Goal: Task Accomplishment & Management: Manage account settings

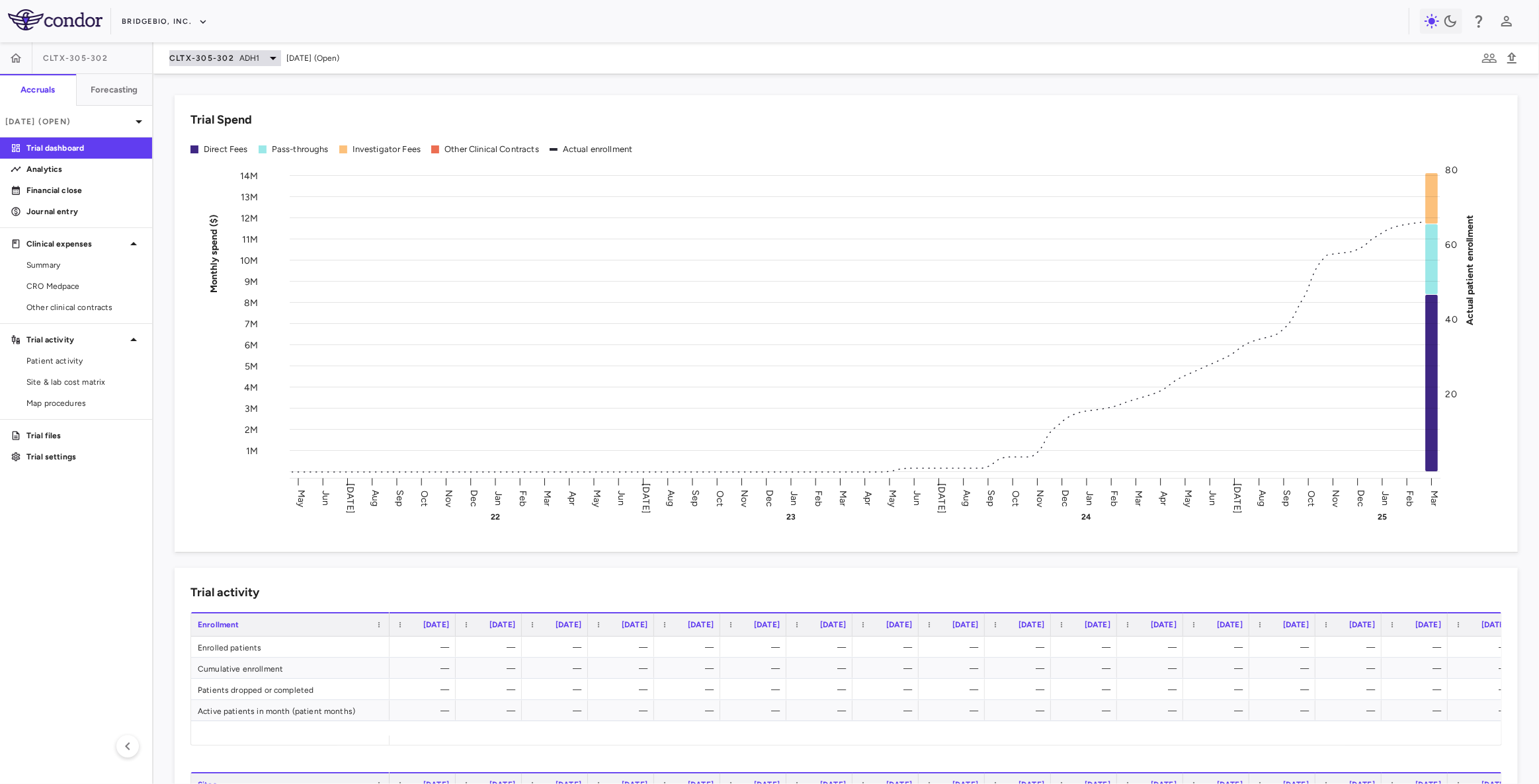
click at [225, 59] on span "CLTX-305-302" at bounding box center [201, 57] width 65 height 10
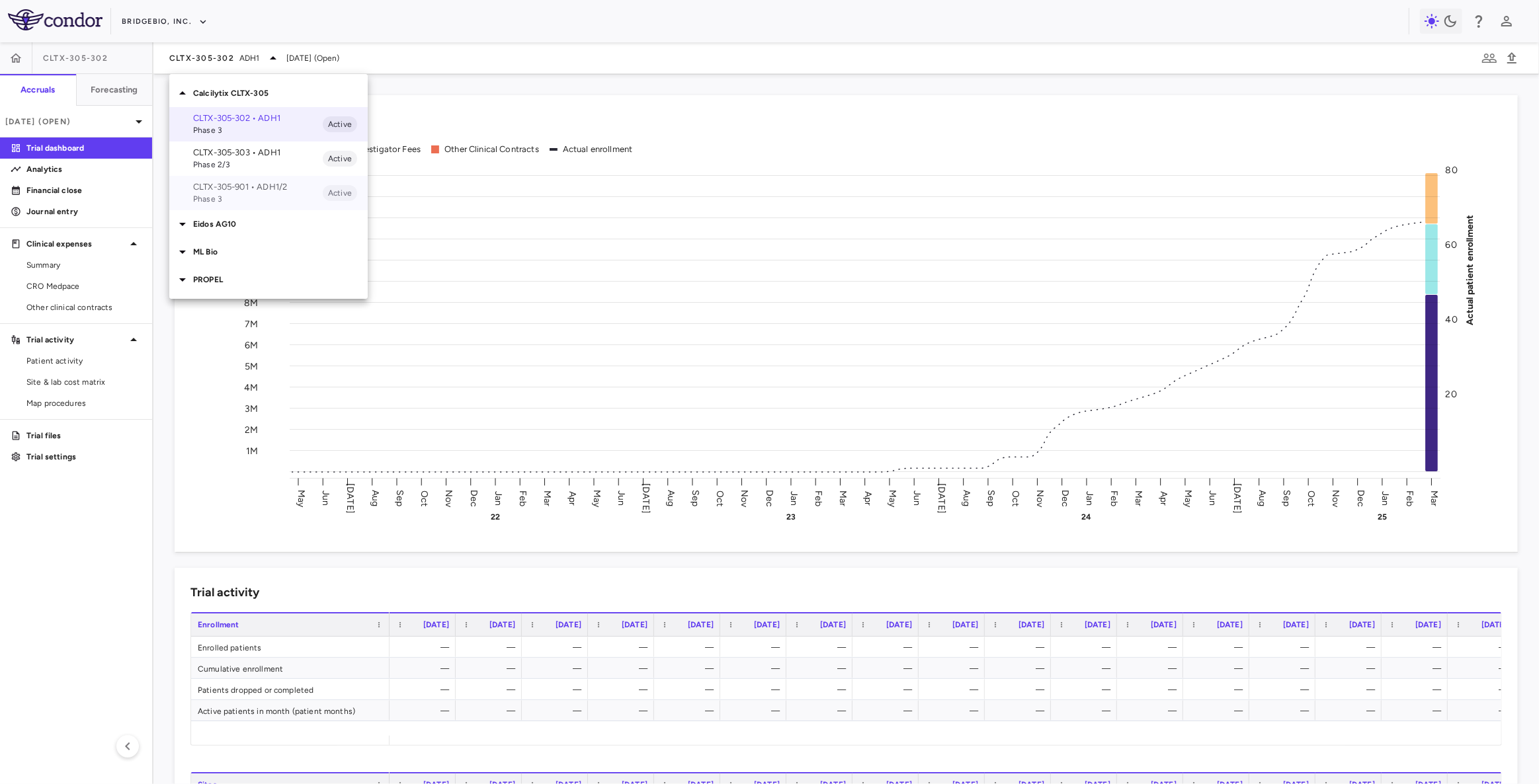
click at [262, 187] on p "CLTX-305-901 • ADH1/2" at bounding box center [258, 187] width 129 height 12
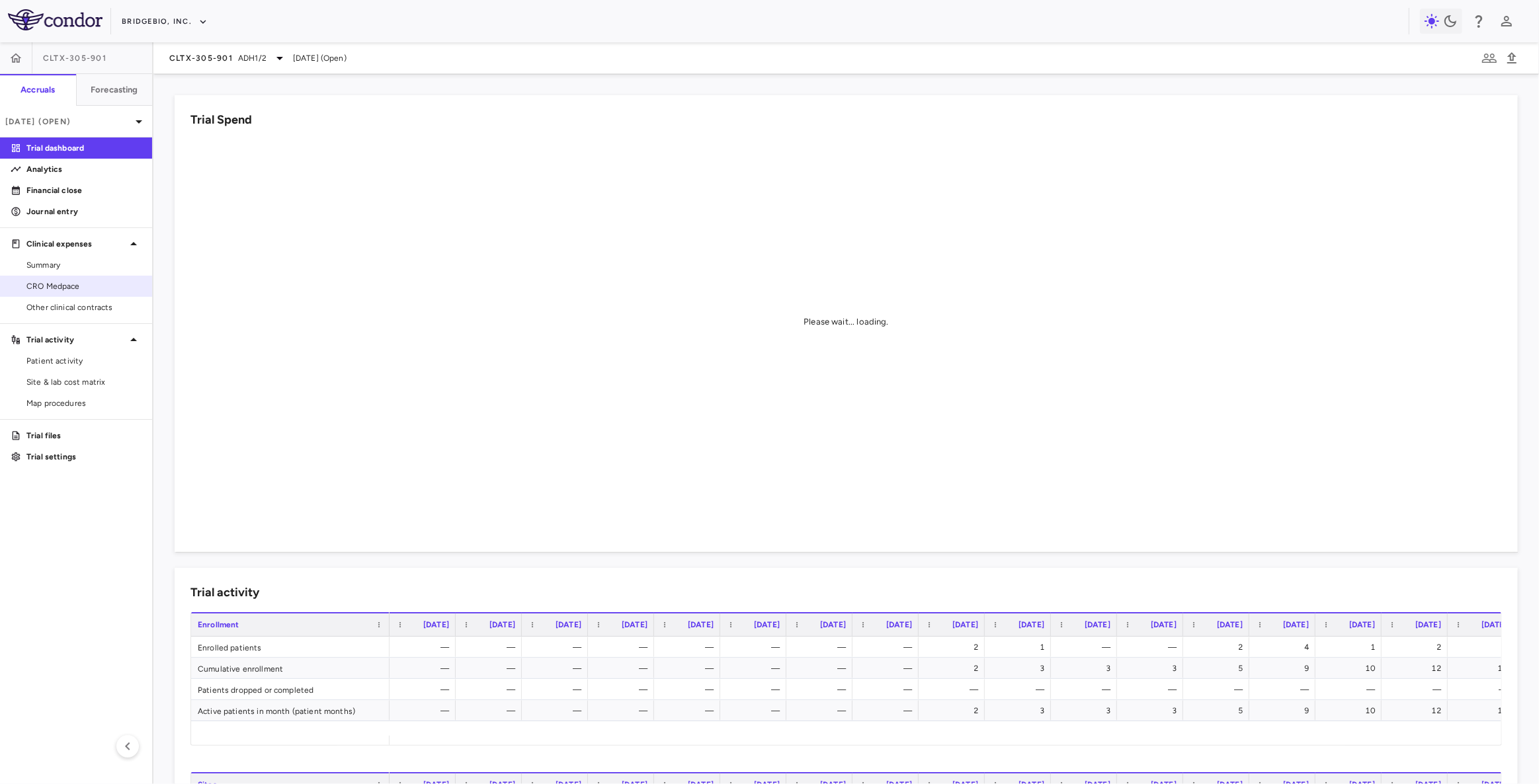
click at [94, 283] on span "CRO Medpace" at bounding box center [84, 286] width 115 height 12
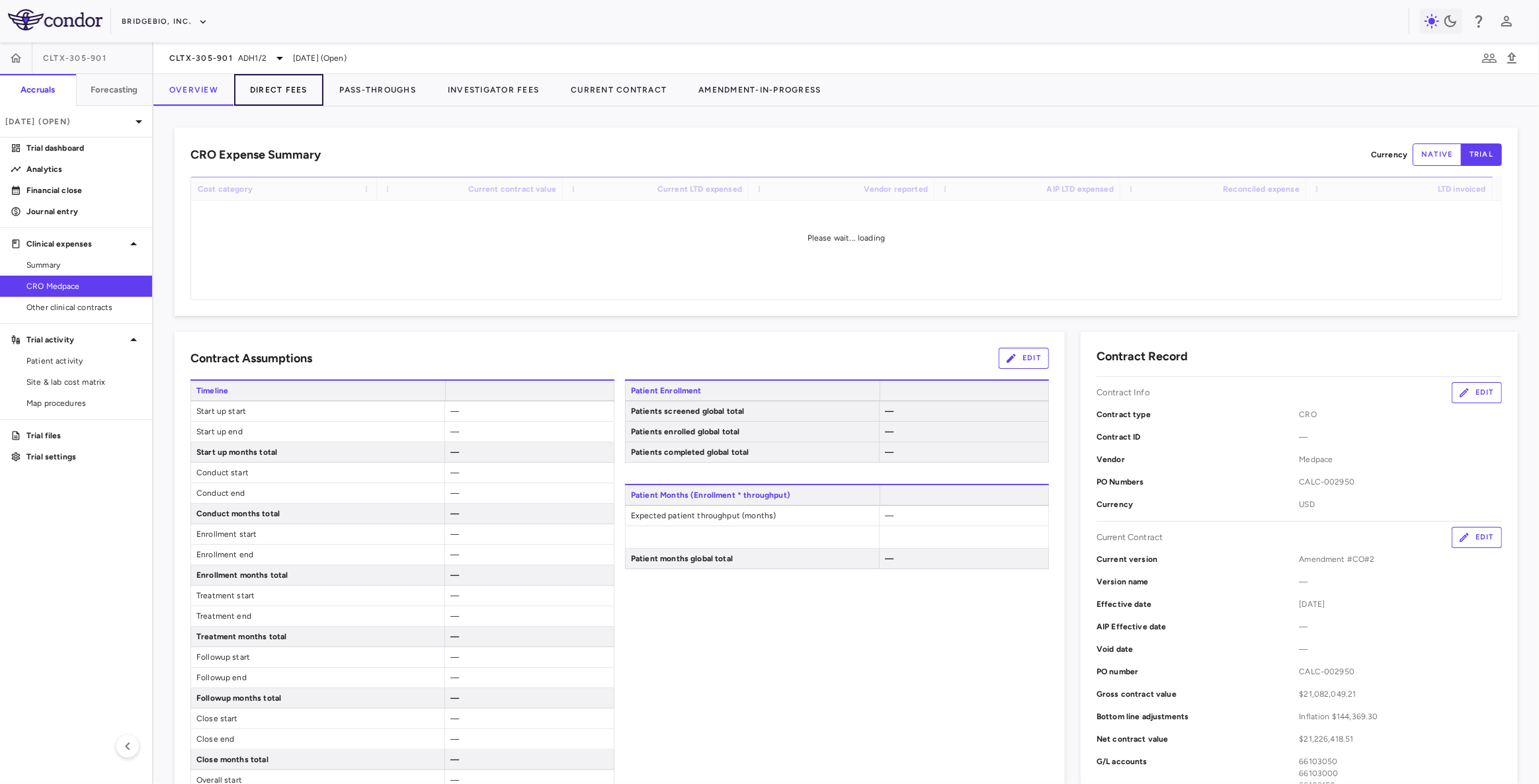
click at [308, 92] on button "Direct Fees" at bounding box center [278, 90] width 90 height 31
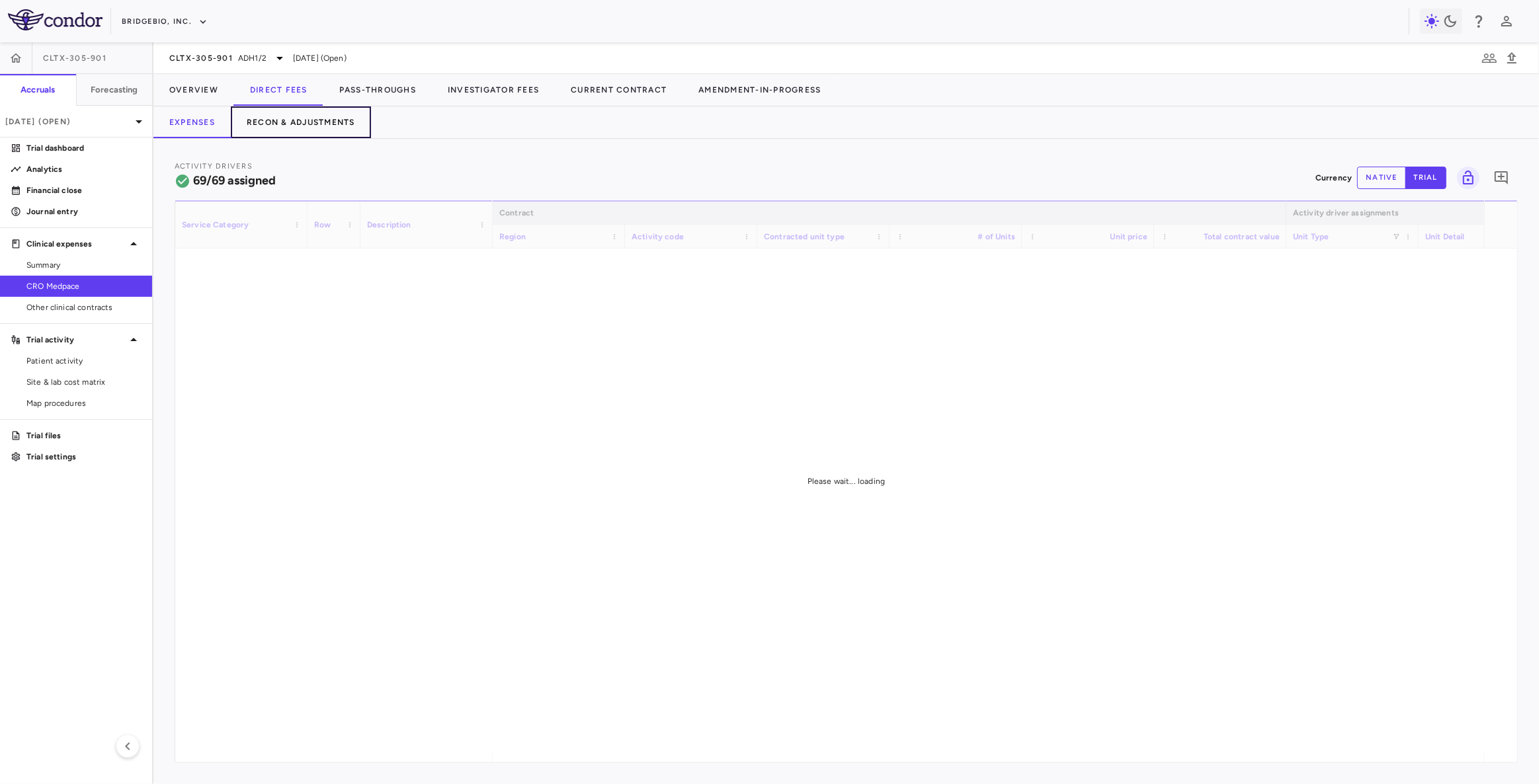
click at [350, 120] on button "Recon & Adjustments" at bounding box center [301, 122] width 140 height 31
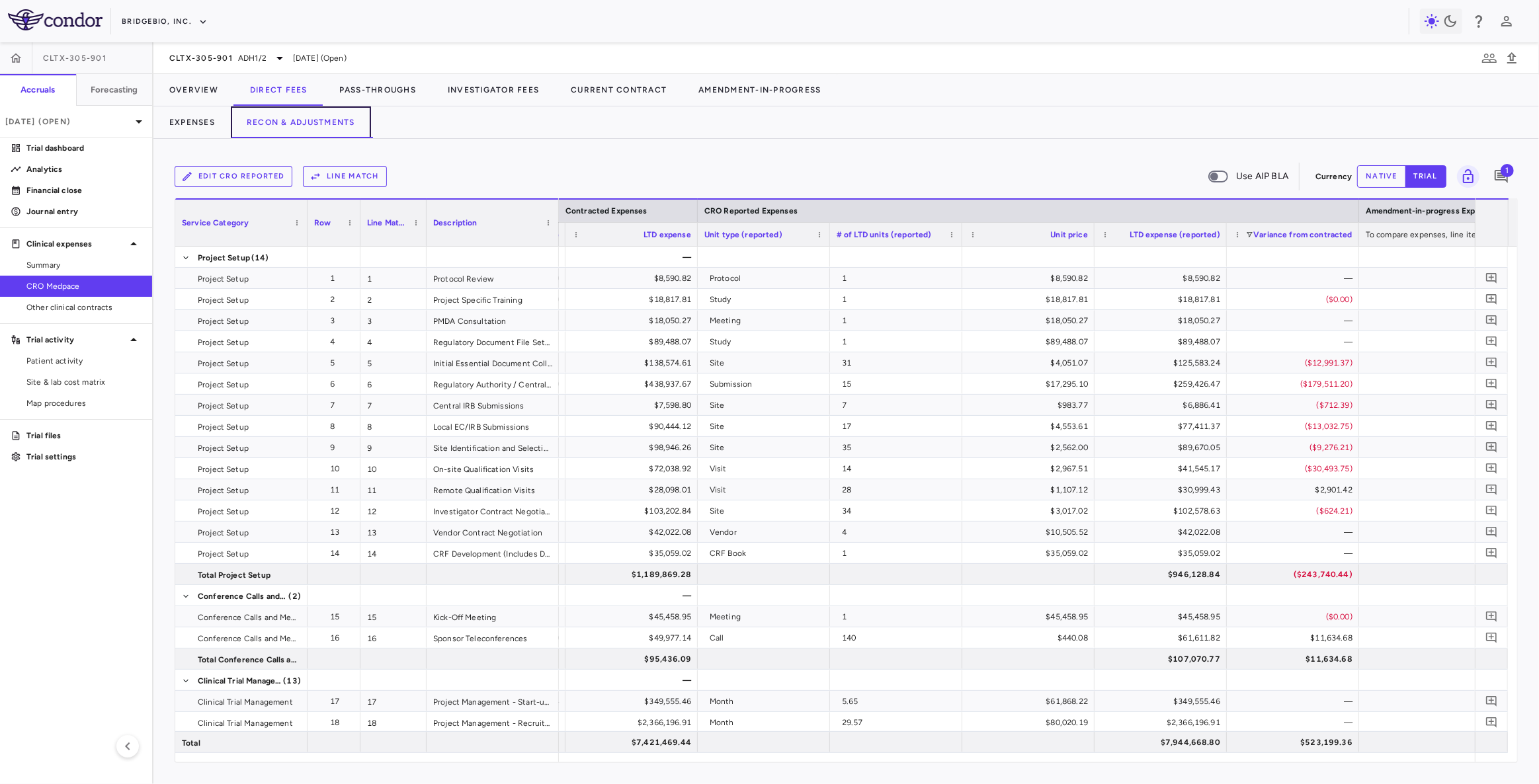
scroll to position [0, 1262]
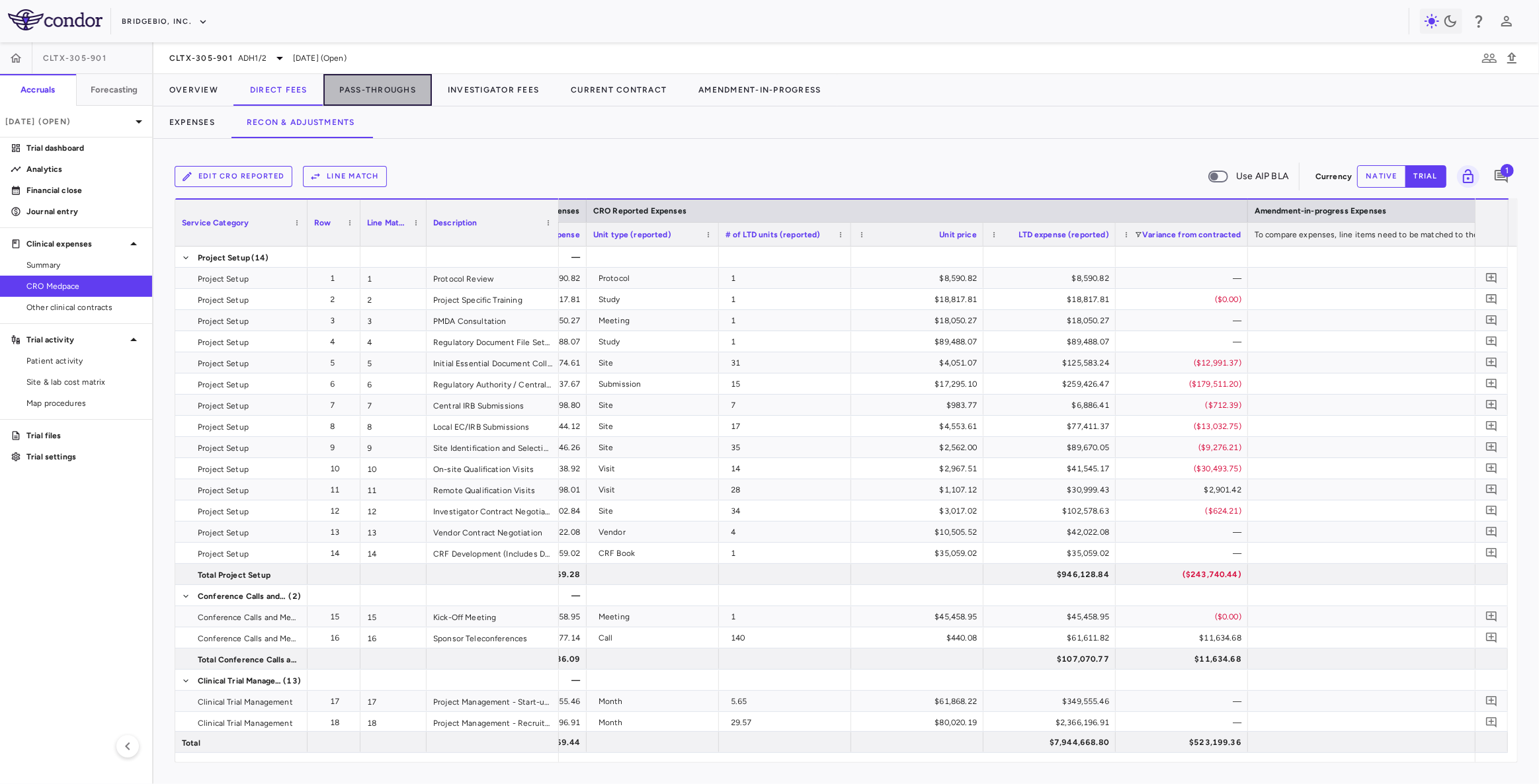
drag, startPoint x: 391, startPoint y: 86, endPoint x: 541, endPoint y: 133, distance: 157.2
click at [391, 86] on button "Pass-Throughs" at bounding box center [377, 90] width 108 height 31
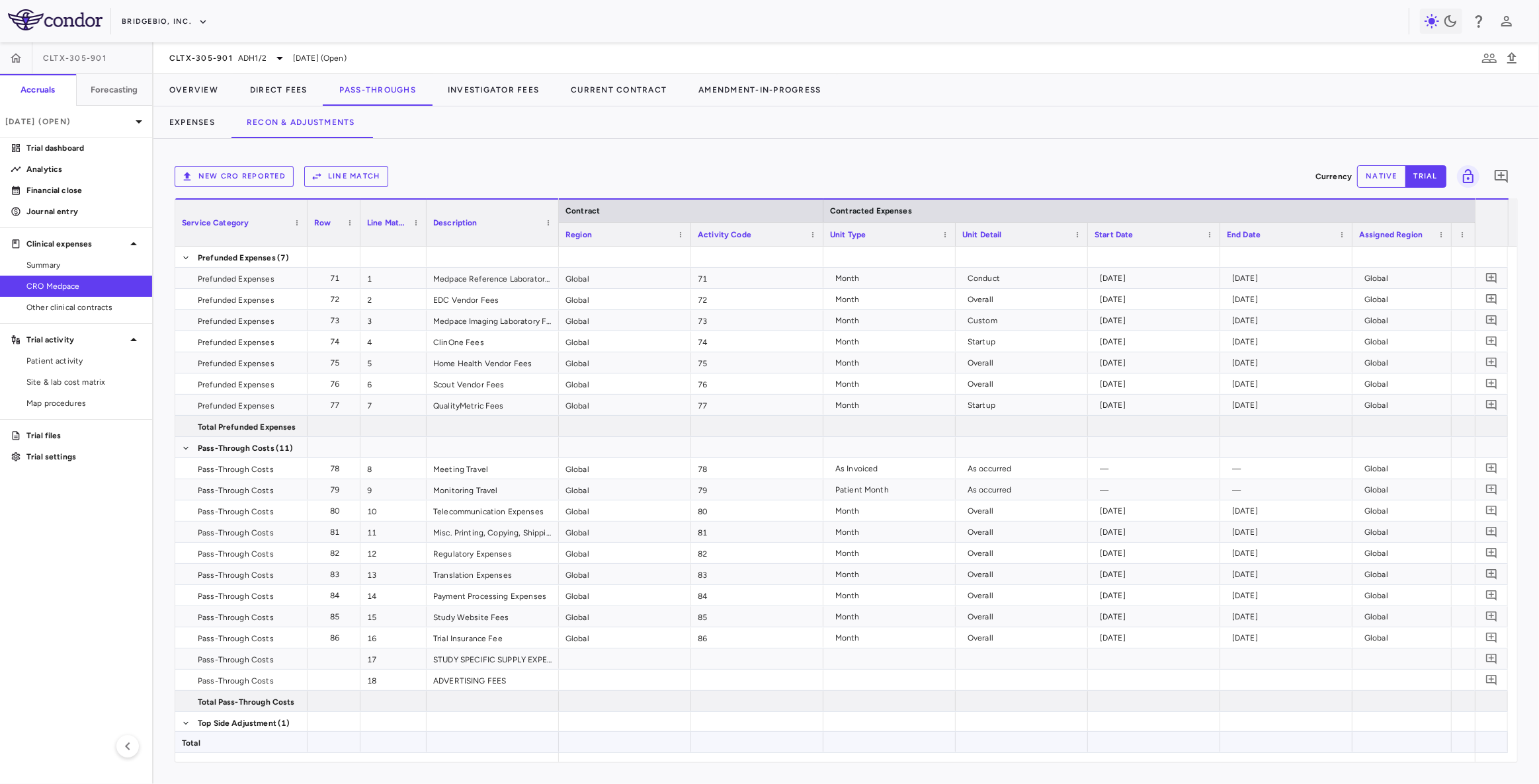
drag, startPoint x: 806, startPoint y: 762, endPoint x: 950, endPoint y: 767, distance: 144.1
click at [1105, 746] on div "Service Category Row Line Match" at bounding box center [846, 480] width 1341 height 564
drag, startPoint x: 842, startPoint y: 761, endPoint x: 879, endPoint y: 752, distance: 38.1
click at [1074, 755] on div at bounding box center [1016, 757] width 915 height 9
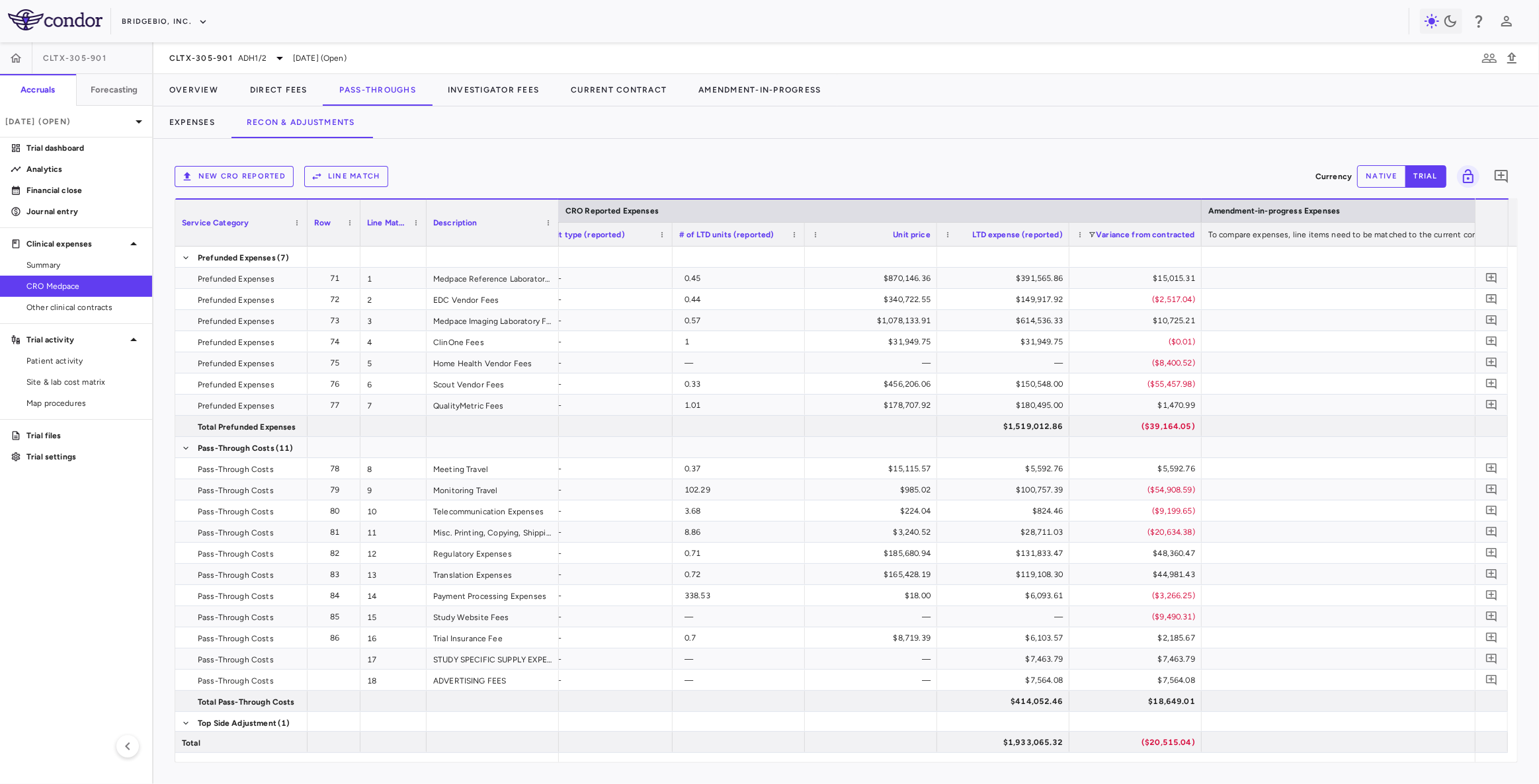
click at [336, 175] on button "Line Match" at bounding box center [345, 176] width 84 height 21
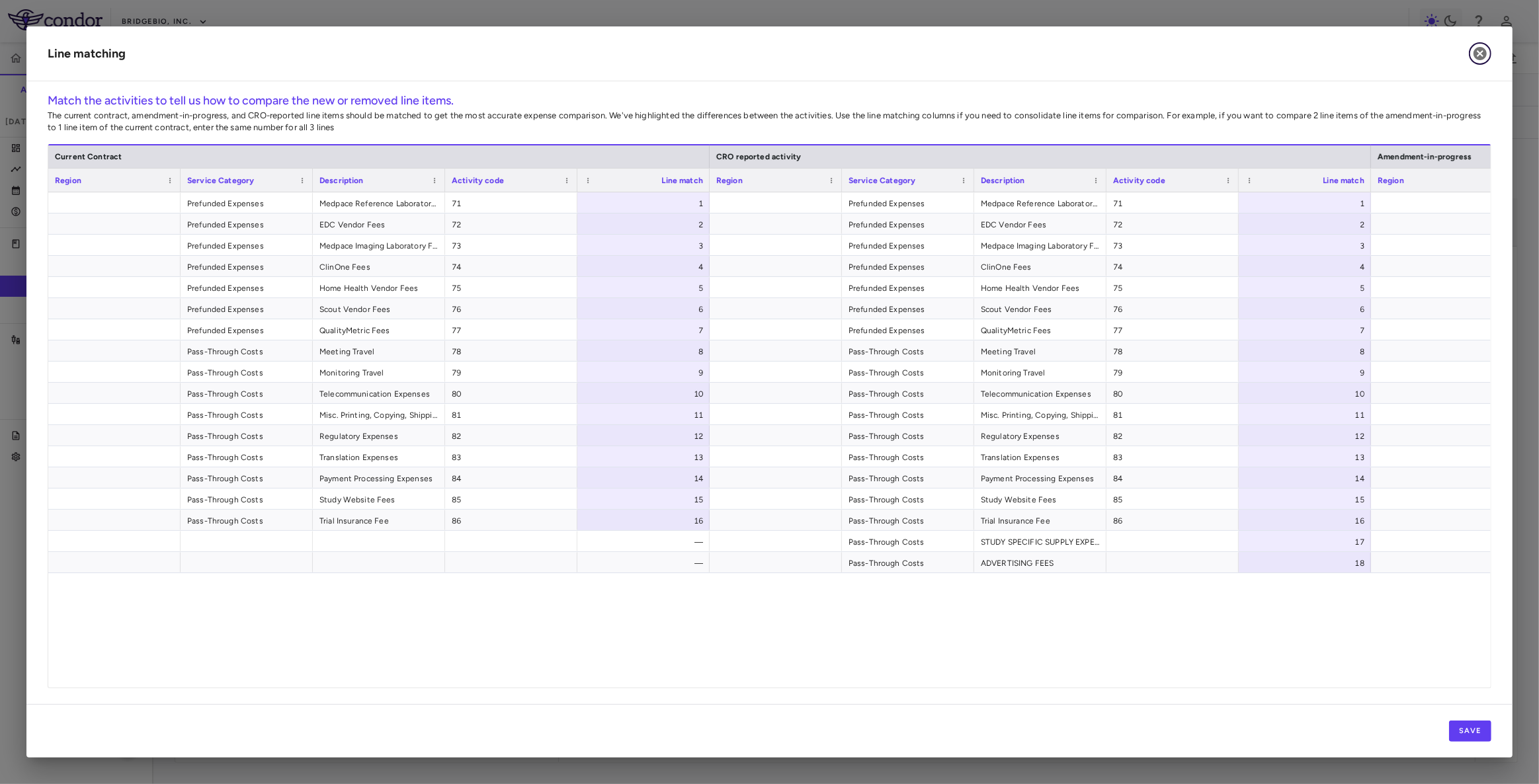
click at [1480, 53] on icon "button" at bounding box center [1479, 53] width 16 height 16
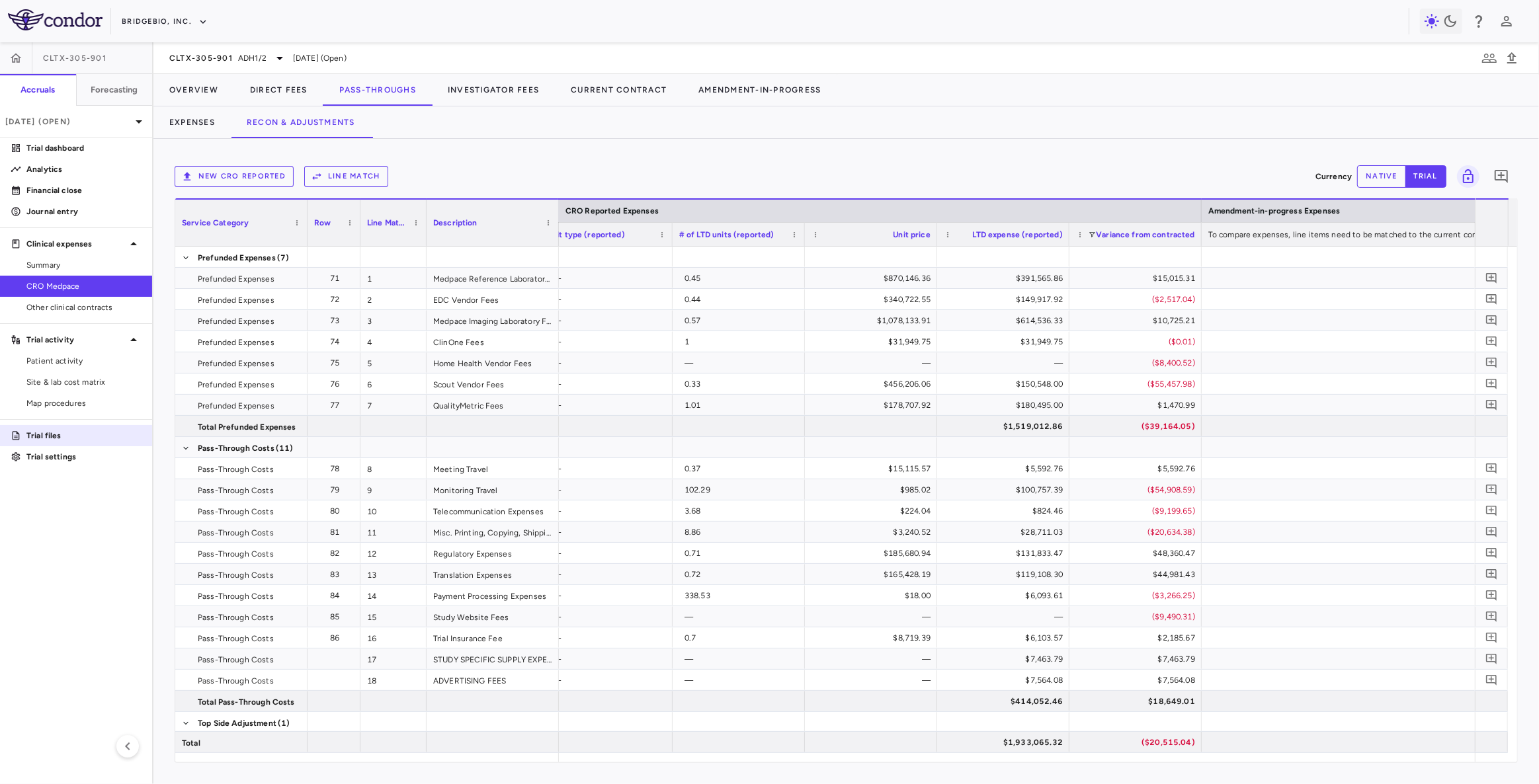
click at [59, 437] on p "Trial files" at bounding box center [84, 435] width 115 height 12
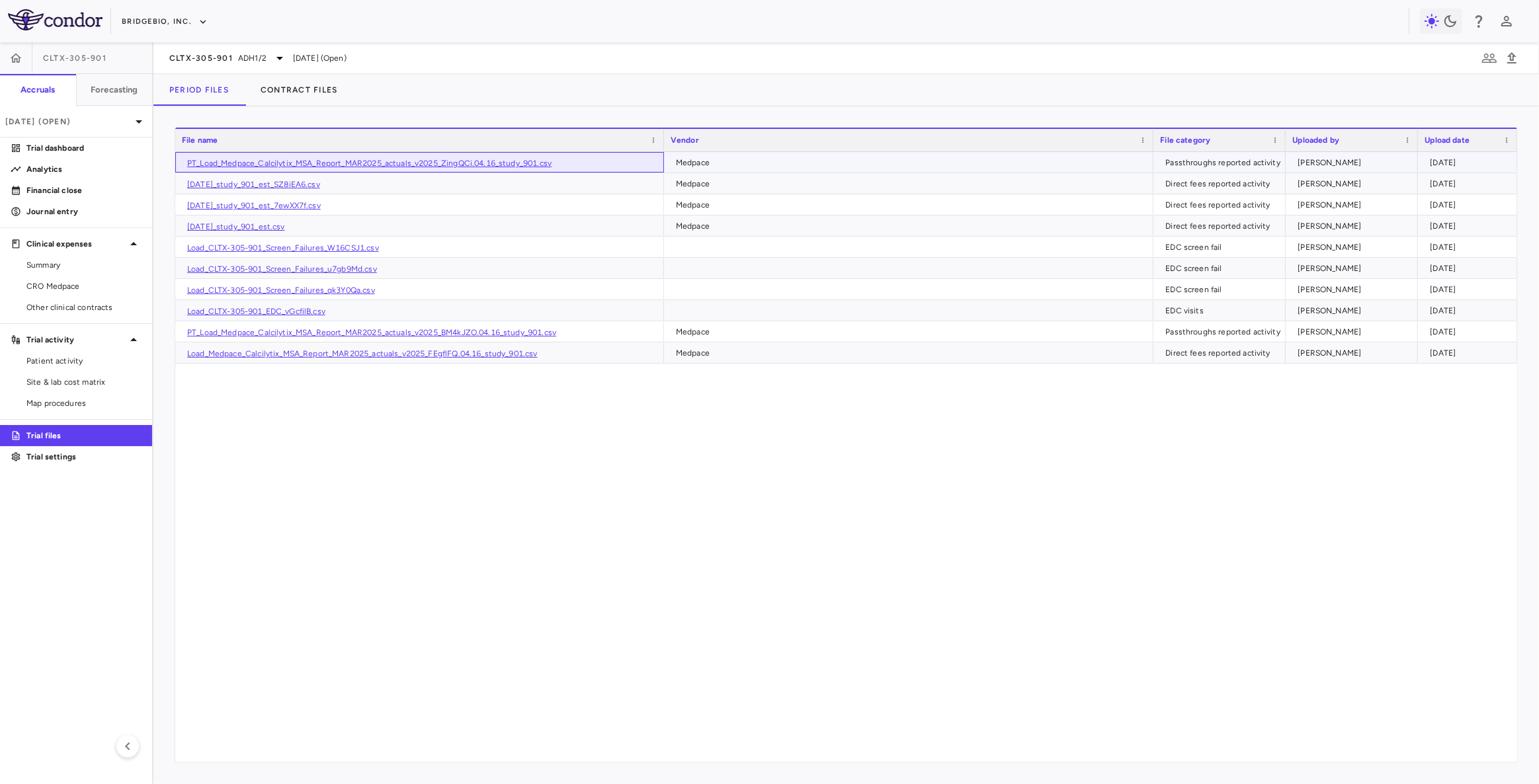
click at [382, 166] on link "PT_Load_Medpace_Calcilytix_MSA_Report_MAR2025_actuals_v2025_ZingQCi.04.16_study…" at bounding box center [370, 163] width 364 height 9
click at [82, 288] on span "CRO Medpace" at bounding box center [84, 286] width 115 height 12
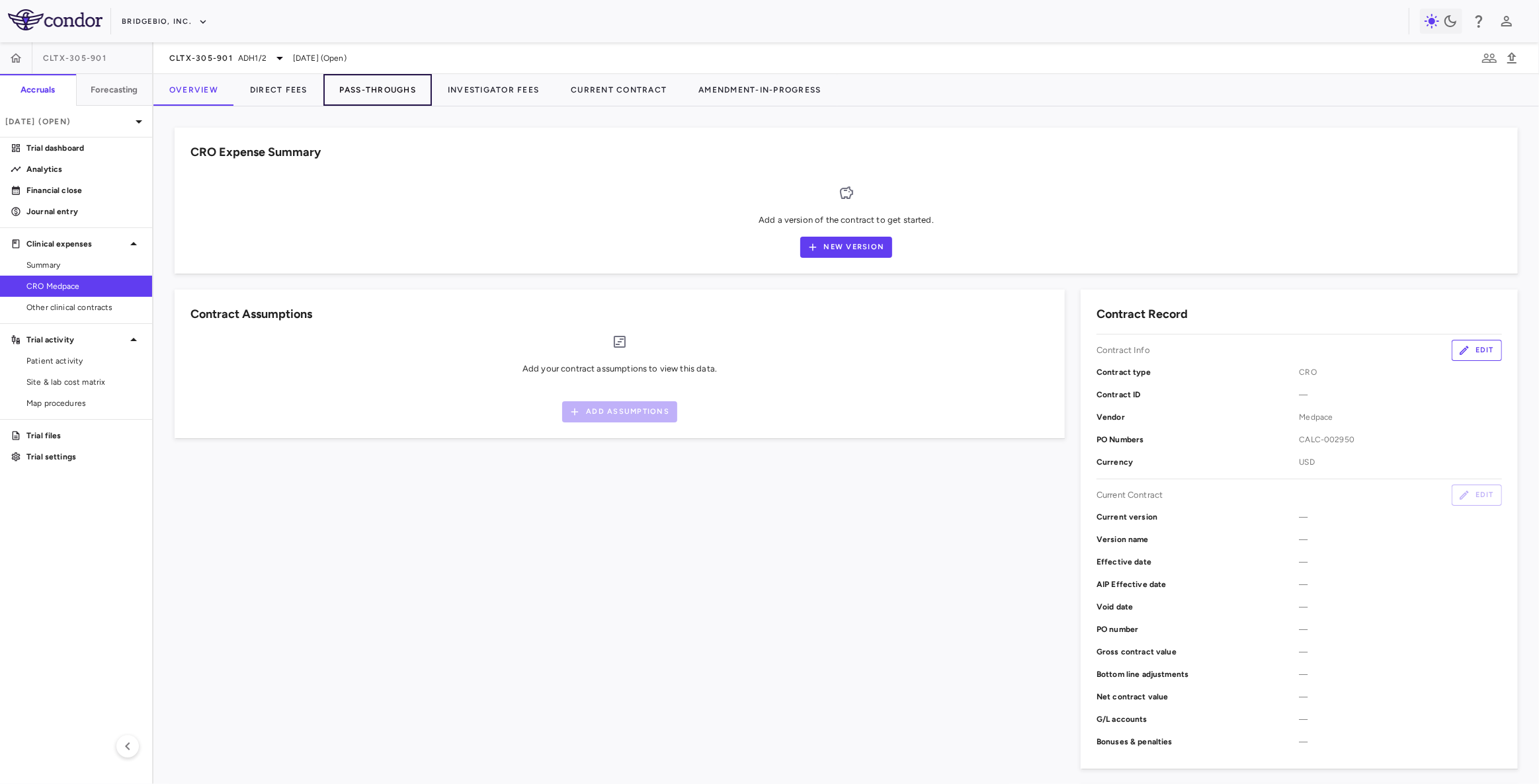
click at [381, 90] on button "Pass-Throughs" at bounding box center [377, 90] width 108 height 31
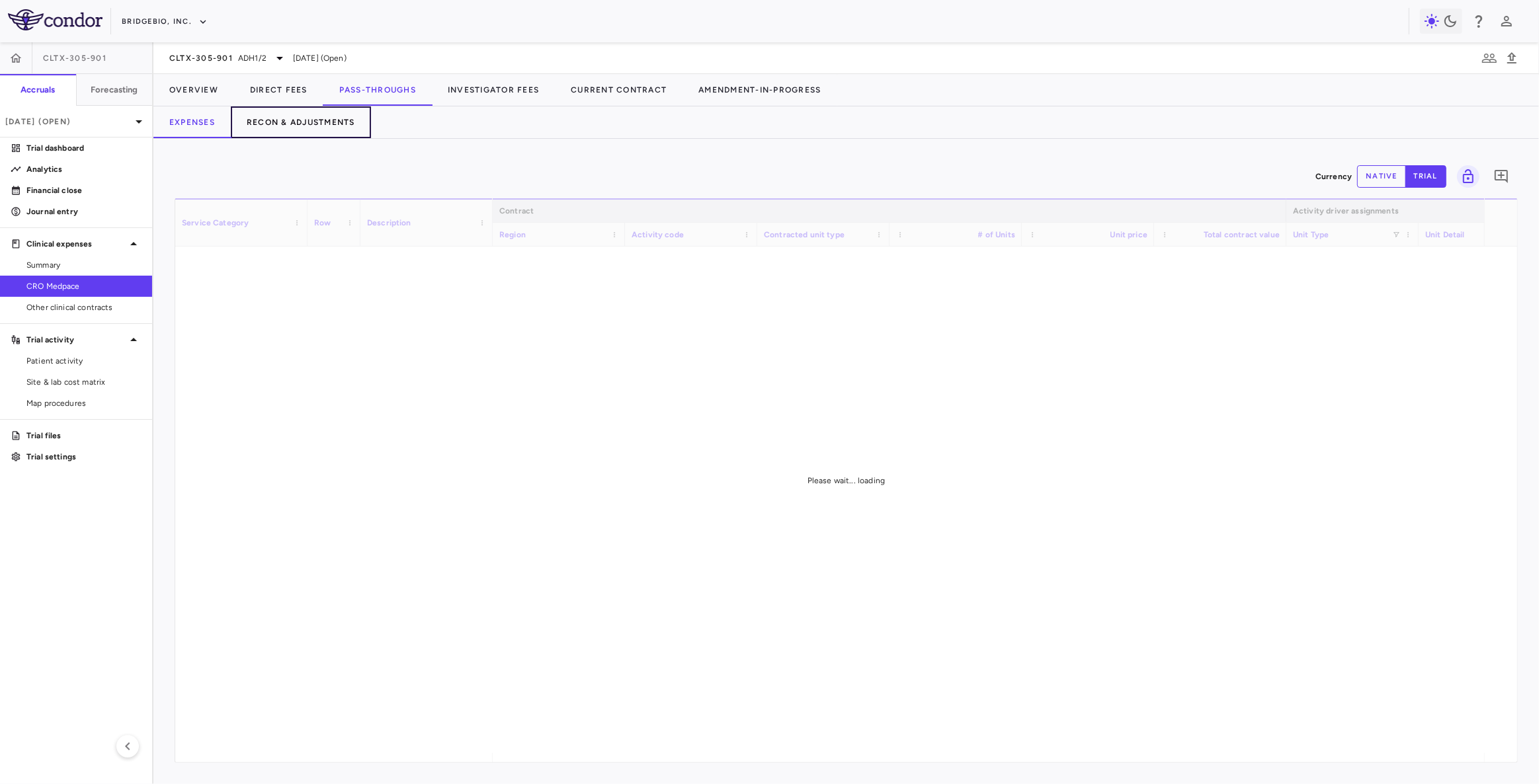
click at [312, 122] on button "Recon & Adjustments" at bounding box center [301, 122] width 140 height 31
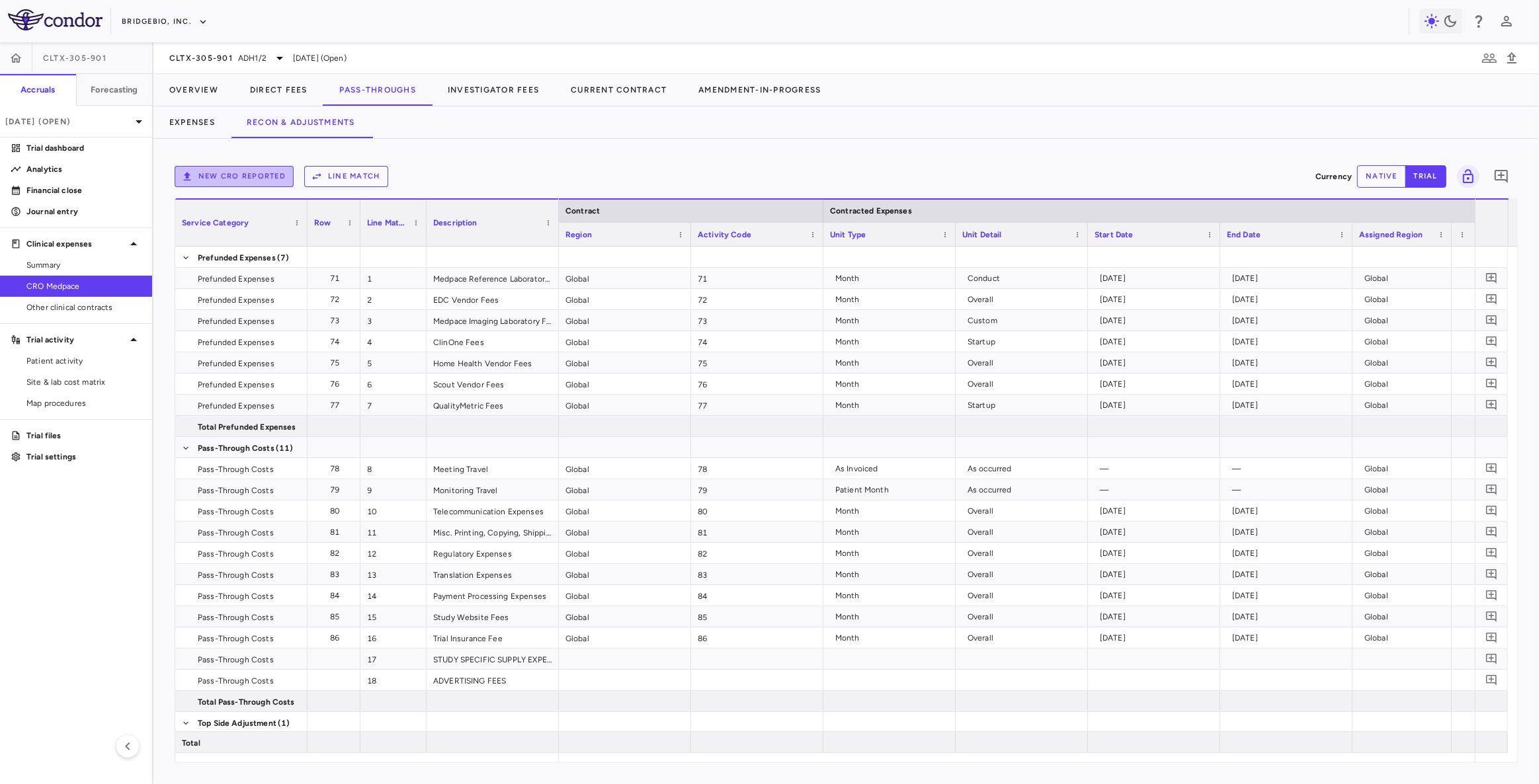
click at [260, 178] on button "New CRO reported" at bounding box center [234, 176] width 119 height 21
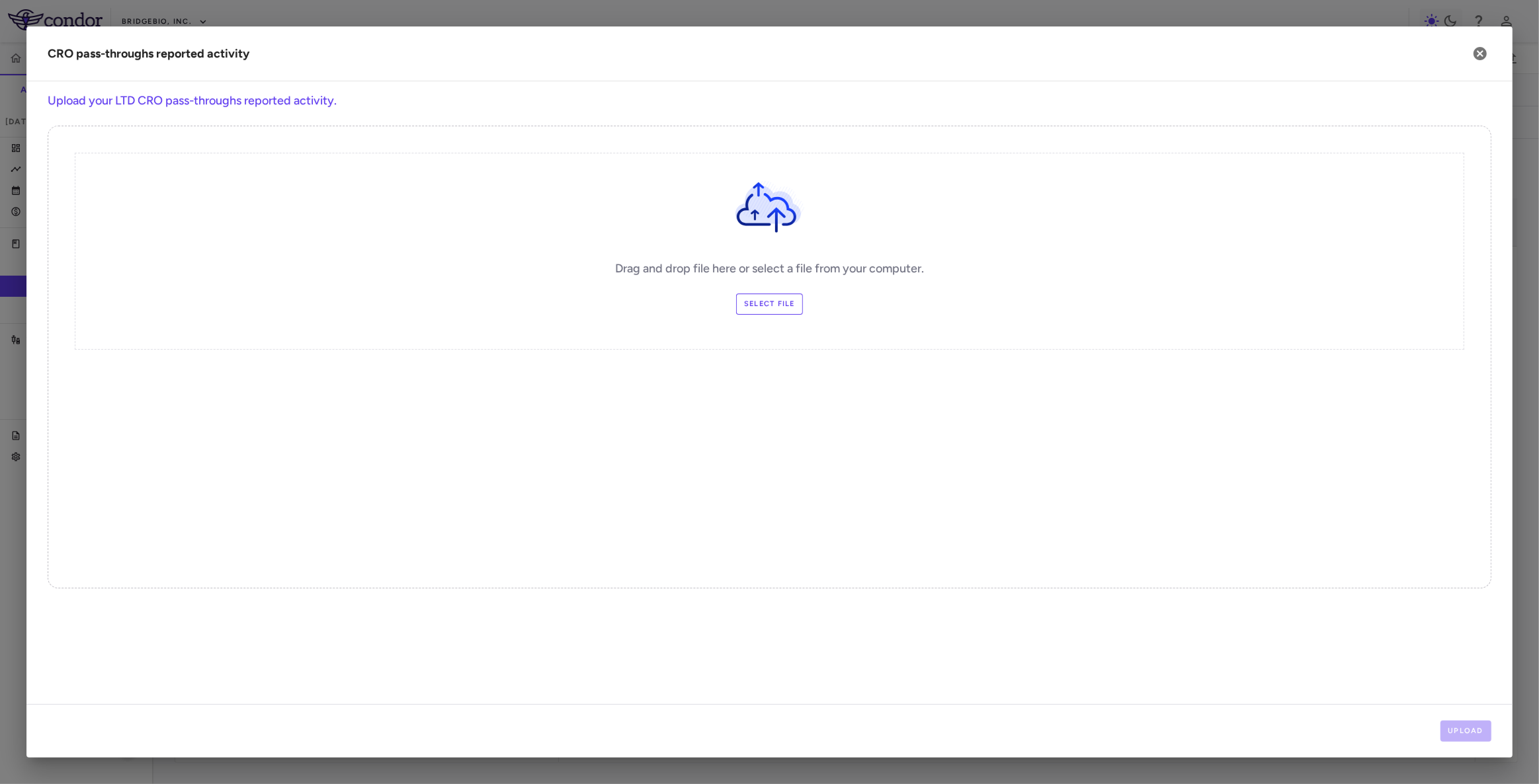
click at [760, 303] on label "Select file" at bounding box center [770, 304] width 67 height 21
click at [0, 0] on input "Select file" at bounding box center [0, 0] width 0 height 0
click at [1456, 733] on button "Upload" at bounding box center [1466, 730] width 52 height 21
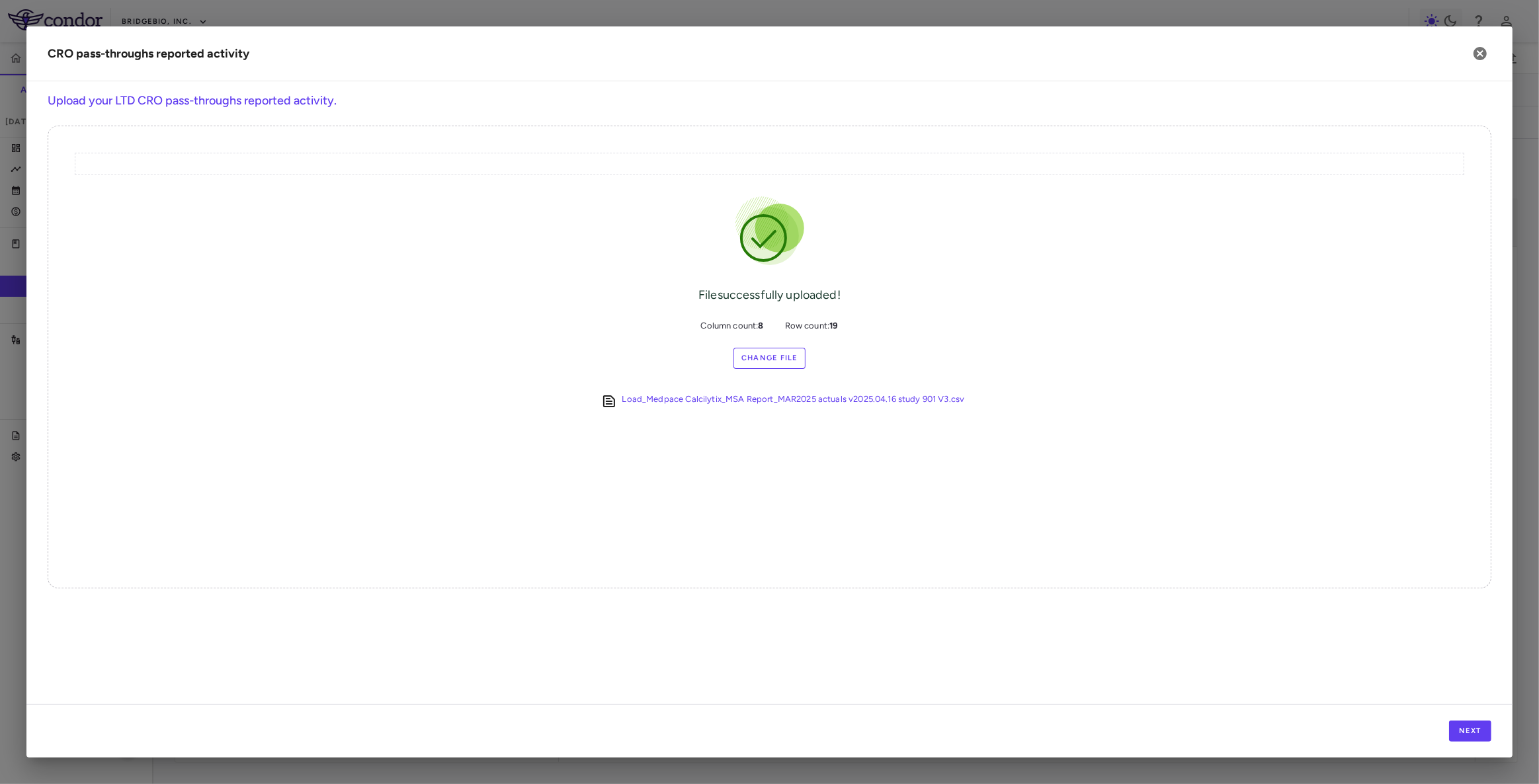
click at [1474, 742] on div "Next" at bounding box center [770, 730] width 1486 height 54
click at [1474, 734] on button "Next" at bounding box center [1470, 730] width 42 height 21
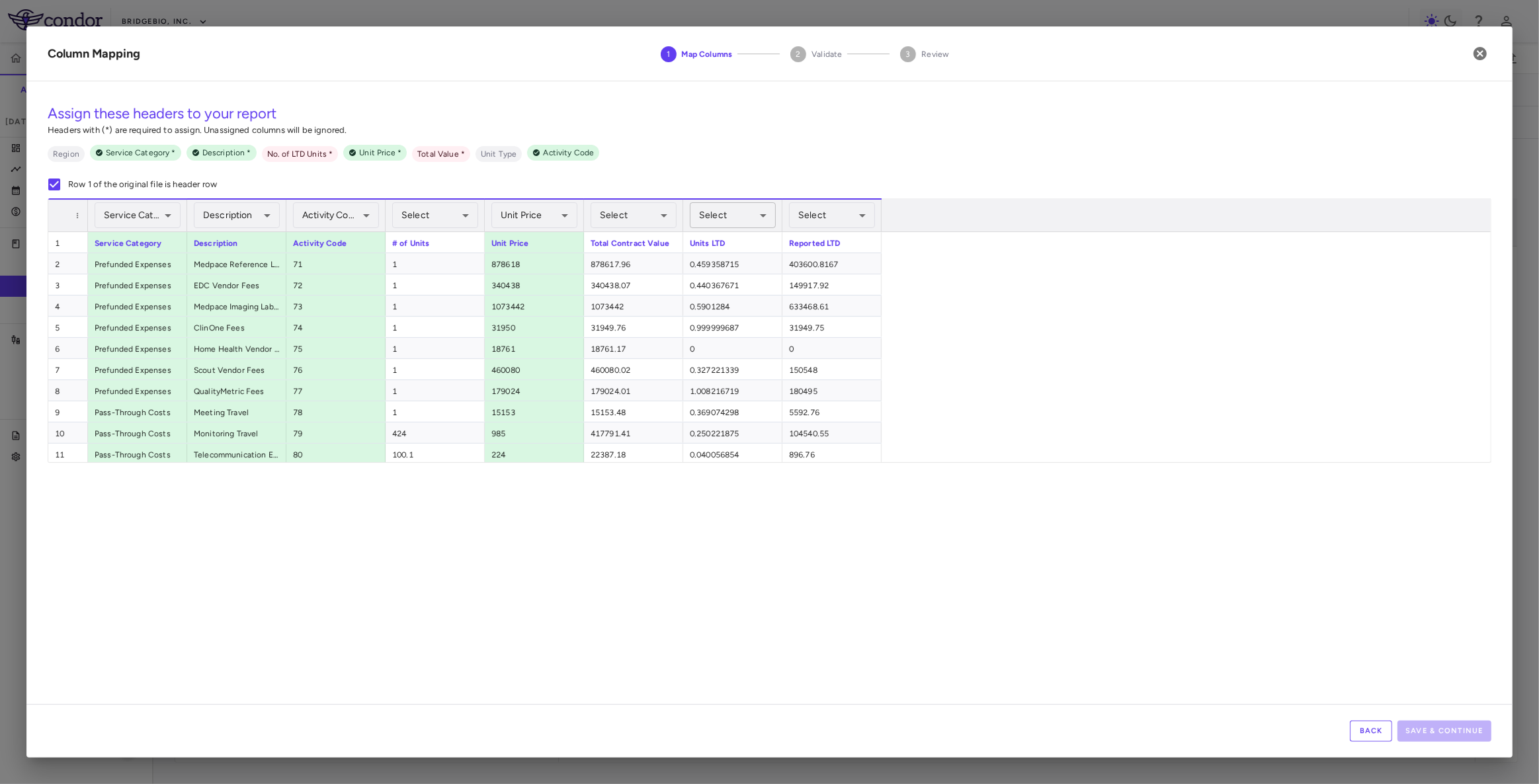
click at [754, 215] on body "Skip to sidebar Skip to main content BridgeBio, Inc. CLTX-305-901 Accruals Fore…" at bounding box center [770, 392] width 1539 height 784
click at [721, 330] on li "No. of LTD Units Required" at bounding box center [733, 332] width 155 height 24
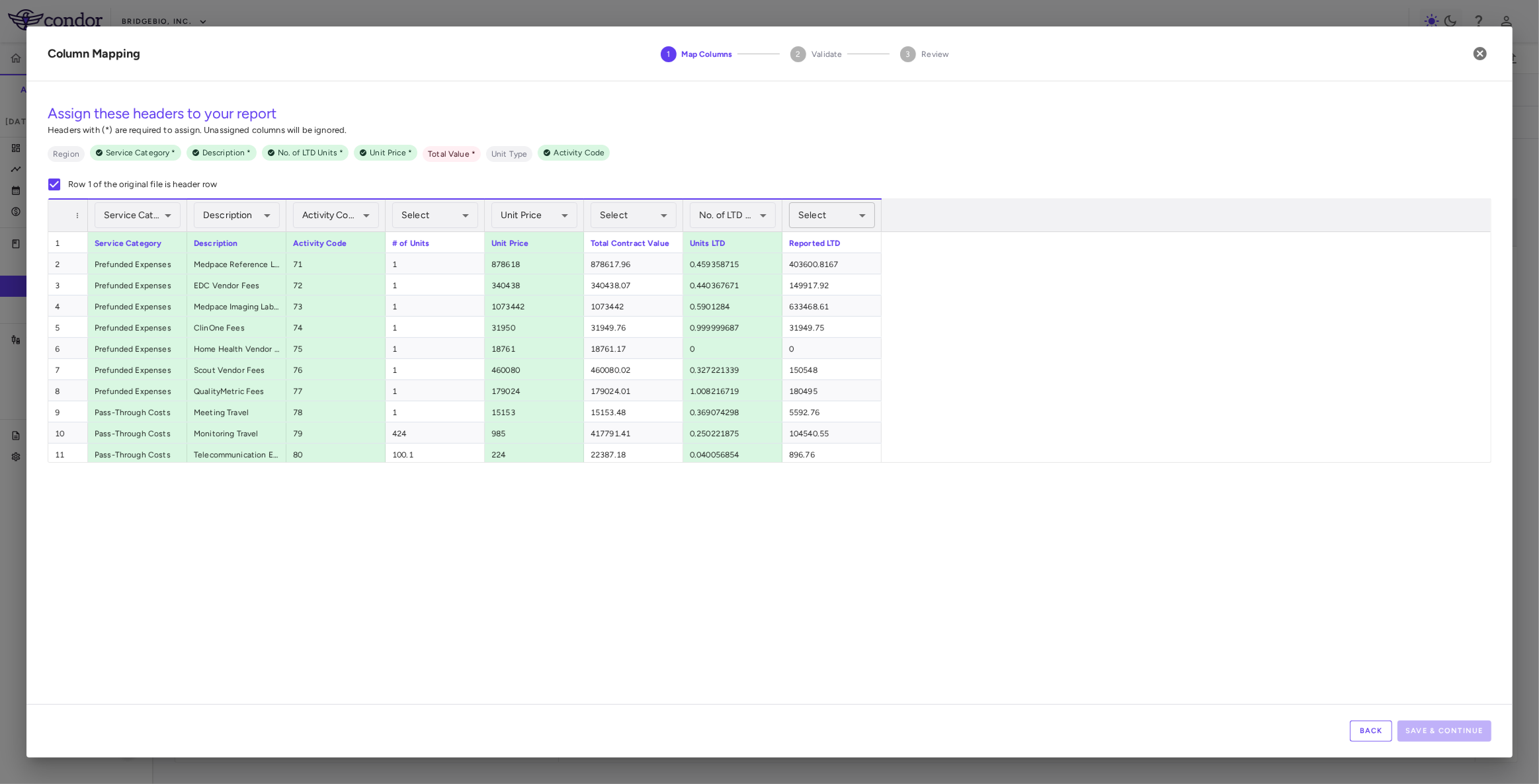
click at [849, 215] on body "Skip to sidebar Skip to main content BridgeBio, Inc. CLTX-305-901 Accruals Fore…" at bounding box center [770, 392] width 1539 height 784
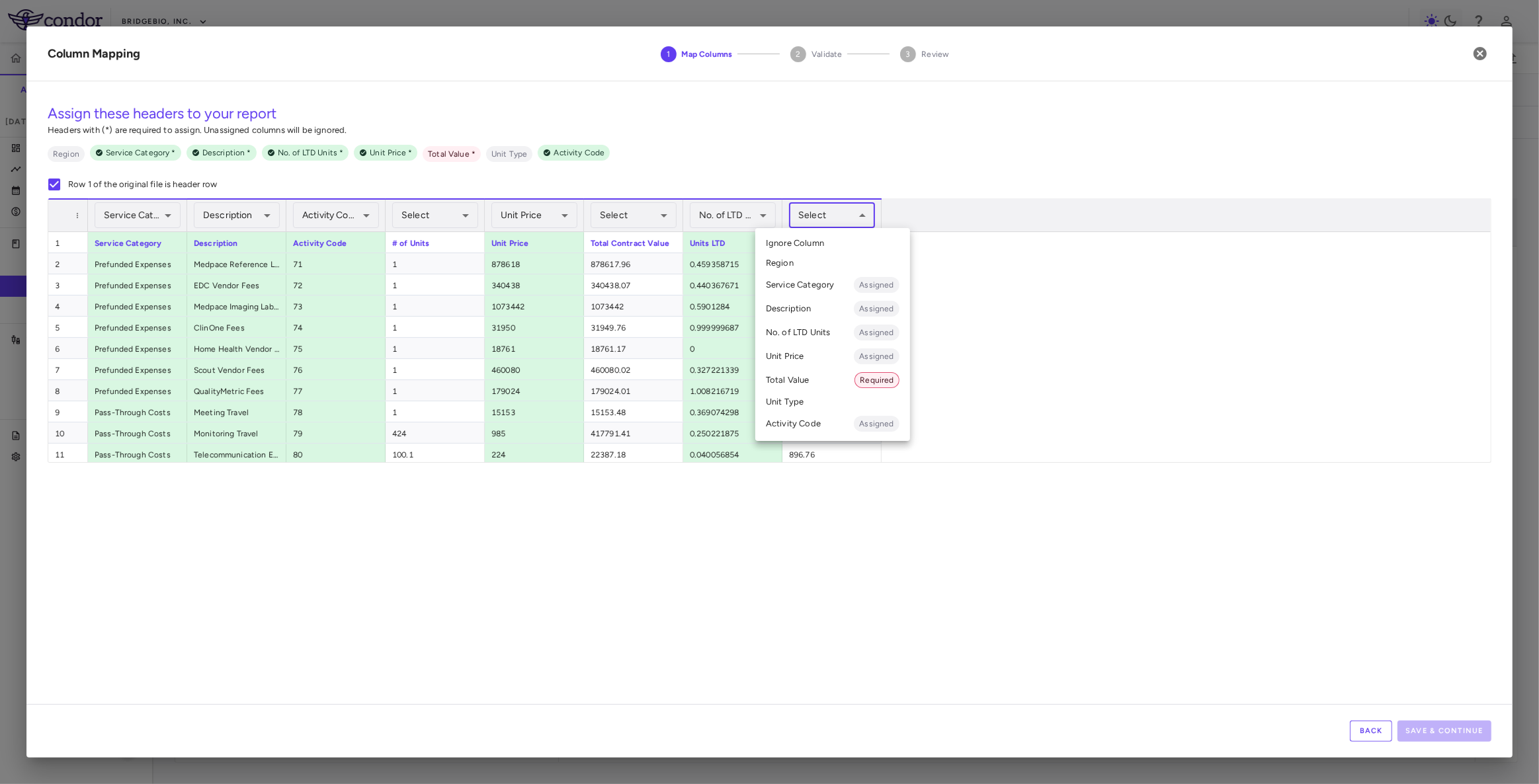
click at [822, 374] on li "Total Value Required" at bounding box center [832, 380] width 155 height 24
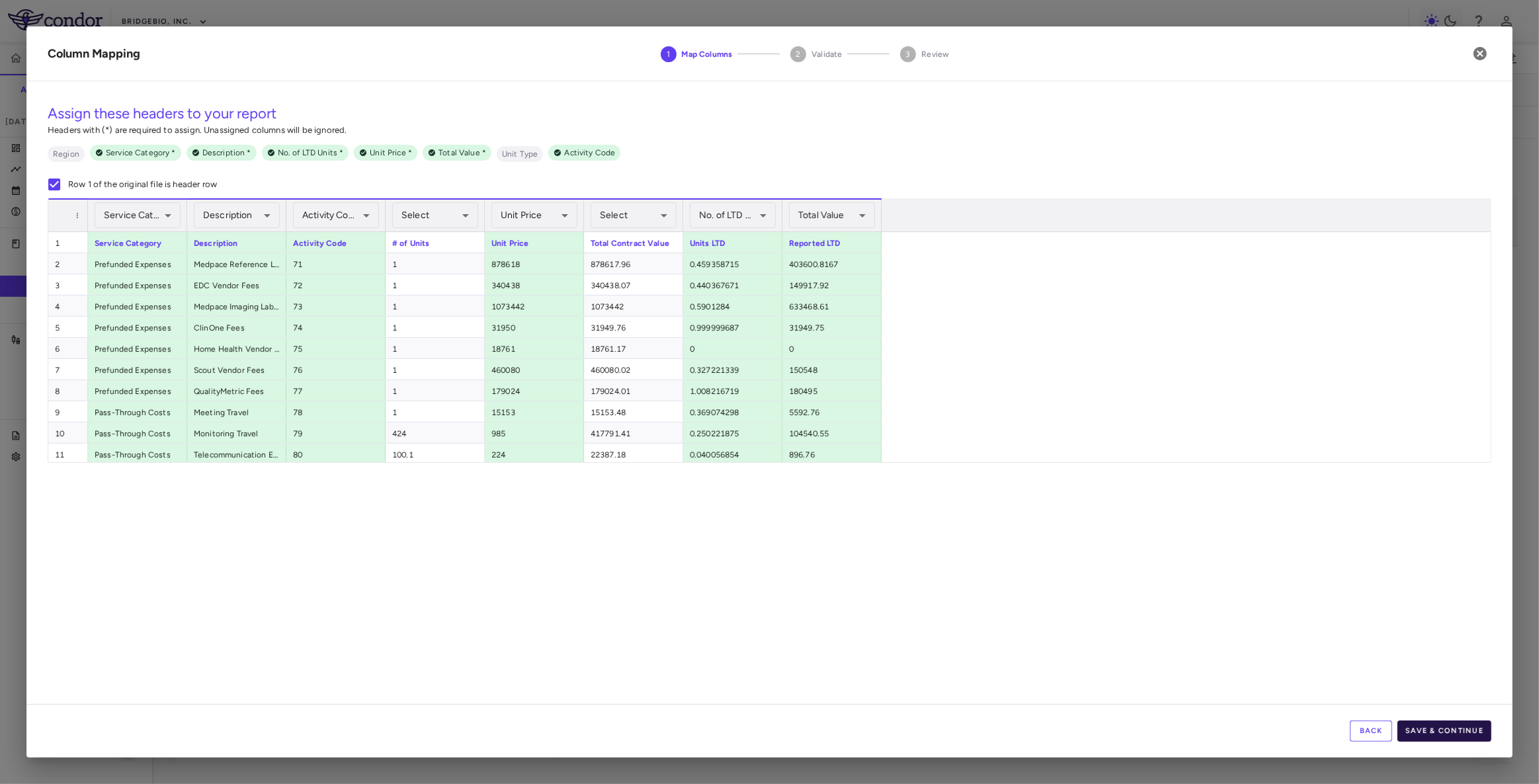
click at [1467, 741] on button "Save & Continue" at bounding box center [1445, 730] width 94 height 21
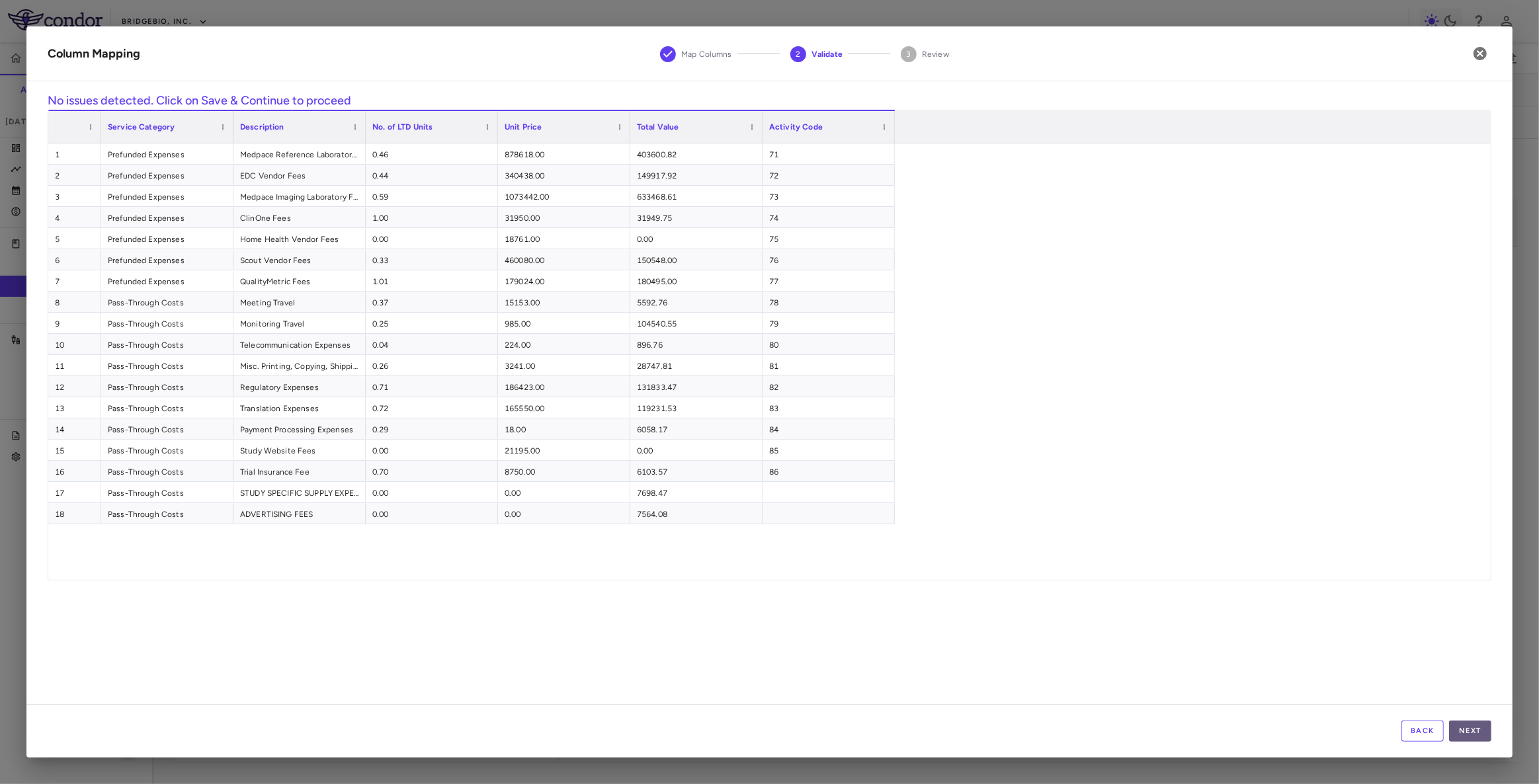
click at [1476, 736] on button "Next" at bounding box center [1470, 730] width 42 height 21
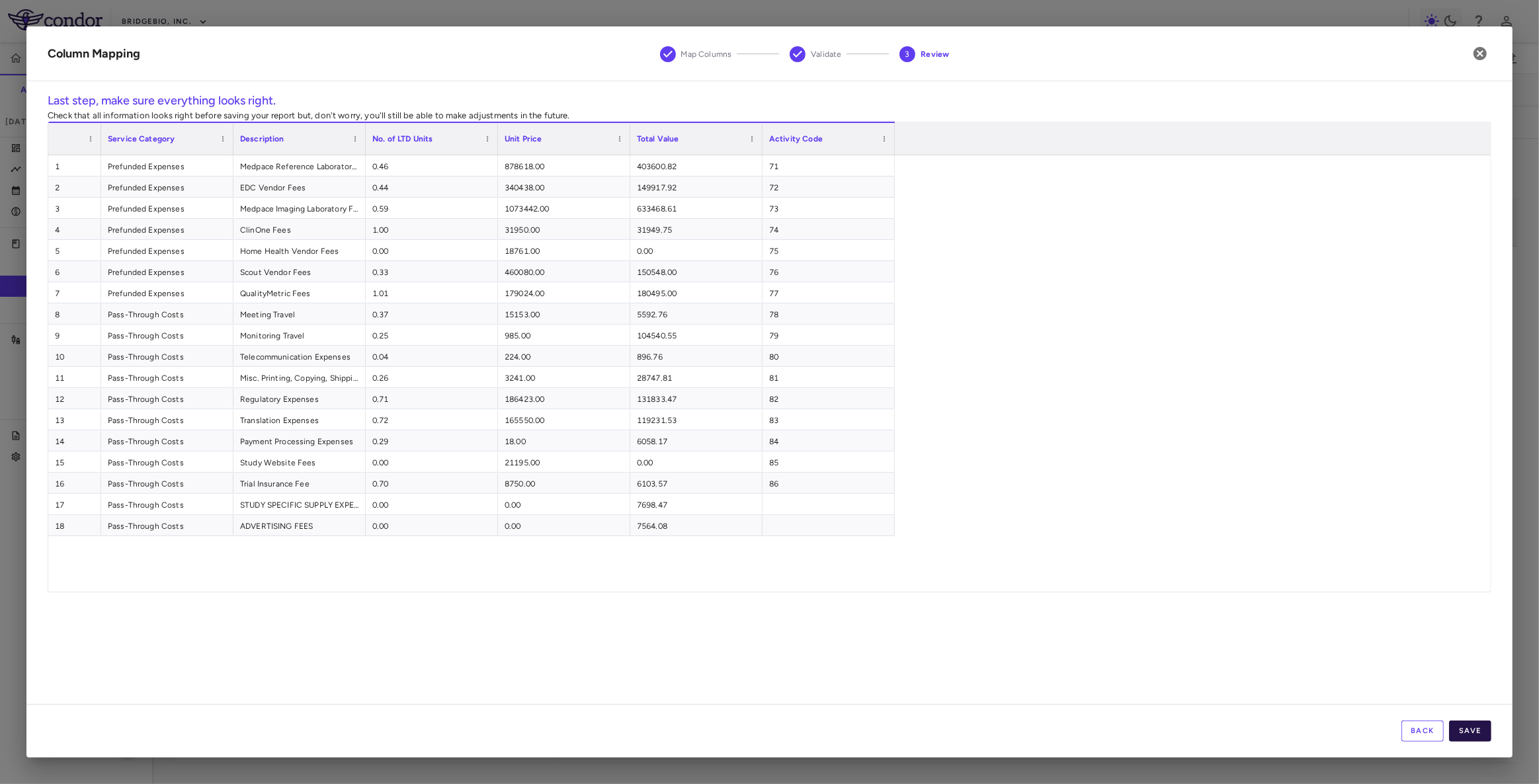
click at [1475, 731] on button "Save" at bounding box center [1470, 730] width 42 height 21
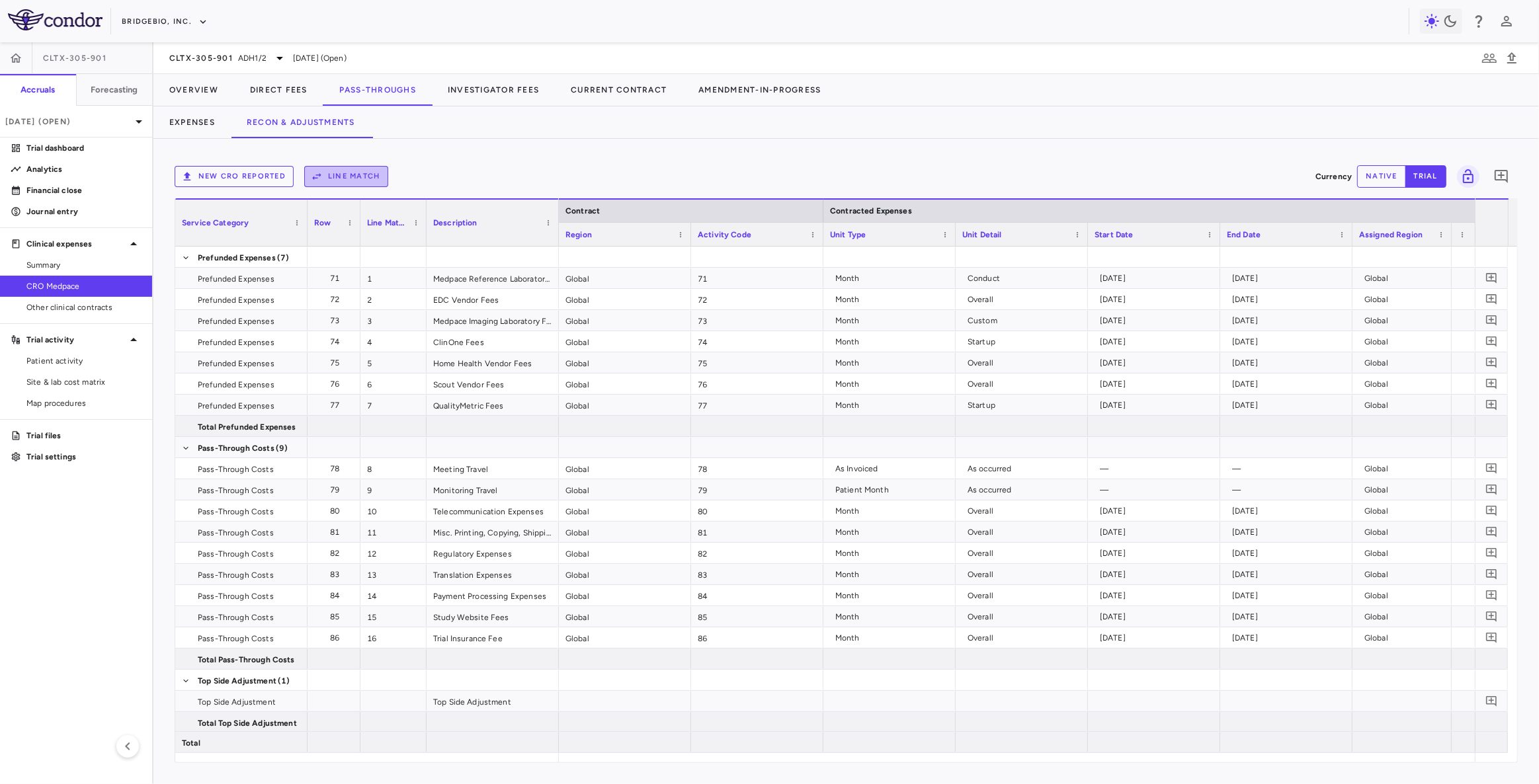
click at [345, 176] on button "Line Match" at bounding box center [345, 176] width 84 height 21
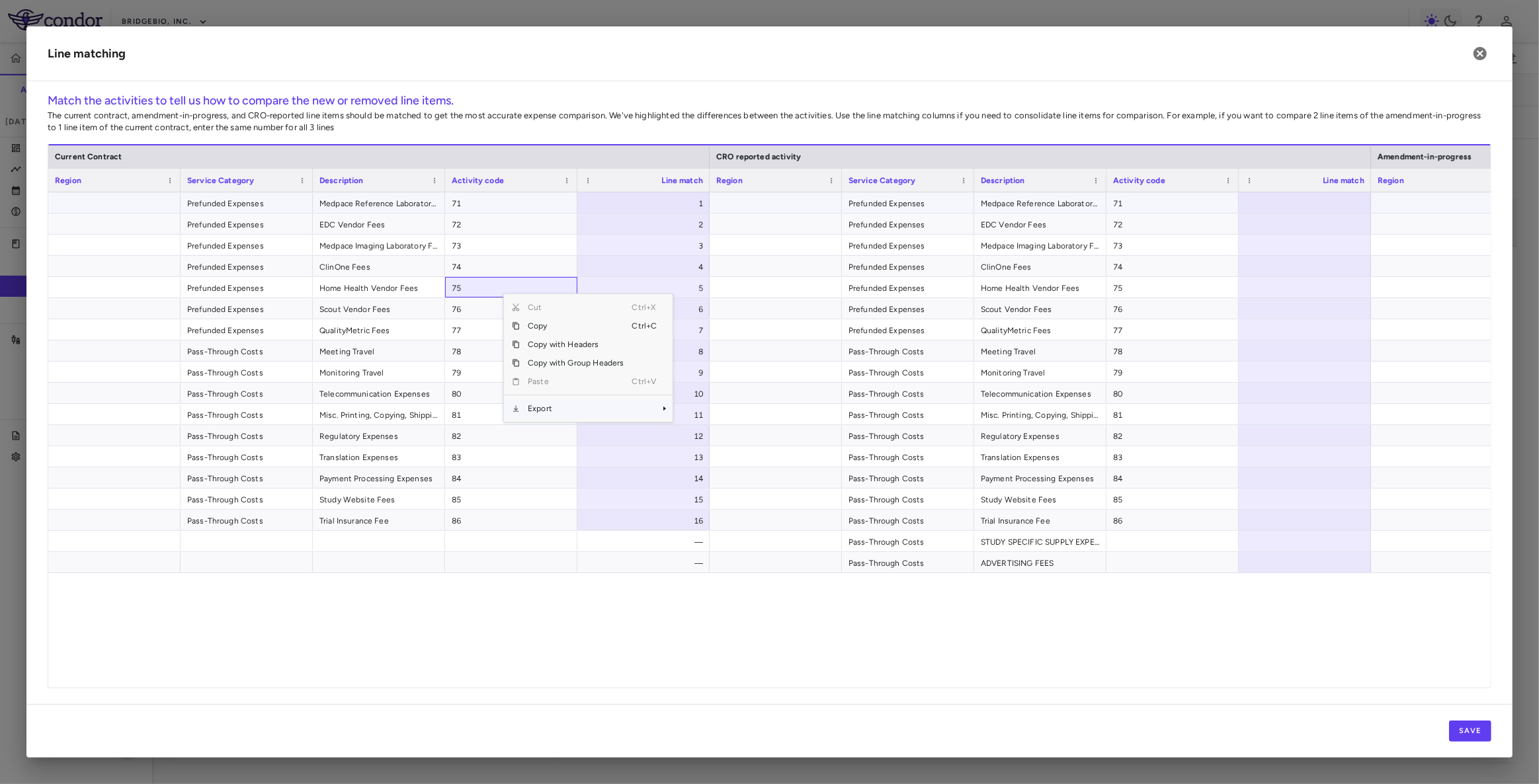
click at [1269, 206] on div at bounding box center [1304, 202] width 132 height 20
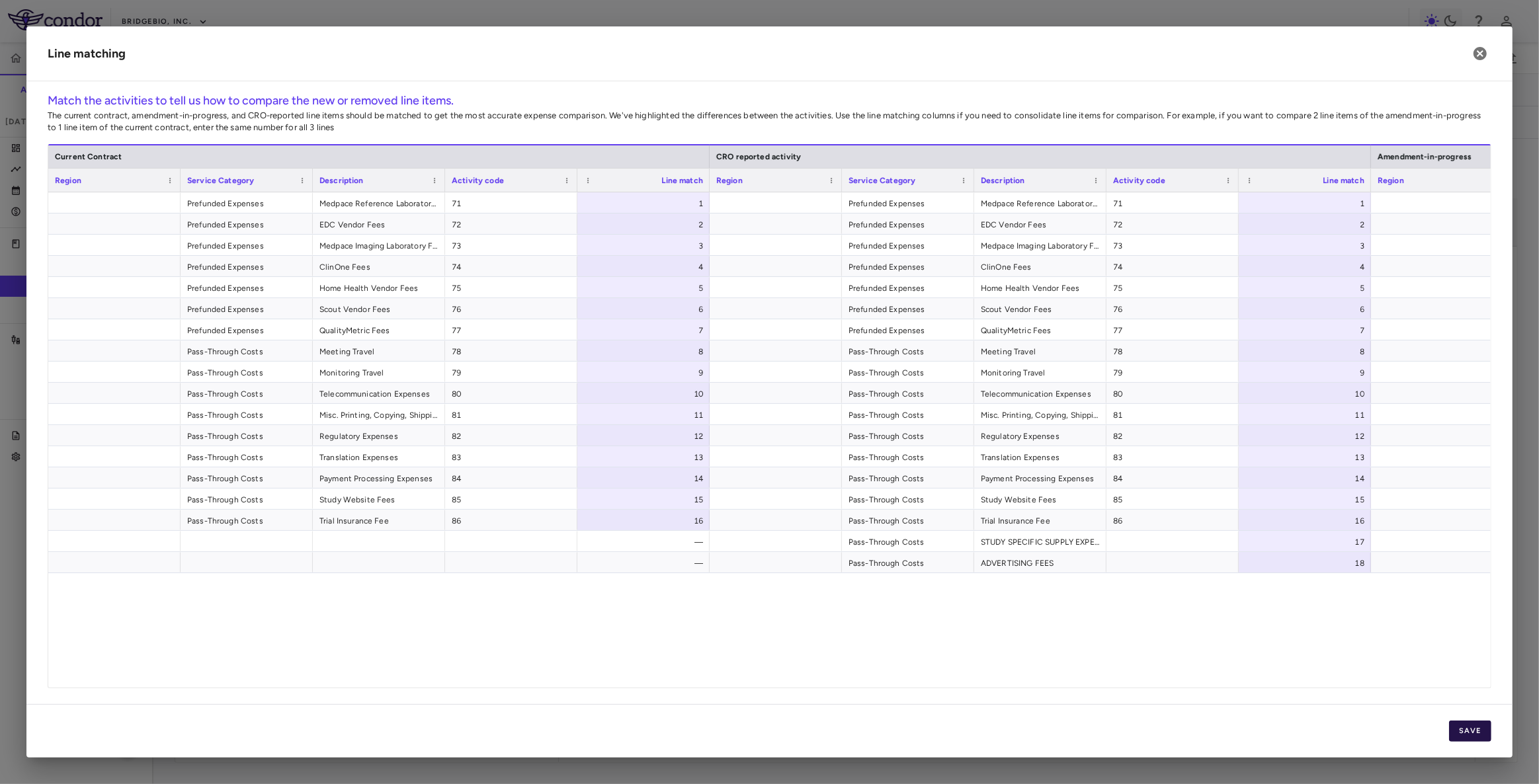
click at [1465, 730] on button "Save" at bounding box center [1470, 730] width 42 height 21
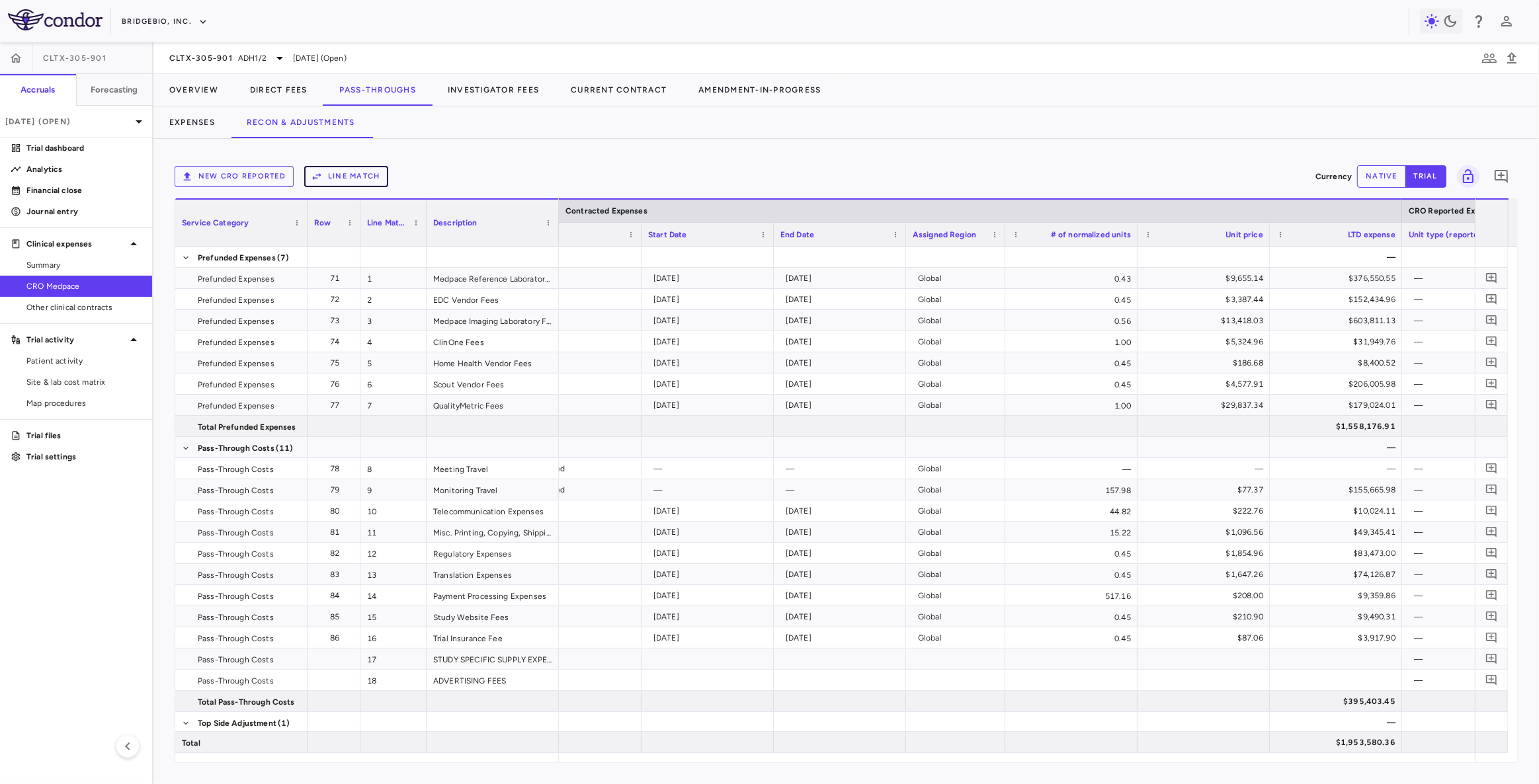
scroll to position [0, 597]
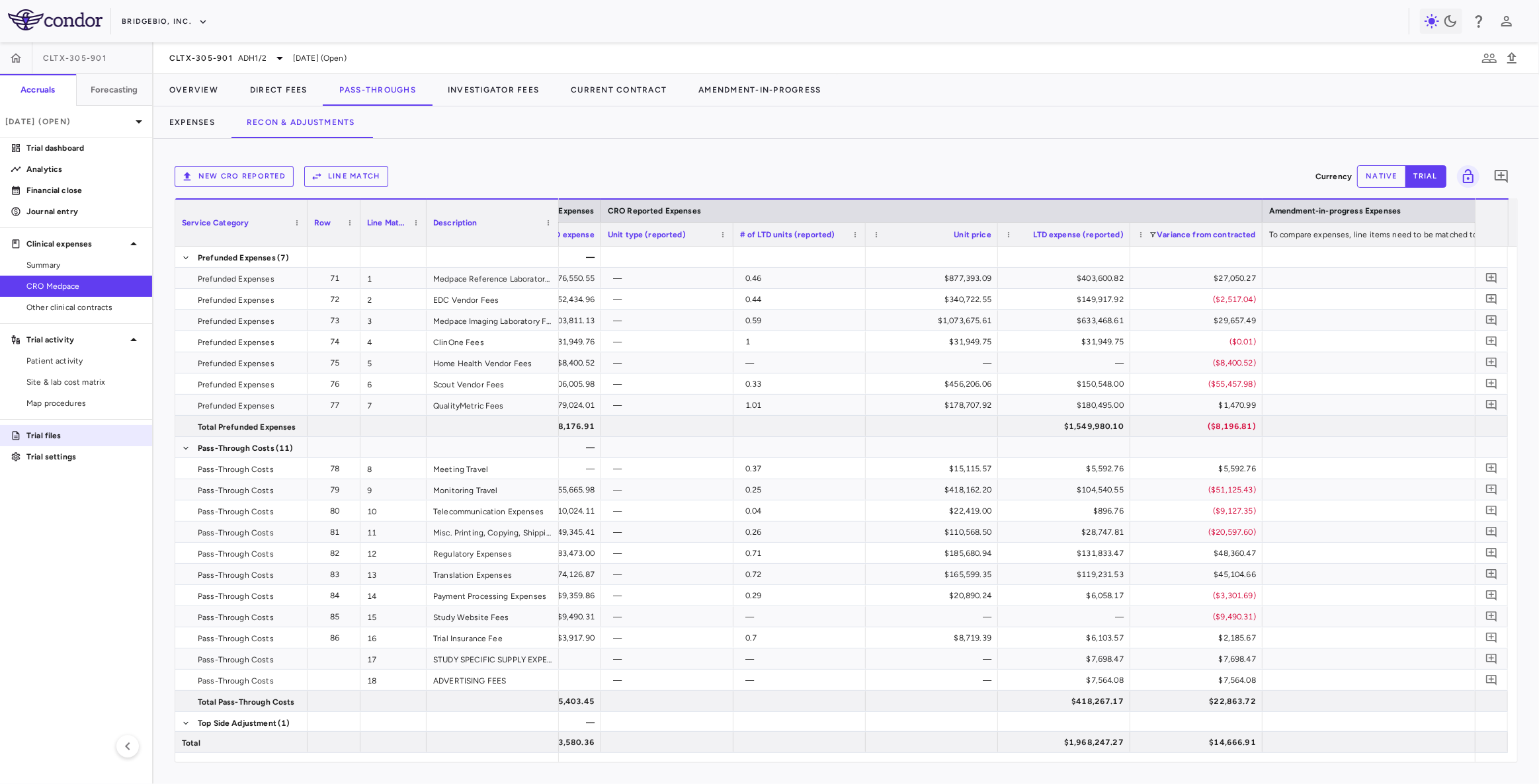
click at [74, 434] on p "Trial files" at bounding box center [84, 435] width 115 height 12
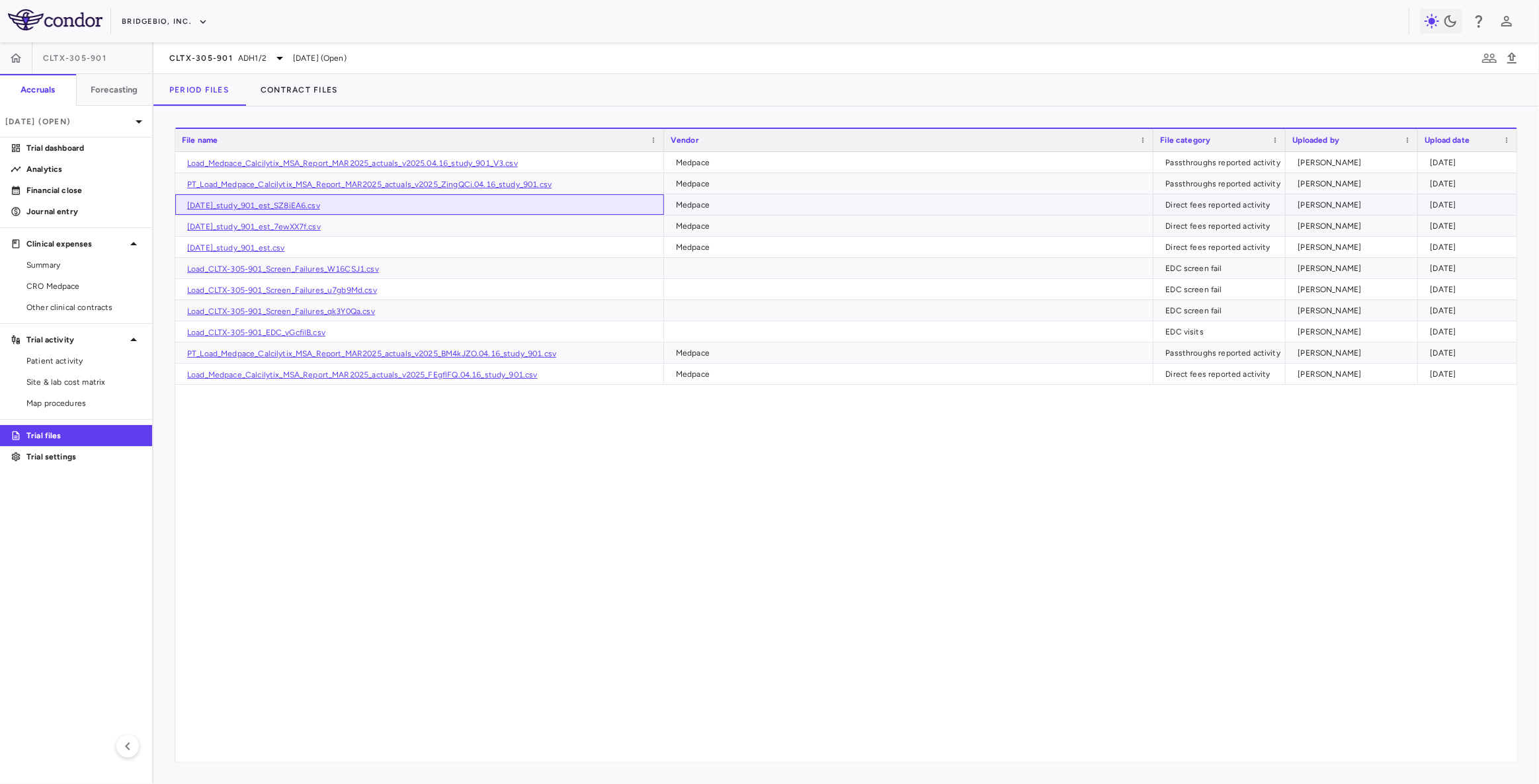
click at [276, 204] on link "MAR2025_study_901_est_SZ8iEA6.csv" at bounding box center [254, 206] width 133 height 9
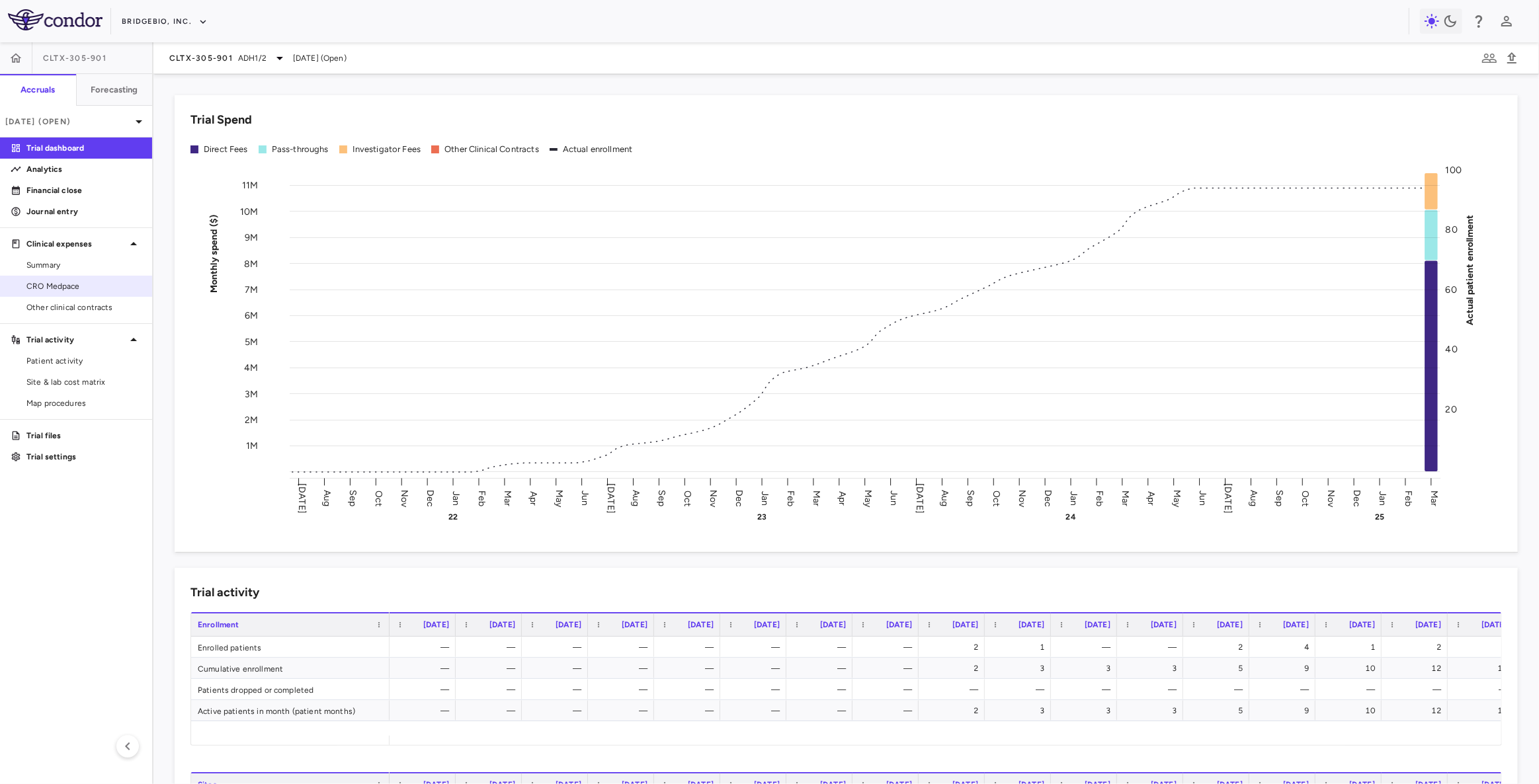
click at [85, 283] on span "CRO Medpace" at bounding box center [84, 286] width 115 height 12
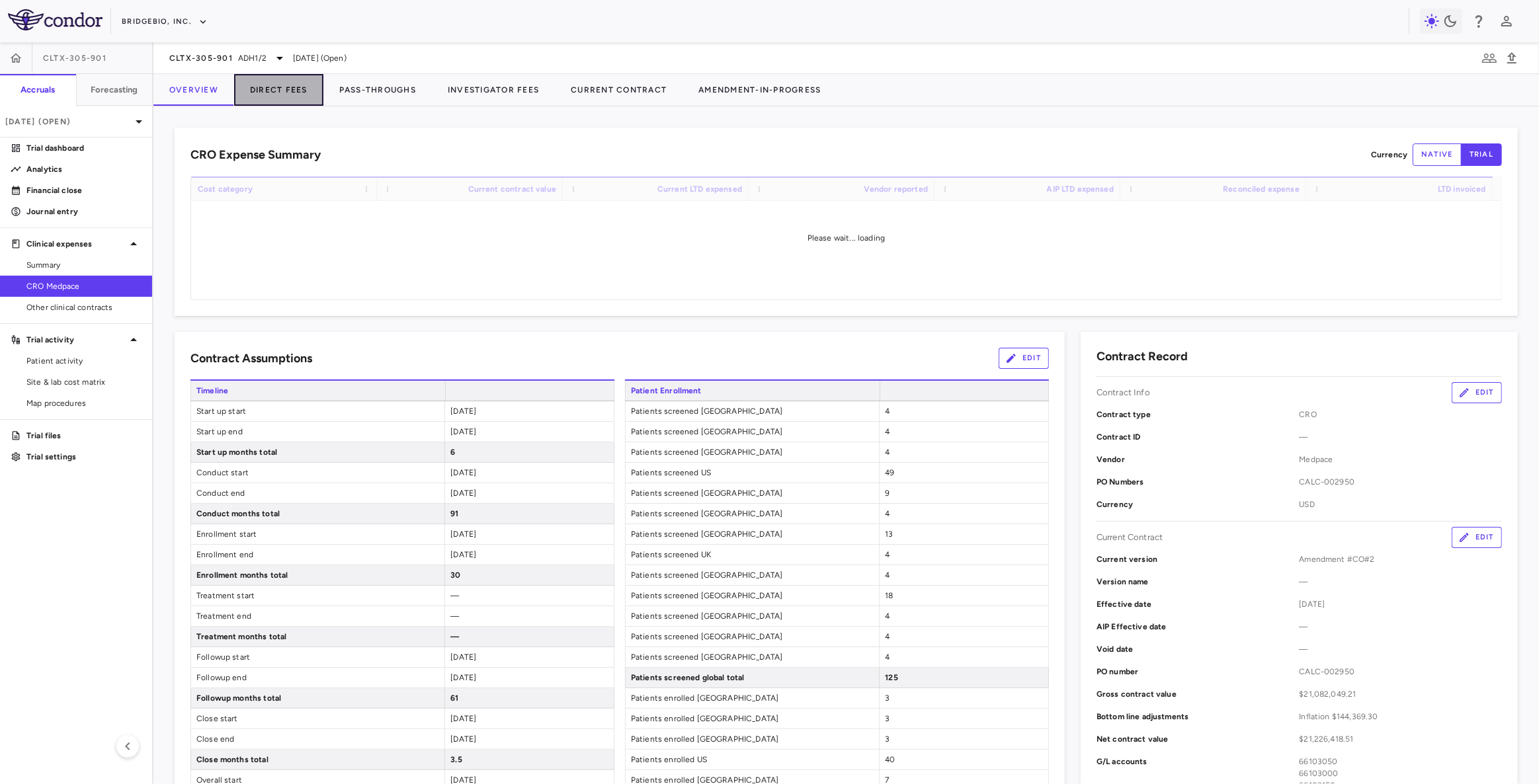
click at [262, 90] on button "Direct Fees" at bounding box center [278, 90] width 90 height 31
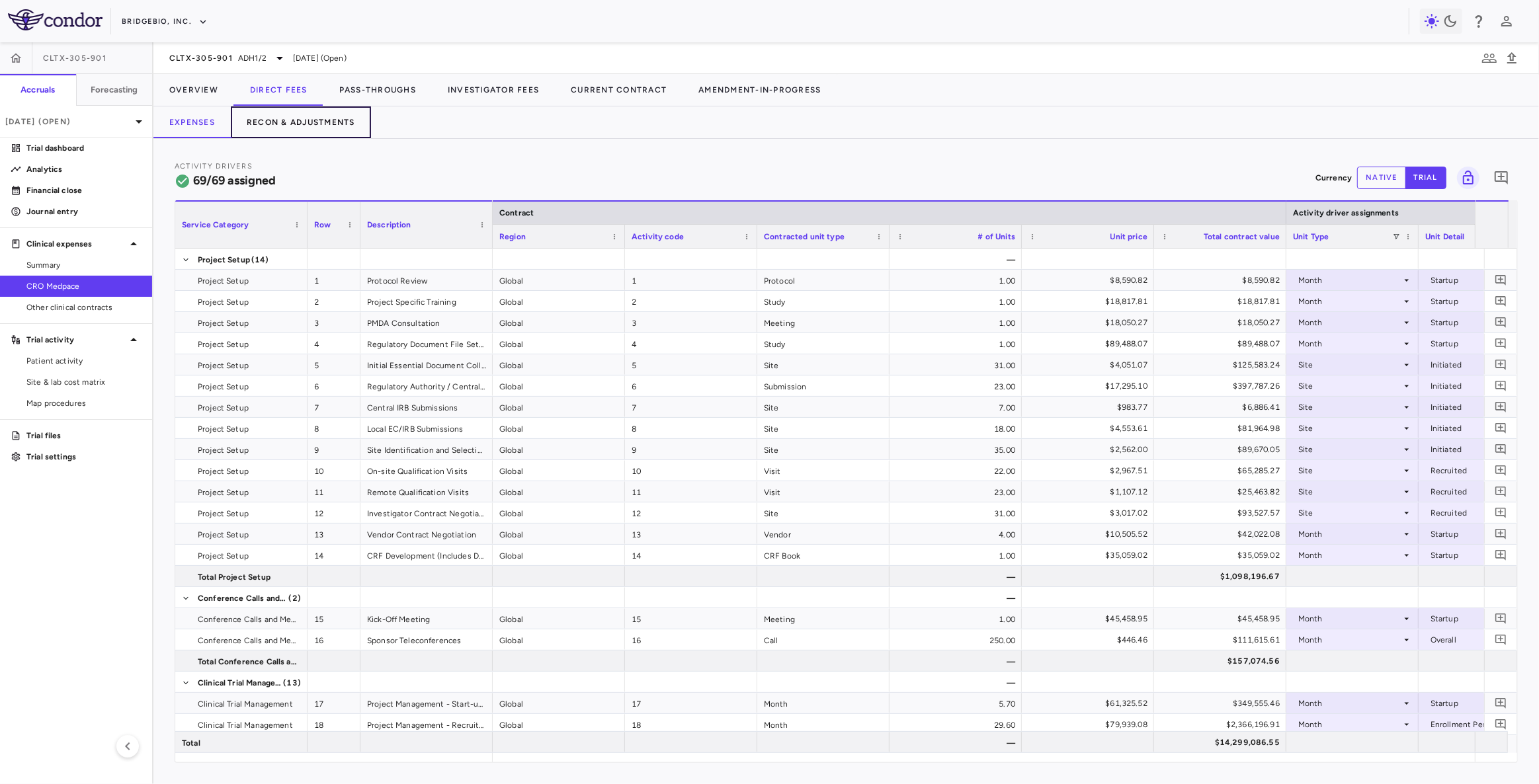
click at [297, 125] on button "Recon & Adjustments" at bounding box center [301, 122] width 140 height 31
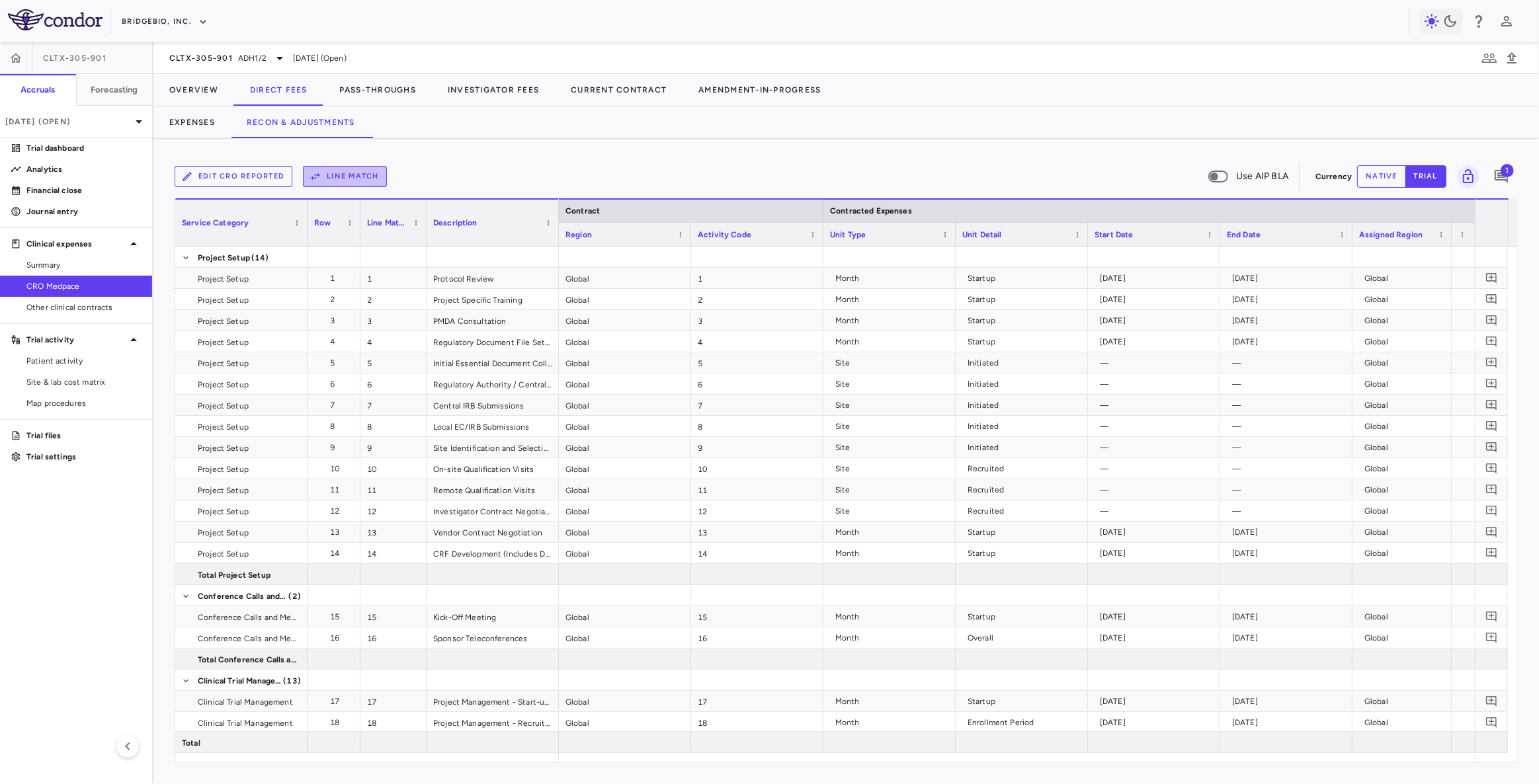
click at [339, 173] on button "Line Match" at bounding box center [345, 176] width 84 height 21
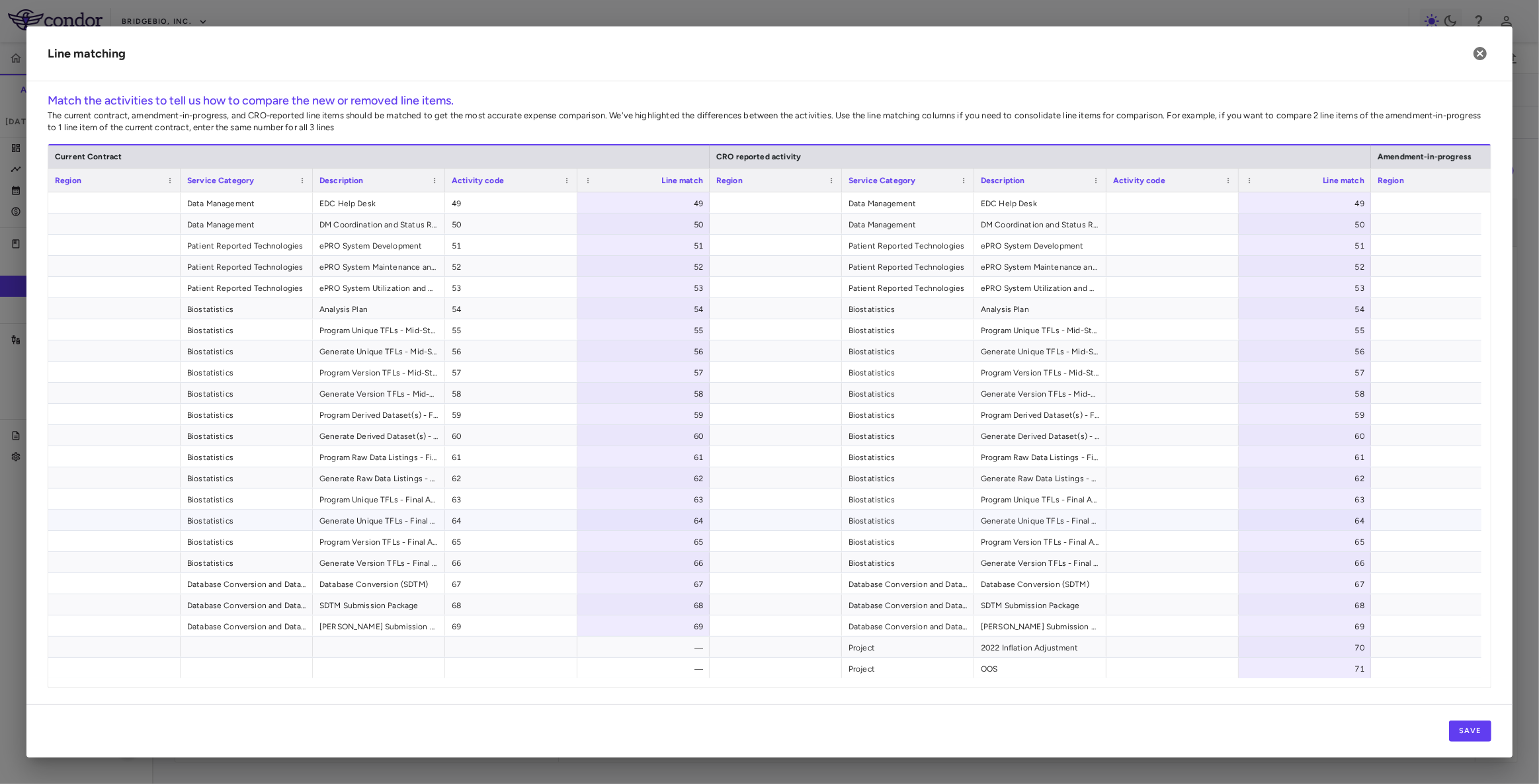
scroll to position [1016, 0]
click at [1477, 57] on icon "button" at bounding box center [1480, 54] width 13 height 13
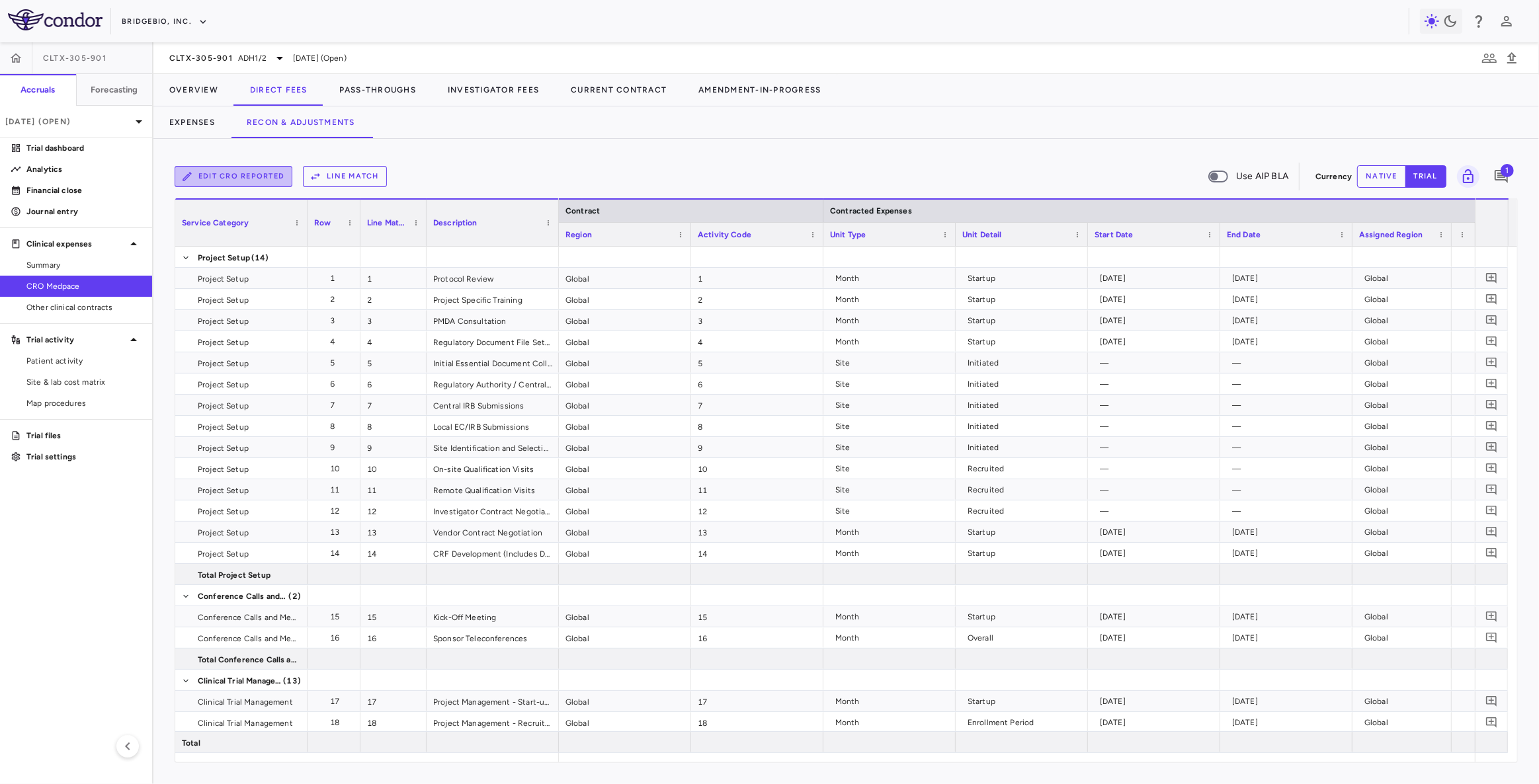
click at [236, 181] on button "Edit CRO reported" at bounding box center [233, 176] width 117 height 21
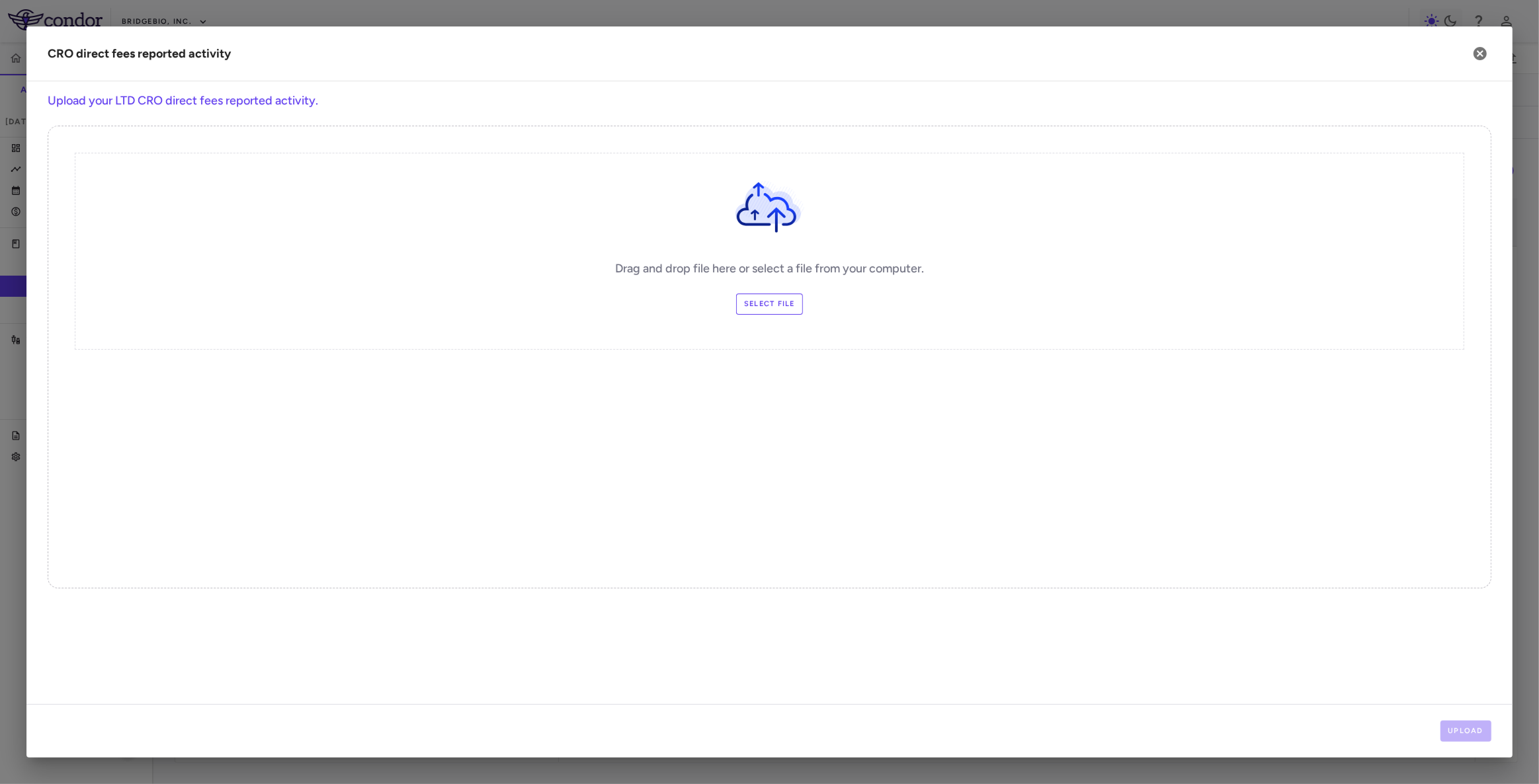
click at [769, 308] on label "Select file" at bounding box center [770, 304] width 67 height 21
click at [0, 0] on input "Select file" at bounding box center [0, 0] width 0 height 0
click at [1465, 731] on button "Upload" at bounding box center [1466, 730] width 52 height 21
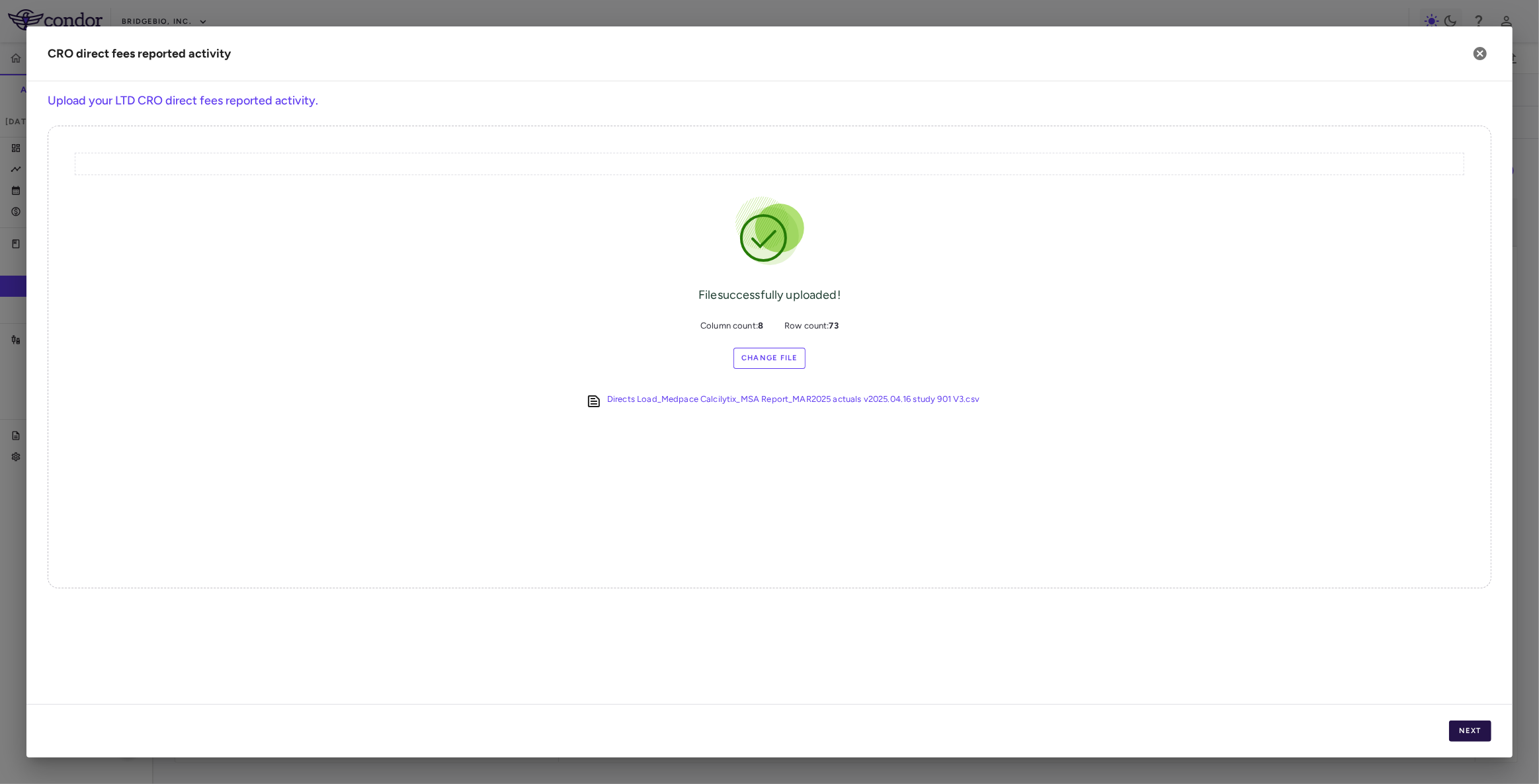
click at [1463, 730] on button "Next" at bounding box center [1470, 730] width 42 height 21
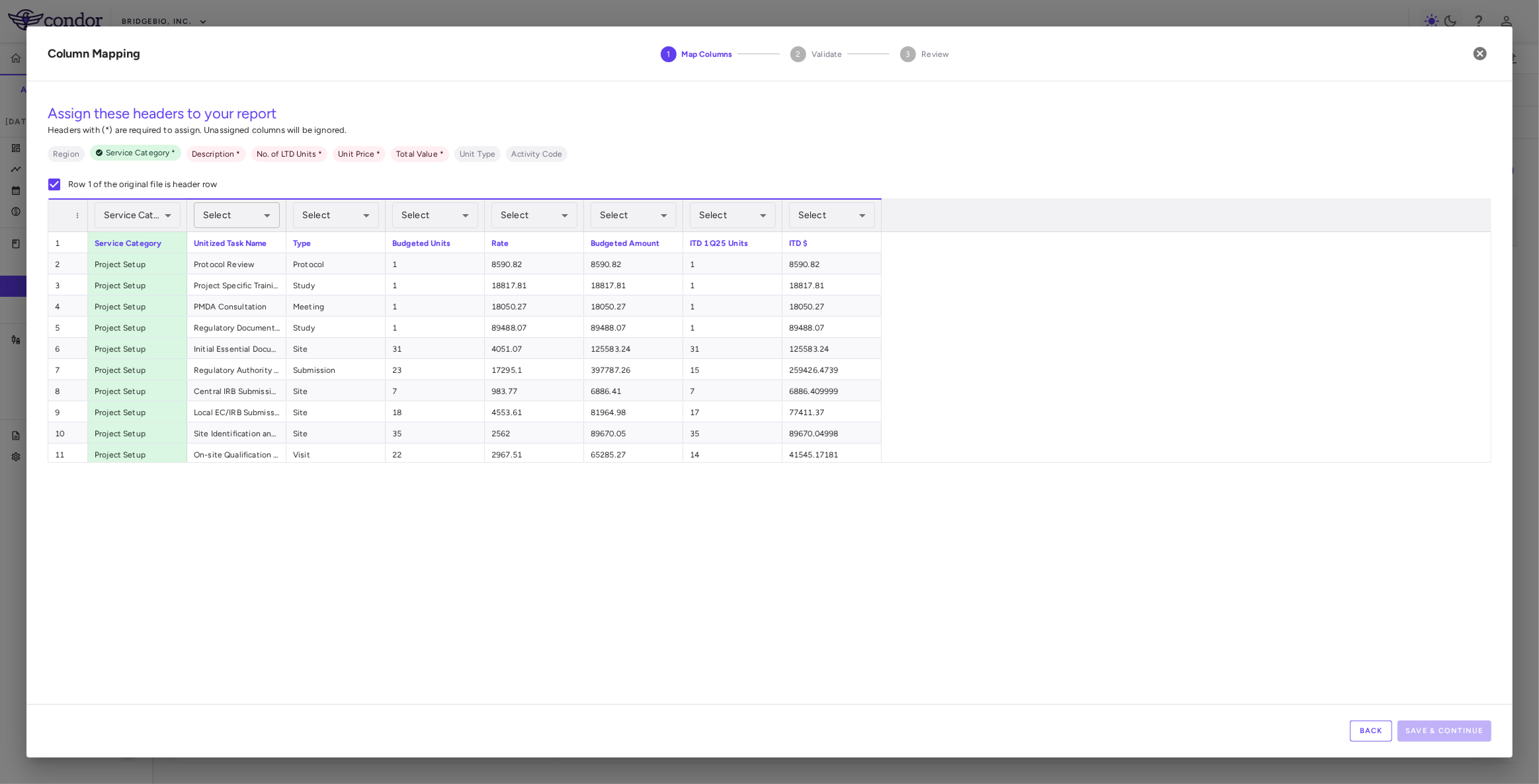
click at [228, 215] on body "Skip to sidebar Skip to main content BridgeBio, Inc. CLTX-305-901 Accruals Fore…" at bounding box center [770, 392] width 1539 height 784
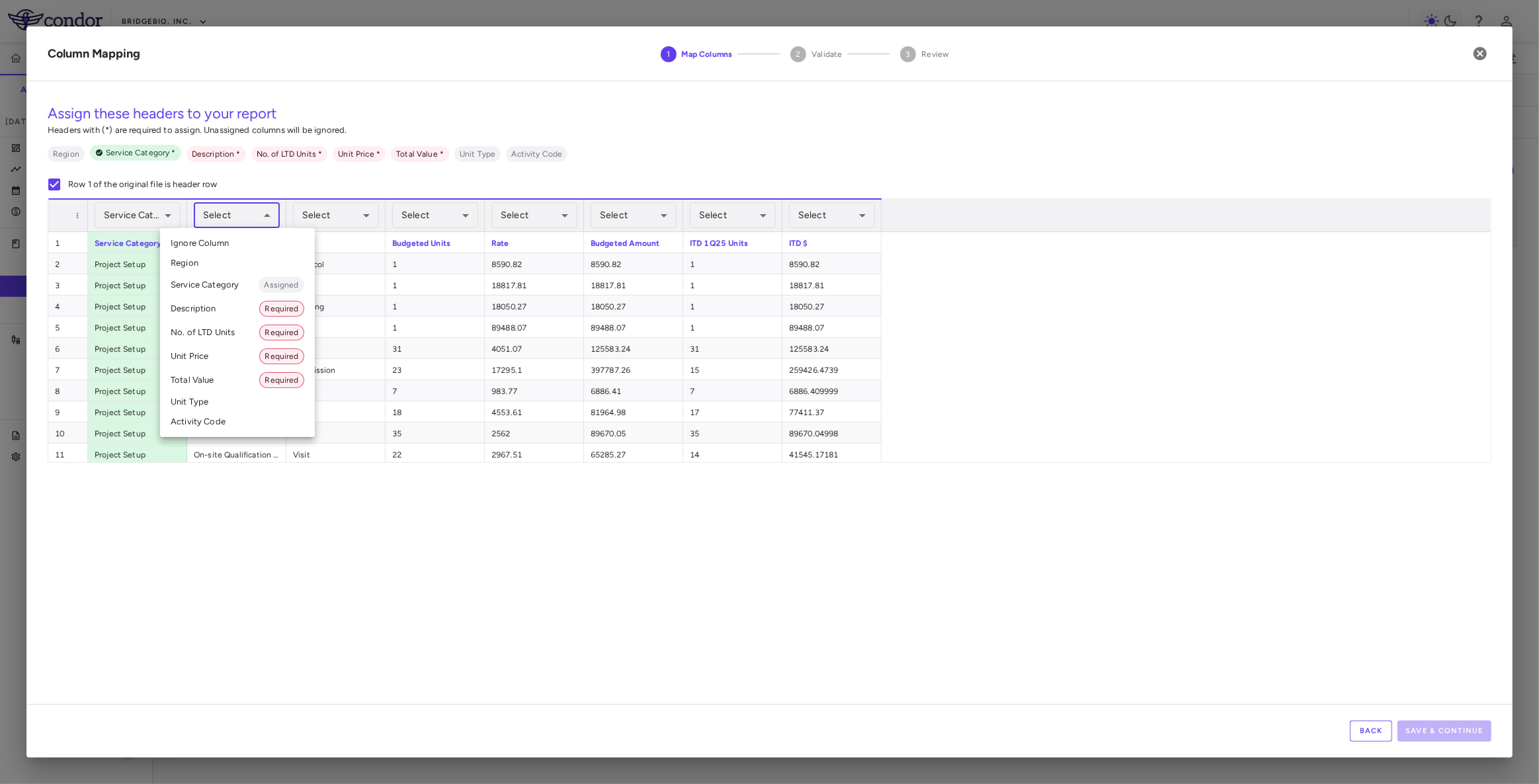
click at [232, 306] on li "Description Required" at bounding box center [237, 308] width 155 height 24
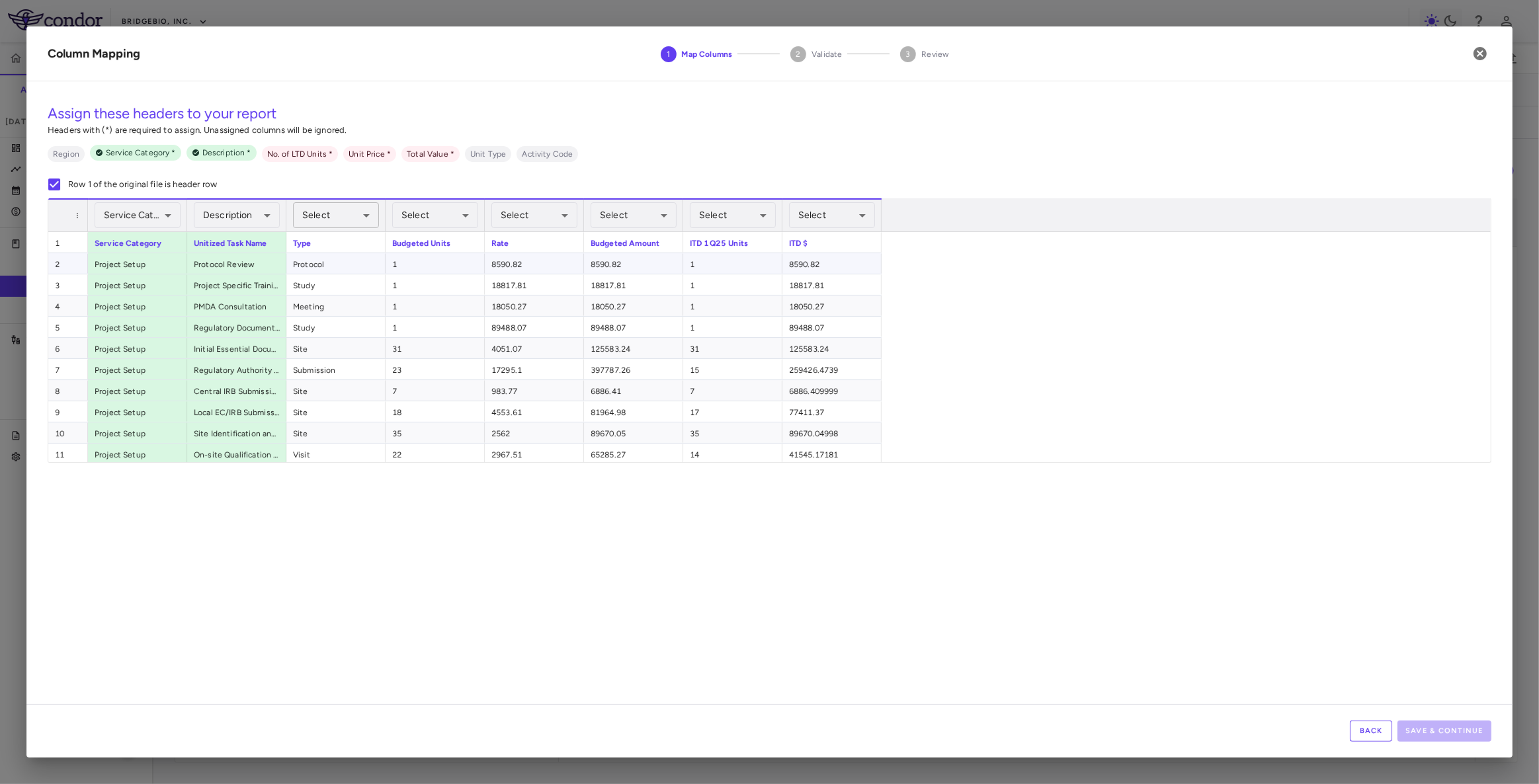
click at [328, 213] on body "Skip to sidebar Skip to main content BridgeBio, Inc. CLTX-305-901 Accruals Fore…" at bounding box center [770, 392] width 1539 height 784
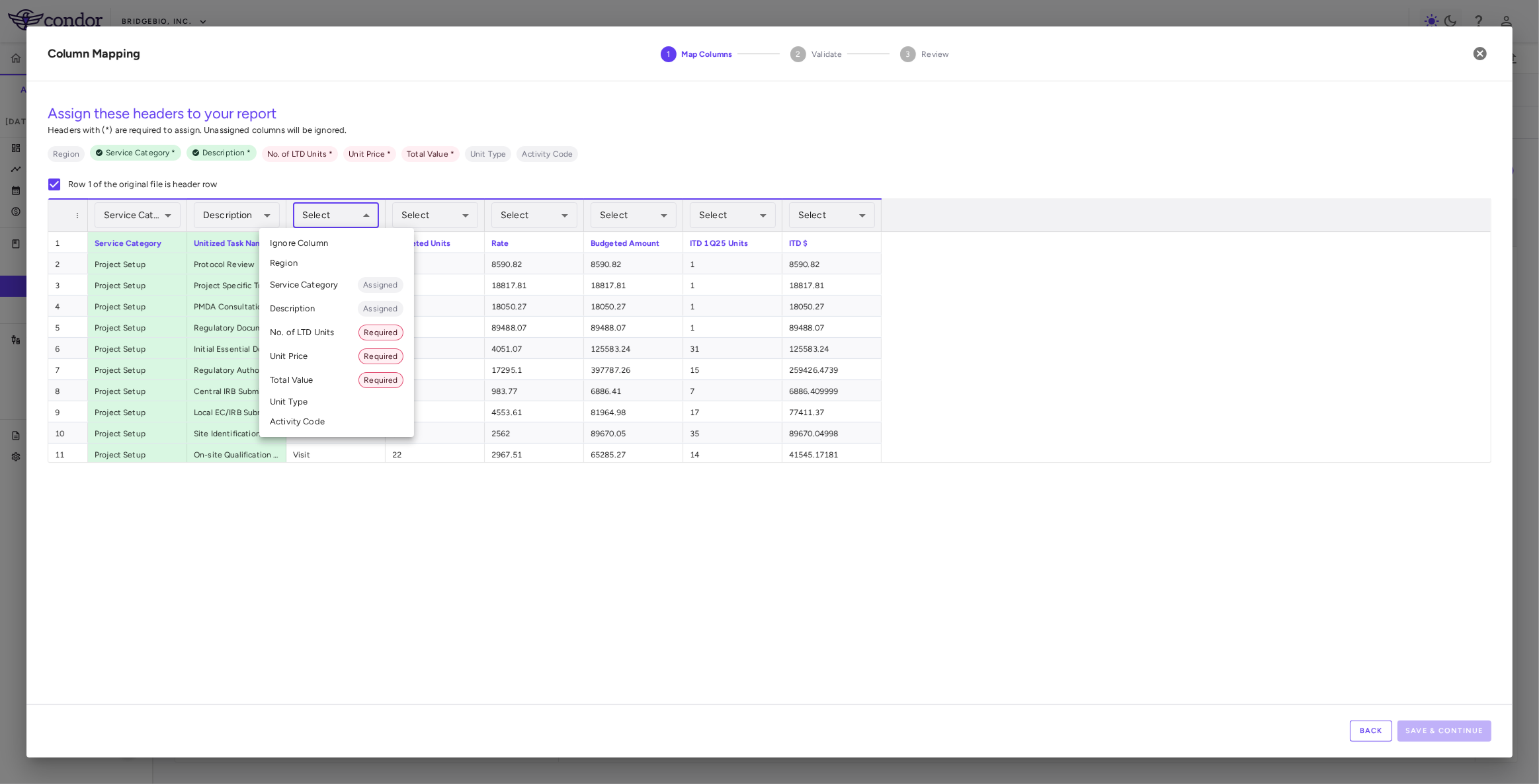
click at [308, 398] on li "Unit Type" at bounding box center [337, 401] width 155 height 19
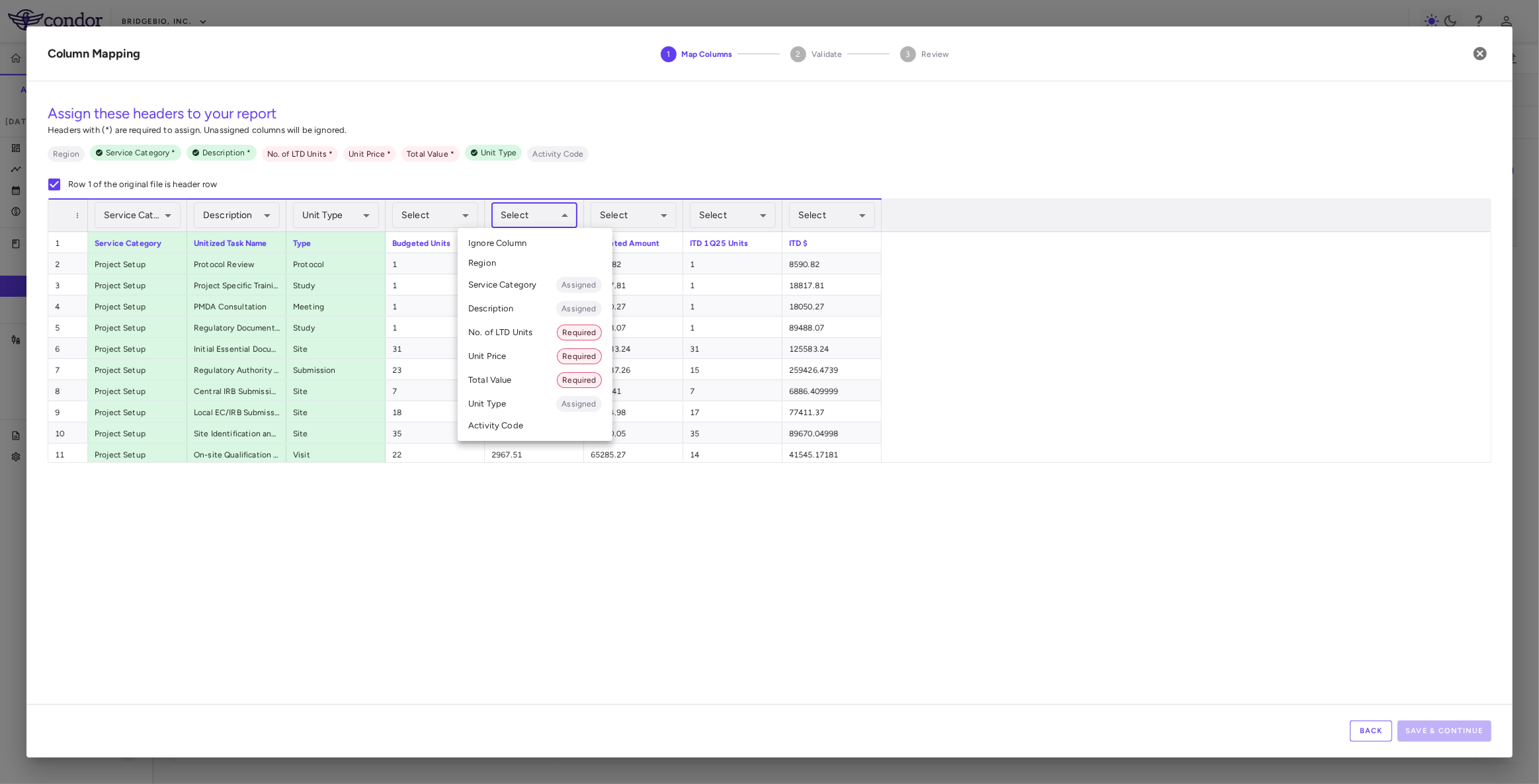
click at [548, 219] on body "Skip to sidebar Skip to main content BridgeBio, Inc. CLTX-305-901 Accruals Fore…" at bounding box center [770, 392] width 1539 height 784
click at [511, 357] on li "Unit Price Required" at bounding box center [535, 356] width 155 height 24
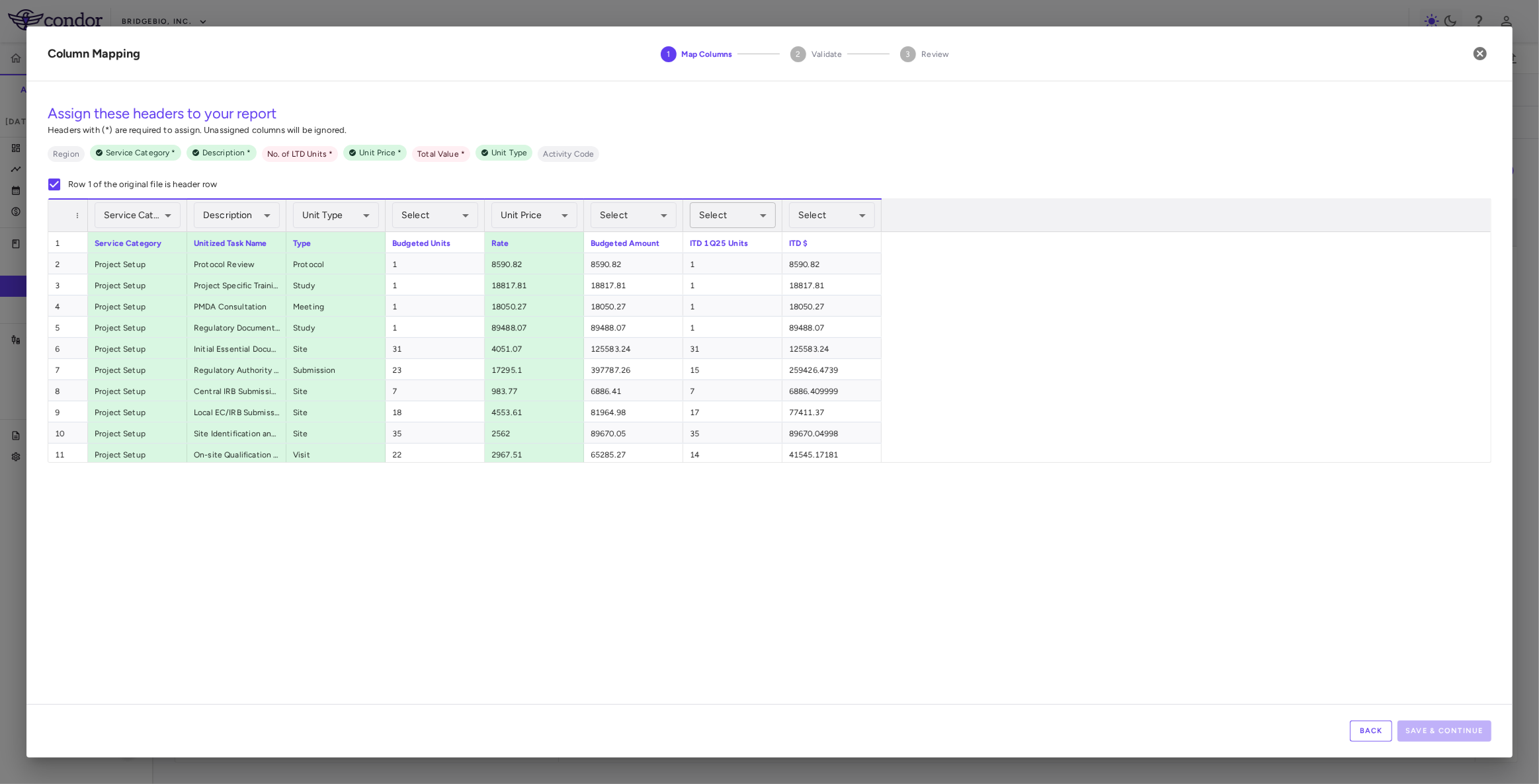
click at [721, 216] on body "Skip to sidebar Skip to main content BridgeBio, Inc. CLTX-305-901 Accruals Fore…" at bounding box center [770, 392] width 1539 height 784
click at [715, 331] on li "No. of LTD Units Required" at bounding box center [733, 332] width 155 height 24
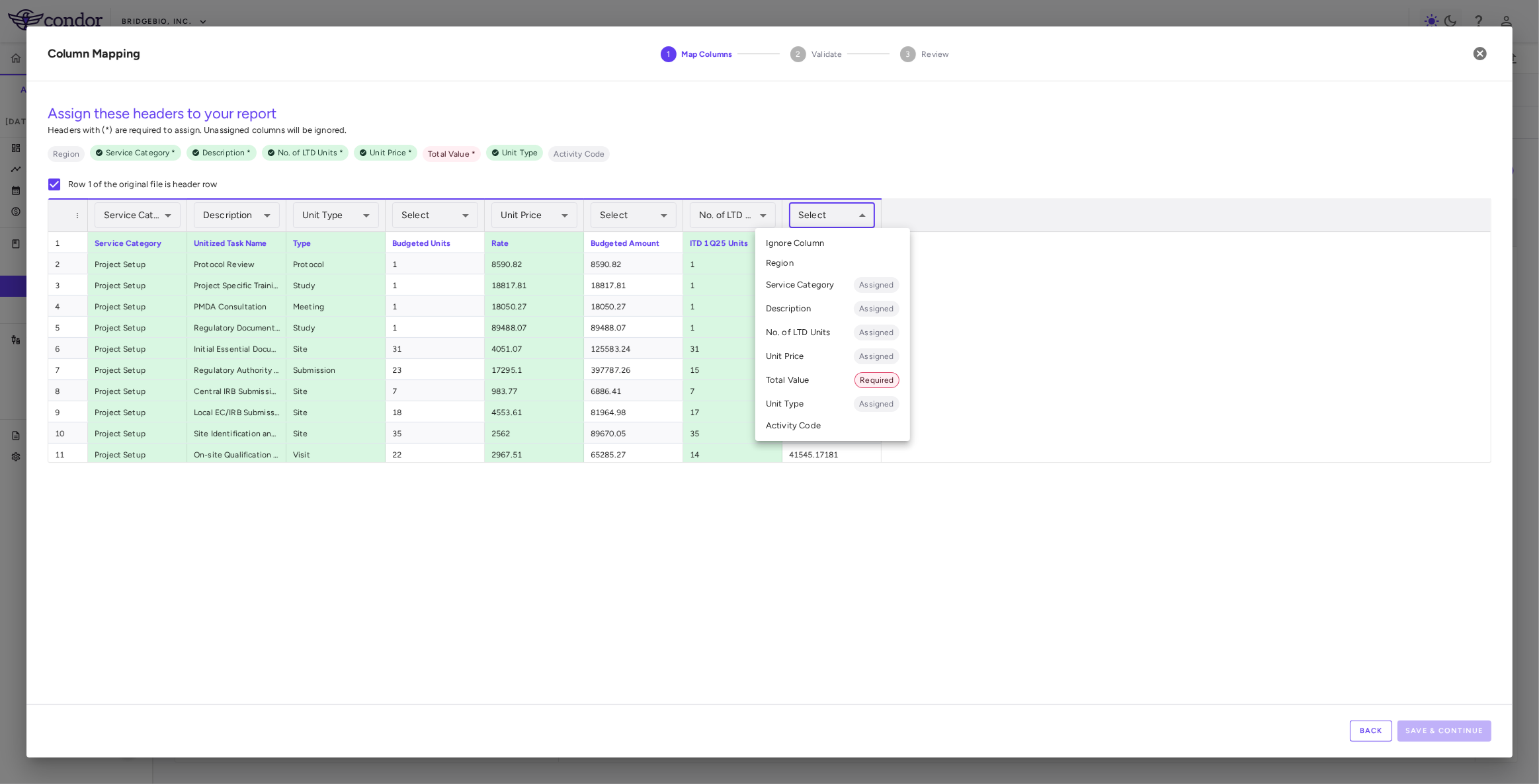
click at [839, 220] on body "Skip to sidebar Skip to main content BridgeBio, Inc. CLTX-305-901 Accruals Fore…" at bounding box center [770, 392] width 1539 height 784
click at [810, 382] on li "Total Value Required" at bounding box center [832, 380] width 155 height 24
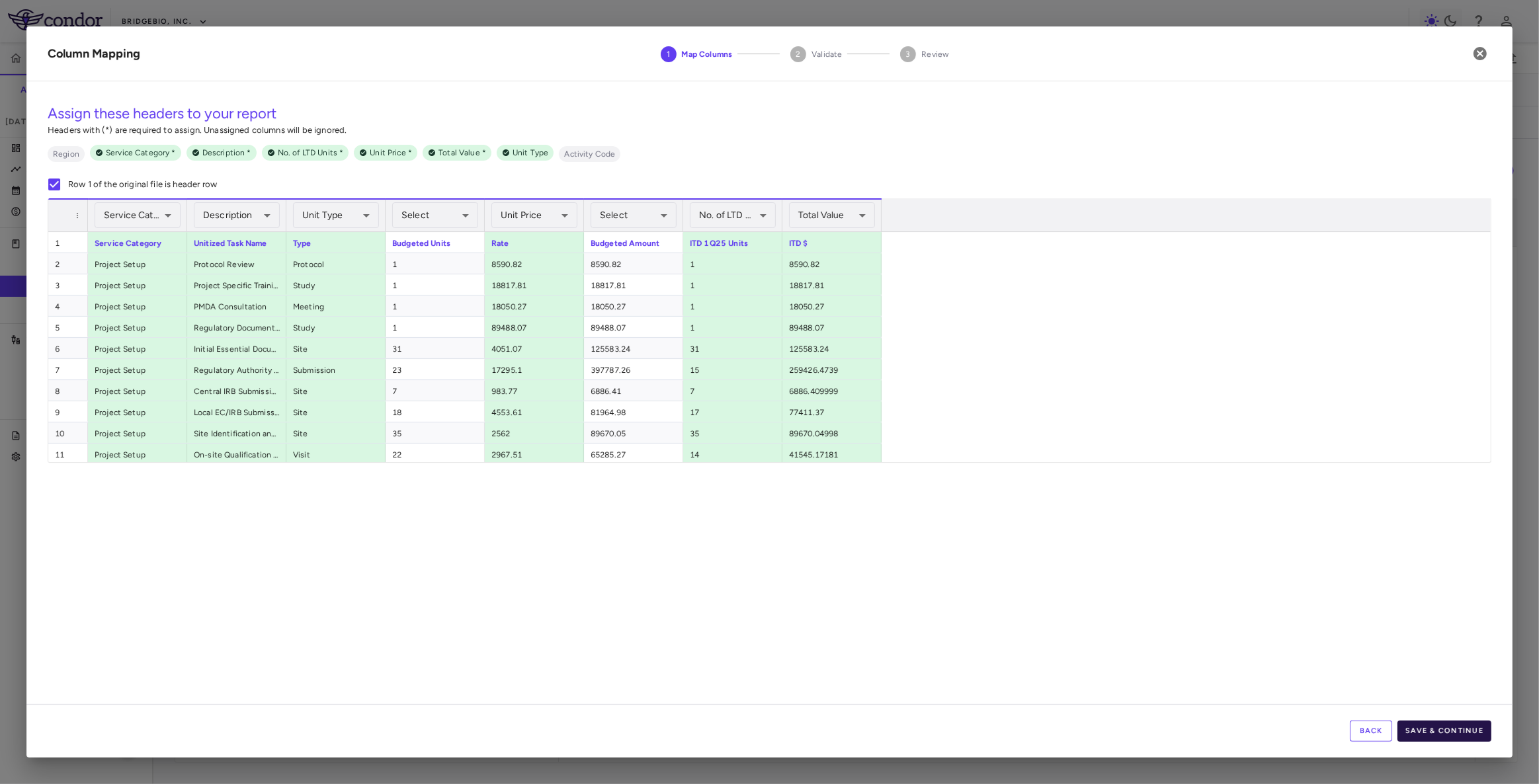
click at [1448, 727] on button "Save & Continue" at bounding box center [1445, 730] width 94 height 21
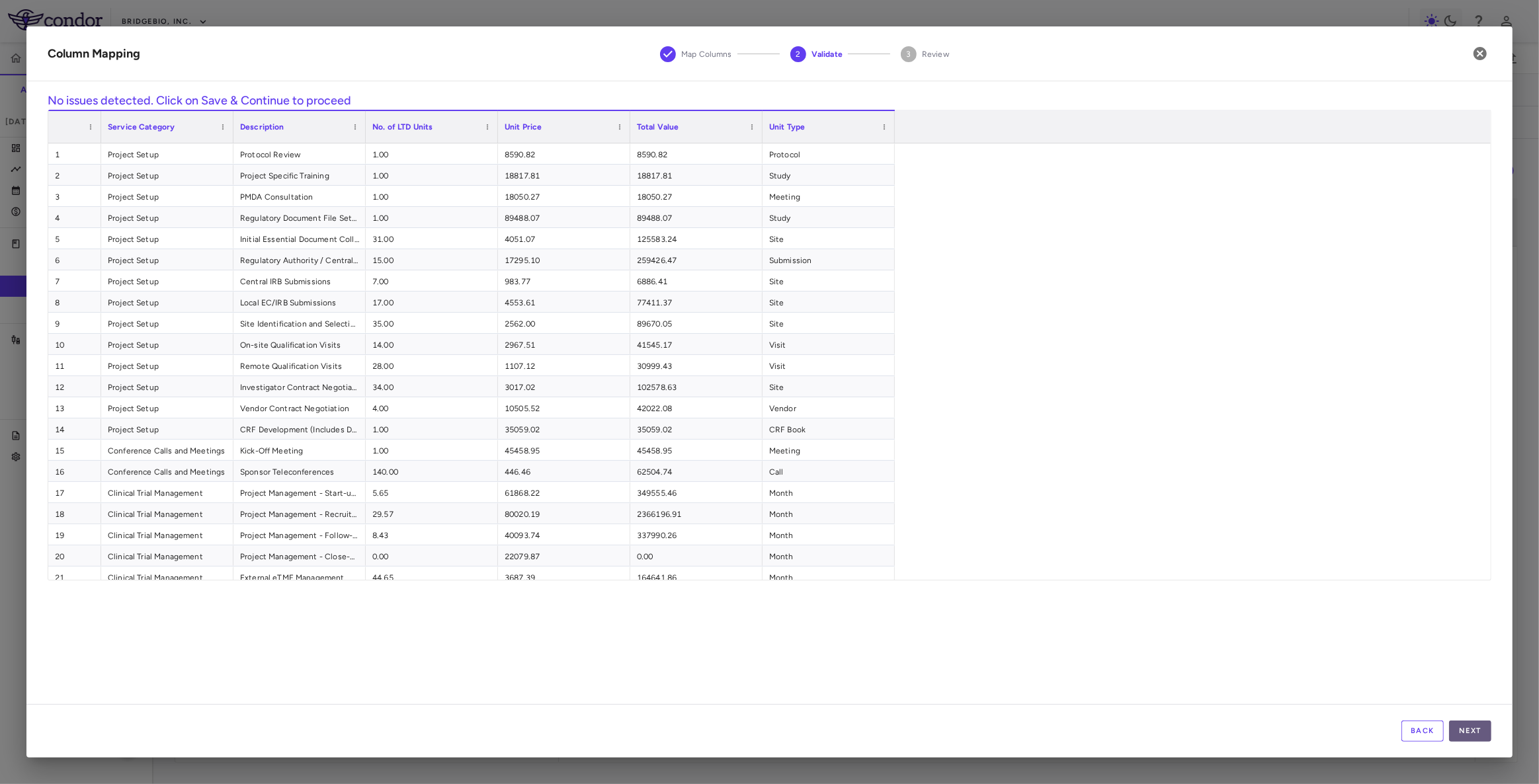
click at [1470, 732] on button "Next" at bounding box center [1470, 730] width 42 height 21
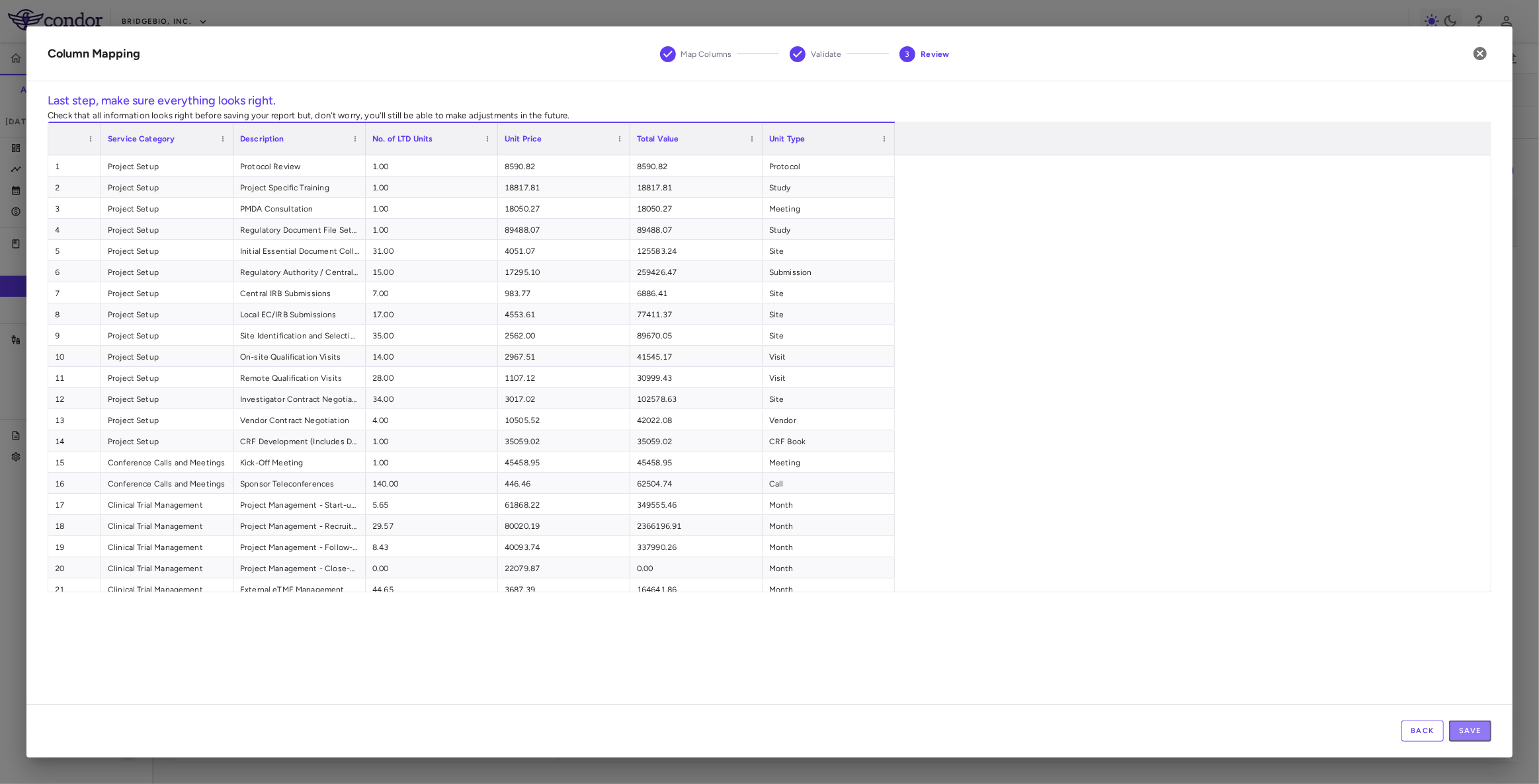
click at [1470, 732] on button "Save" at bounding box center [1470, 730] width 42 height 21
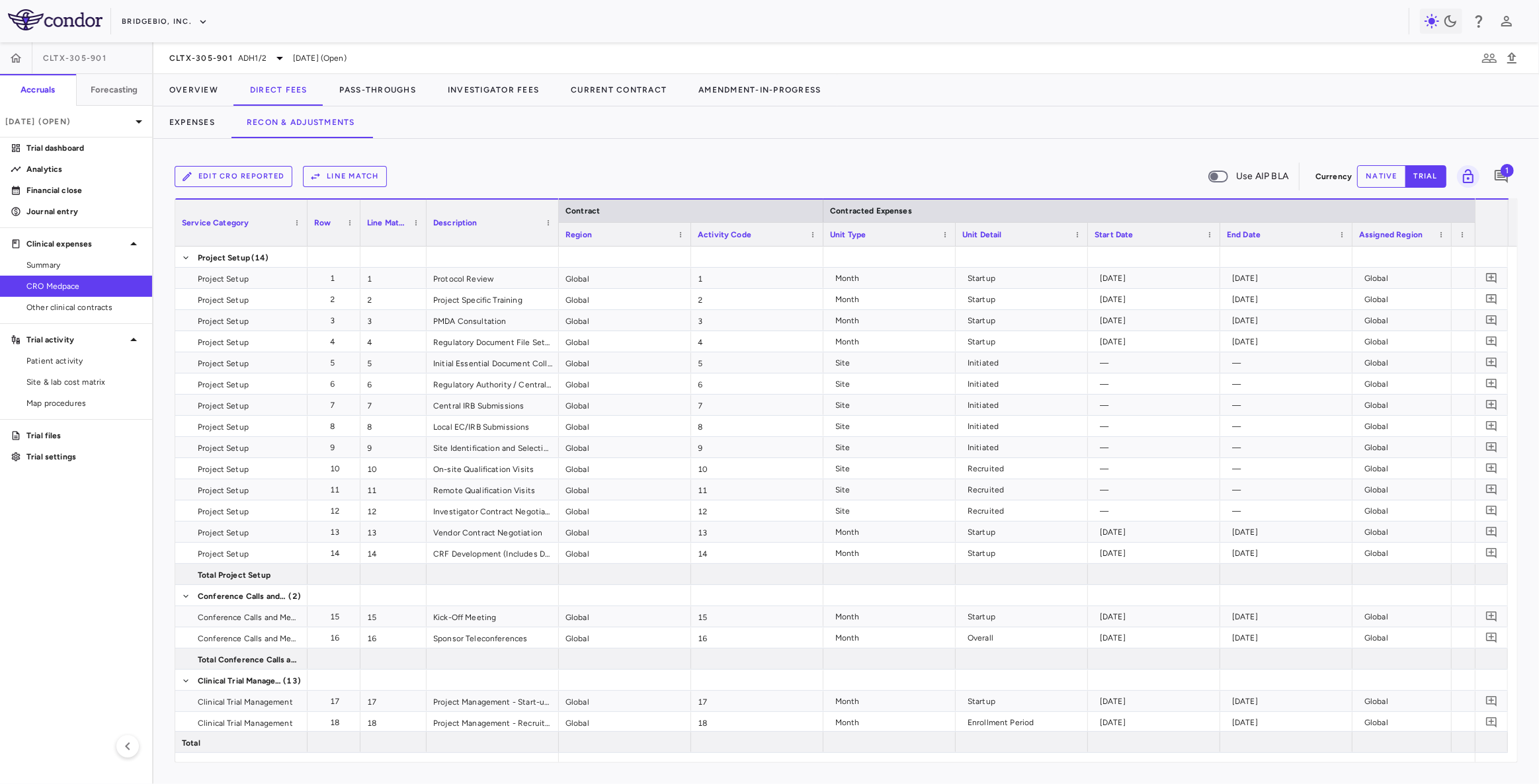
click at [331, 174] on button "Line Match" at bounding box center [345, 176] width 84 height 21
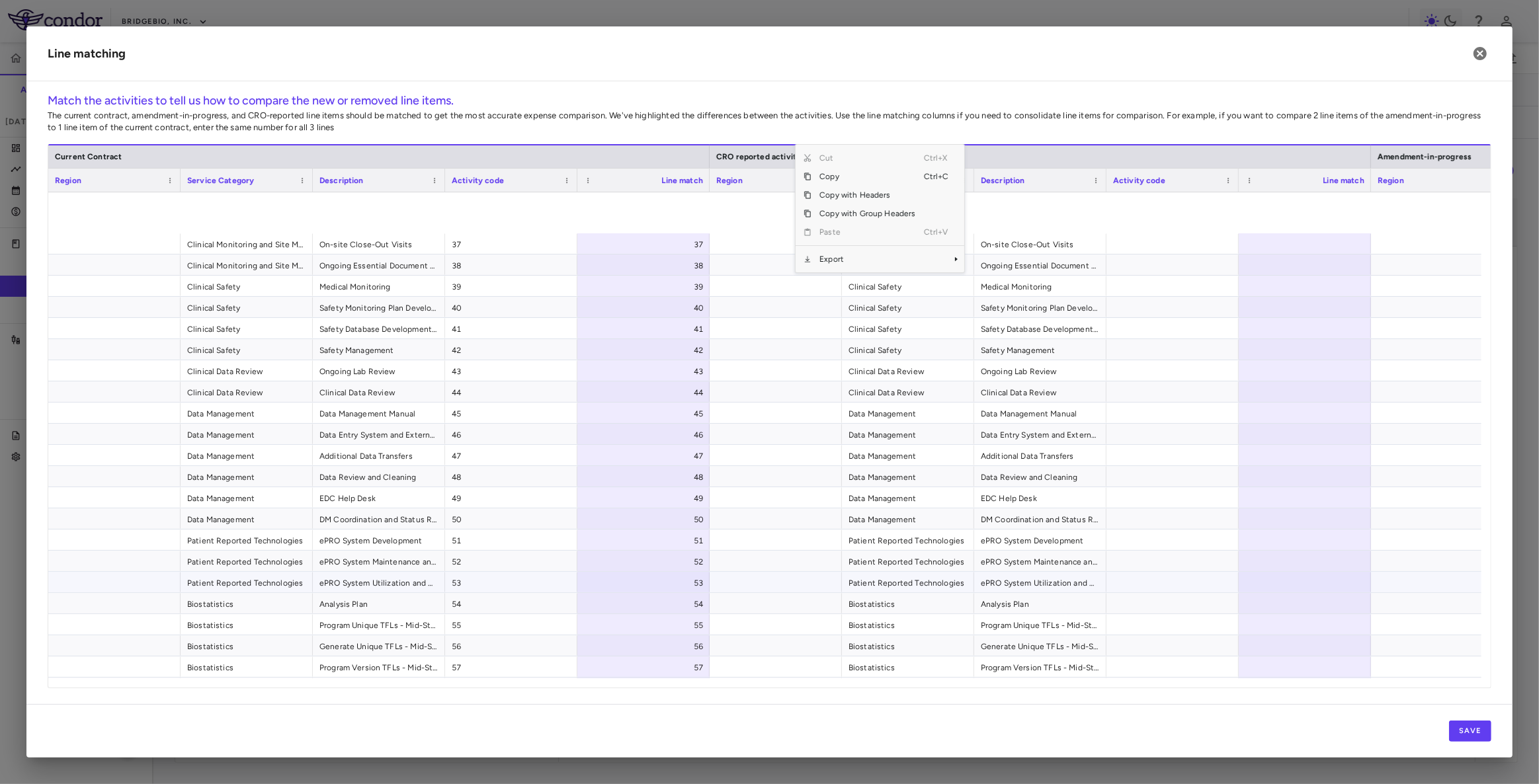
scroll to position [1036, 0]
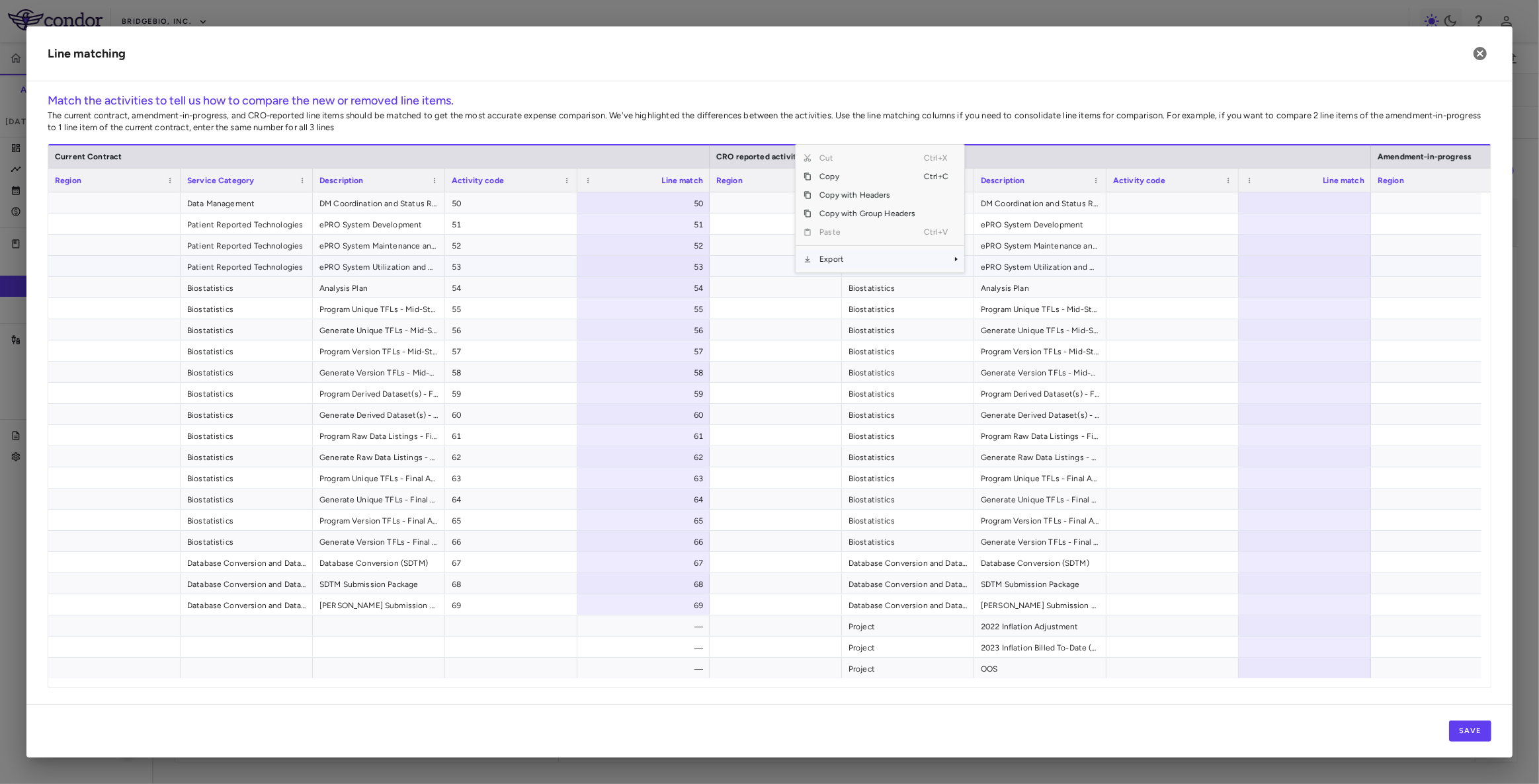
click at [1435, 257] on div at bounding box center [1436, 266] width 132 height 20
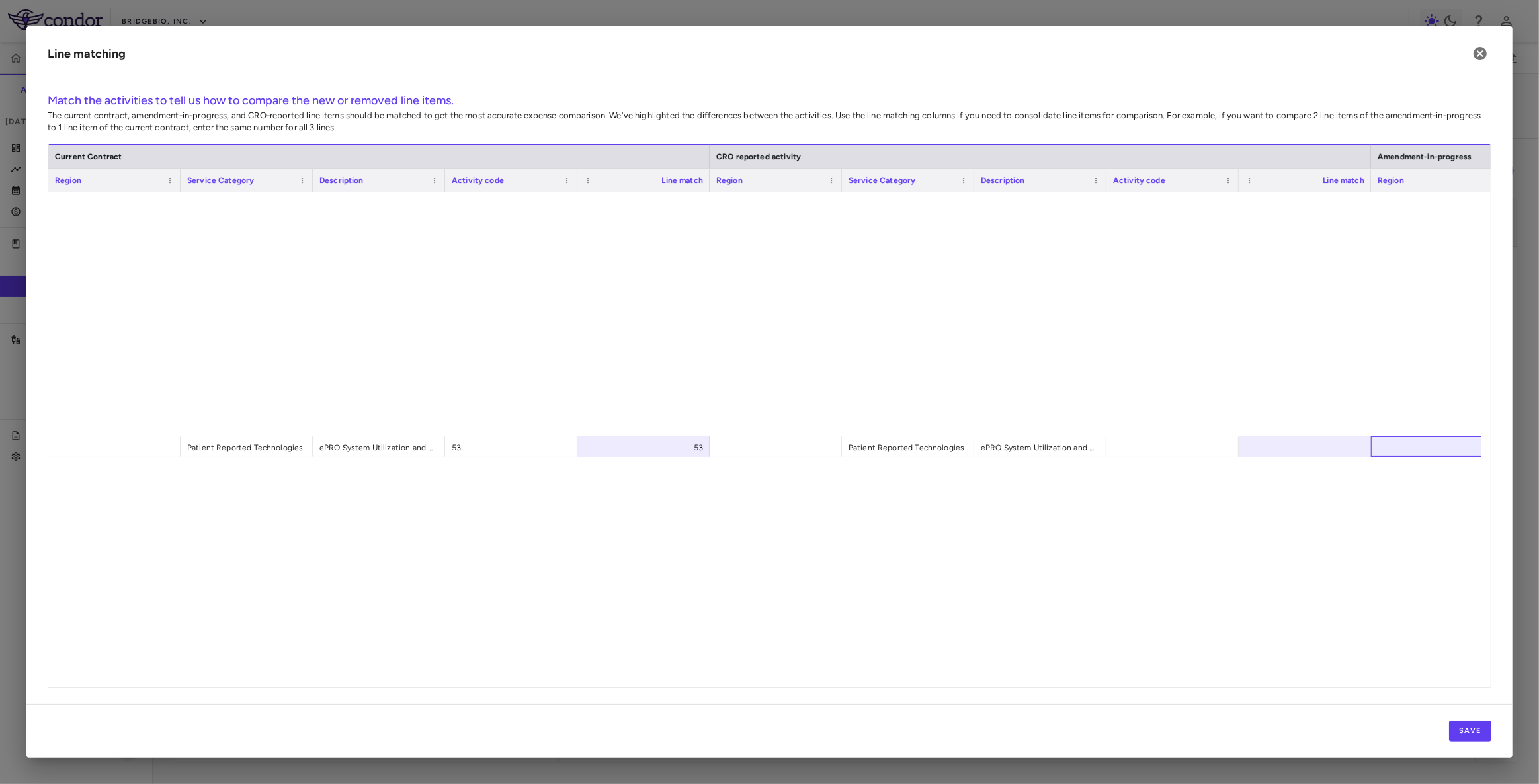
scroll to position [0, 0]
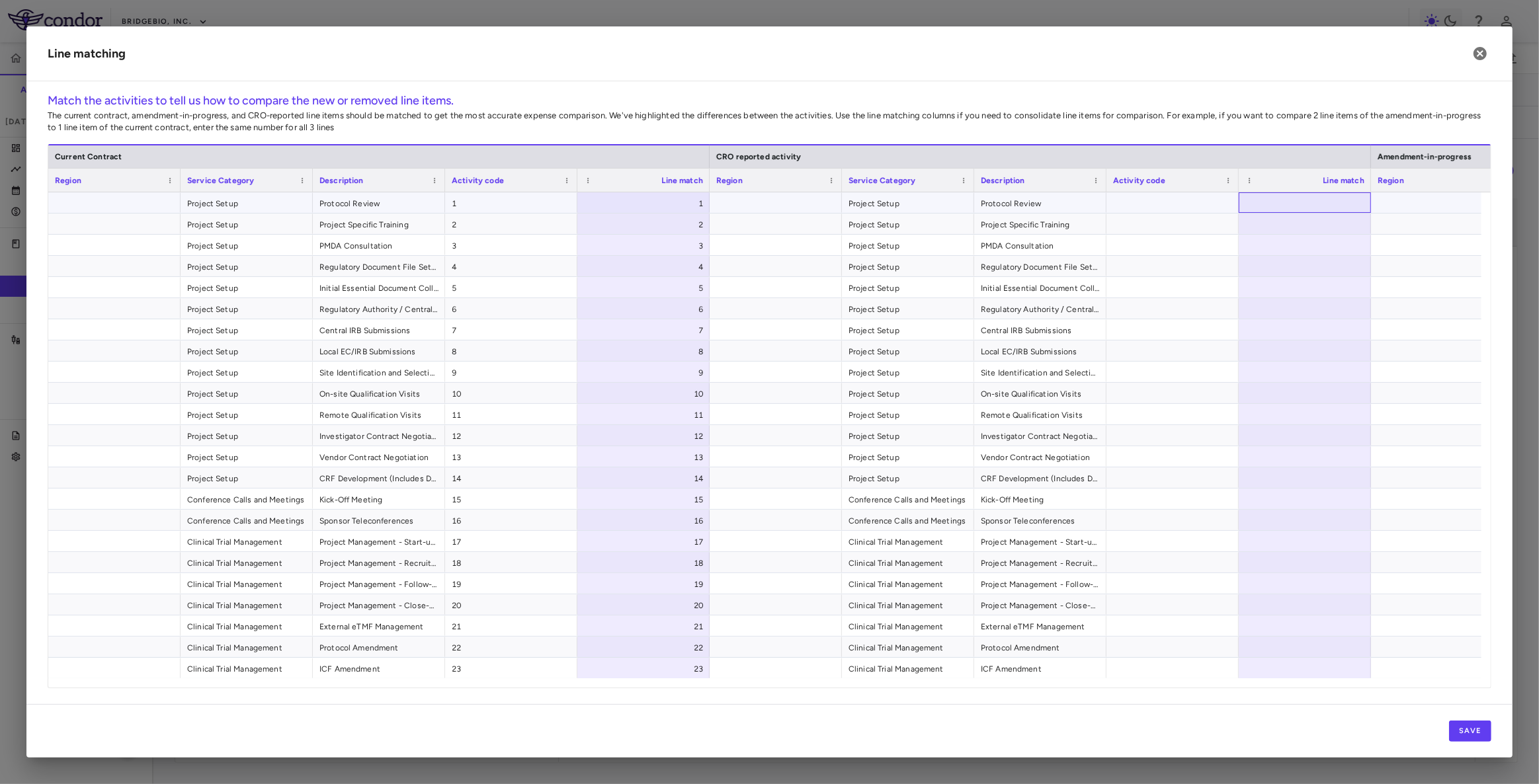
click at [1307, 203] on div at bounding box center [1304, 202] width 132 height 20
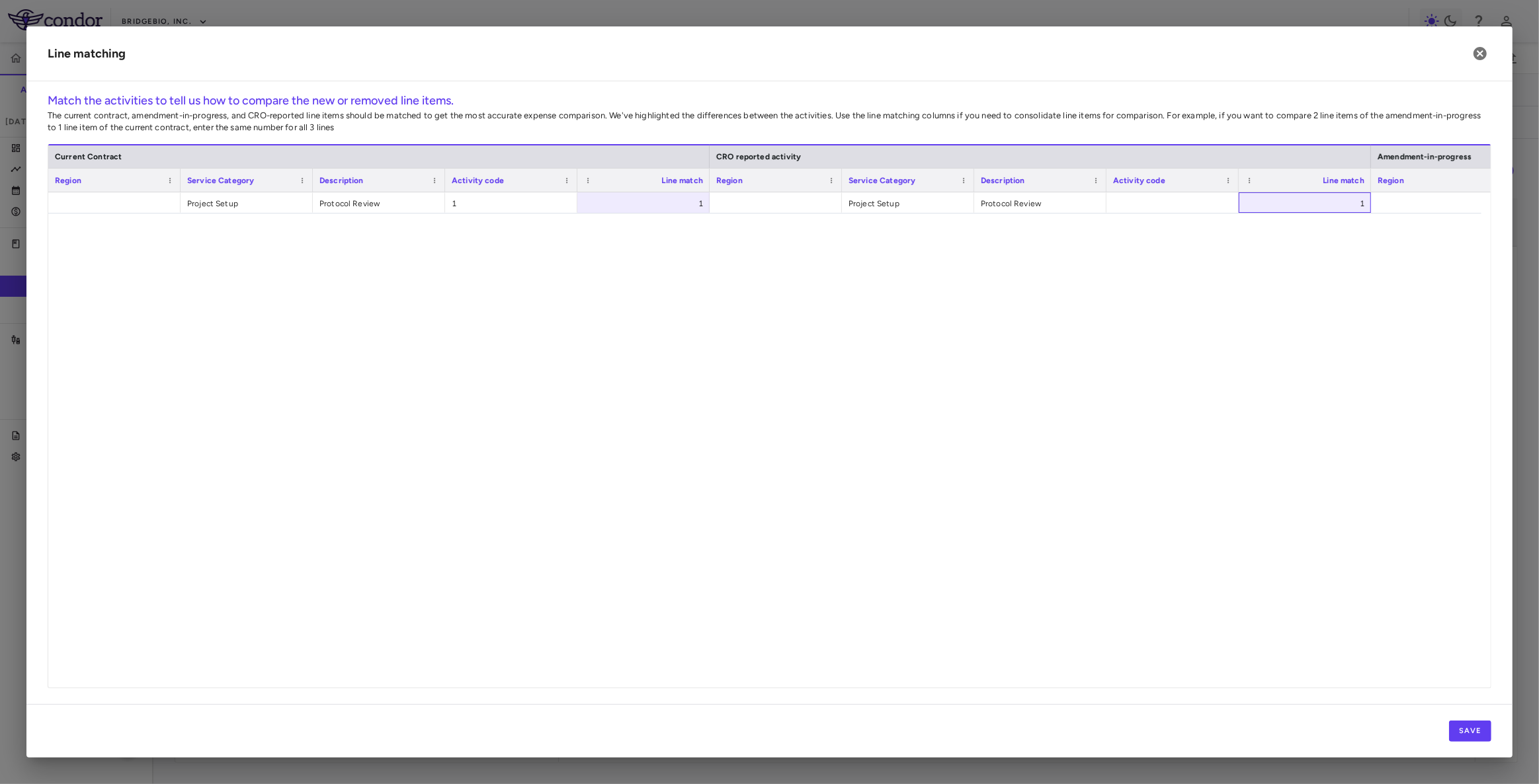
scroll to position [1036, 0]
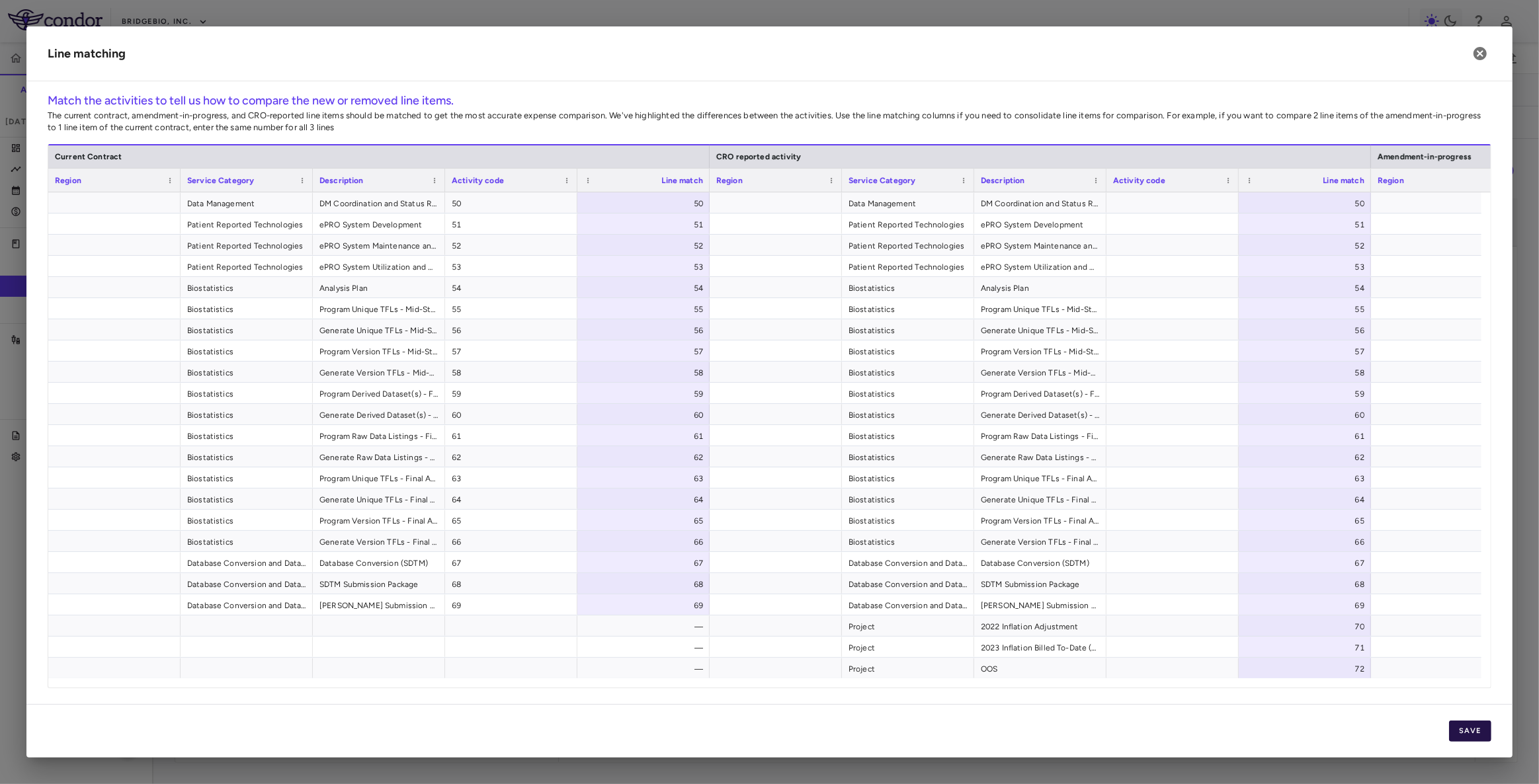
click at [1474, 730] on button "Save" at bounding box center [1470, 730] width 42 height 21
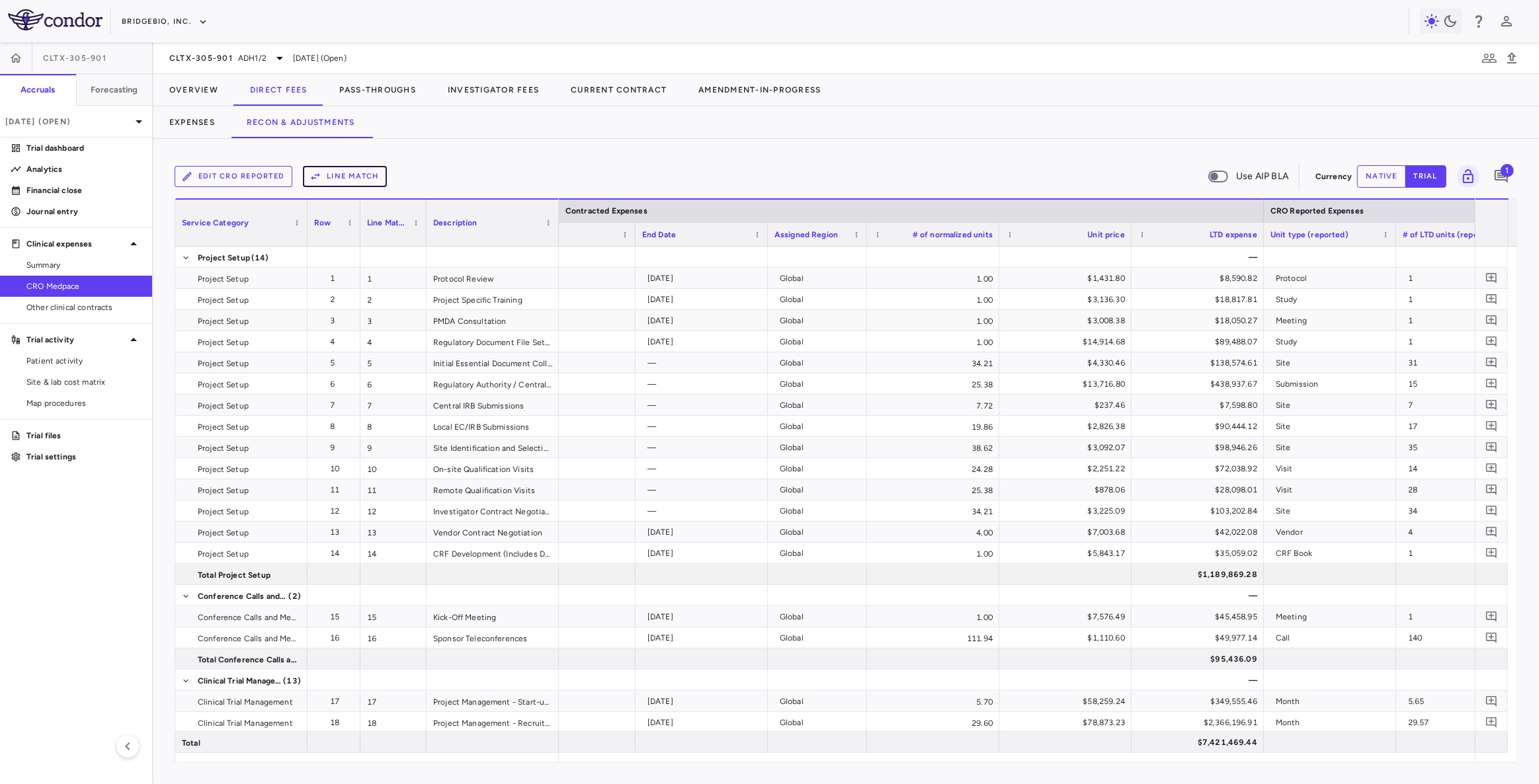
scroll to position [0, 0]
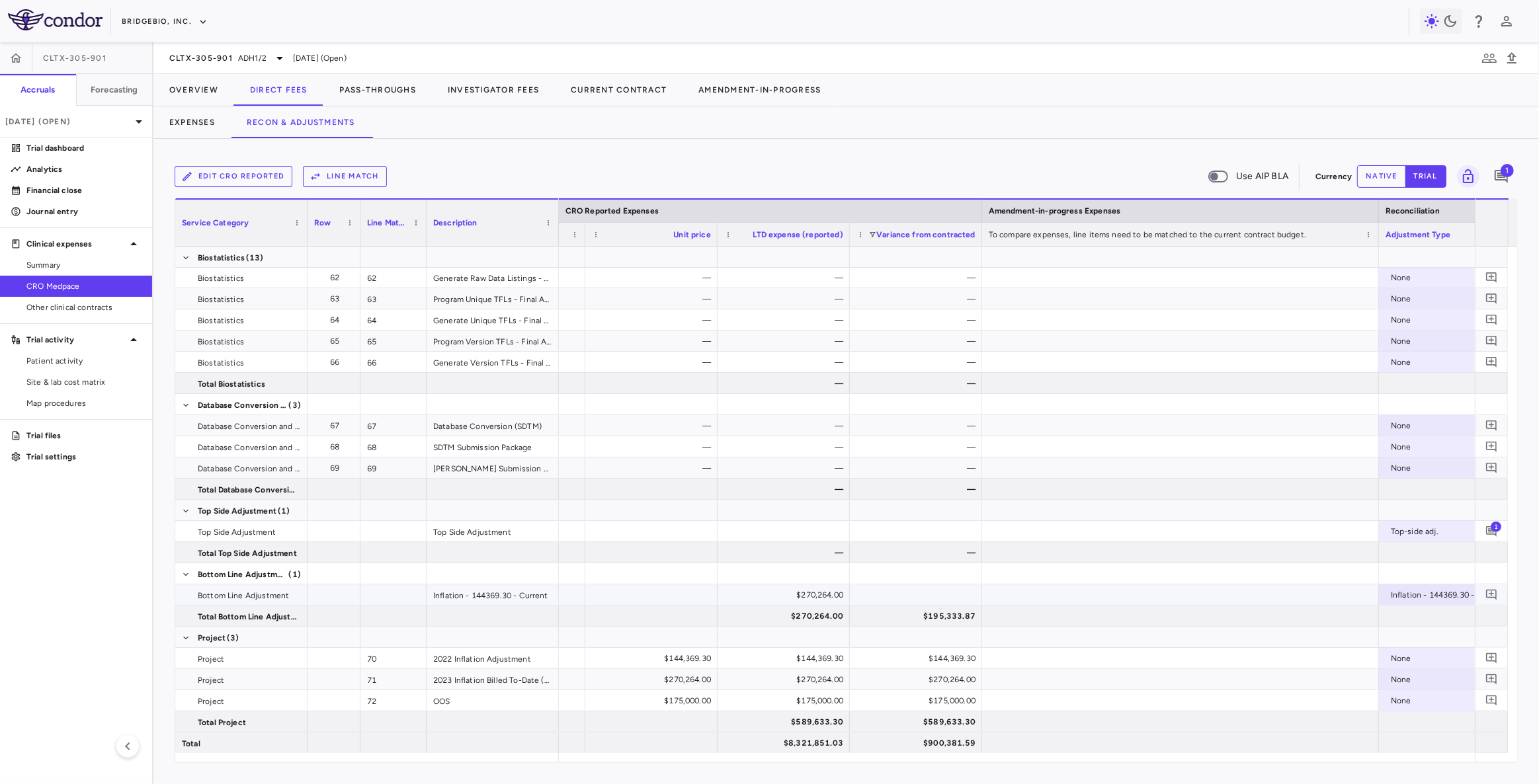
click at [794, 596] on div "$270,264.00" at bounding box center [786, 595] width 114 height 21
click at [1384, 175] on button "native" at bounding box center [1381, 176] width 49 height 22
click at [802, 598] on div "$270,264.00" at bounding box center [786, 595] width 114 height 21
drag, startPoint x: 767, startPoint y: 603, endPoint x: 952, endPoint y: 600, distance: 185.0
click at [951, 600] on div "​ ****** Inflation - 144369.30 - Current —" at bounding box center [403, 595] width 2745 height 21
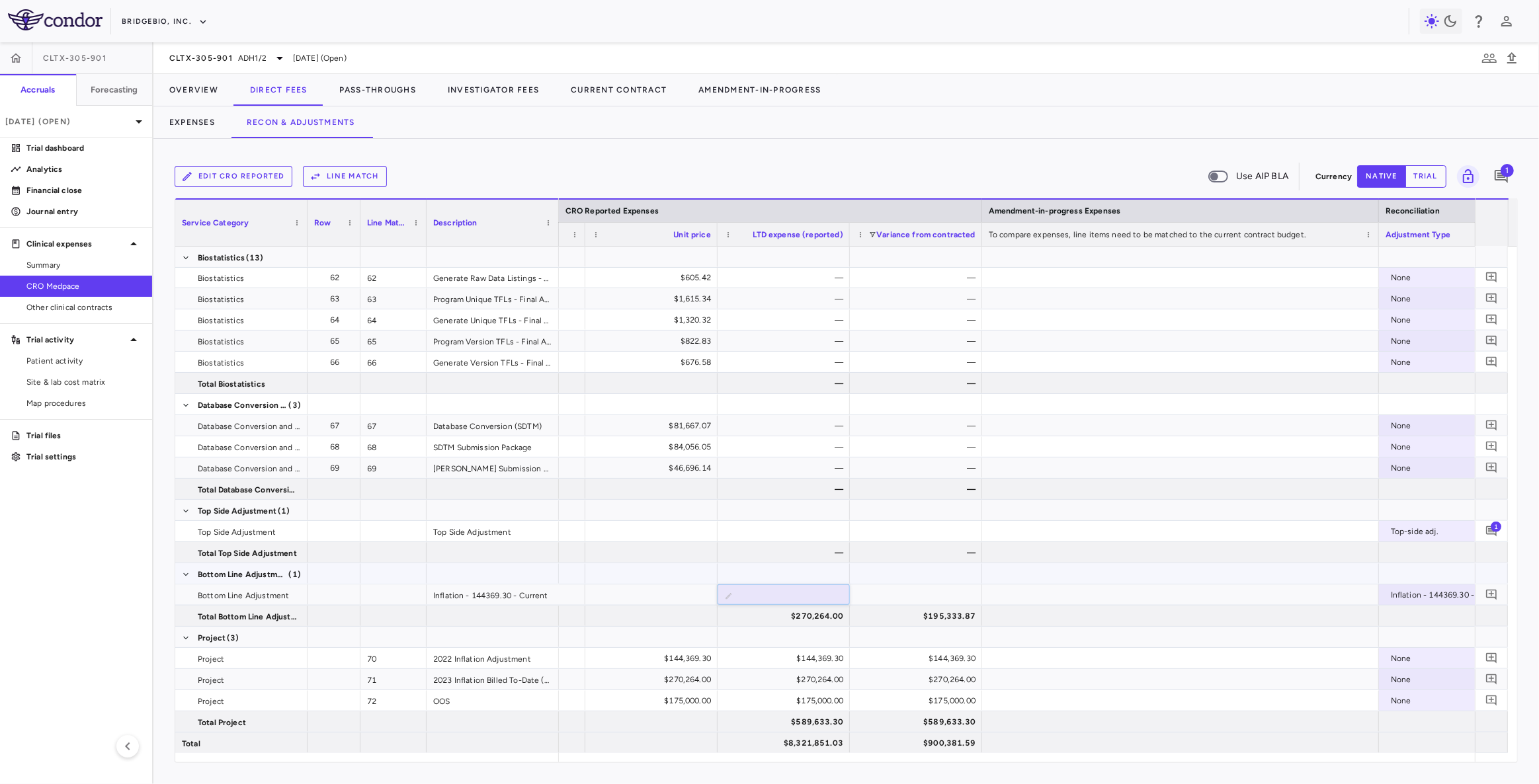
click at [1041, 592] on div at bounding box center [1181, 595] width 397 height 20
click at [778, 597] on div "$270,264.00" at bounding box center [786, 595] width 114 height 21
click at [800, 595] on input "******" at bounding box center [794, 597] width 111 height 22
type input "*"
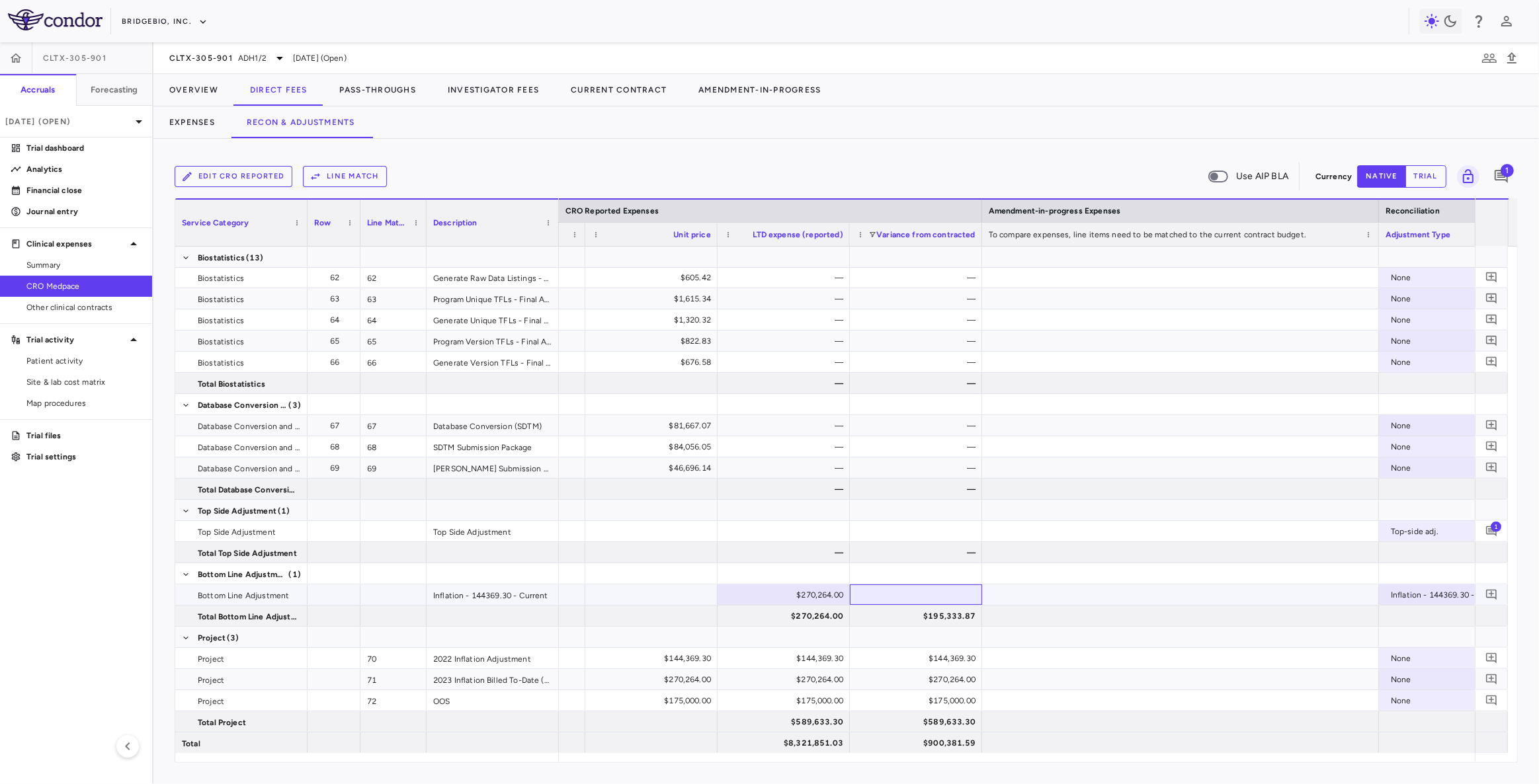
click at [917, 598] on div at bounding box center [915, 595] width 132 height 20
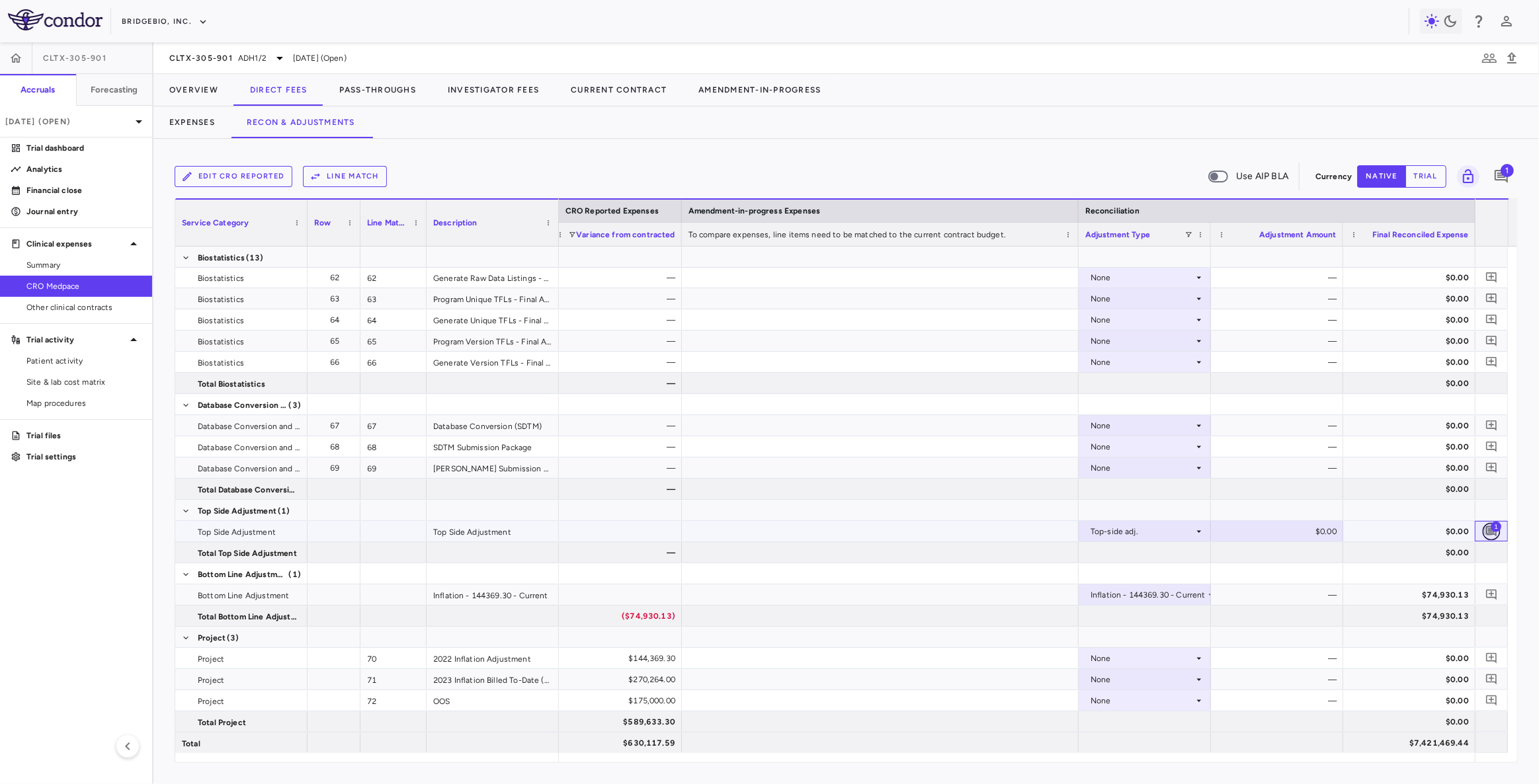
click at [1487, 526] on icon "Add comment" at bounding box center [1491, 531] width 10 height 10
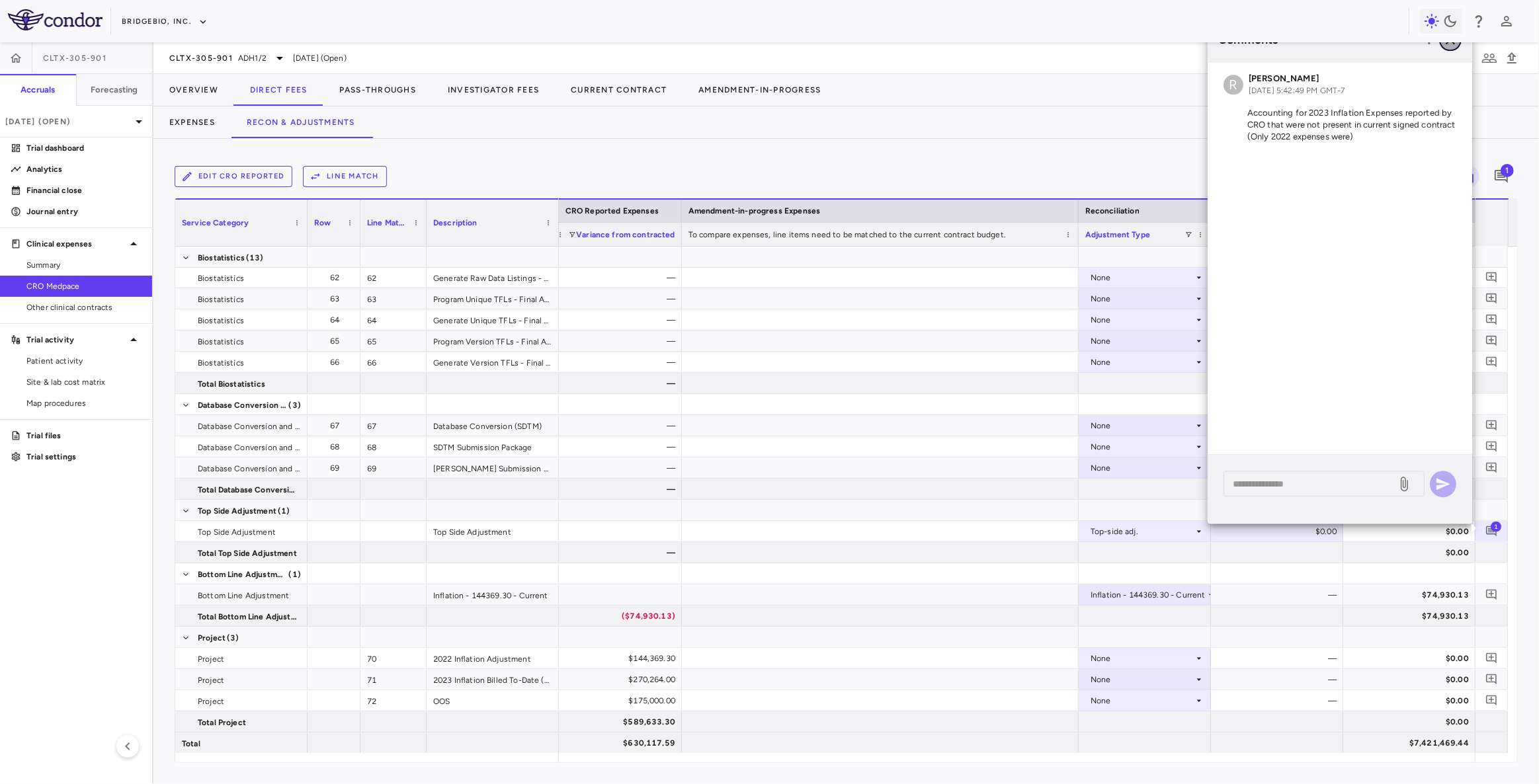
click at [1451, 43] on icon "button" at bounding box center [1449, 39] width 16 height 16
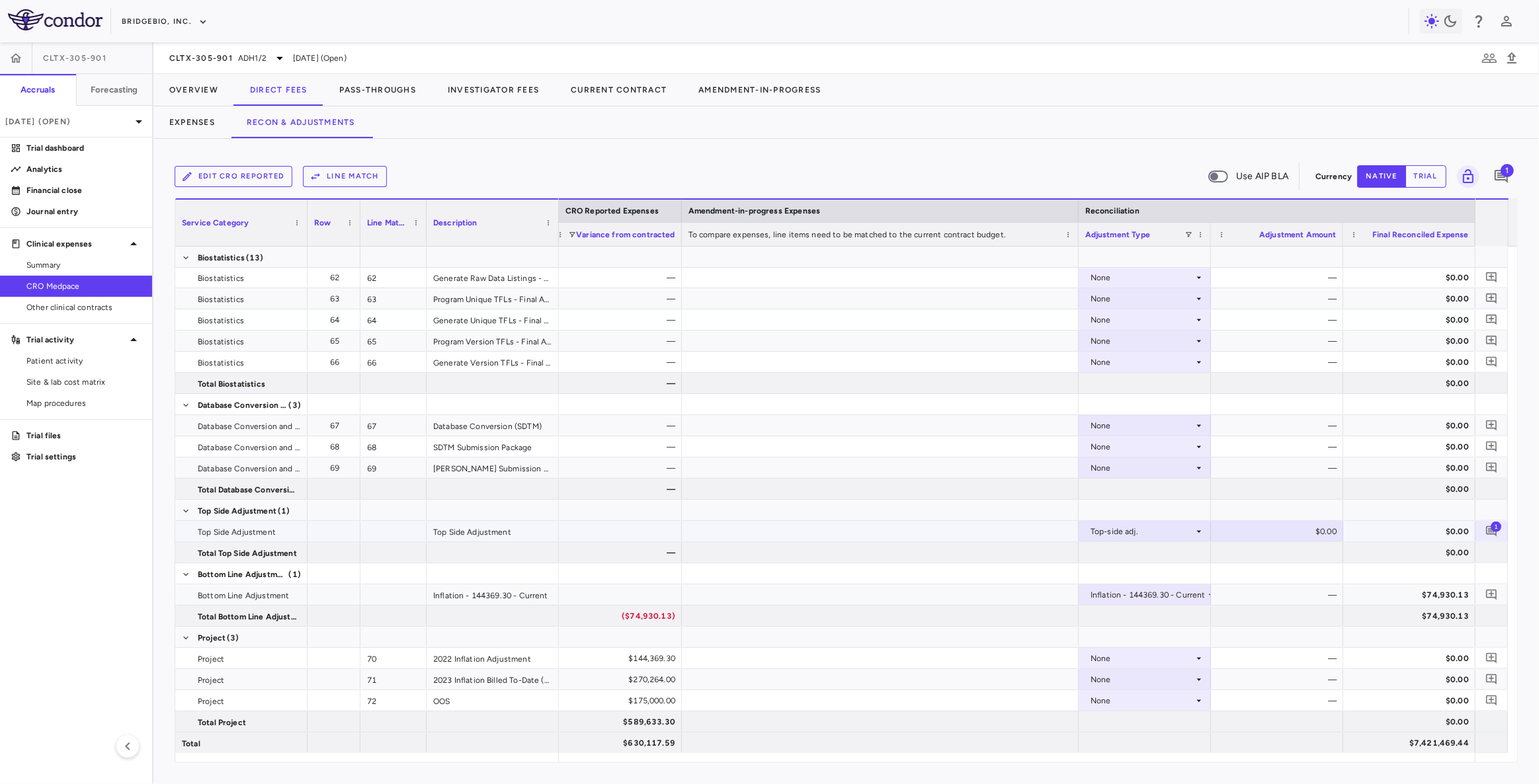
click at [1283, 529] on div "$0.00" at bounding box center [1279, 531] width 114 height 21
drag, startPoint x: 1277, startPoint y: 531, endPoint x: 1335, endPoint y: 532, distance: 58.0
click at [1335, 532] on input "*" at bounding box center [1287, 533] width 111 height 22
type input "*********"
click at [1388, 548] on div "$0.00" at bounding box center [1412, 552] width 114 height 21
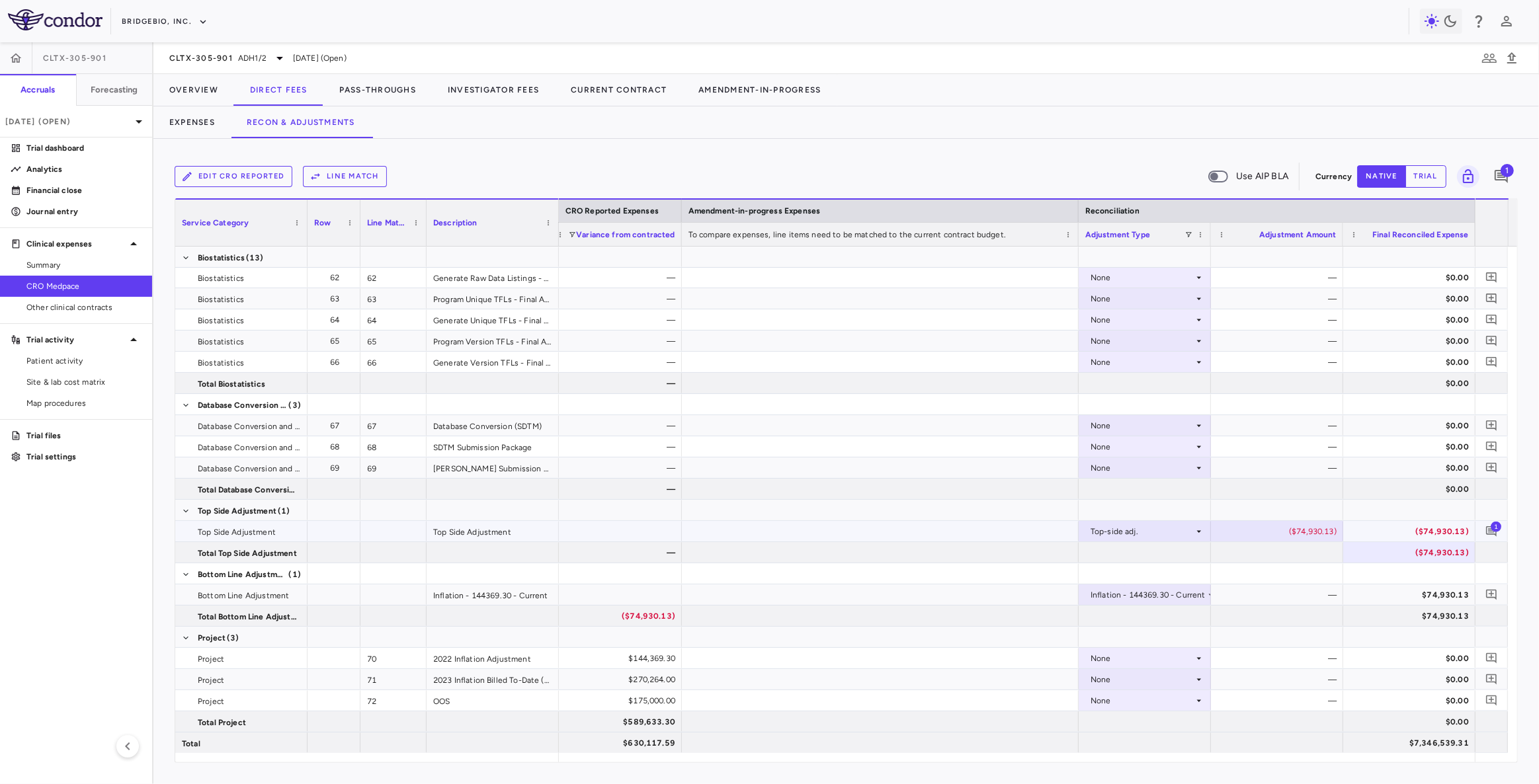
click at [1495, 529] on span "1" at bounding box center [1496, 525] width 10 height 10
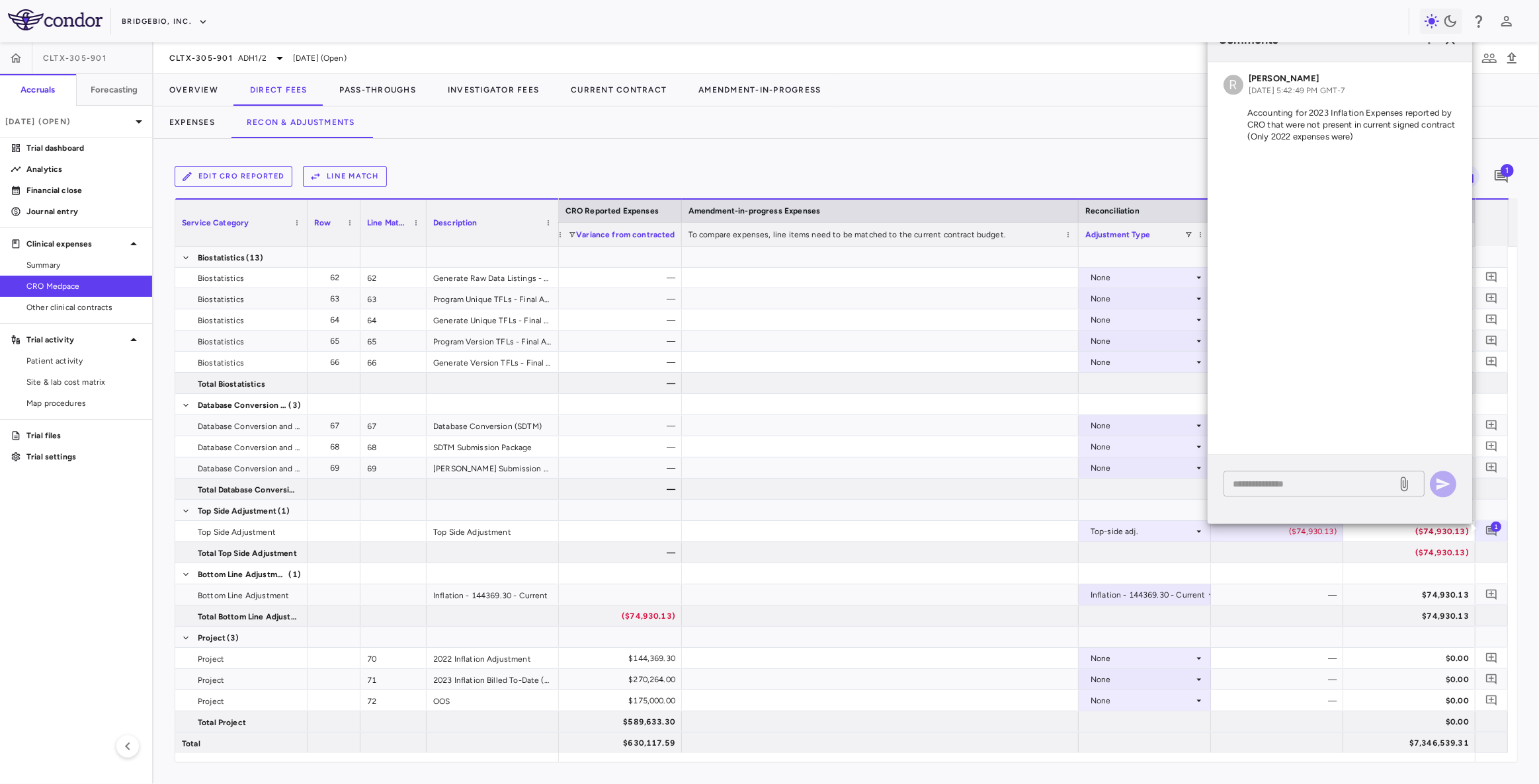
click at [1310, 480] on textarea at bounding box center [1310, 484] width 155 height 15
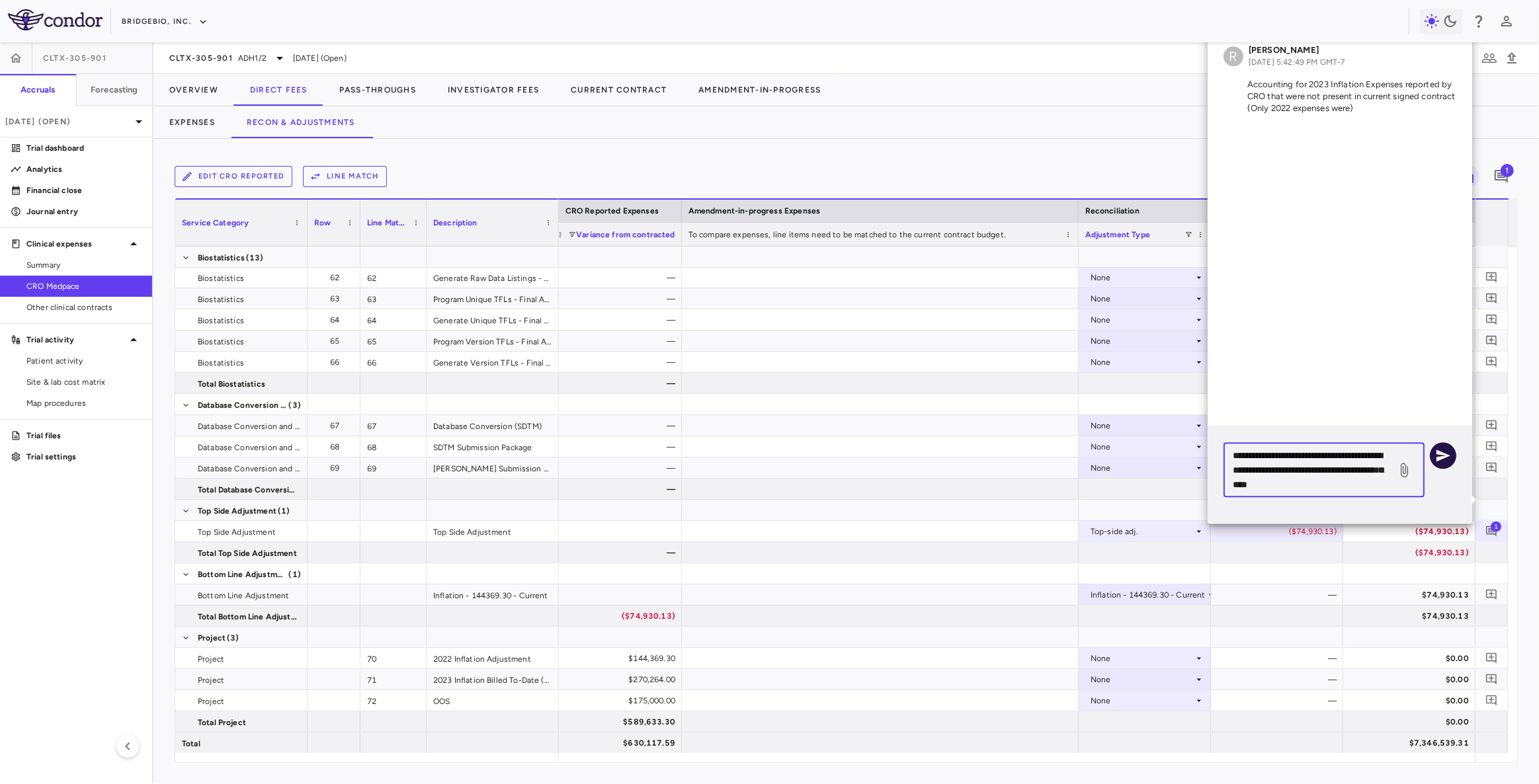
type textarea "**********"
click at [1447, 454] on icon "button" at bounding box center [1443, 455] width 14 height 12
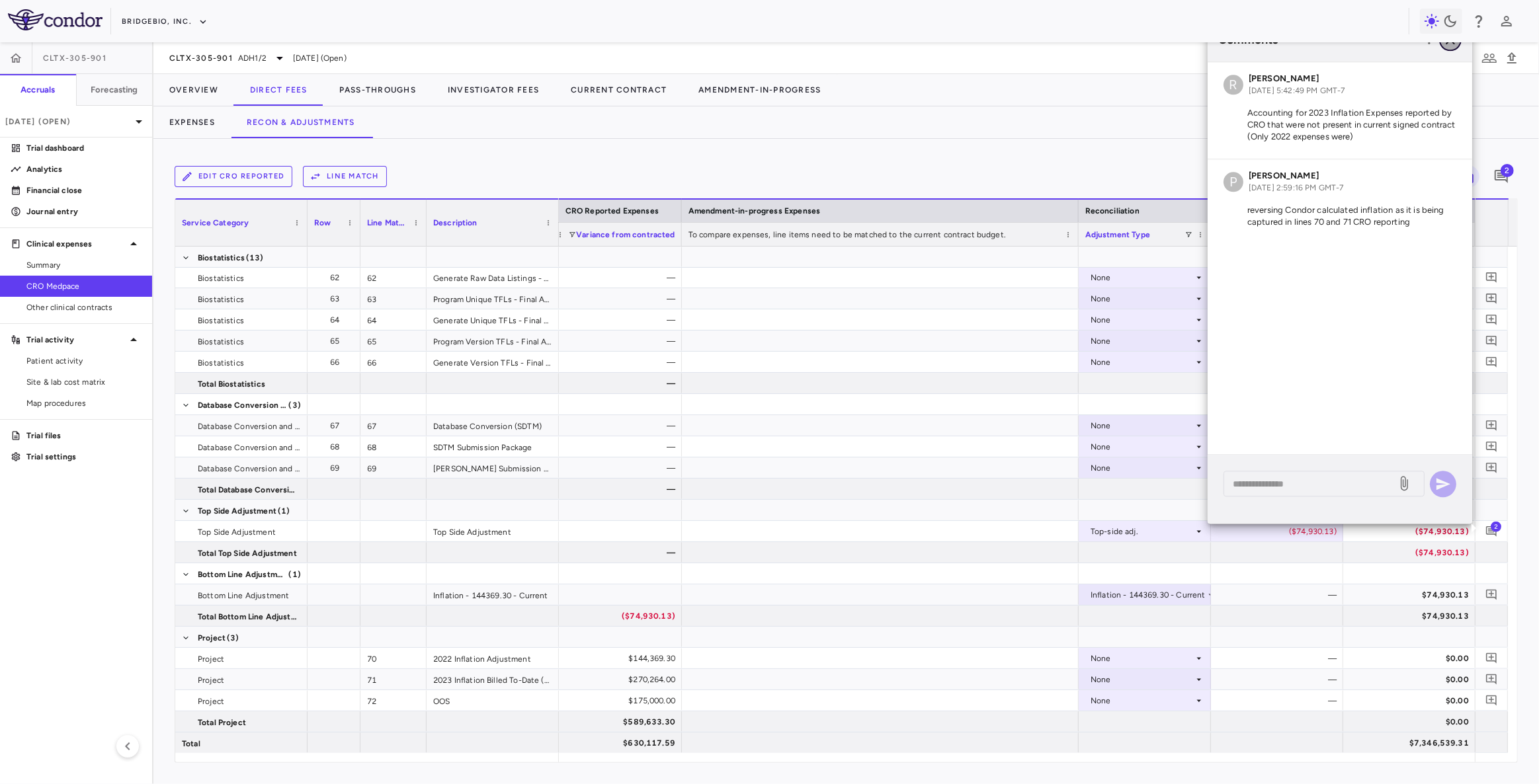
click at [1451, 46] on icon "button" at bounding box center [1449, 39] width 16 height 16
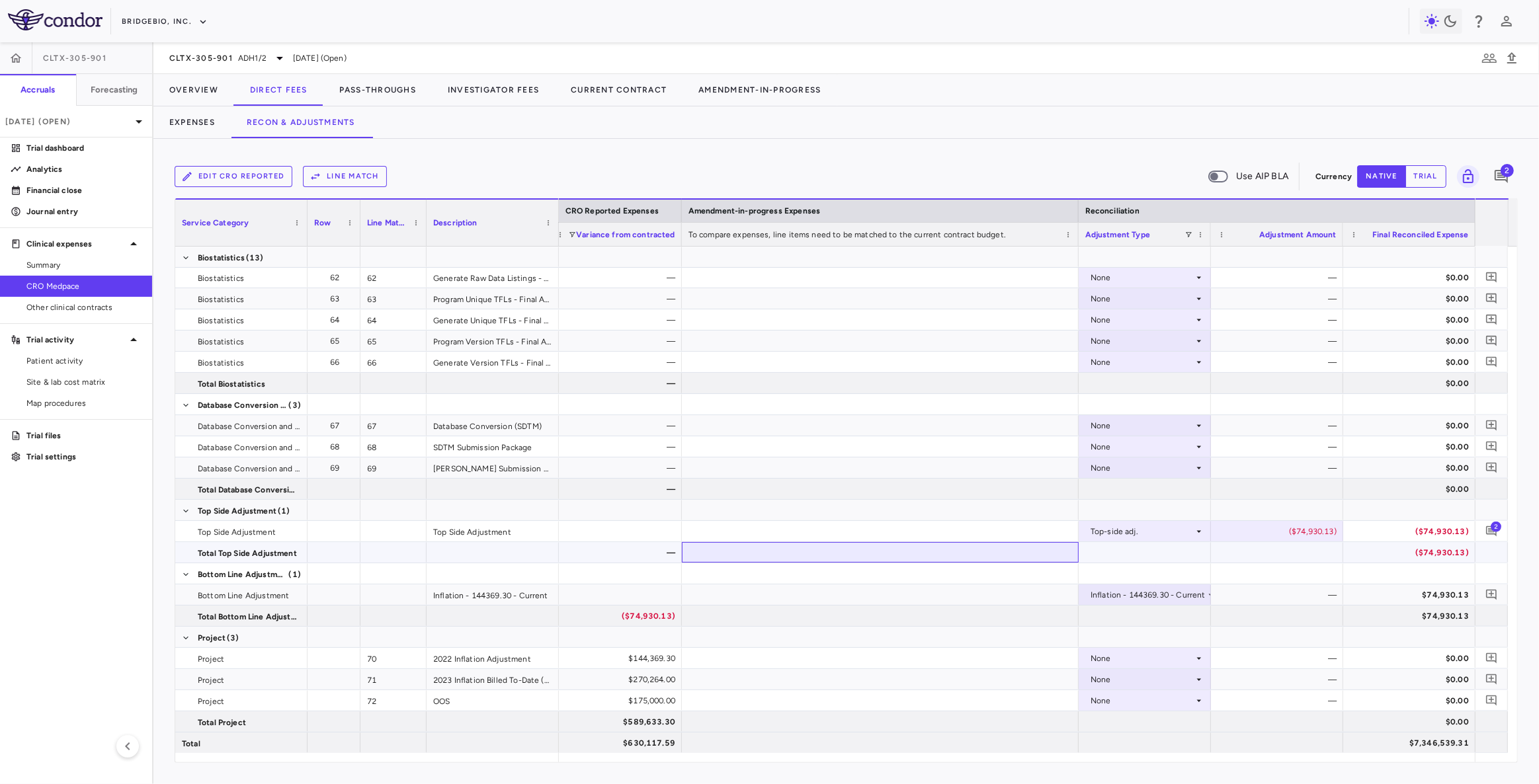
click at [934, 550] on div at bounding box center [880, 552] width 397 height 20
click at [1179, 657] on div "None" at bounding box center [1142, 658] width 103 height 21
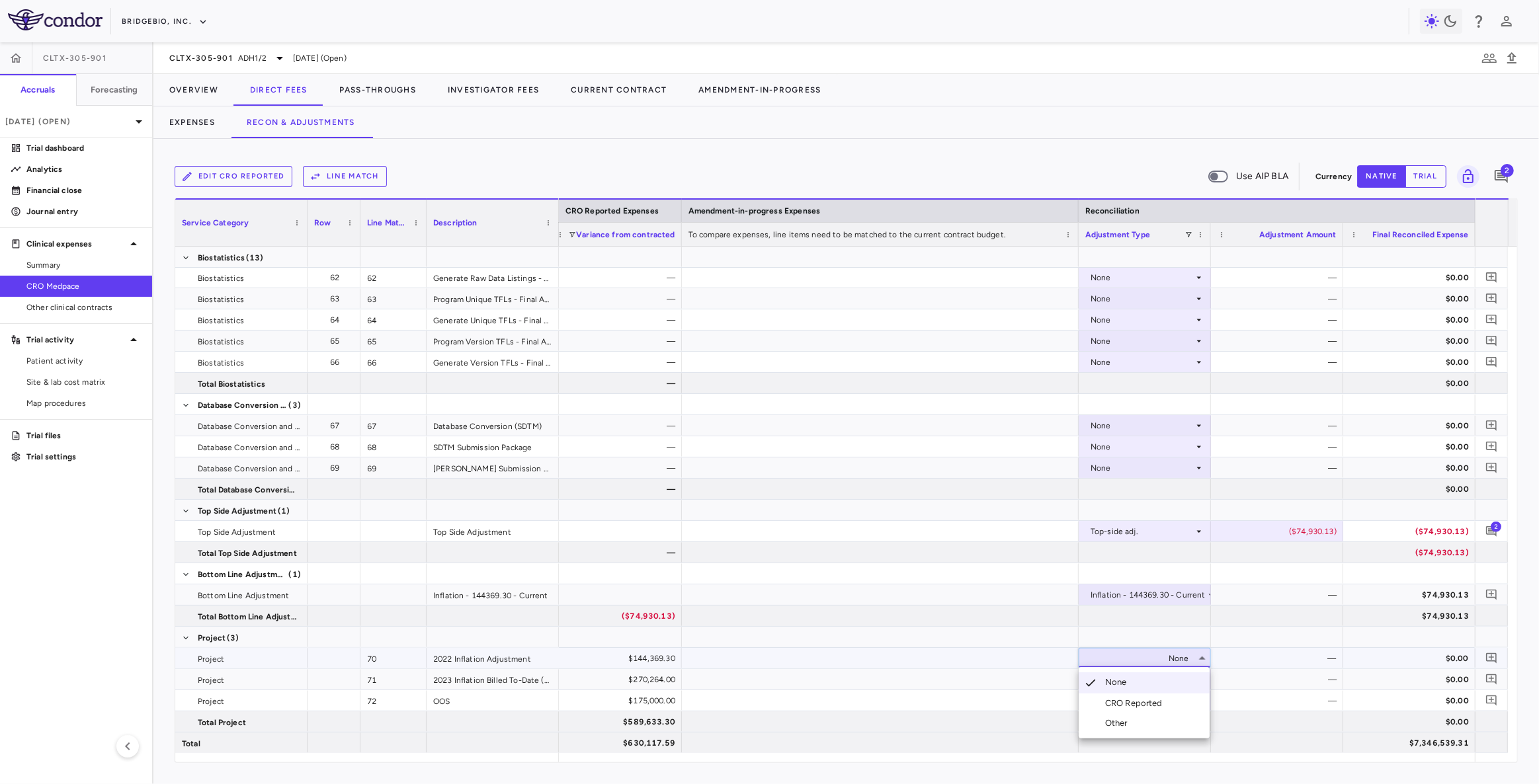
click at [1146, 704] on div "CRO Reported" at bounding box center [1136, 703] width 63 height 12
click at [1167, 676] on div "None" at bounding box center [1142, 679] width 103 height 21
click at [1174, 671] on div "None" at bounding box center [1142, 679] width 103 height 21
click at [1157, 720] on div "CRO Reported" at bounding box center [1136, 724] width 63 height 12
click at [1183, 701] on div "None" at bounding box center [1142, 700] width 103 height 21
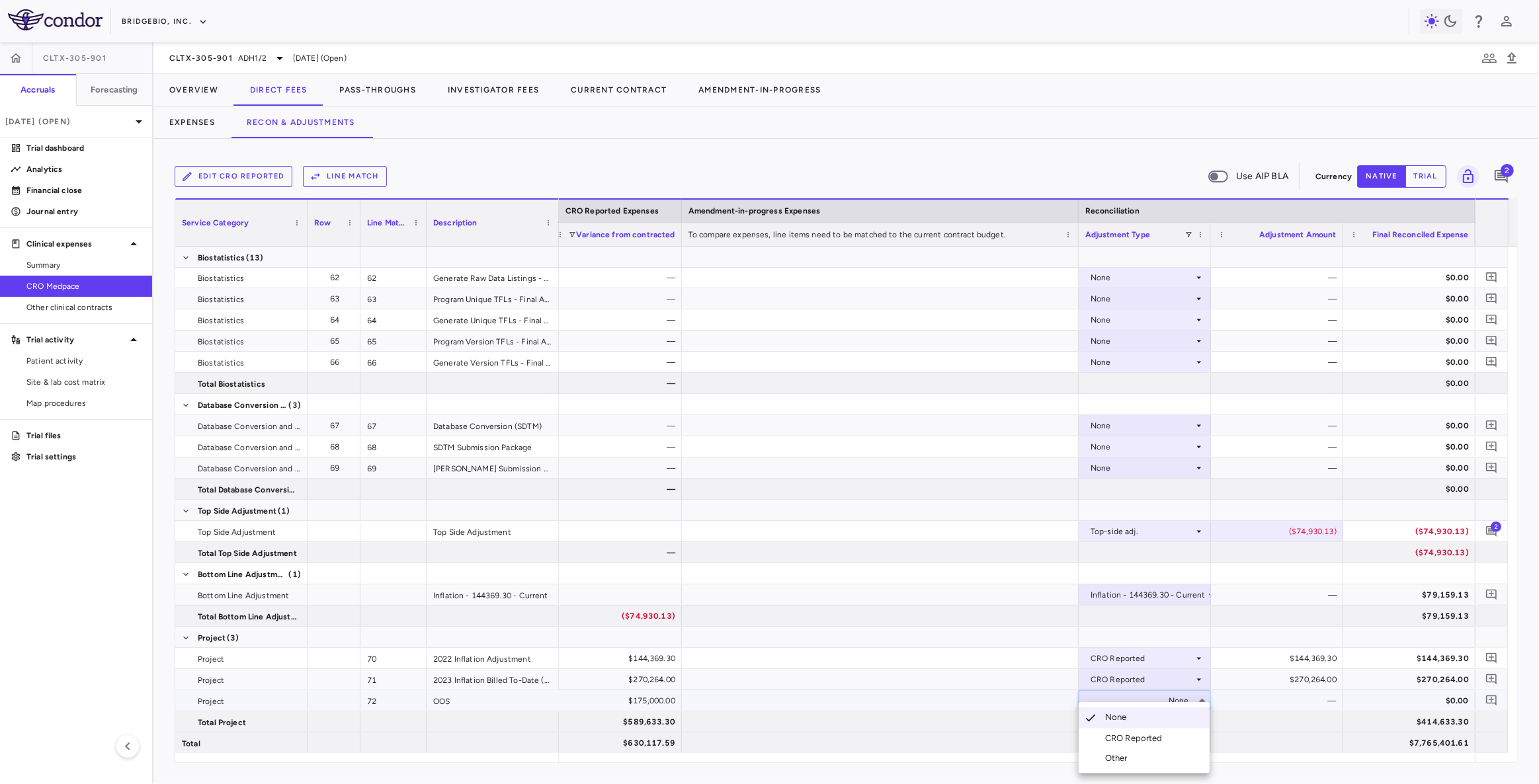
click at [1151, 736] on div "CRO Reported" at bounding box center [1136, 738] width 63 height 12
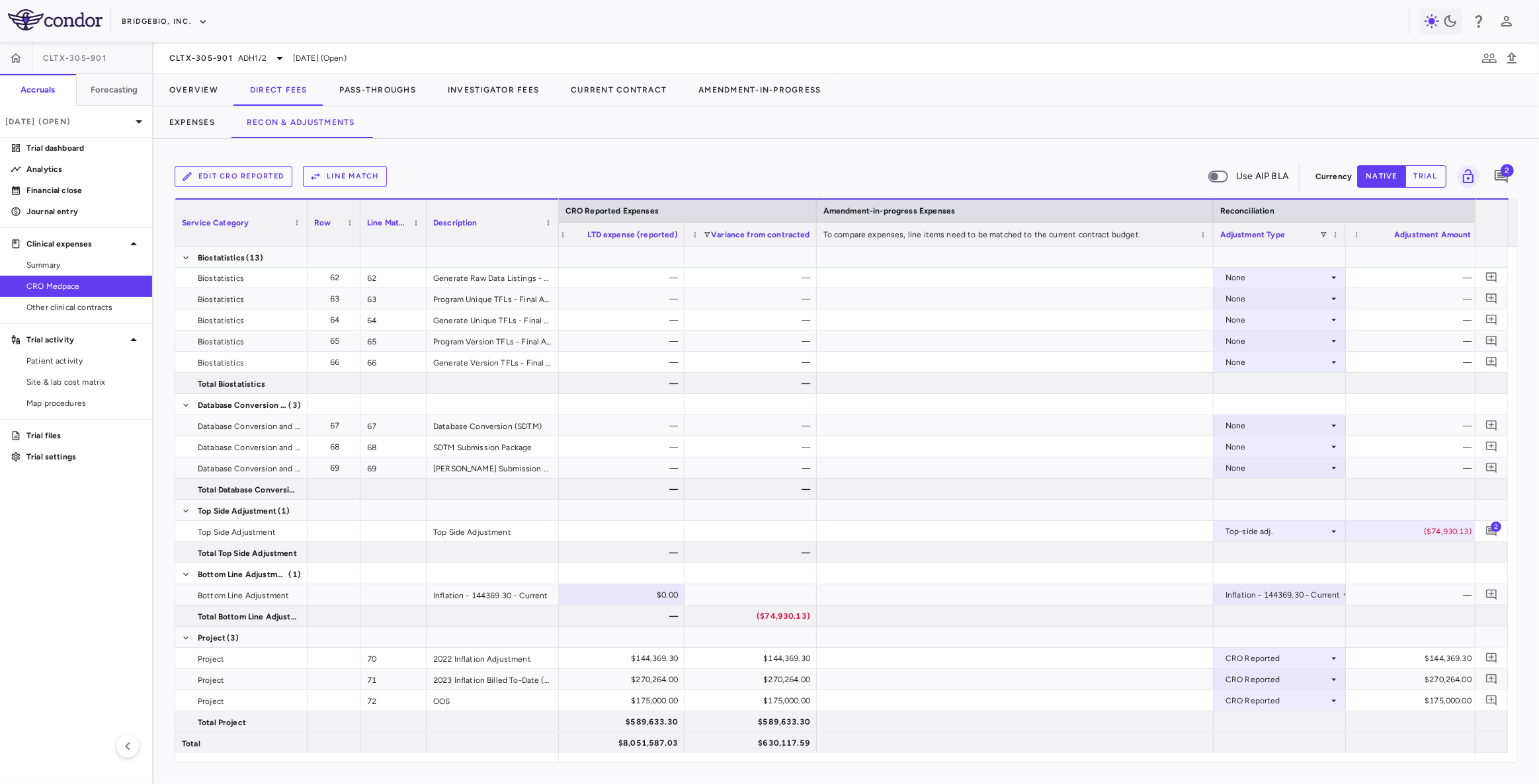
scroll to position [0, 1664]
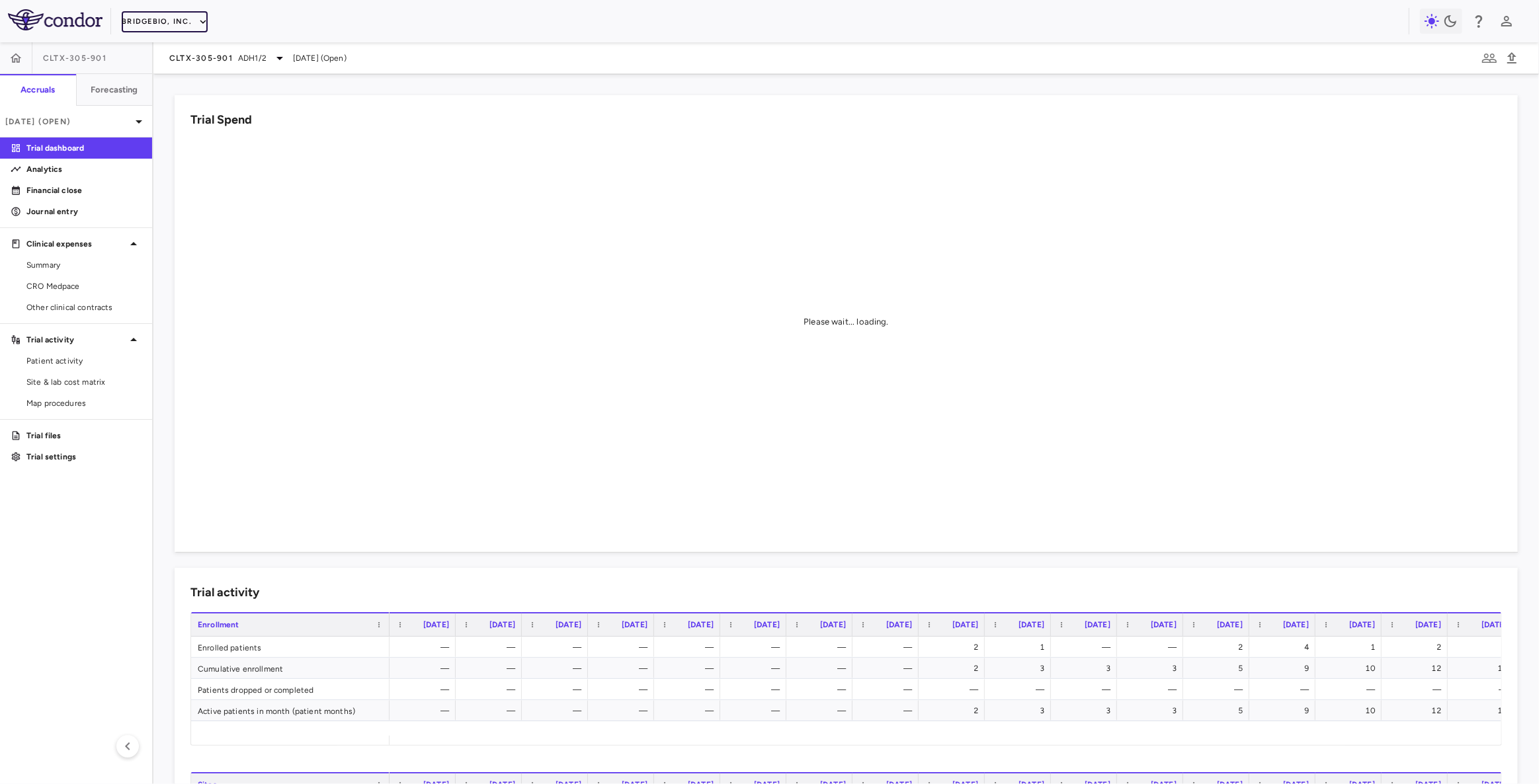
click at [162, 26] on button "BridgeBio, Inc." at bounding box center [164, 21] width 86 height 21
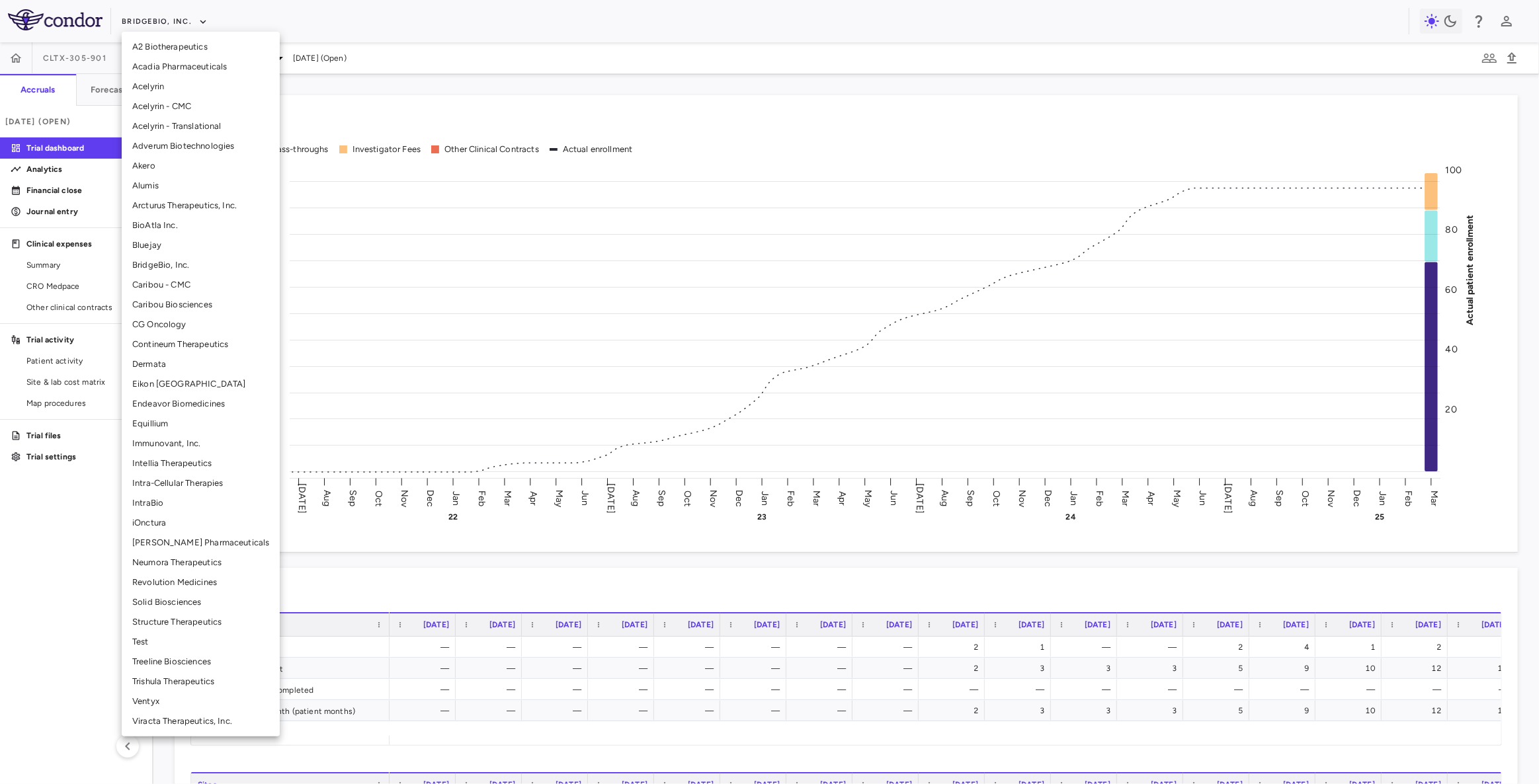
click at [167, 620] on li "Structure Therapeutics" at bounding box center [200, 621] width 158 height 19
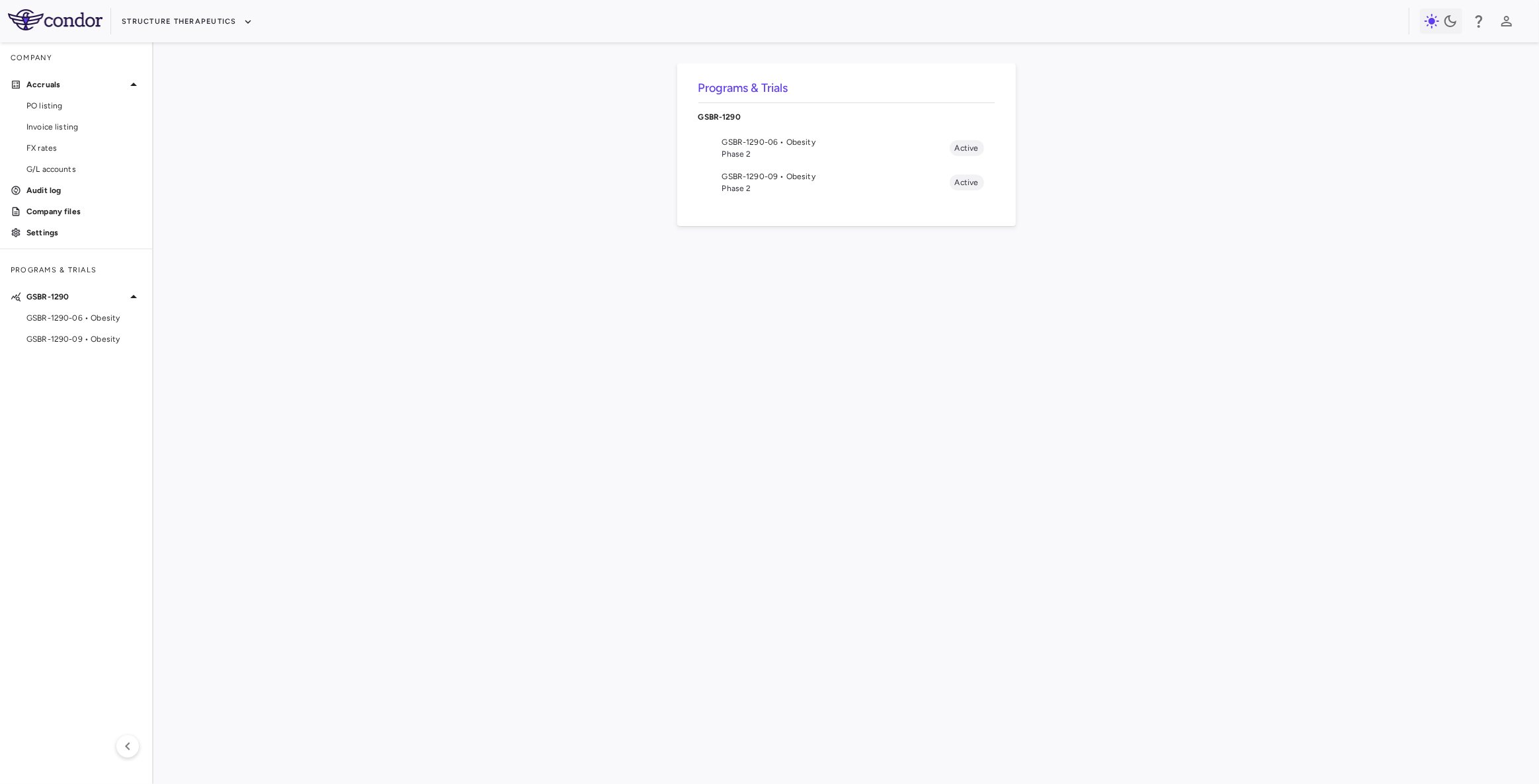
click at [763, 178] on span "GSBR-1290-09 • Obesity" at bounding box center [836, 176] width 227 height 12
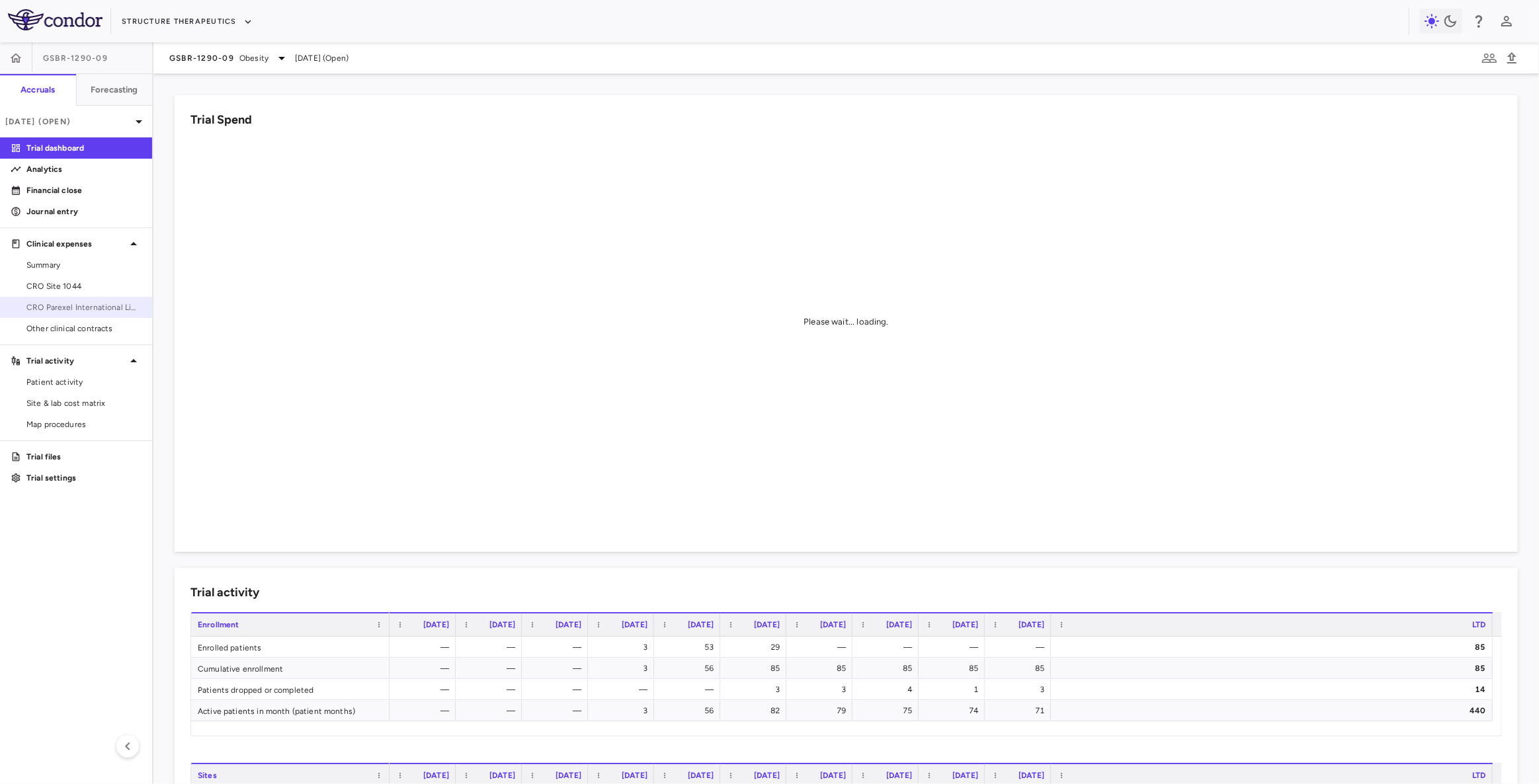
click at [74, 305] on span "CRO Parexel International Limited" at bounding box center [84, 307] width 115 height 12
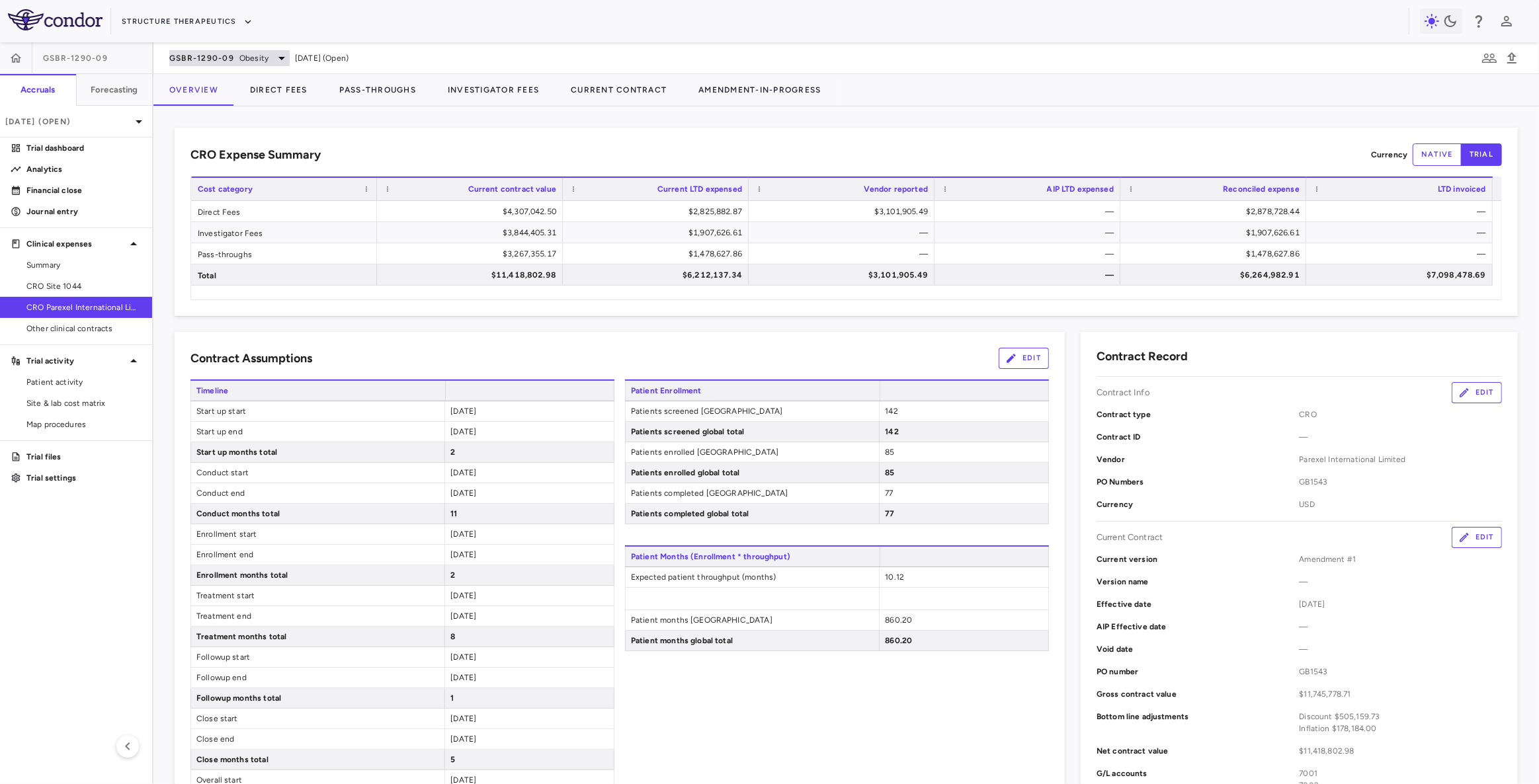
click at [261, 53] on span "Obesity" at bounding box center [253, 58] width 29 height 12
click at [257, 118] on p "GSBR-1290-06 • Obesity" at bounding box center [258, 118] width 129 height 12
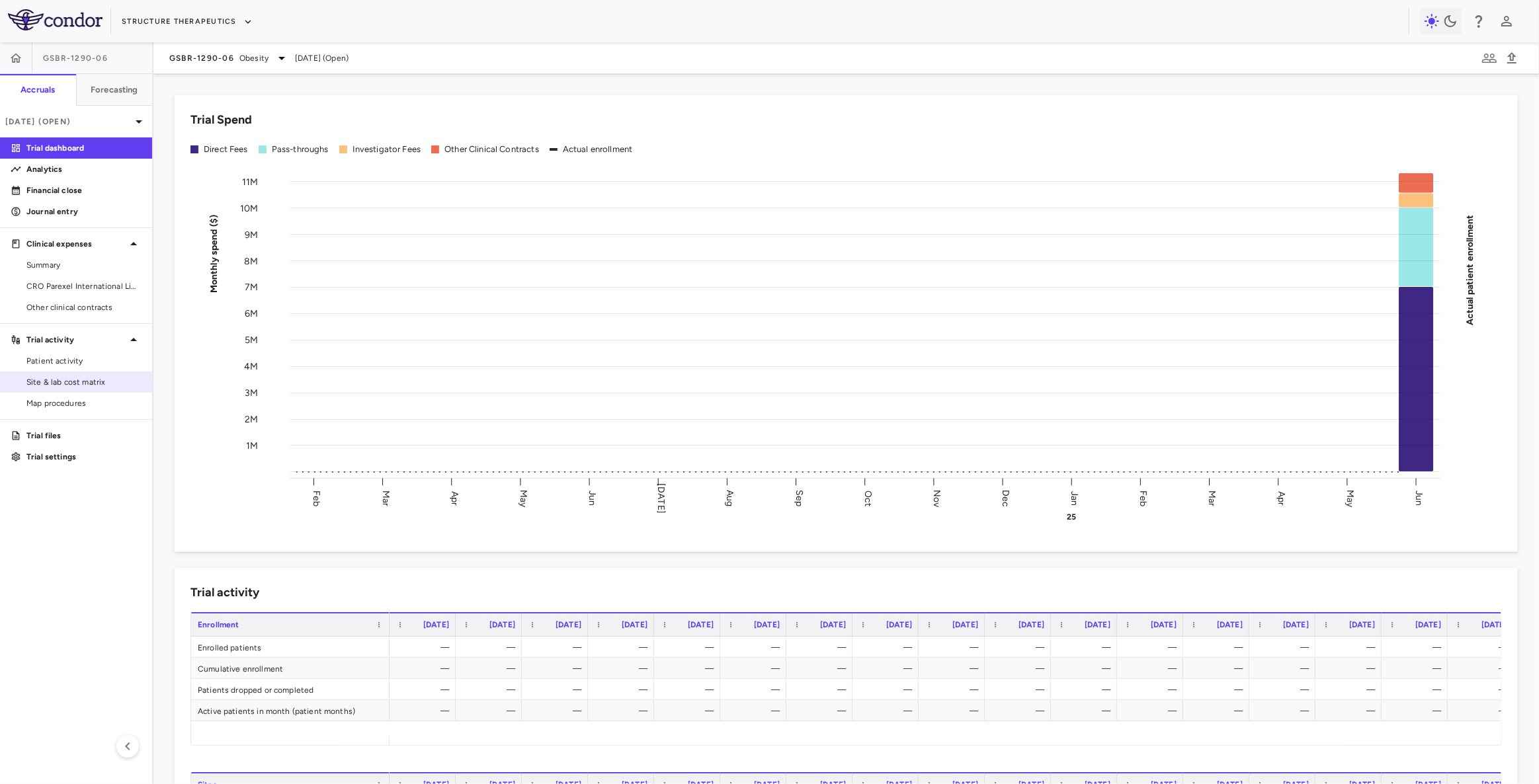
click at [69, 383] on span "Site & lab cost matrix" at bounding box center [84, 381] width 115 height 12
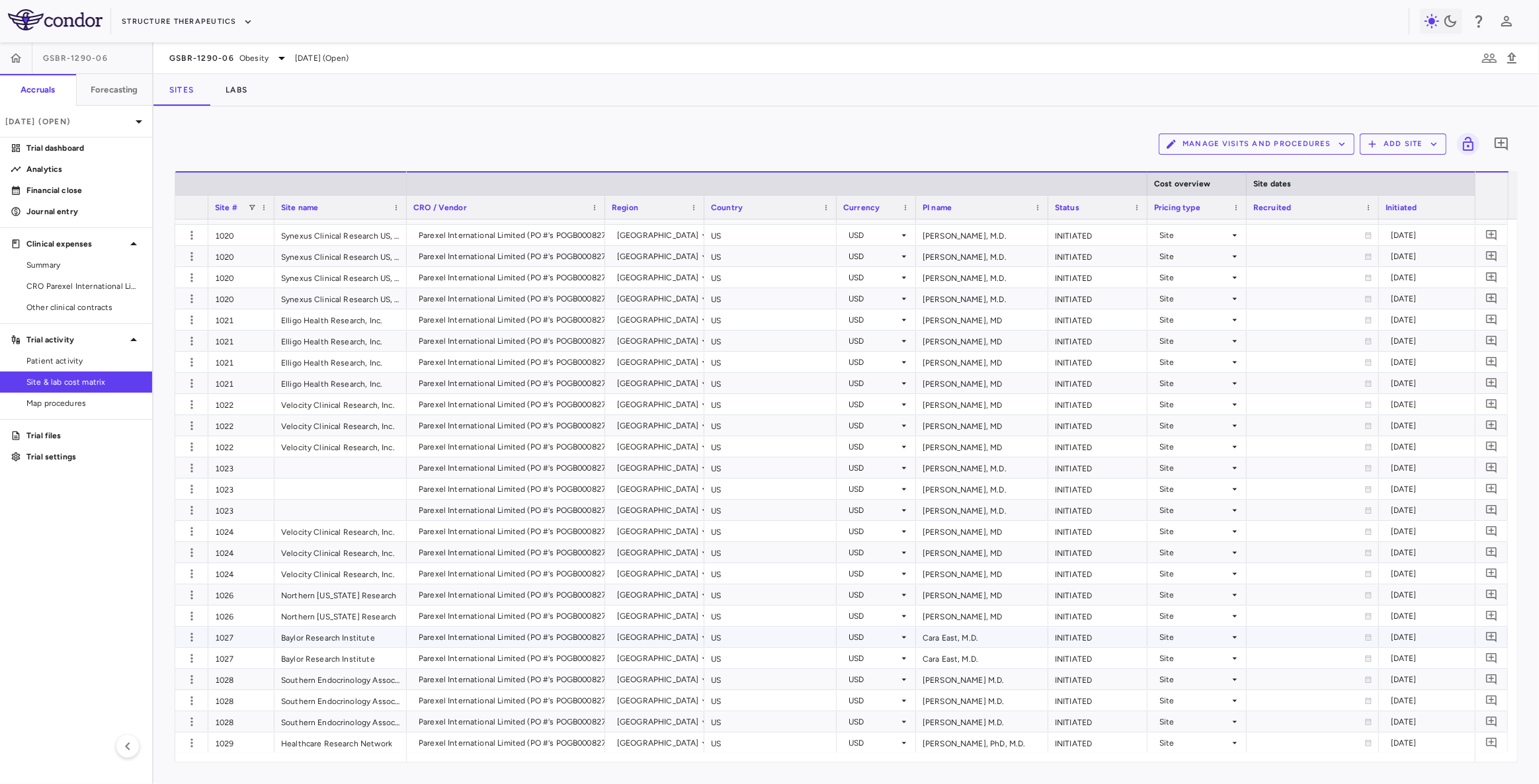
scroll to position [1141, 0]
click at [188, 441] on icon "button" at bounding box center [191, 442] width 13 height 13
click at [150, 471] on div "Add new site version" at bounding box center [139, 469] width 123 height 24
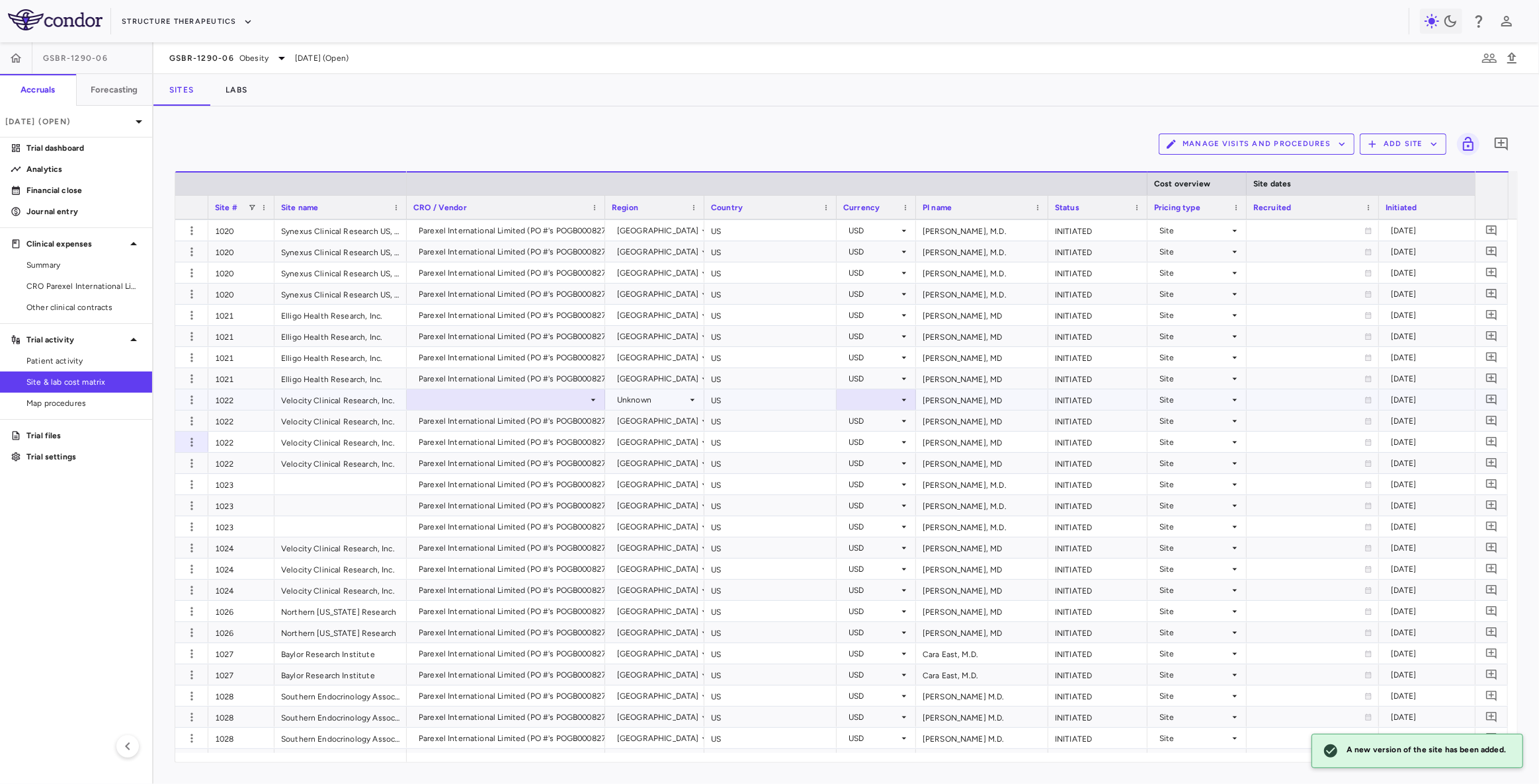
click at [485, 404] on div at bounding box center [505, 399] width 185 height 19
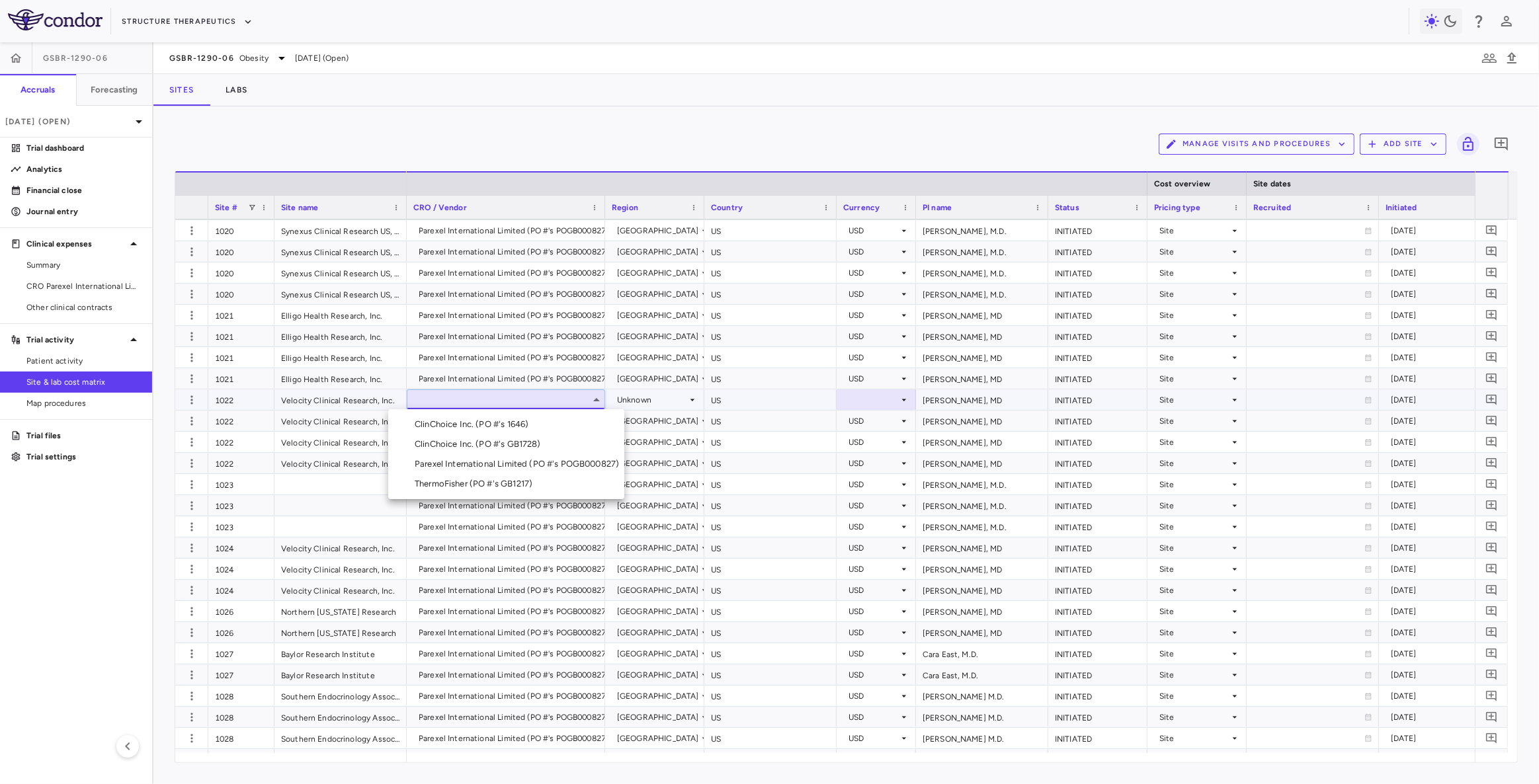
click at [471, 464] on div "Parexel International Limited (PO #'s POGB000827)" at bounding box center [519, 464] width 210 height 12
click at [670, 402] on div "Unknown" at bounding box center [652, 400] width 70 height 21
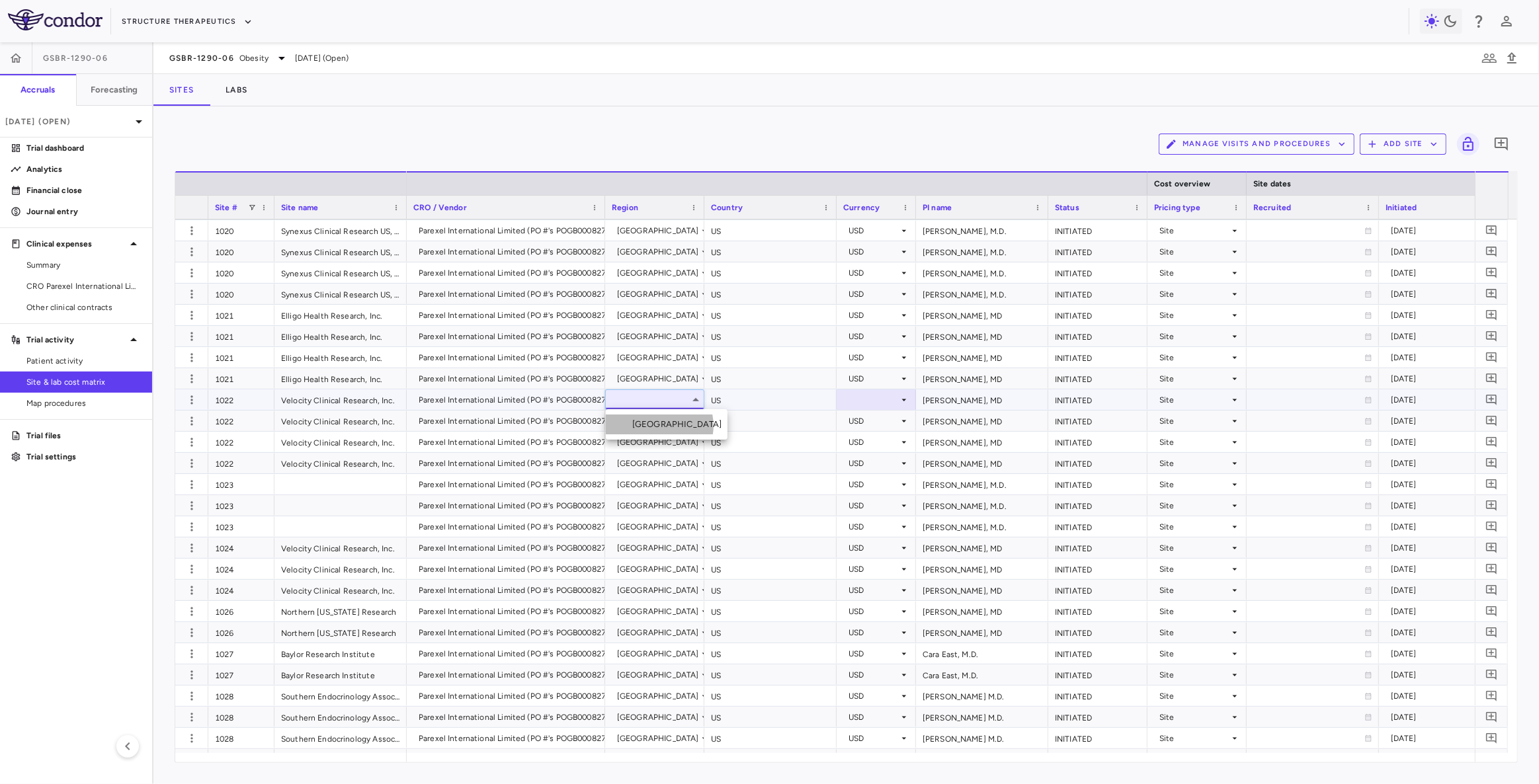
click at [659, 426] on div "United States" at bounding box center [679, 424] width 95 height 12
click at [876, 402] on div at bounding box center [877, 399] width 67 height 19
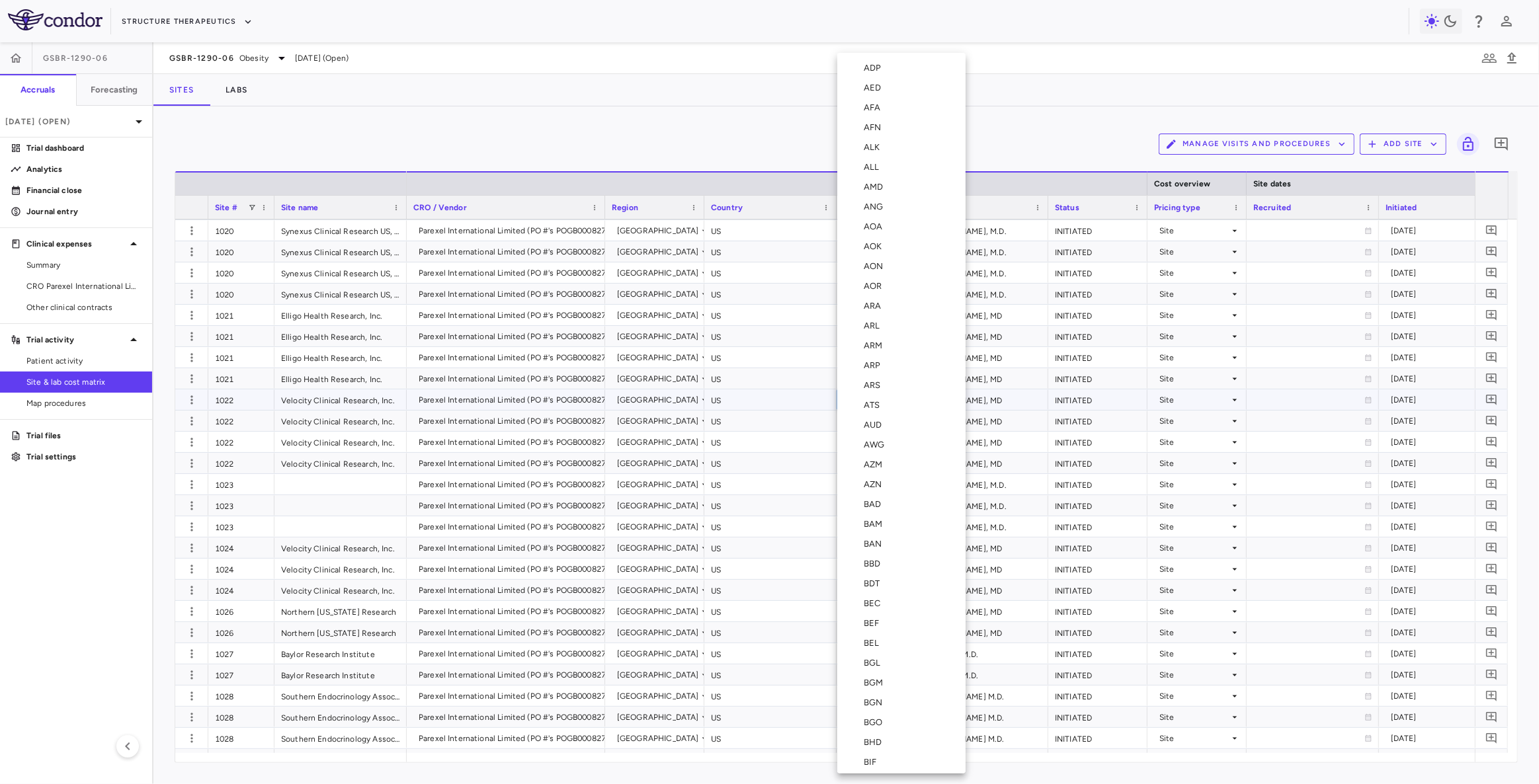
scroll to position [4630, 0]
click at [876, 491] on div "USD" at bounding box center [875, 495] width 22 height 12
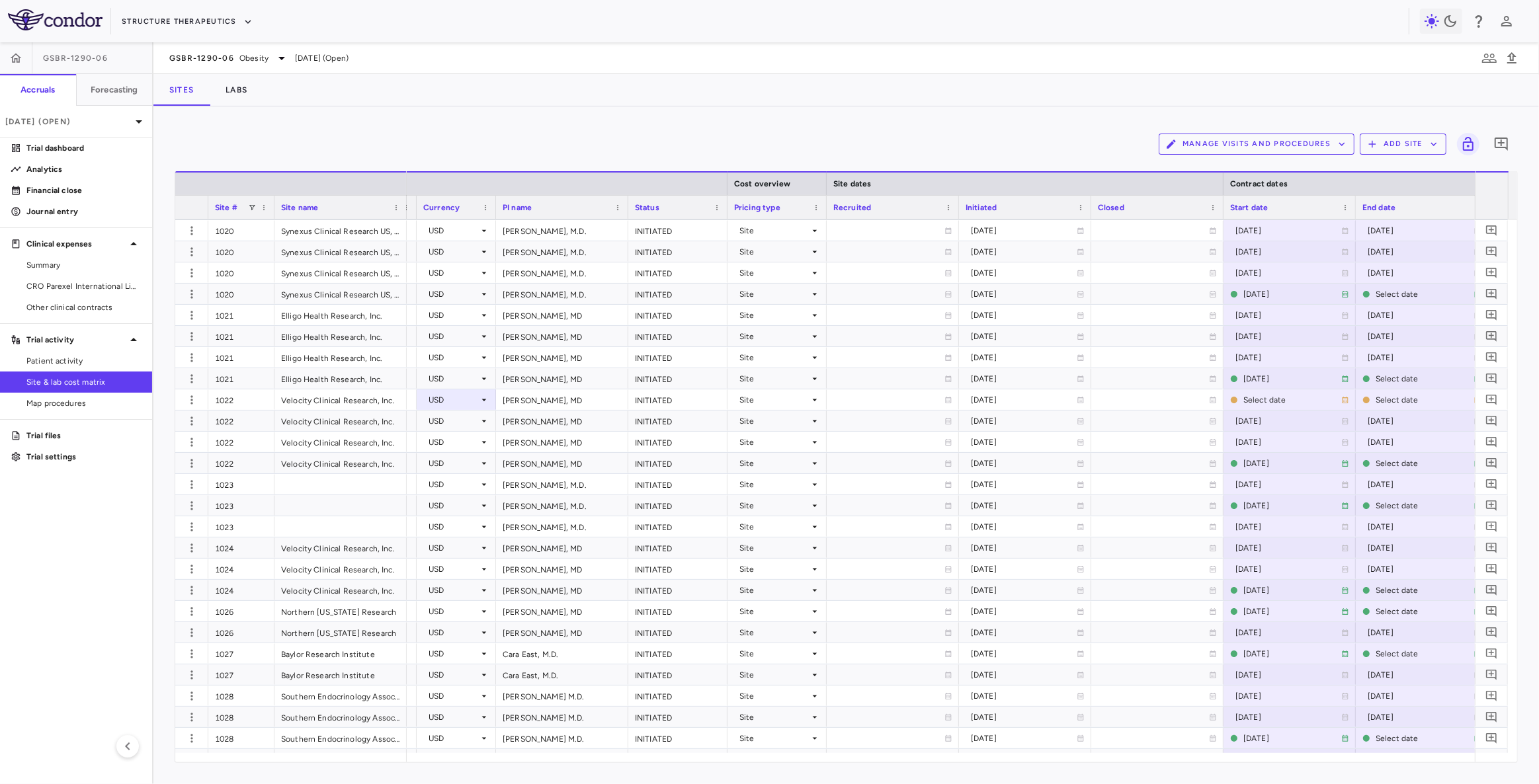
scroll to position [0, 445]
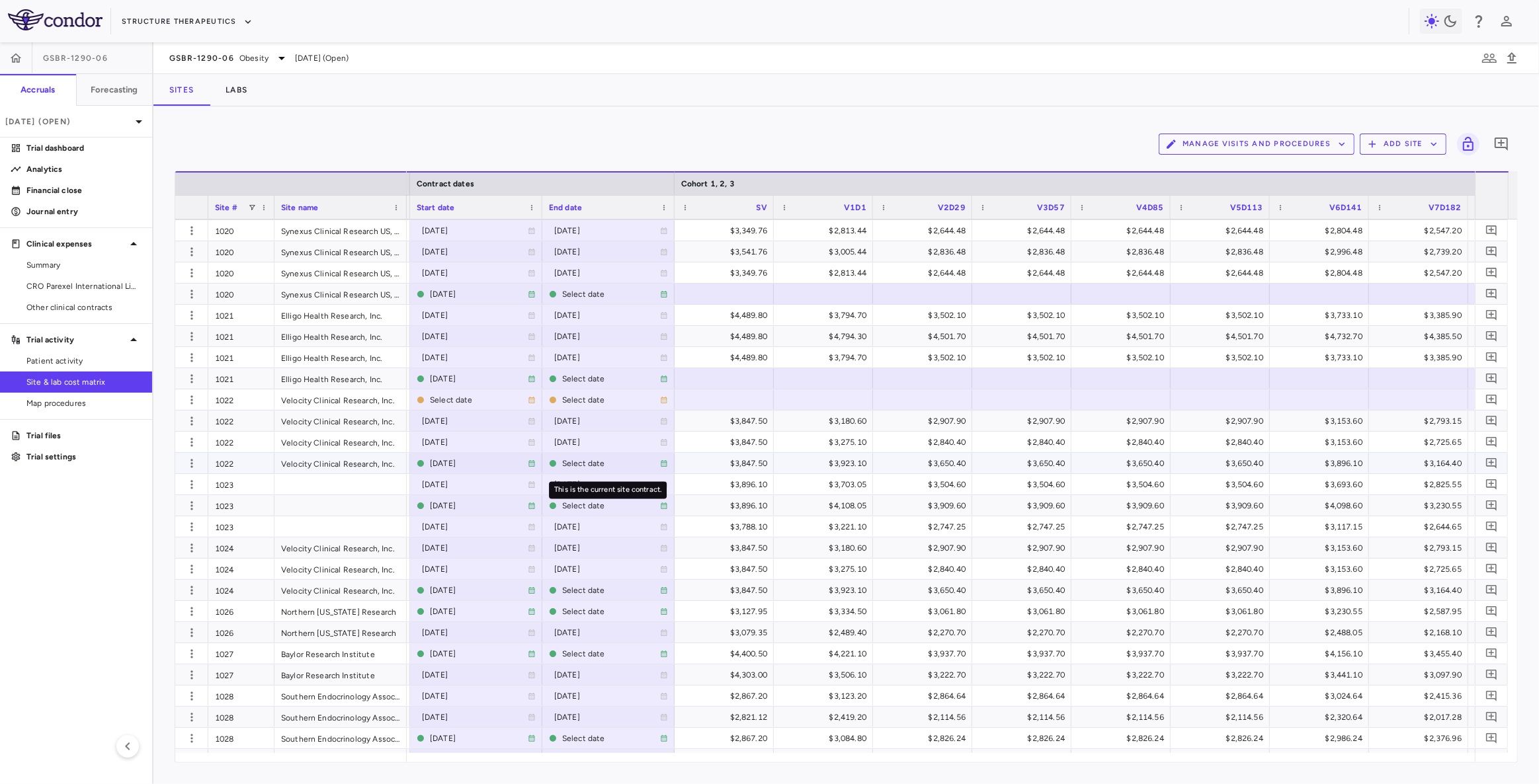
click at [593, 464] on div "Select date" at bounding box center [611, 463] width 98 height 21
click at [607, 464] on input "**********" at bounding box center [597, 464] width 107 height 22
type input "**********"
click at [449, 404] on div at bounding box center [476, 399] width 119 height 19
click at [456, 402] on input "**********" at bounding box center [465, 401] width 107 height 22
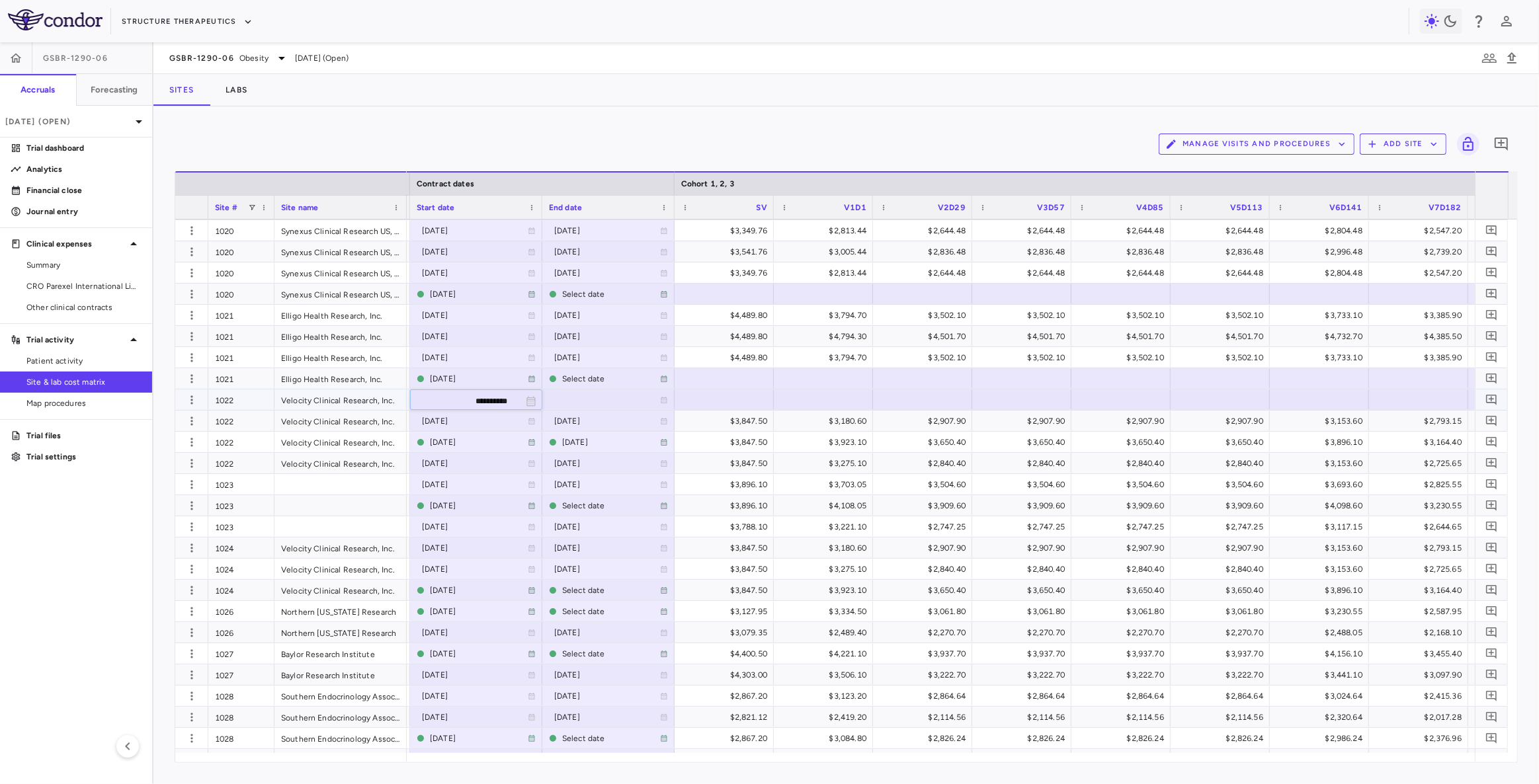
type input "**********"
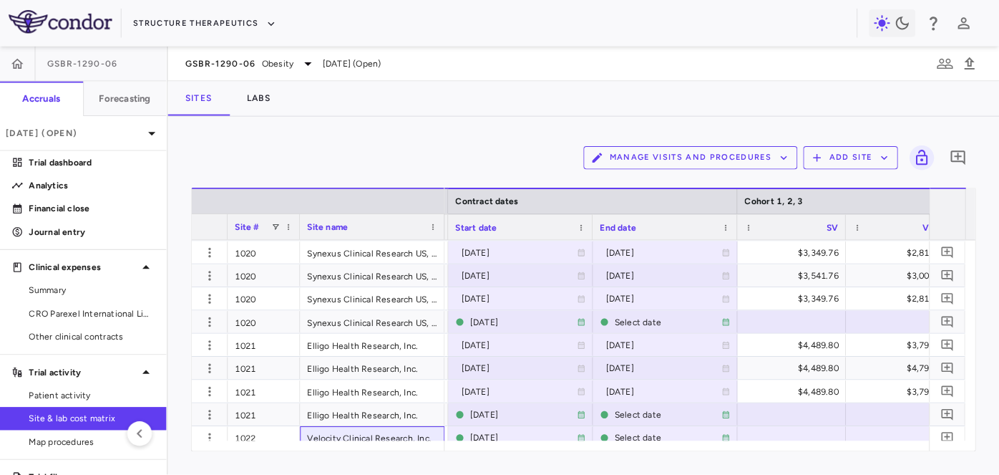
scroll to position [0, 1335]
drag, startPoint x: 391, startPoint y: 437, endPoint x: 853, endPoint y: 30, distance: 615.8
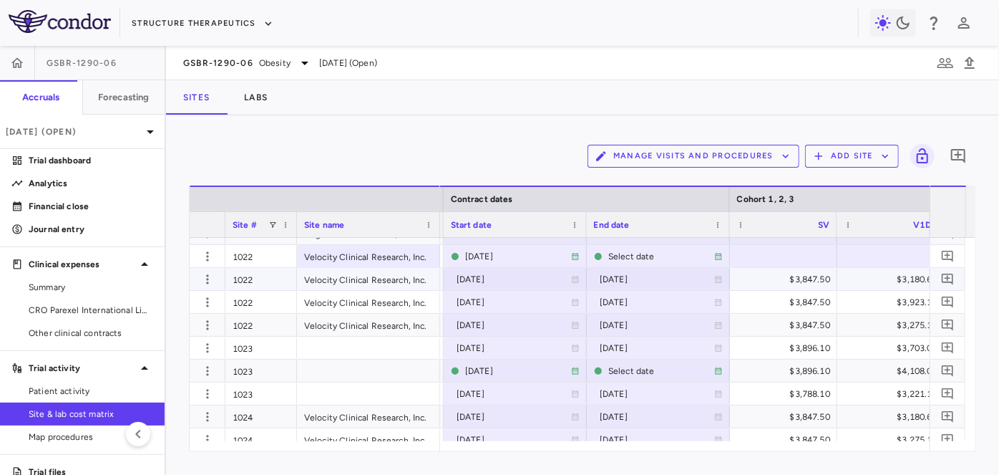
scroll to position [1432, 0]
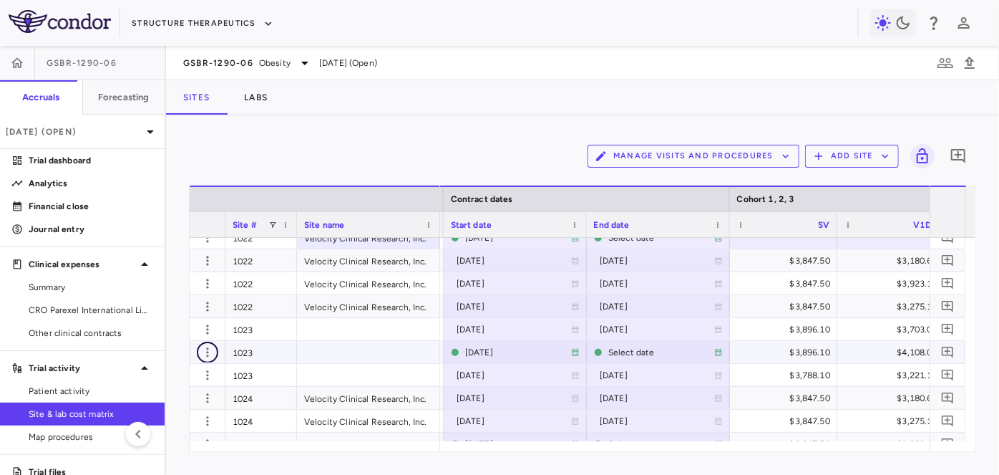
click at [206, 351] on icon "button" at bounding box center [207, 352] width 14 height 14
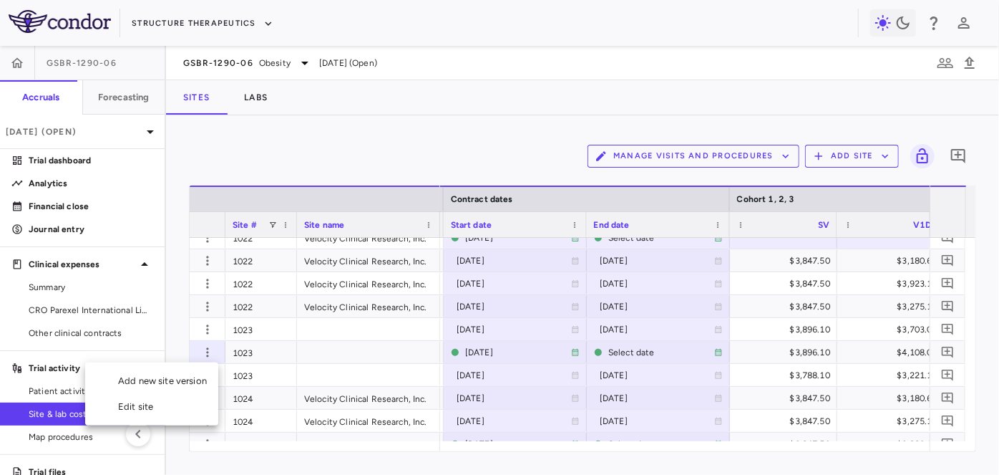
click at [185, 382] on div "Add new site version" at bounding box center [151, 381] width 133 height 26
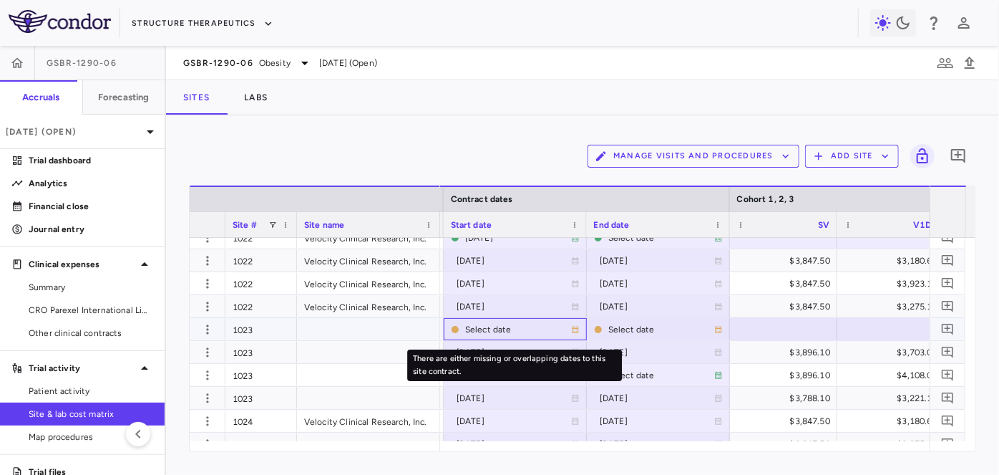
click at [511, 331] on div "Select date" at bounding box center [518, 329] width 106 height 23
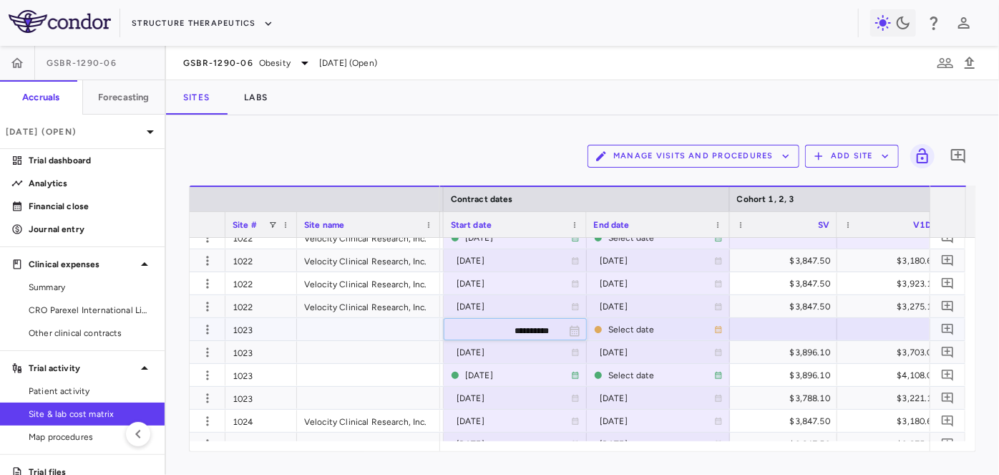
click at [504, 330] on input "**********" at bounding box center [503, 331] width 116 height 24
type input "**********"
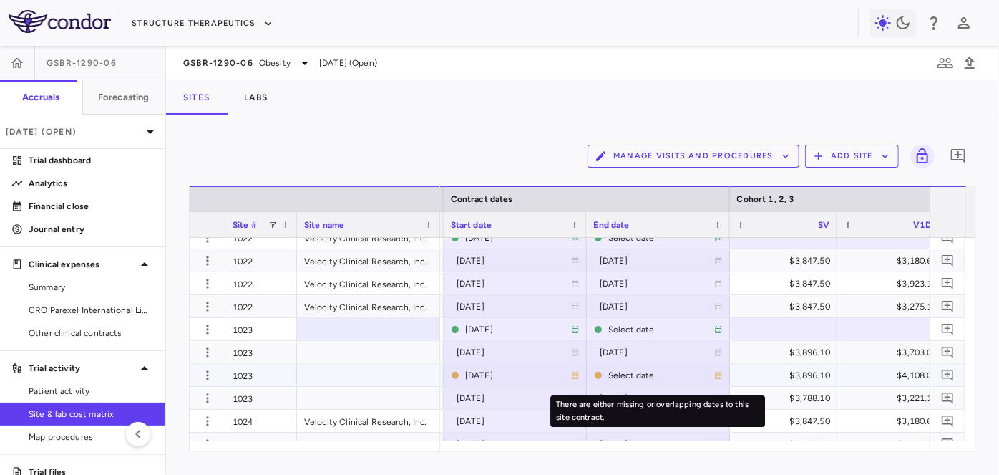
click at [628, 378] on div "Select date" at bounding box center [661, 375] width 106 height 23
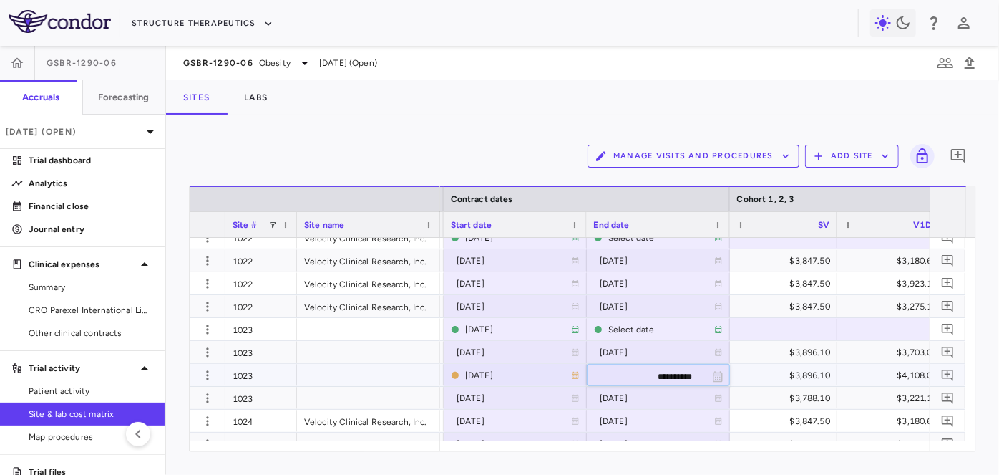
click at [646, 377] on input "**********" at bounding box center [646, 376] width 116 height 24
type input "**********"
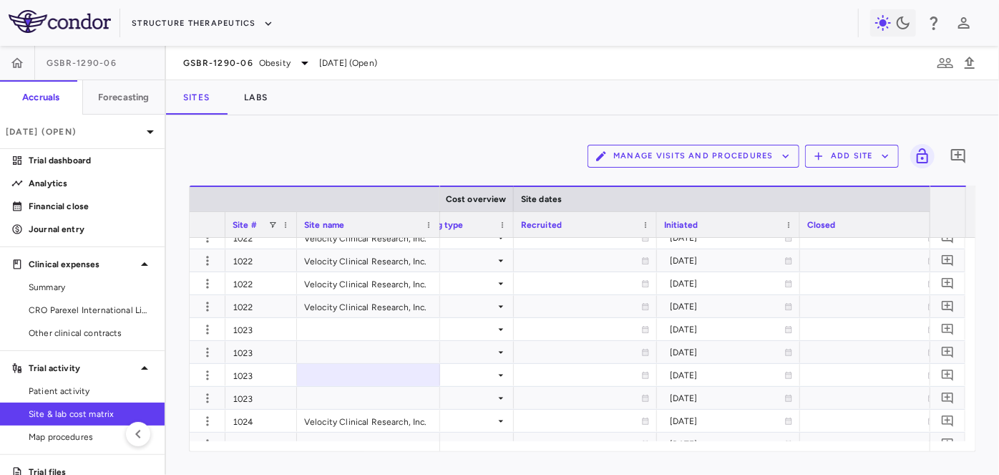
scroll to position [0, 630]
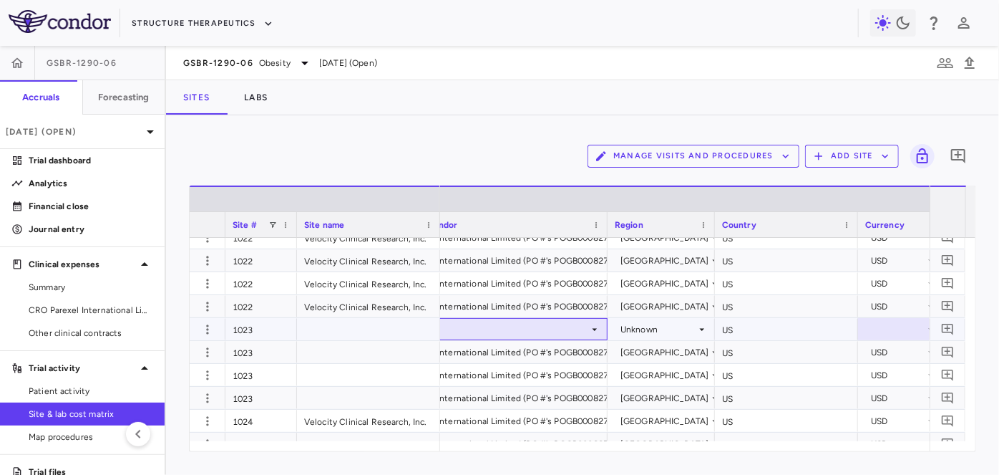
click at [512, 330] on div at bounding box center [500, 329] width 200 height 21
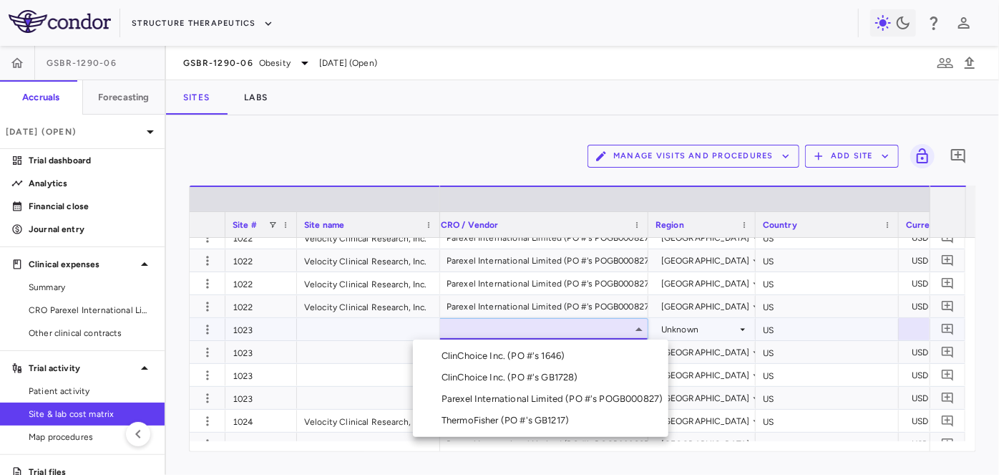
click at [503, 399] on div "Parexel International Limited (PO #'s POGB000827)" at bounding box center [555, 398] width 227 height 13
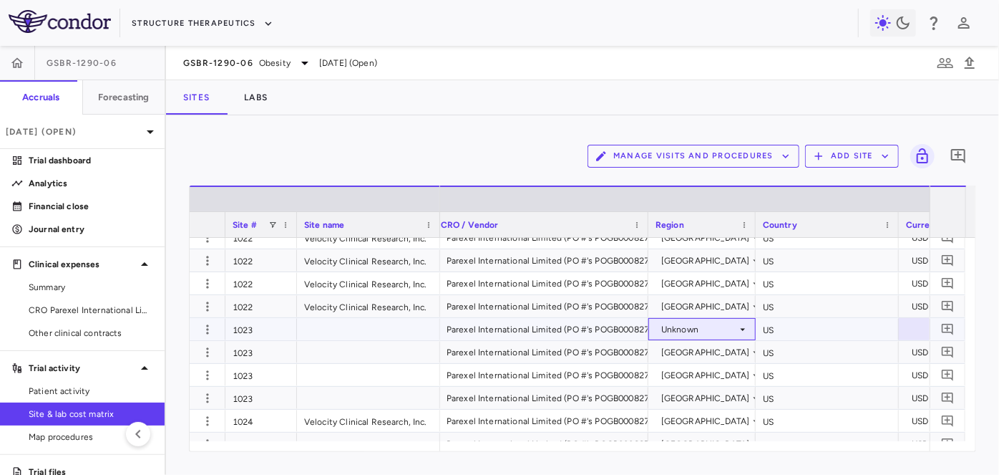
click at [704, 335] on div "Unknown" at bounding box center [699, 329] width 76 height 23
click at [697, 352] on div "United States" at bounding box center [728, 355] width 103 height 13
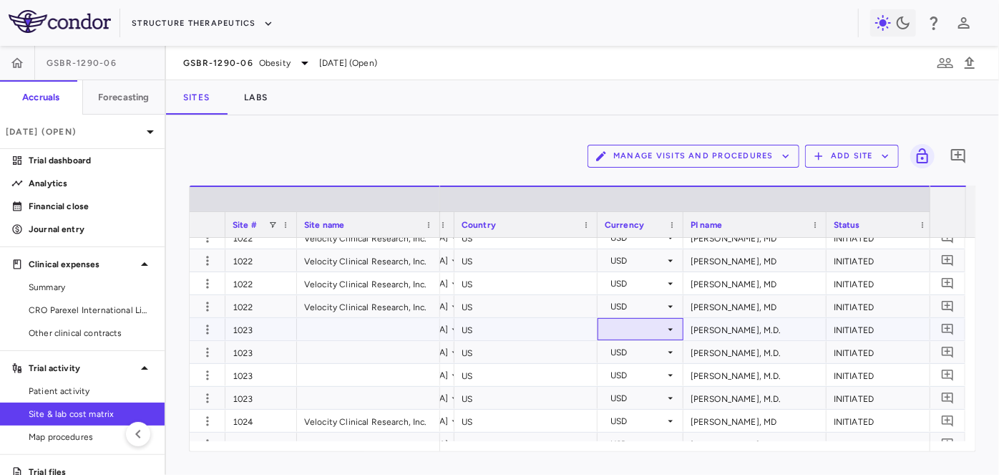
click at [649, 329] on div at bounding box center [641, 329] width 72 height 21
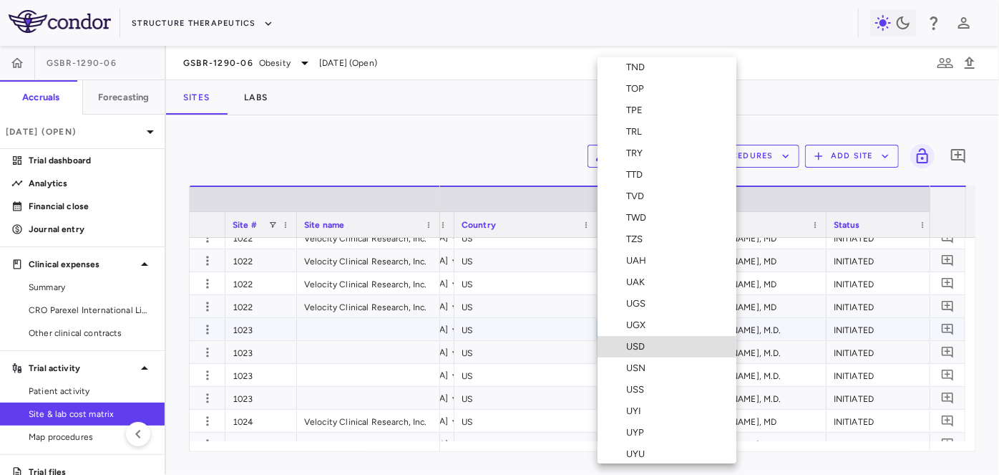
click at [624, 349] on div "USD" at bounding box center [624, 346] width 53 height 13
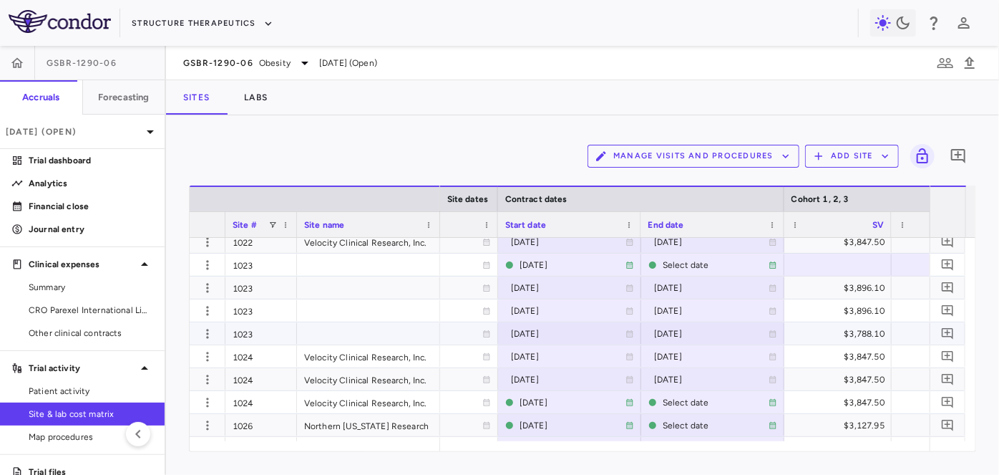
scroll to position [1561, 0]
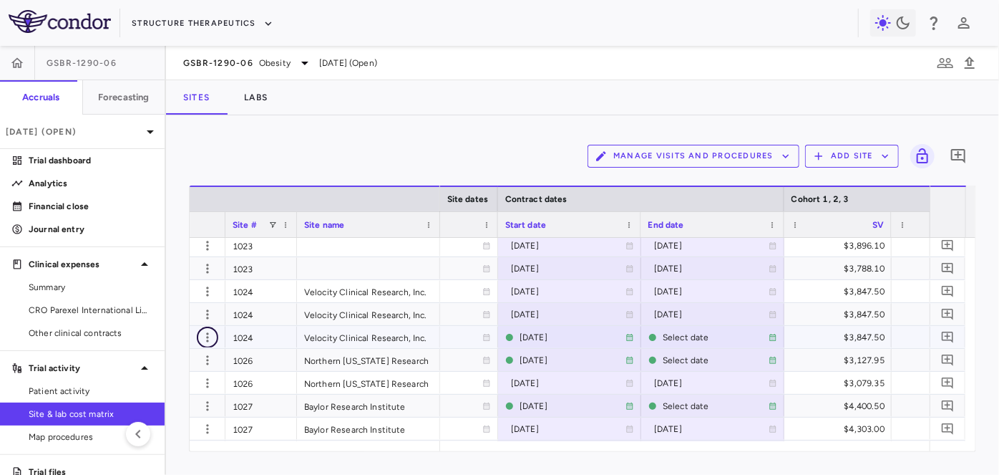
click at [208, 339] on icon "button" at bounding box center [207, 336] width 2 height 9
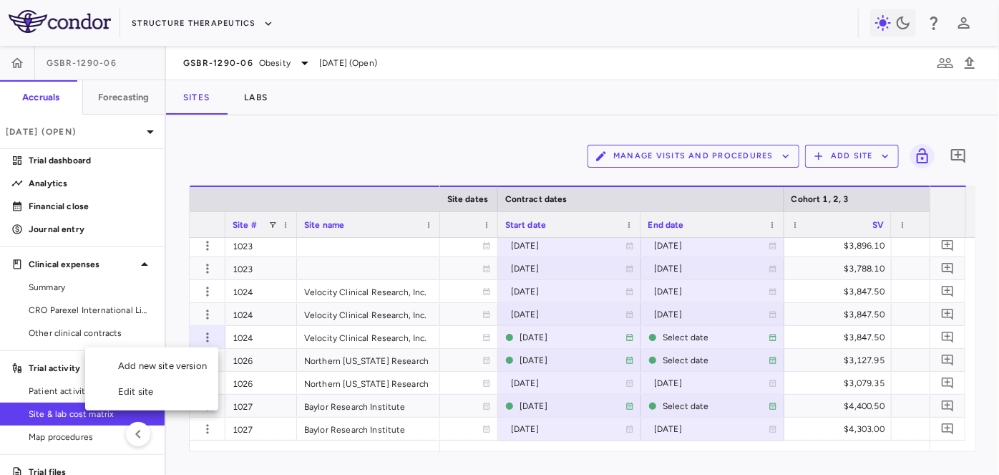
click at [180, 364] on div "Add new site version" at bounding box center [151, 366] width 133 height 26
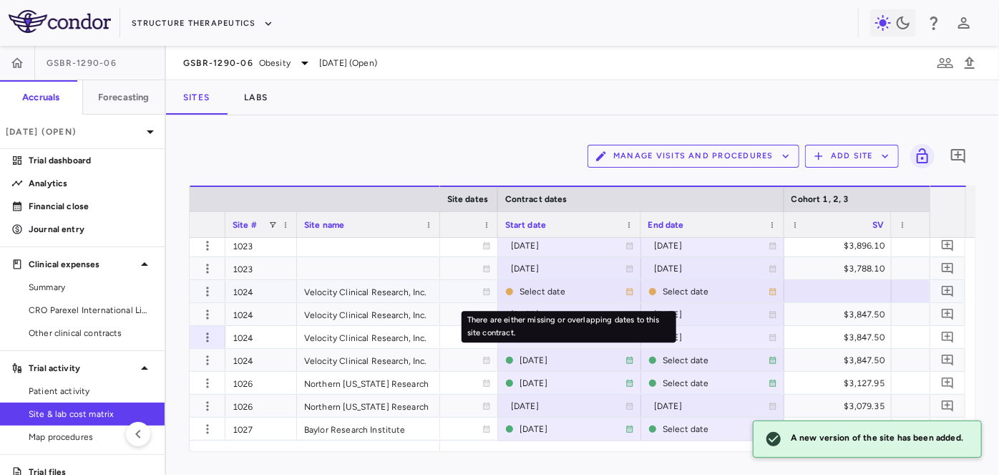
click at [543, 292] on div "Select date" at bounding box center [573, 291] width 106 height 23
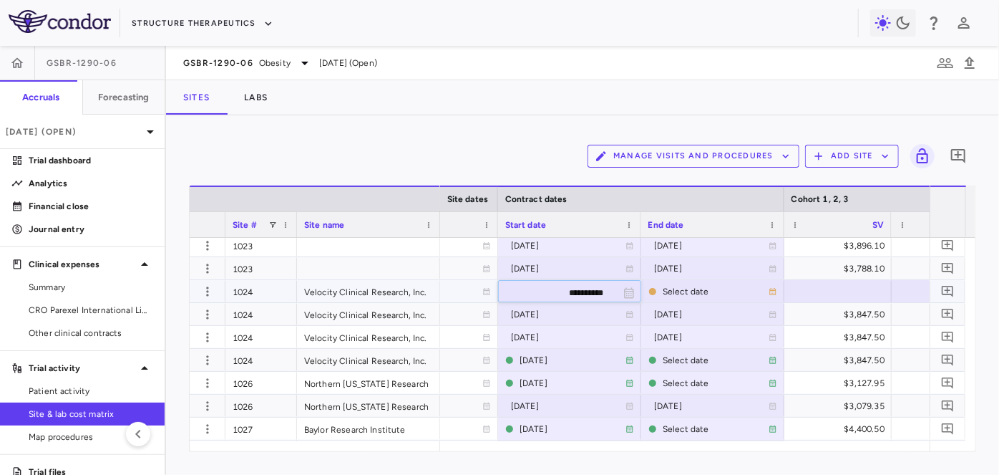
click at [557, 293] on input "**********" at bounding box center [557, 293] width 116 height 24
type input "**********"
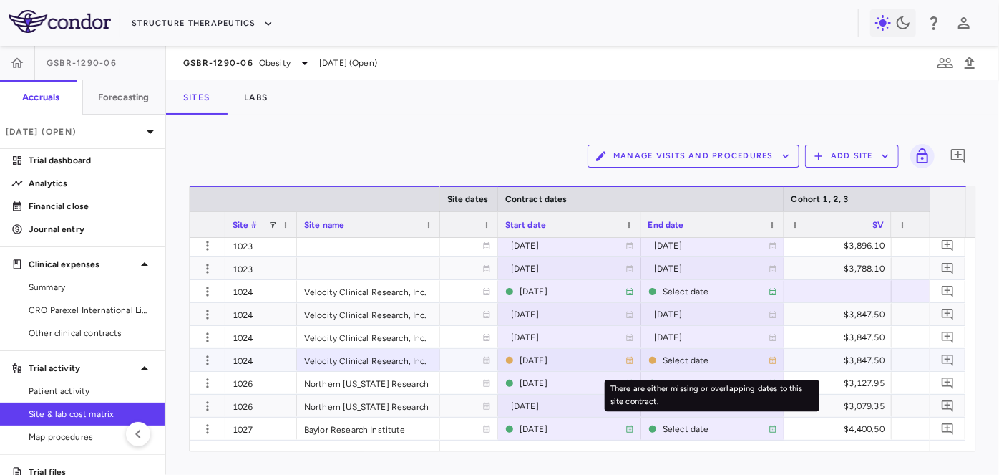
click at [682, 361] on div "Select date" at bounding box center [716, 360] width 106 height 23
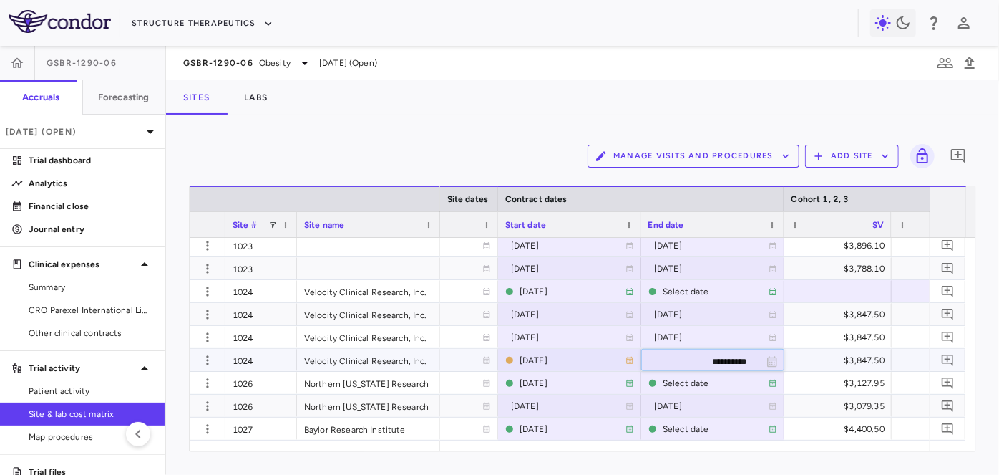
click at [692, 359] on input "**********" at bounding box center [700, 361] width 116 height 24
type input "**********"
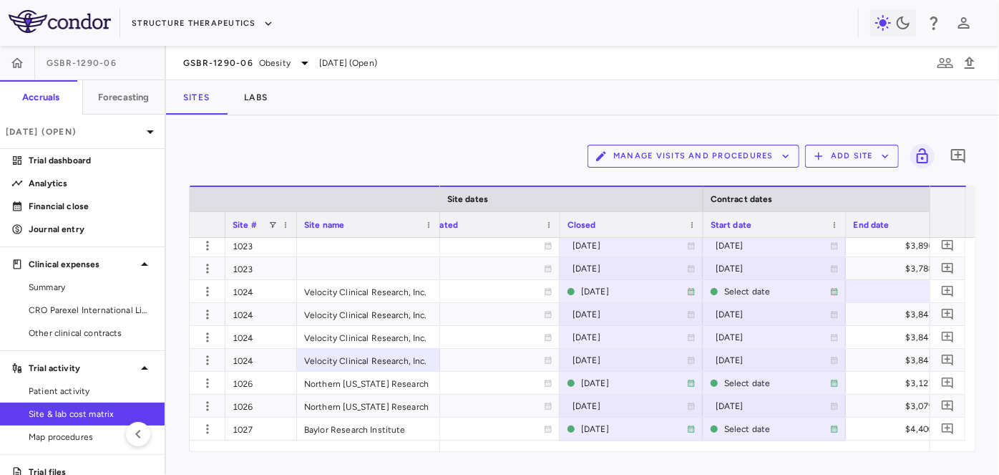
scroll to position [0, 979]
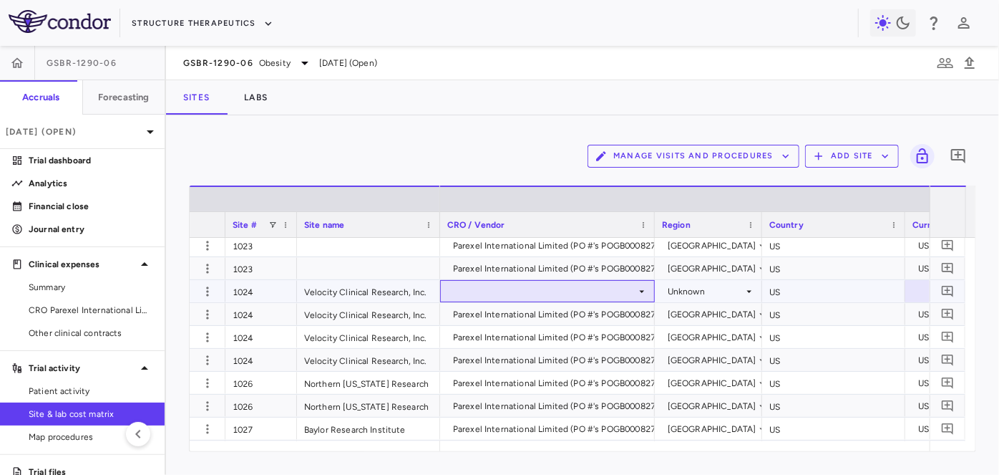
click at [563, 283] on div at bounding box center [547, 291] width 200 height 21
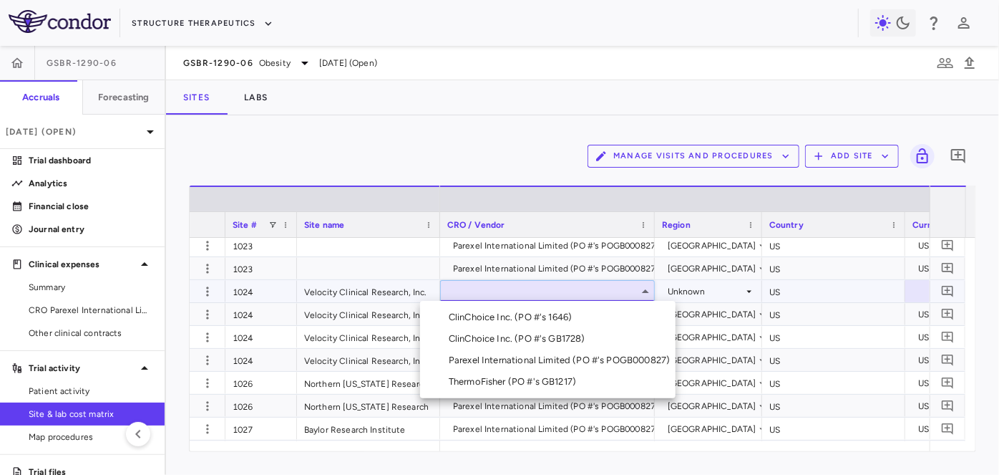
click at [544, 365] on div "Parexel International Limited (PO #'s POGB000827)" at bounding box center [562, 360] width 227 height 13
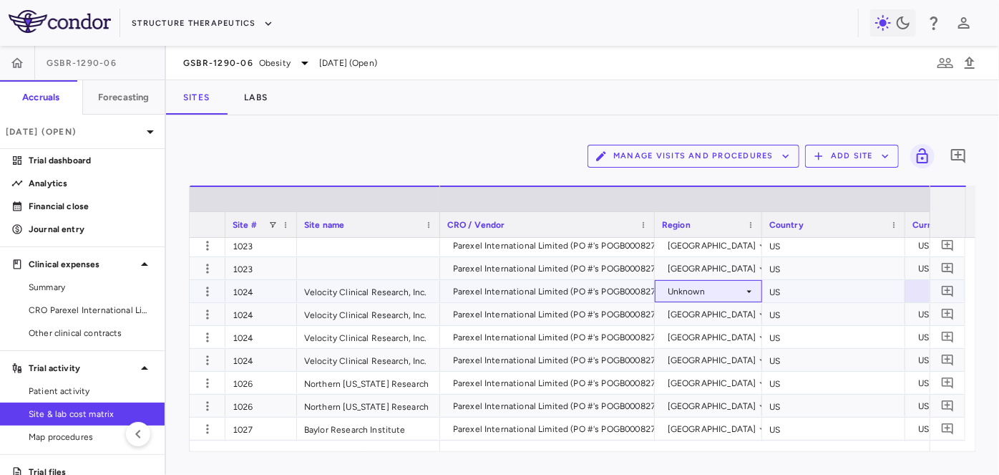
click at [706, 292] on div "Unknown" at bounding box center [706, 291] width 76 height 23
click at [705, 316] on div "United States" at bounding box center [735, 317] width 103 height 13
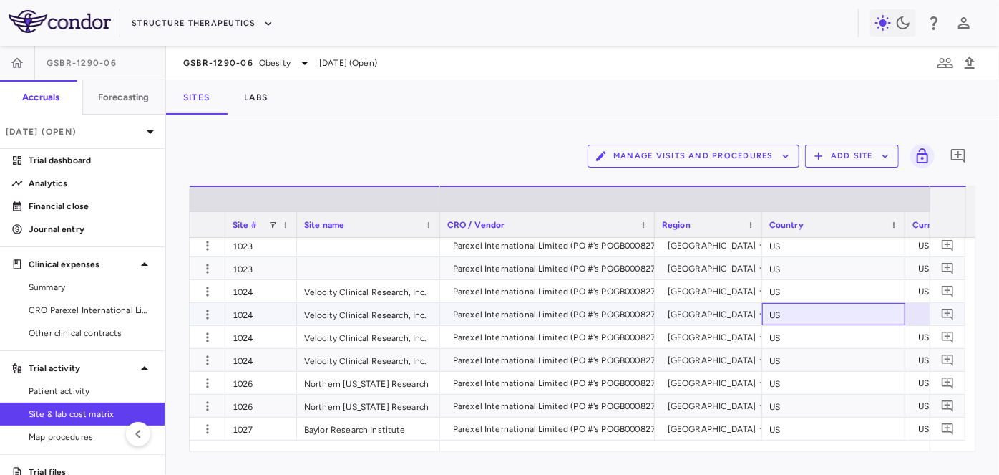
click at [880, 315] on div "US" at bounding box center [833, 314] width 143 height 22
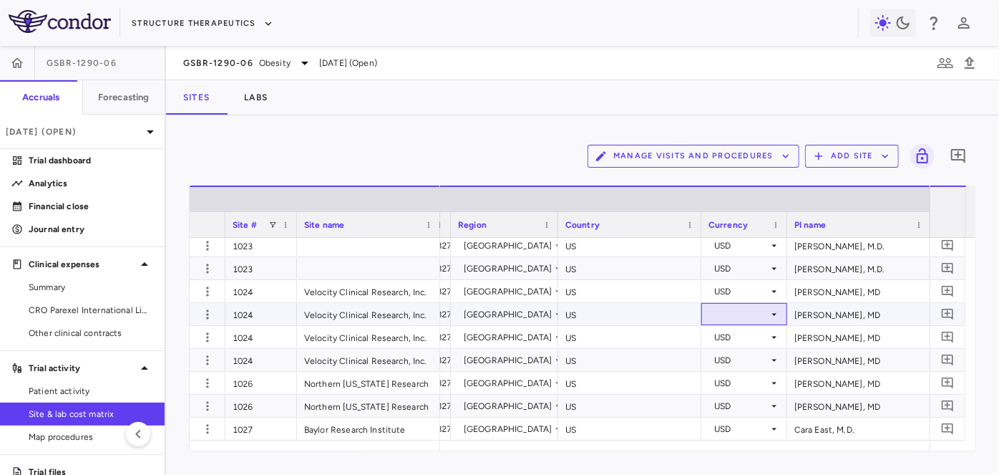
click at [772, 309] on icon at bounding box center [774, 314] width 11 height 11
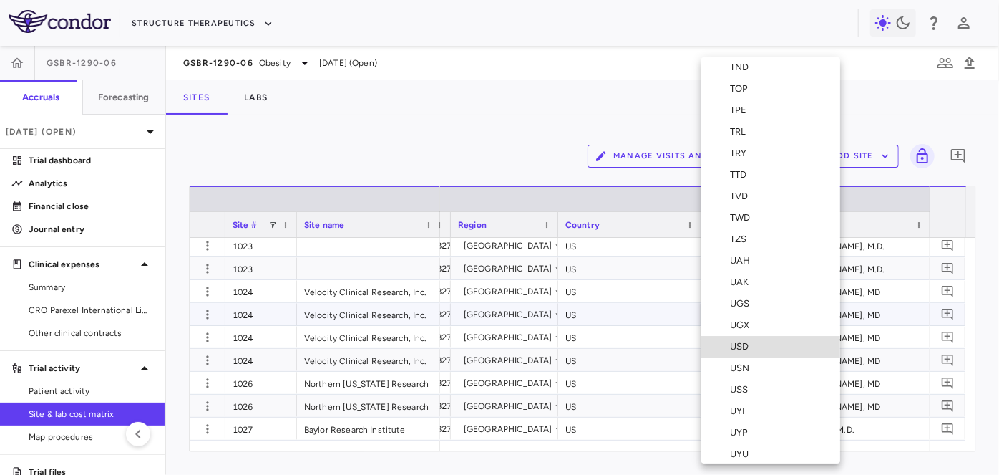
click at [739, 344] on div "USD" at bounding box center [742, 346] width 24 height 13
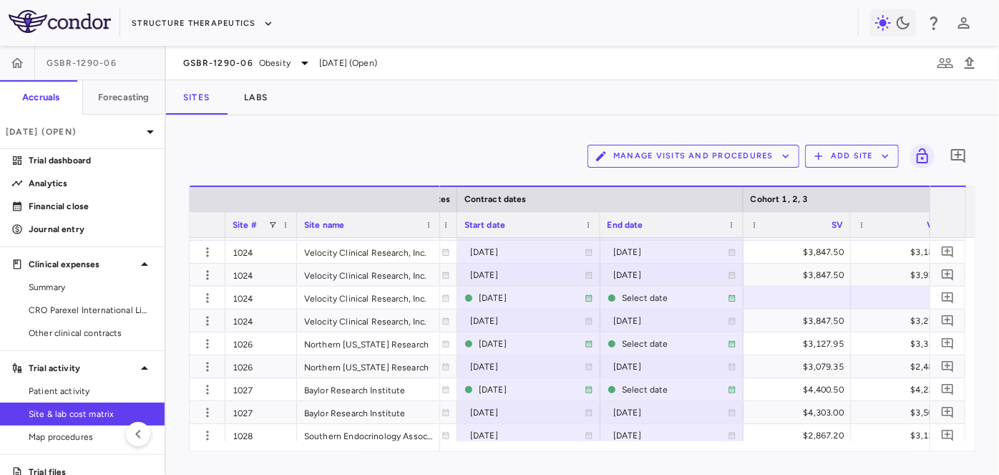
drag, startPoint x: 262, startPoint y: 159, endPoint x: 286, endPoint y: 216, distance: 62.2
click at [262, 159] on div "Manage Visits and Procedures Add Site 0" at bounding box center [582, 156] width 787 height 36
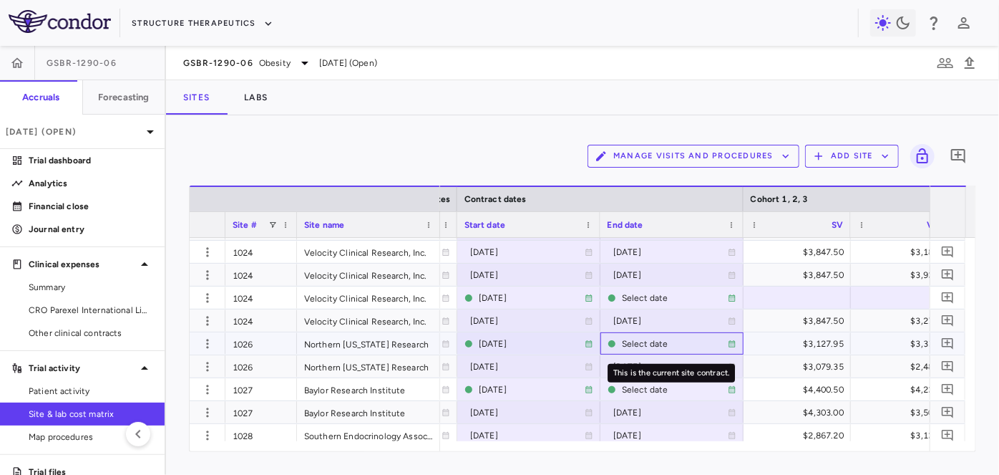
click at [638, 344] on div "Select date" at bounding box center [675, 343] width 106 height 23
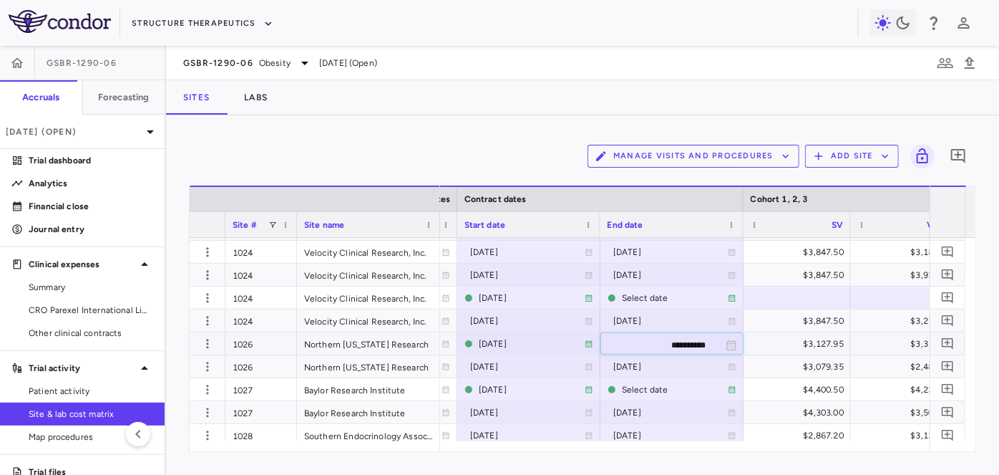
click at [660, 346] on input "**********" at bounding box center [659, 345] width 116 height 24
type input "**********"
click at [204, 342] on icon "button" at bounding box center [207, 343] width 14 height 14
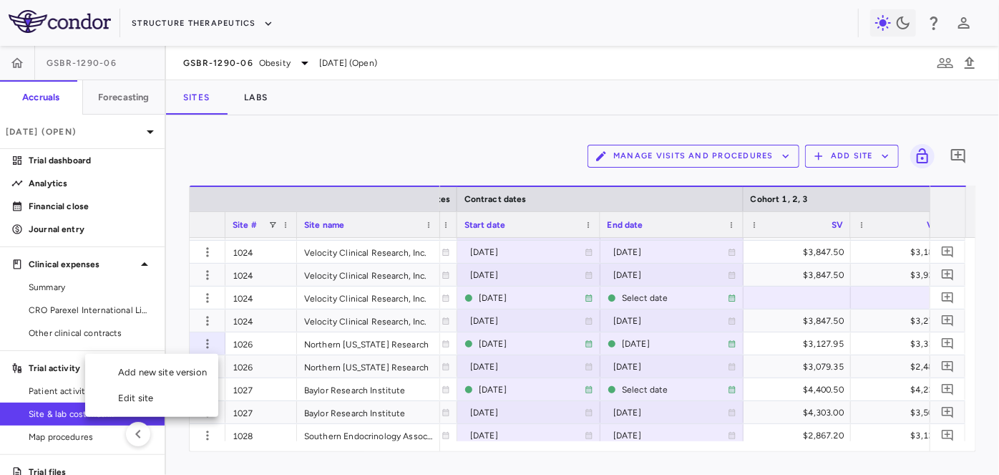
click at [178, 372] on div "Add new site version" at bounding box center [151, 372] width 133 height 26
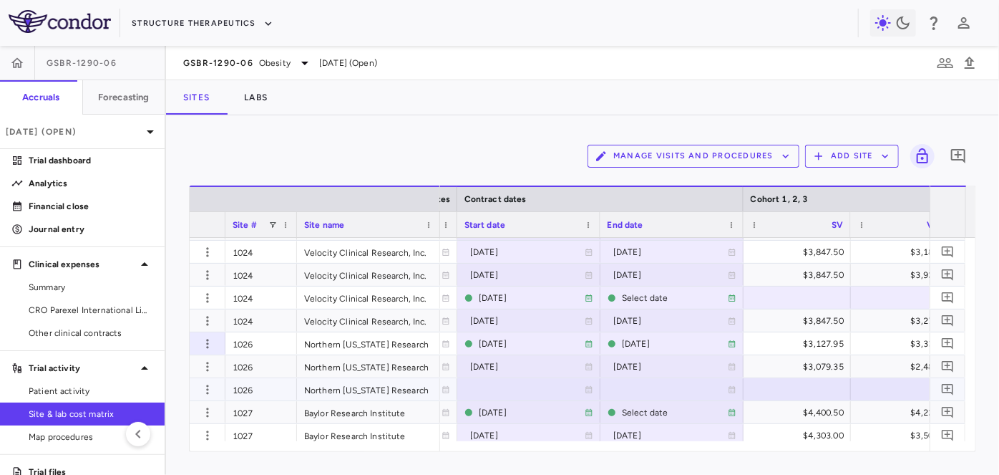
click at [475, 387] on div at bounding box center [529, 389] width 129 height 21
drag, startPoint x: 495, startPoint y: 386, endPoint x: 511, endPoint y: 387, distance: 16.5
click at [496, 386] on input "**********" at bounding box center [516, 391] width 116 height 24
type input "**********"
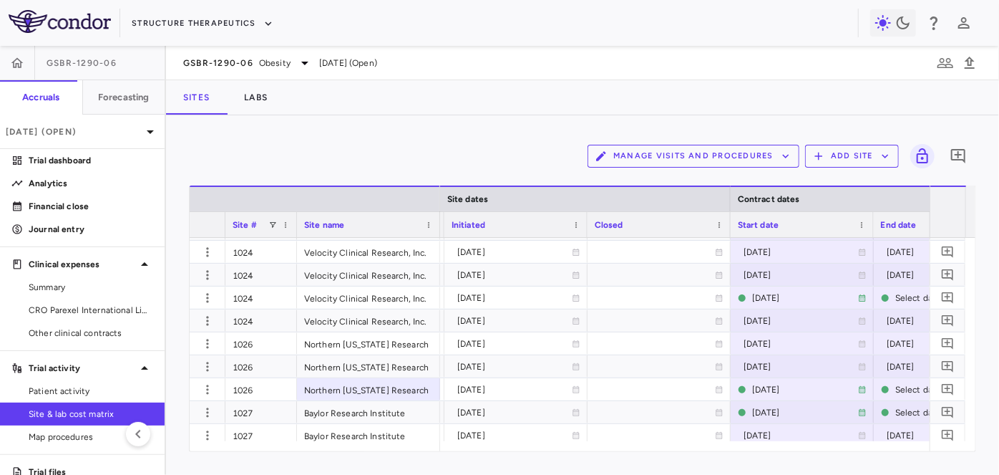
scroll to position [0, 1014]
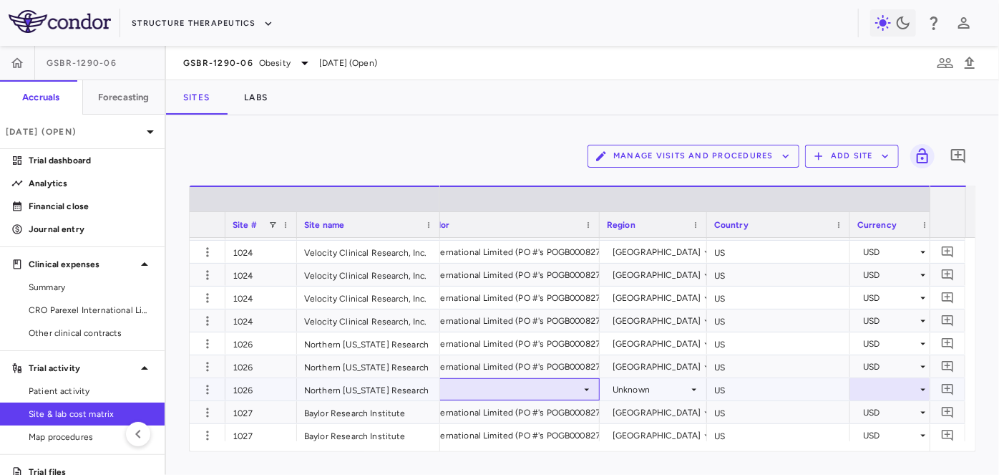
click at [518, 385] on div at bounding box center [492, 389] width 200 height 21
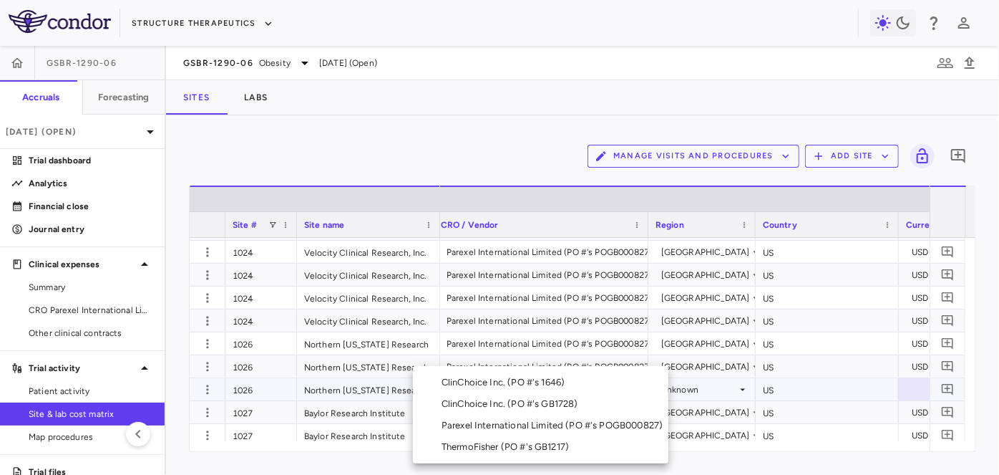
click at [545, 426] on div "Parexel International Limited (PO #'s POGB000827)" at bounding box center [555, 425] width 227 height 13
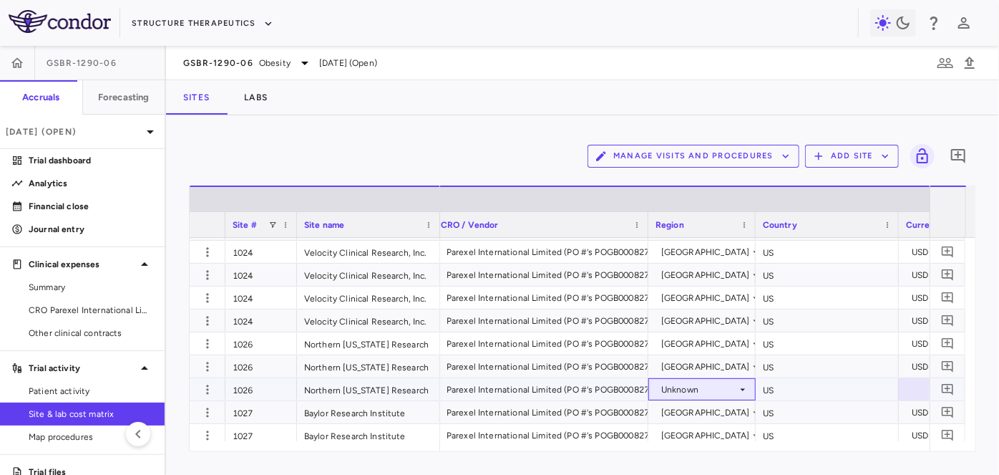
click at [696, 389] on div "Unknown" at bounding box center [699, 389] width 76 height 23
click at [691, 412] on div "United States" at bounding box center [728, 415] width 103 height 13
click at [912, 387] on div at bounding box center [942, 389] width 72 height 21
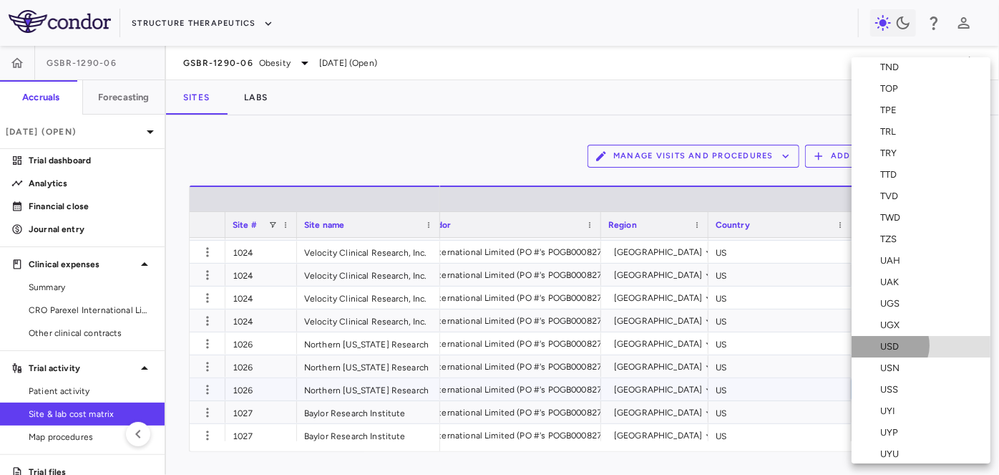
click at [890, 345] on div "USD" at bounding box center [892, 346] width 24 height 13
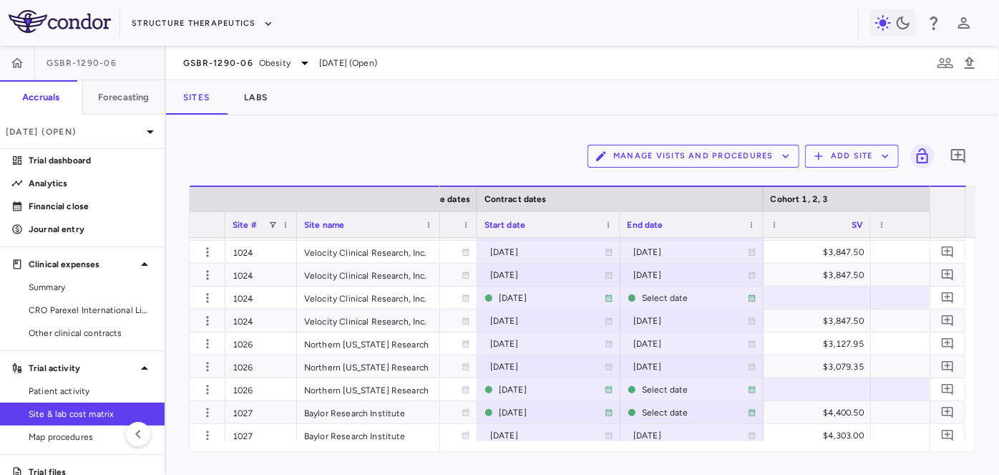
click at [281, 164] on div "Manage Visits and Procedures Add Site 0" at bounding box center [582, 156] width 787 height 36
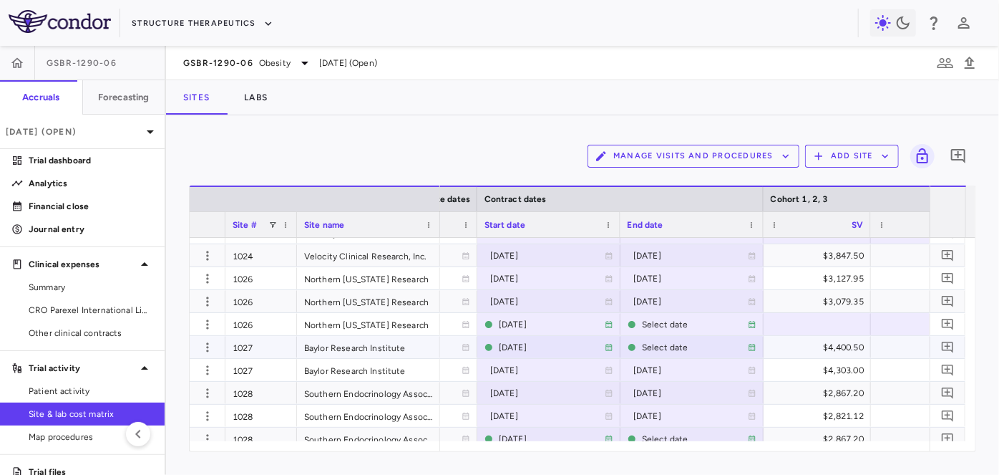
scroll to position [1731, 0]
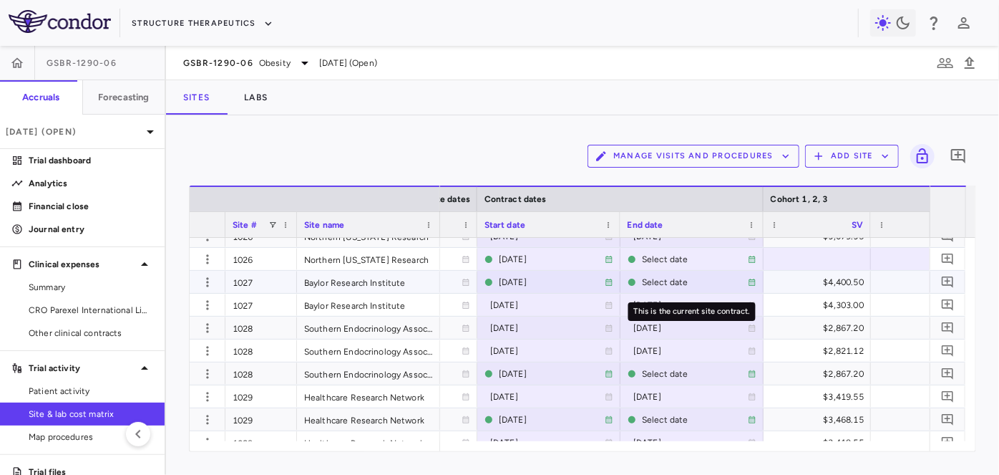
click at [667, 281] on div "Select date" at bounding box center [695, 282] width 106 height 23
click at [686, 278] on input "**********" at bounding box center [679, 283] width 116 height 24
type input "**********"
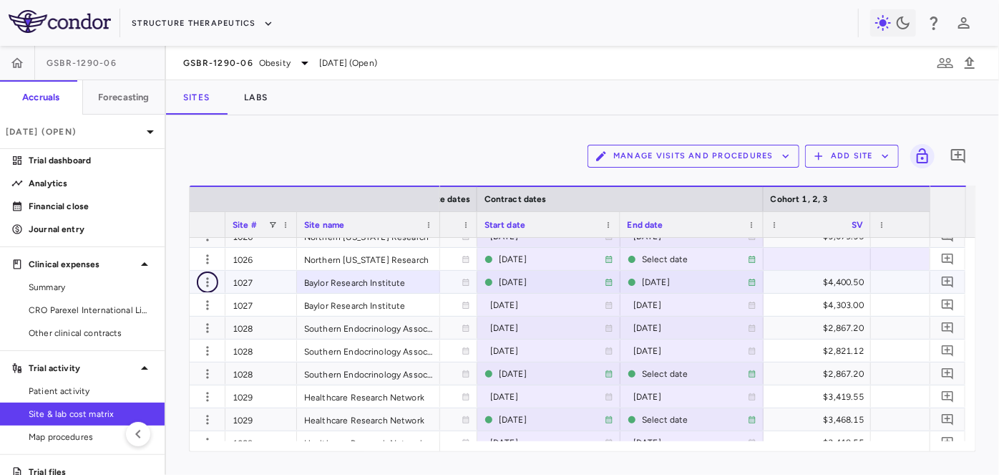
click at [210, 286] on icon "button" at bounding box center [207, 282] width 14 height 14
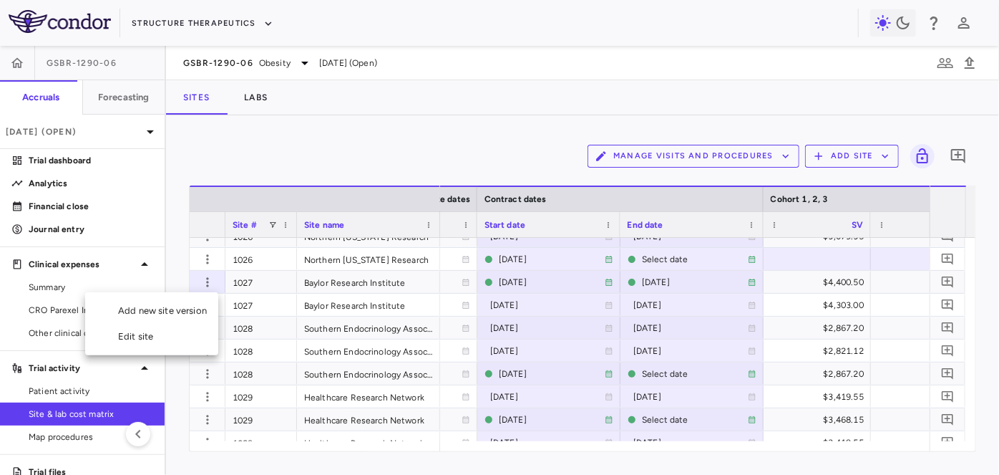
click at [191, 312] on div "Add new site version" at bounding box center [151, 311] width 133 height 26
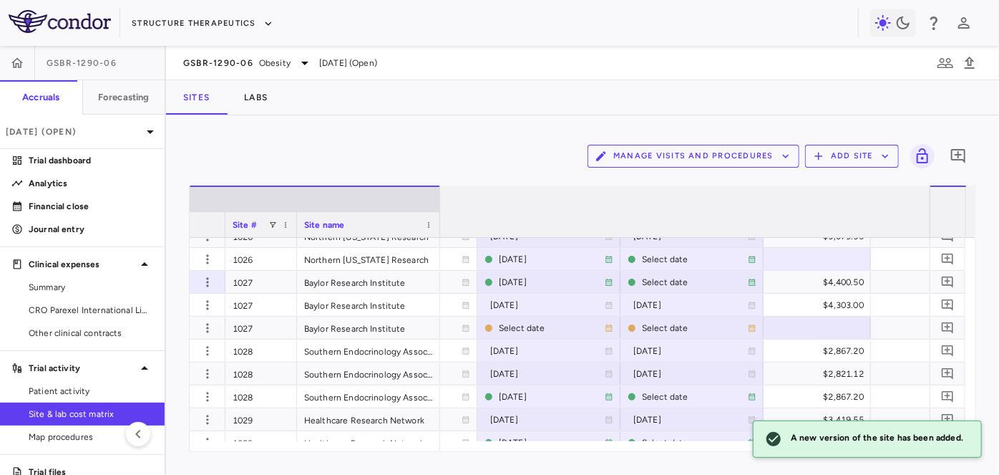
scroll to position [0, 0]
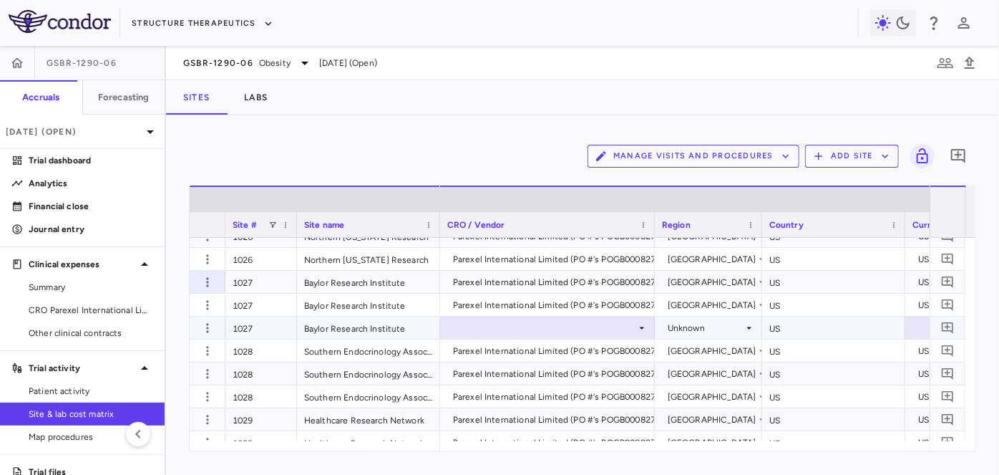
click at [553, 329] on div at bounding box center [547, 327] width 200 height 21
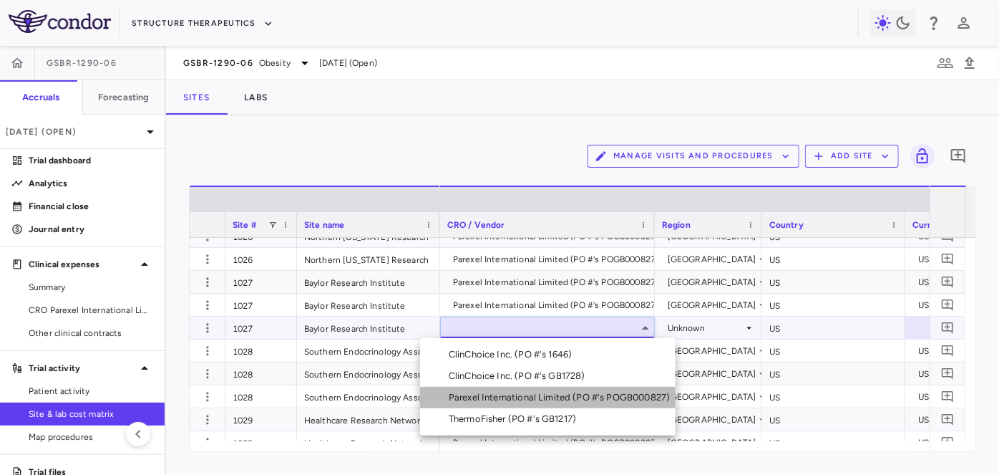
click at [538, 396] on div "Parexel International Limited (PO #'s POGB000827)" at bounding box center [562, 397] width 227 height 13
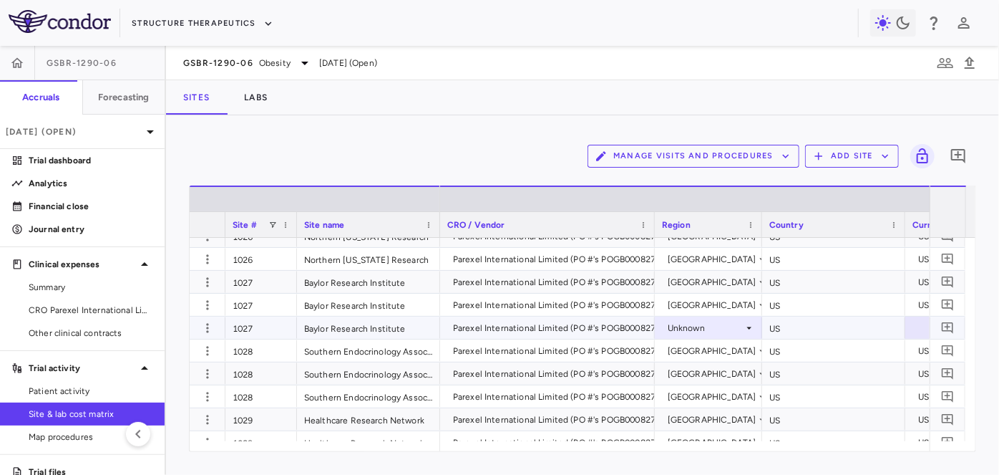
click at [748, 326] on icon at bounding box center [749, 327] width 5 height 2
click at [697, 356] on div "United States" at bounding box center [735, 354] width 103 height 13
click at [916, 328] on div at bounding box center [949, 327] width 72 height 21
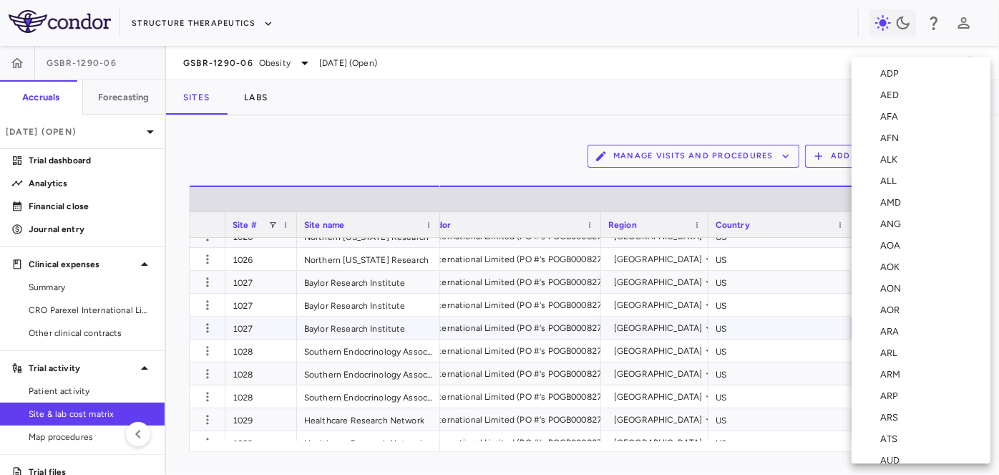
scroll to position [5203, 0]
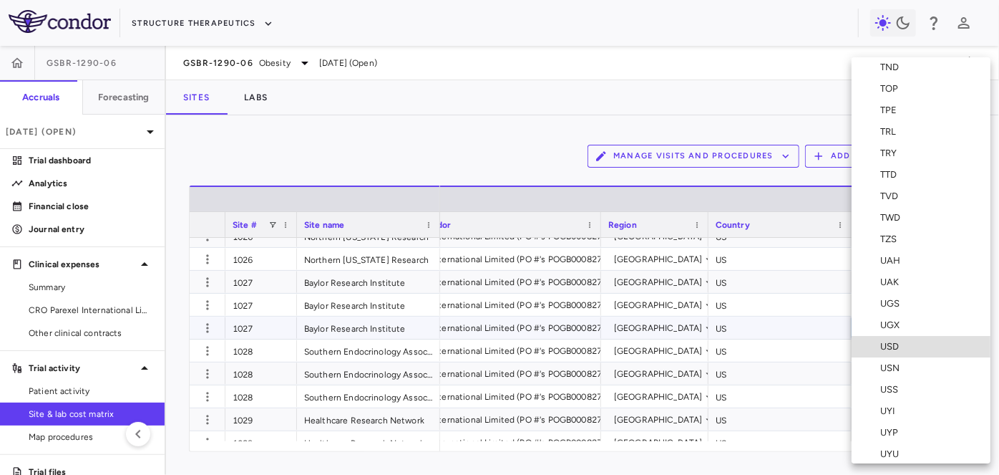
click at [891, 347] on div "USD" at bounding box center [892, 346] width 24 height 13
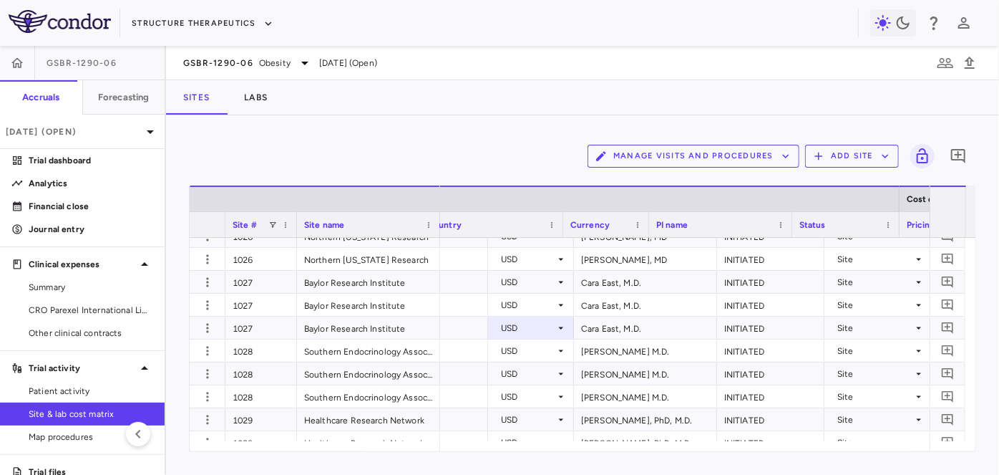
scroll to position [0, 431]
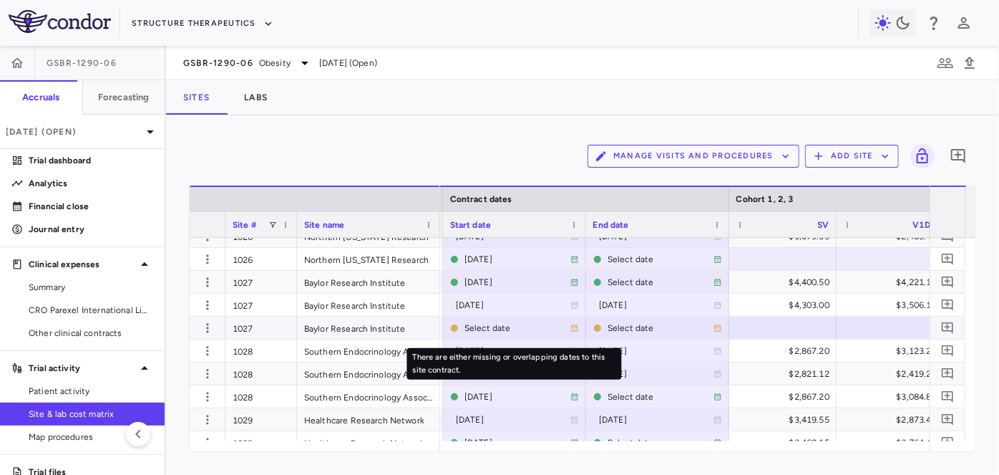
click at [493, 326] on div "Select date" at bounding box center [518, 327] width 106 height 23
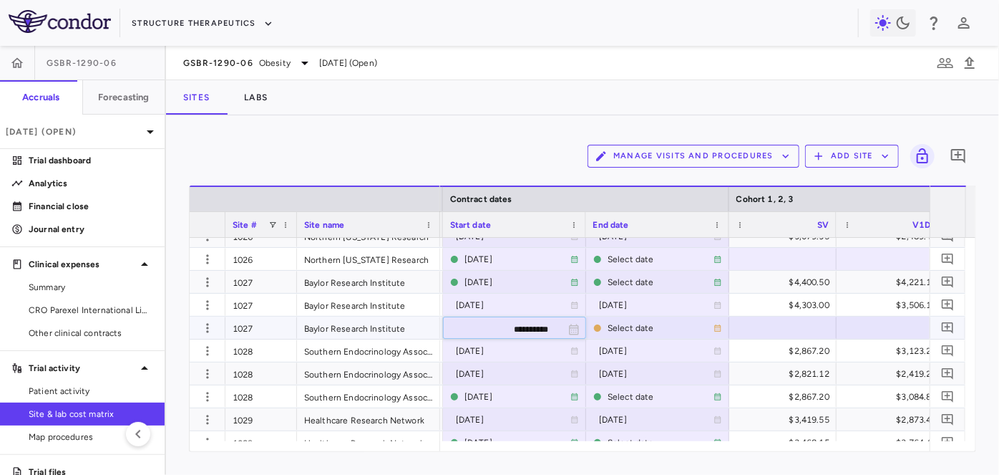
click at [508, 326] on input "**********" at bounding box center [502, 329] width 116 height 24
type input "**********"
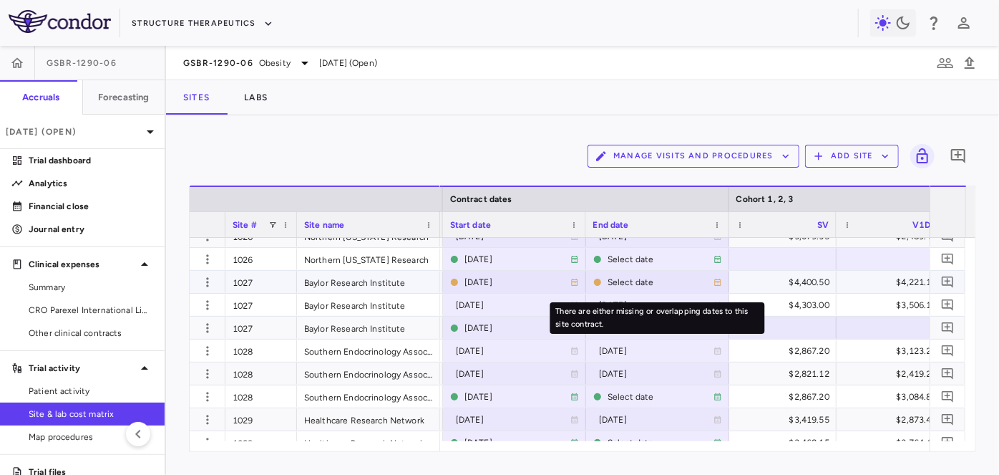
click at [633, 282] on div "Select date" at bounding box center [661, 282] width 106 height 23
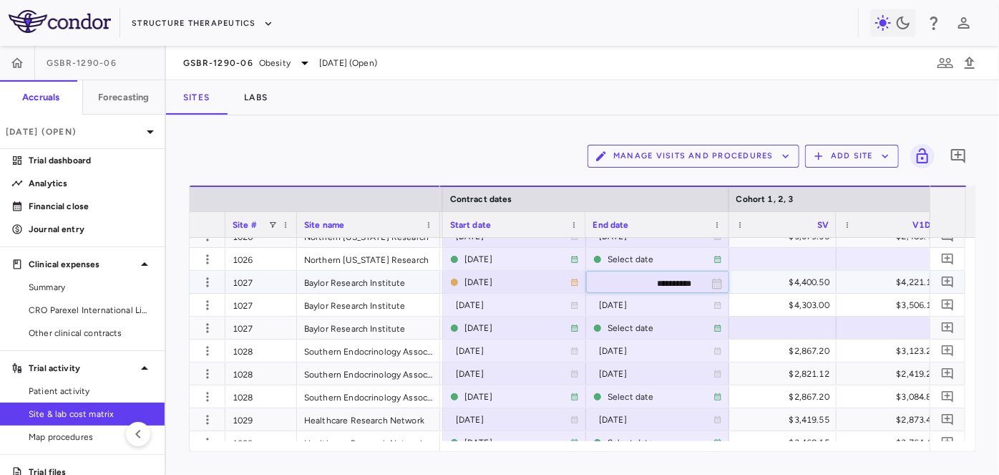
click at [639, 283] on input "**********" at bounding box center [645, 283] width 116 height 24
type input "**********"
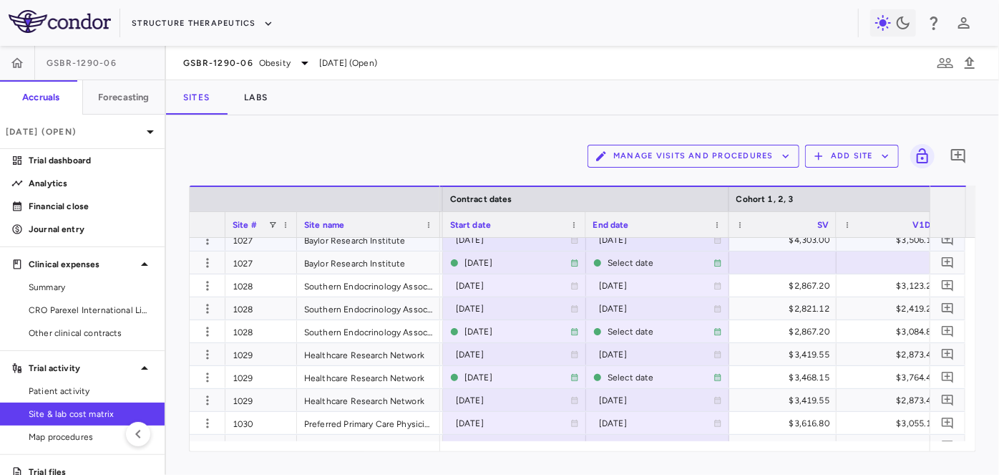
scroll to position [1861, 0]
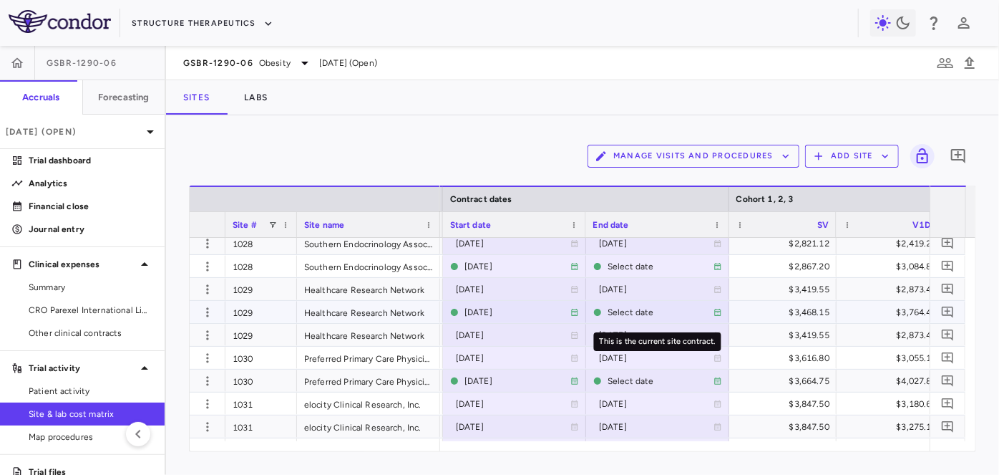
click at [626, 314] on div "Select date" at bounding box center [661, 312] width 106 height 23
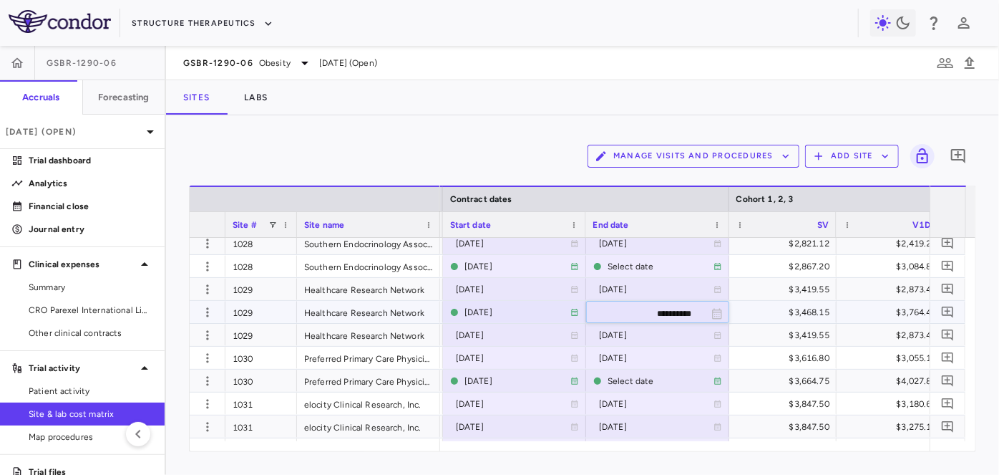
click at [648, 311] on input "**********" at bounding box center [645, 313] width 116 height 24
type input "**********"
click at [200, 336] on icon "button" at bounding box center [207, 335] width 14 height 14
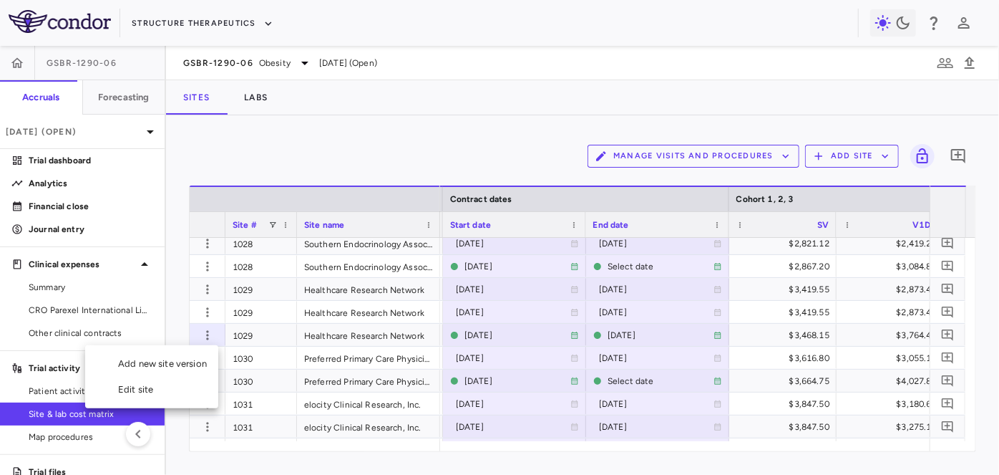
click at [189, 364] on div "Add new site version" at bounding box center [151, 364] width 133 height 26
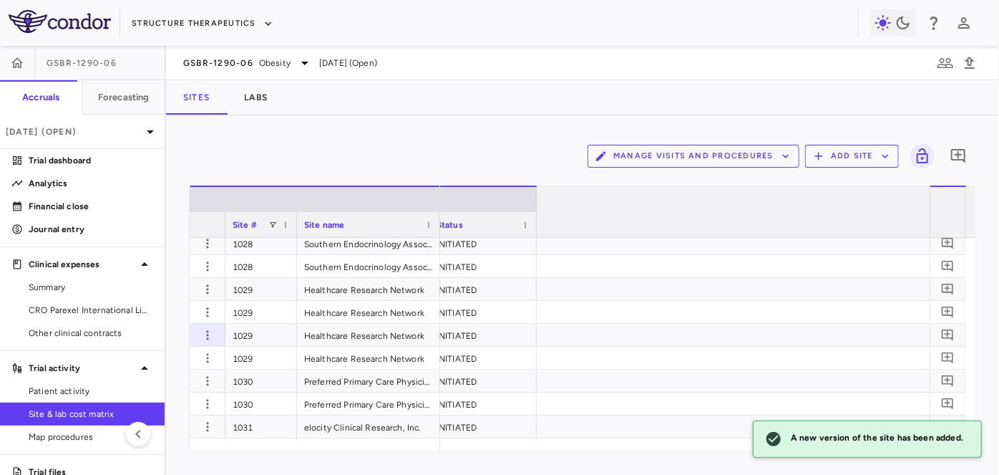
scroll to position [0, 0]
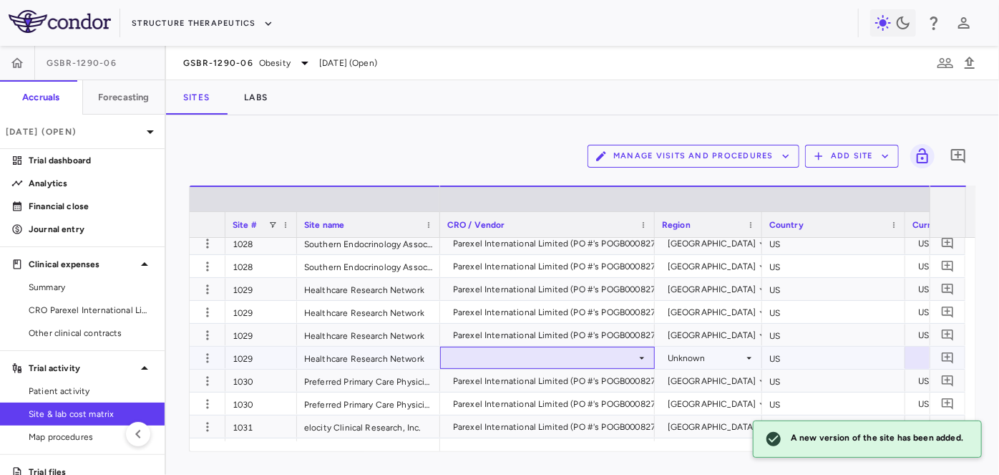
click at [538, 350] on div at bounding box center [547, 357] width 200 height 21
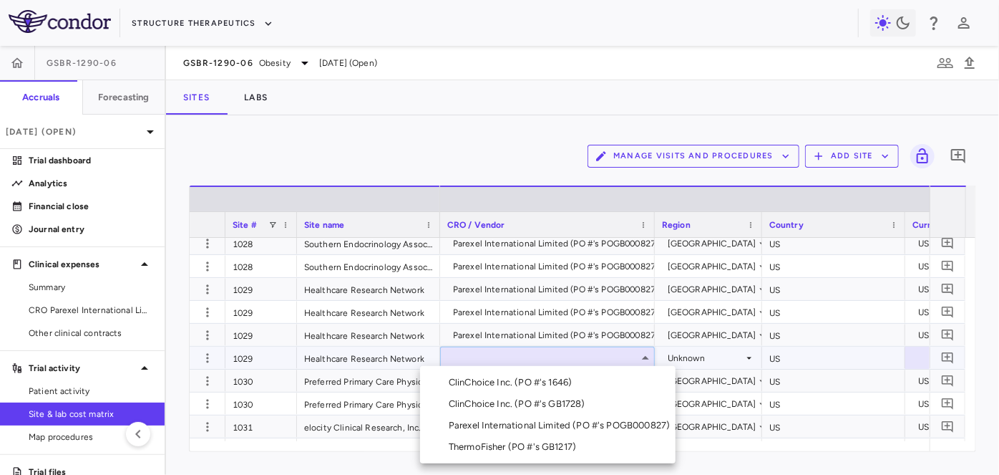
click at [528, 424] on div "Parexel International Limited (PO #'s POGB000827)" at bounding box center [562, 425] width 227 height 13
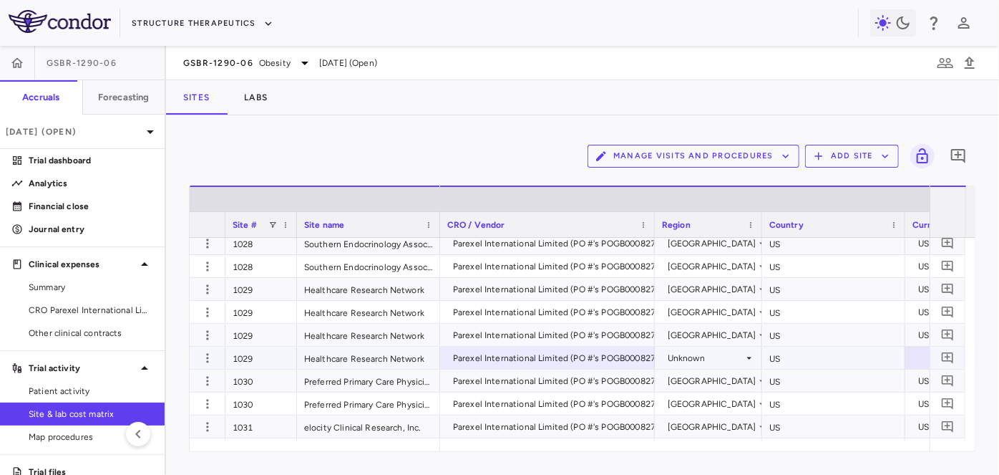
click at [726, 358] on div "Unknown" at bounding box center [706, 357] width 76 height 23
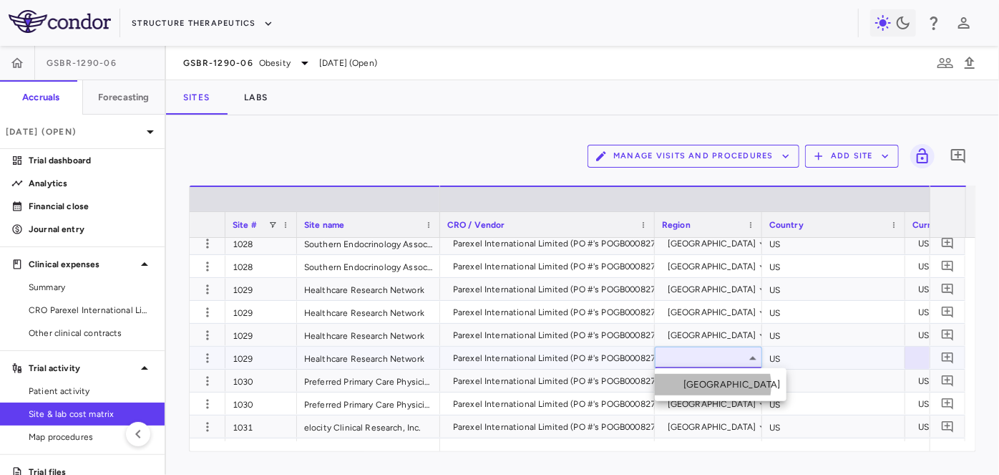
click at [712, 385] on div "United States" at bounding box center [735, 384] width 103 height 13
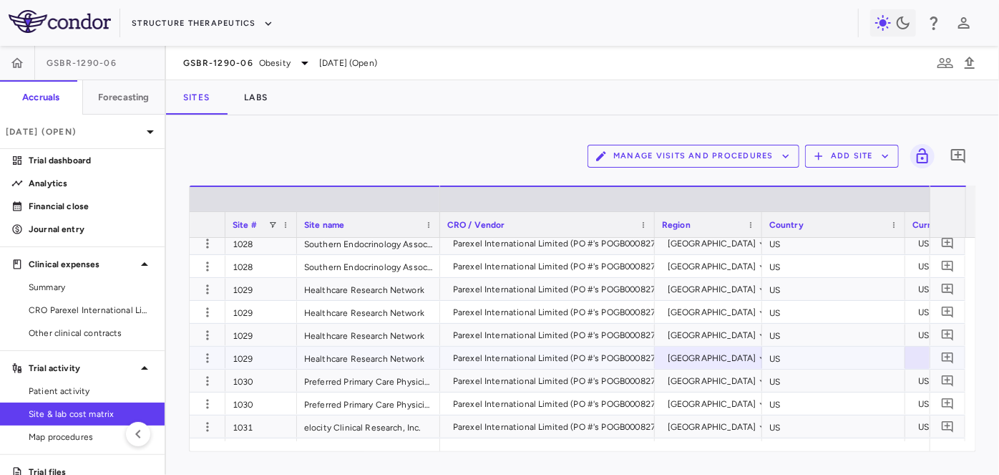
click at [920, 362] on div at bounding box center [949, 357] width 72 height 21
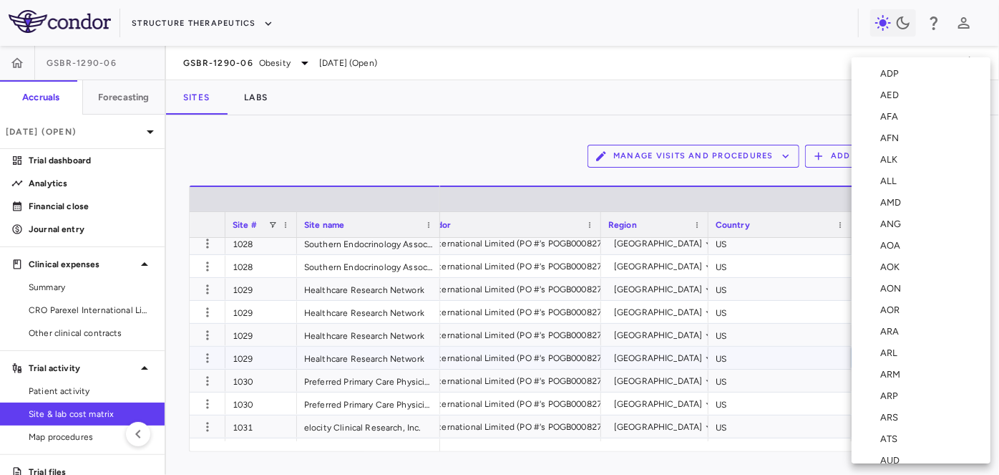
scroll to position [5203, 0]
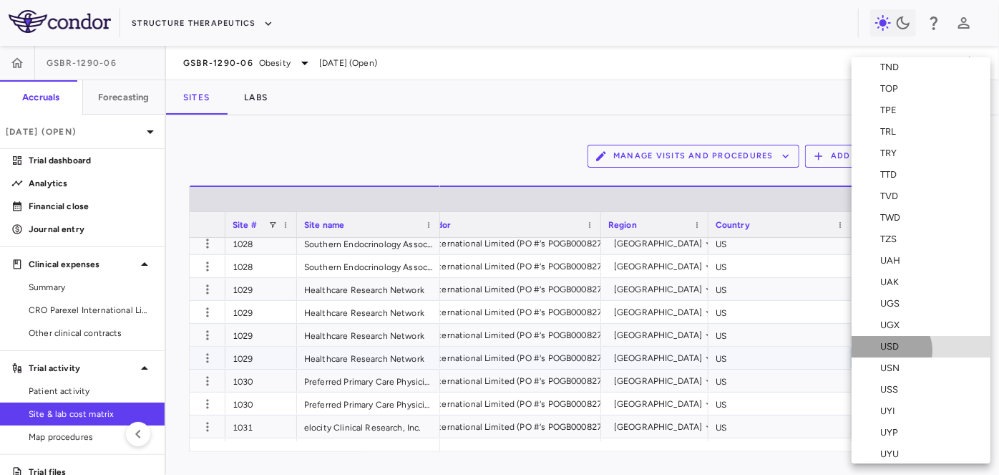
click at [891, 350] on div "USD" at bounding box center [892, 346] width 24 height 13
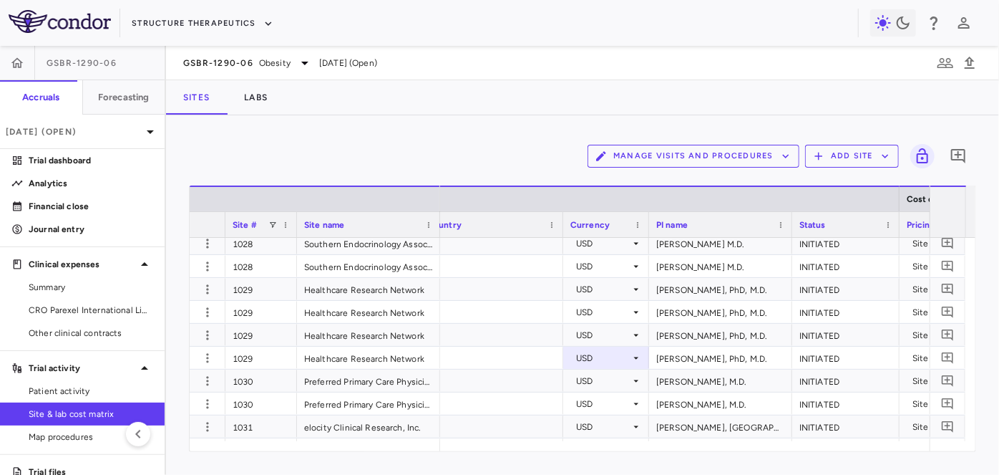
scroll to position [0, 465]
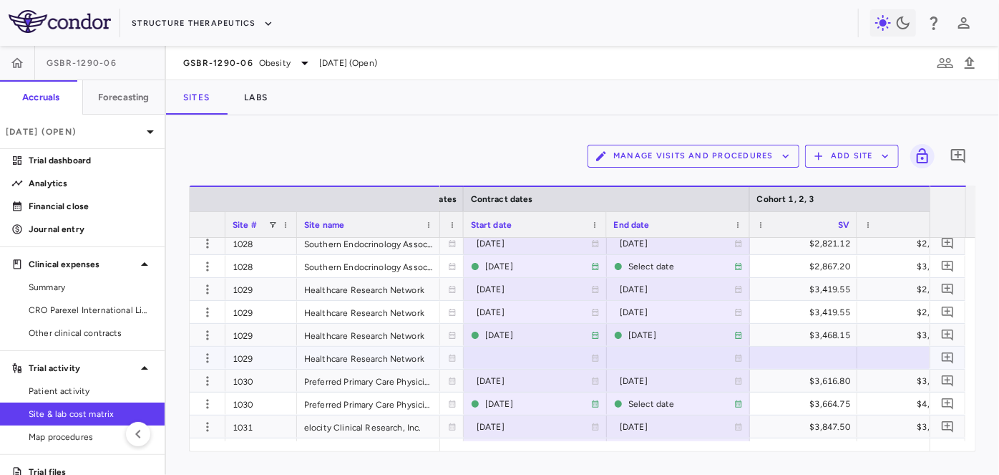
click at [526, 357] on div at bounding box center [535, 357] width 129 height 21
click at [527, 356] on input "**********" at bounding box center [523, 359] width 116 height 24
type input "**********"
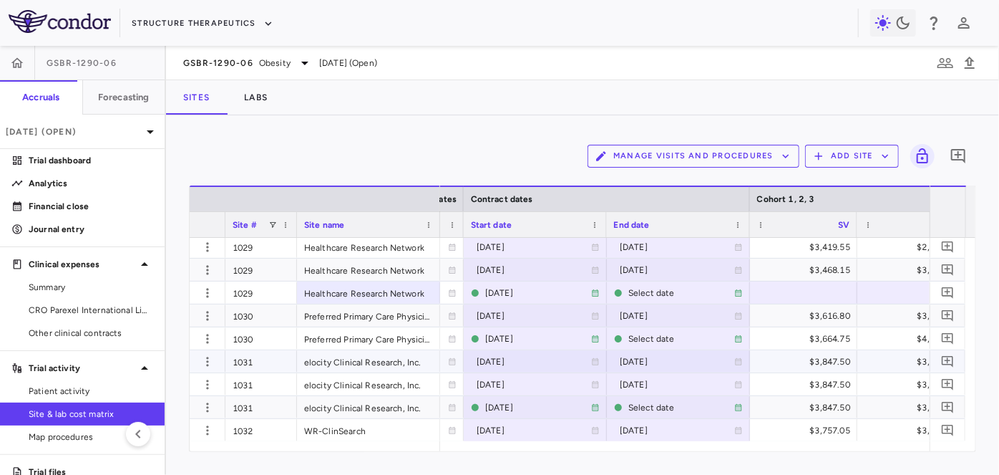
scroll to position [1926, 0]
click at [208, 334] on icon "button" at bounding box center [207, 338] width 2 height 9
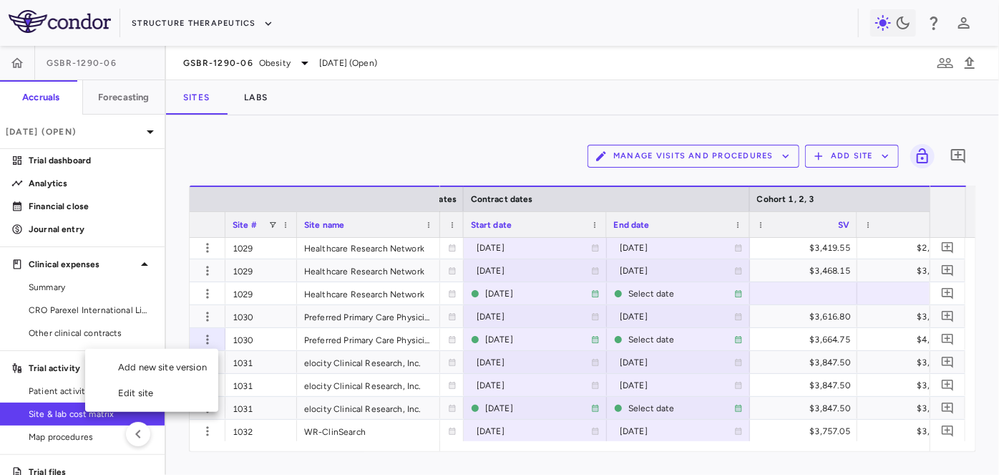
click at [185, 369] on div "Add new site version" at bounding box center [151, 367] width 133 height 26
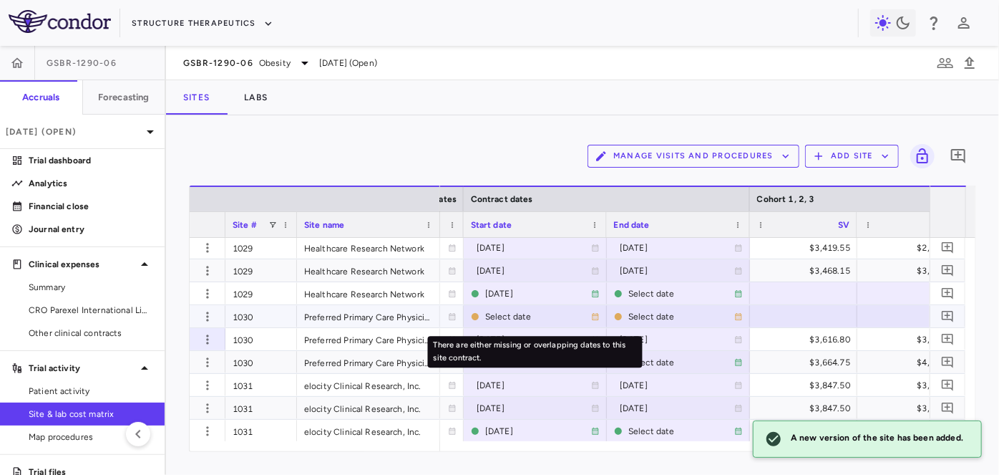
click at [519, 314] on div "Select date" at bounding box center [538, 316] width 106 height 23
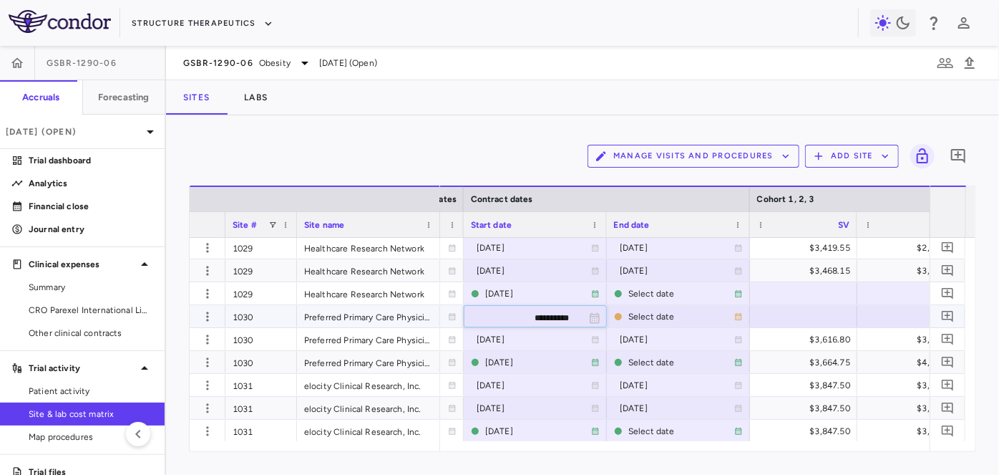
click at [527, 315] on input "**********" at bounding box center [523, 318] width 116 height 24
type input "**********"
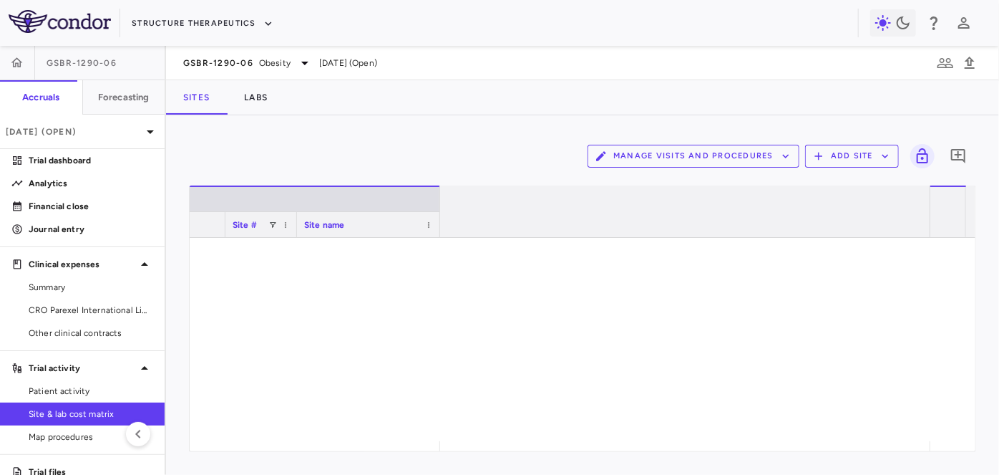
scroll to position [0, 1315]
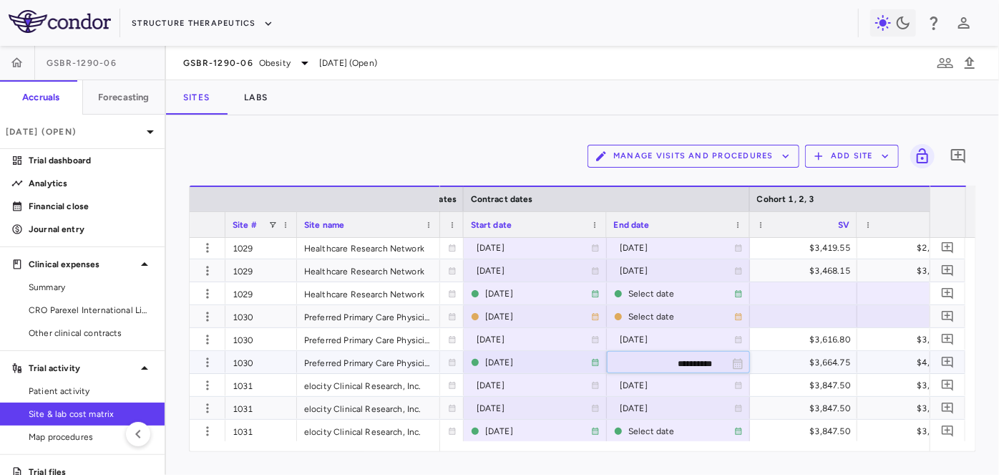
click at [668, 364] on input "**********" at bounding box center [666, 363] width 116 height 24
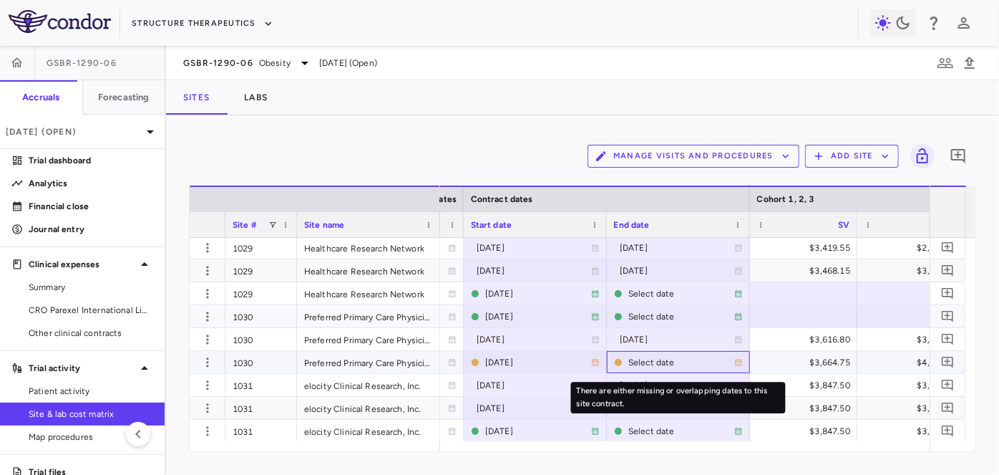
click at [656, 359] on div "Select date" at bounding box center [682, 362] width 106 height 23
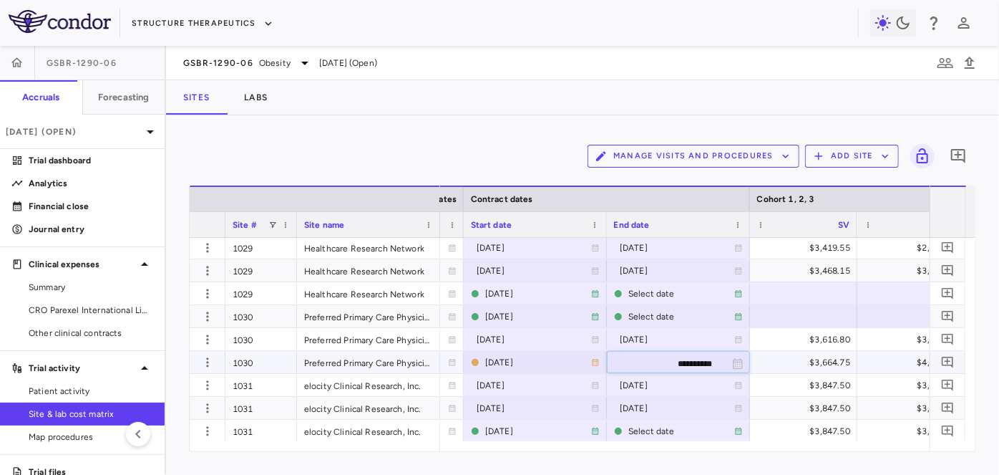
click at [673, 355] on input "**********" at bounding box center [666, 363] width 116 height 24
type input "**********"
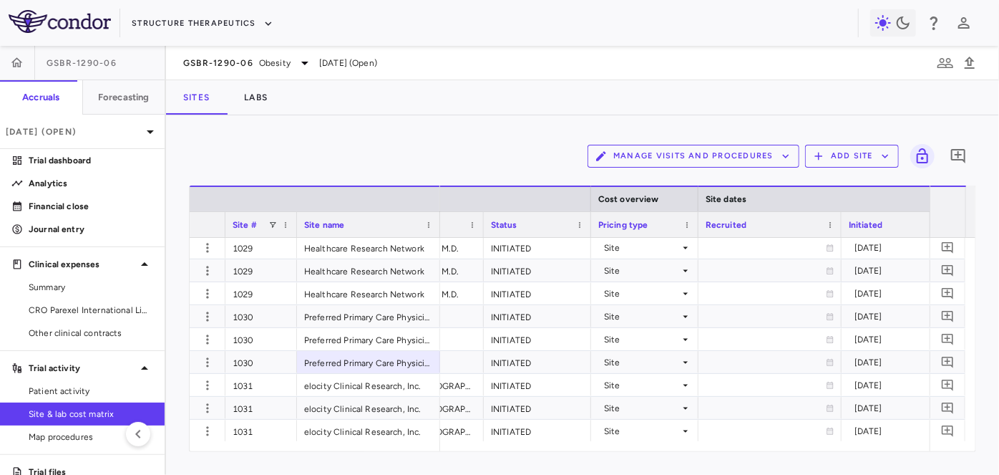
scroll to position [0, 0]
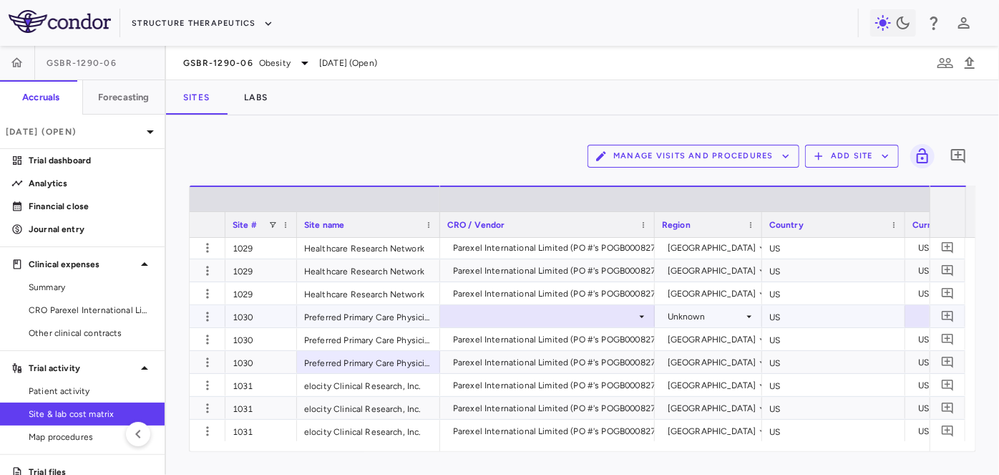
click at [569, 321] on div at bounding box center [547, 316] width 200 height 21
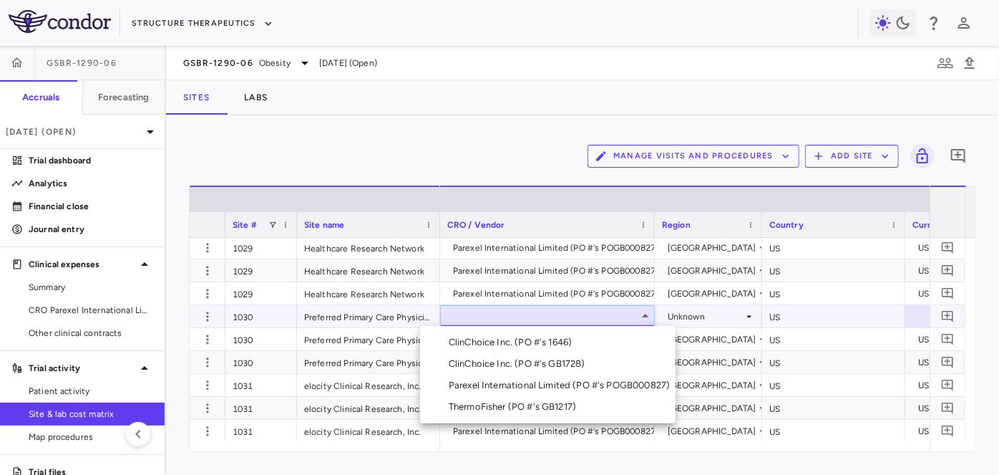
click at [548, 384] on div "Parexel International Limited (PO #'s POGB000827)" at bounding box center [562, 385] width 227 height 13
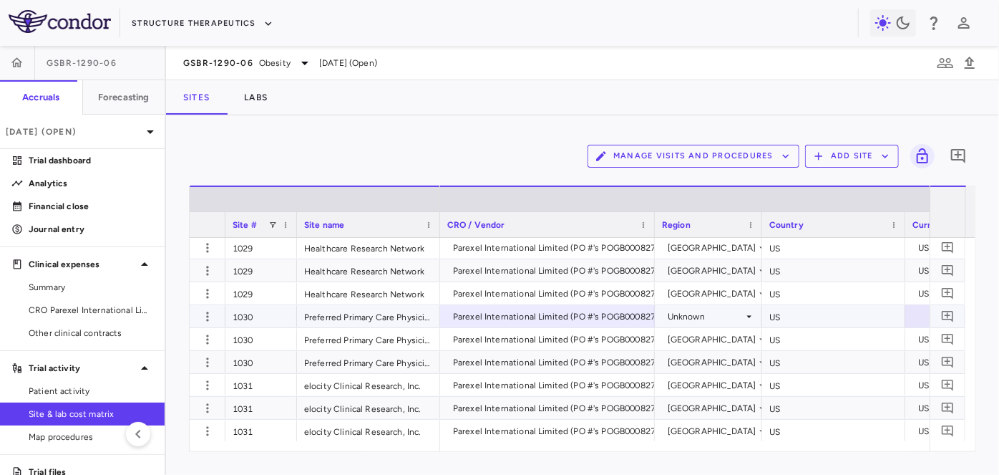
click at [723, 316] on div "Unknown" at bounding box center [706, 316] width 76 height 23
click at [708, 311] on div "Unknown" at bounding box center [706, 316] width 76 height 23
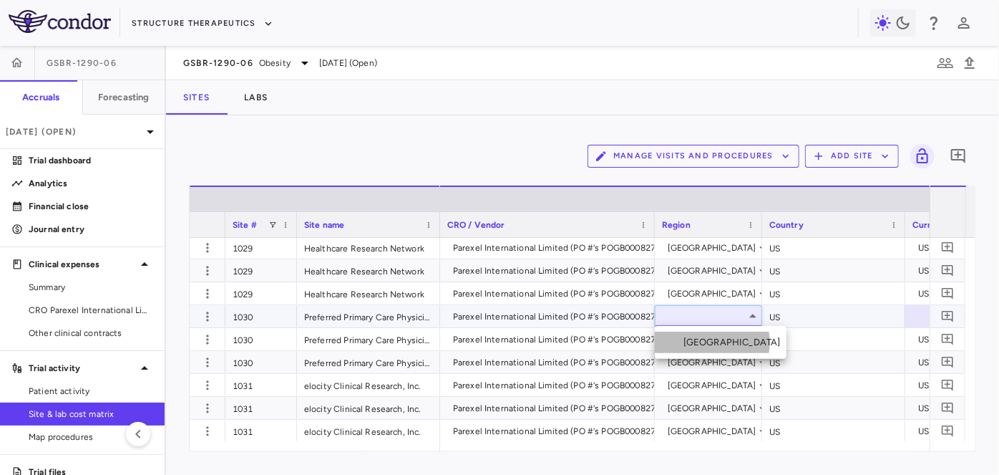
click at [712, 342] on div "[GEOGRAPHIC_DATA]" at bounding box center [735, 342] width 103 height 13
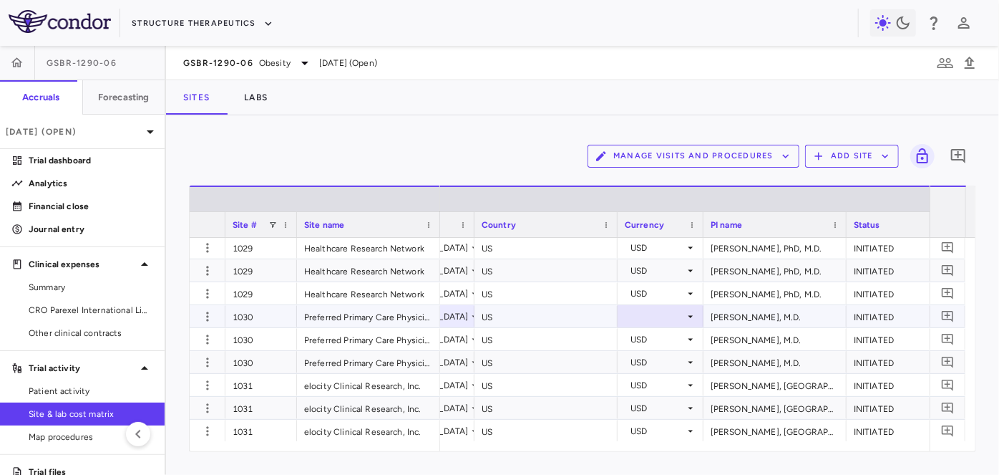
click at [666, 314] on div at bounding box center [661, 316] width 72 height 21
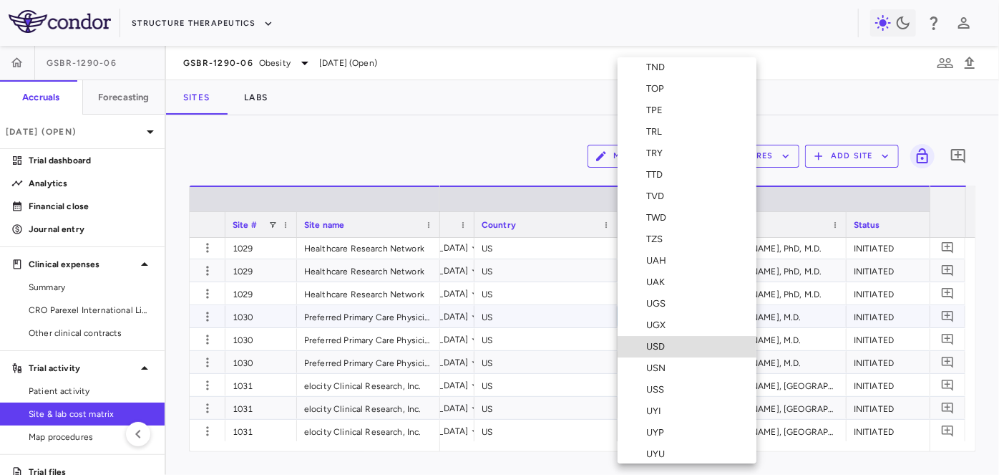
click at [673, 351] on li "USD" at bounding box center [687, 346] width 139 height 21
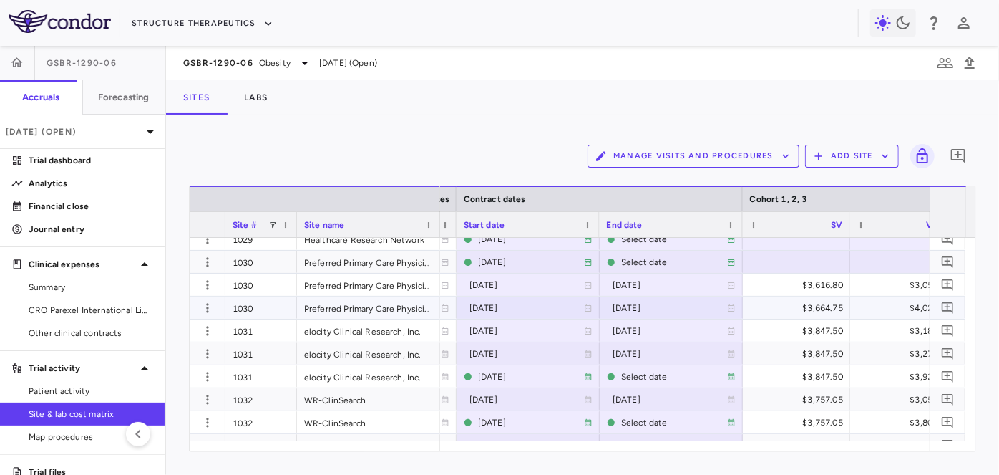
scroll to position [1991, 0]
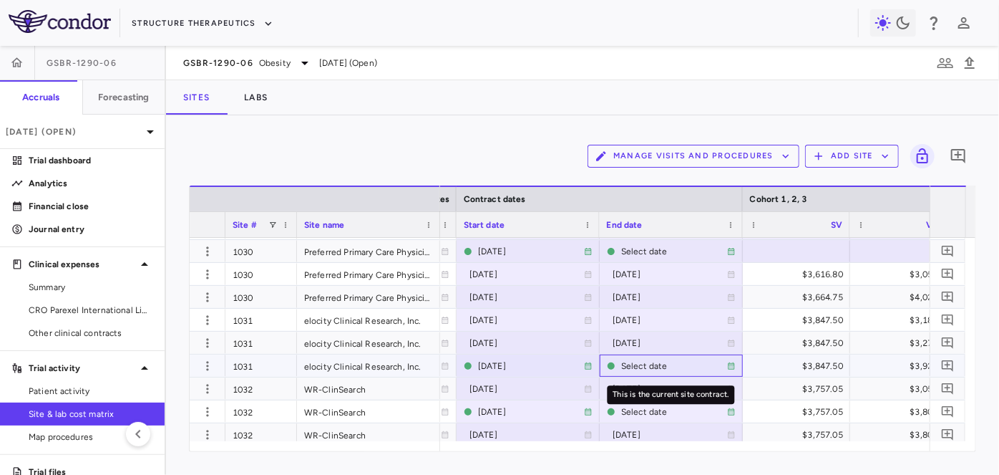
click at [654, 361] on div "Select date" at bounding box center [674, 365] width 106 height 23
click at [662, 362] on input "**********" at bounding box center [659, 367] width 116 height 24
type input "**********"
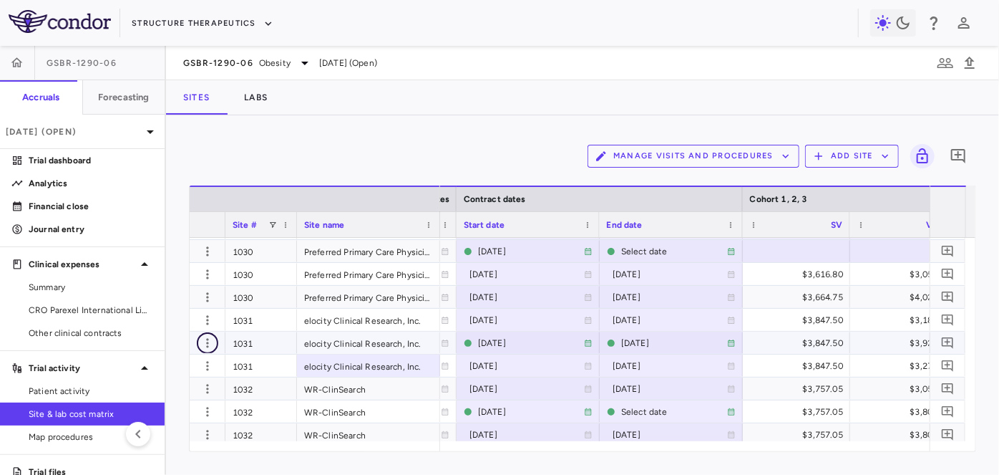
click at [208, 339] on icon "button" at bounding box center [207, 342] width 2 height 9
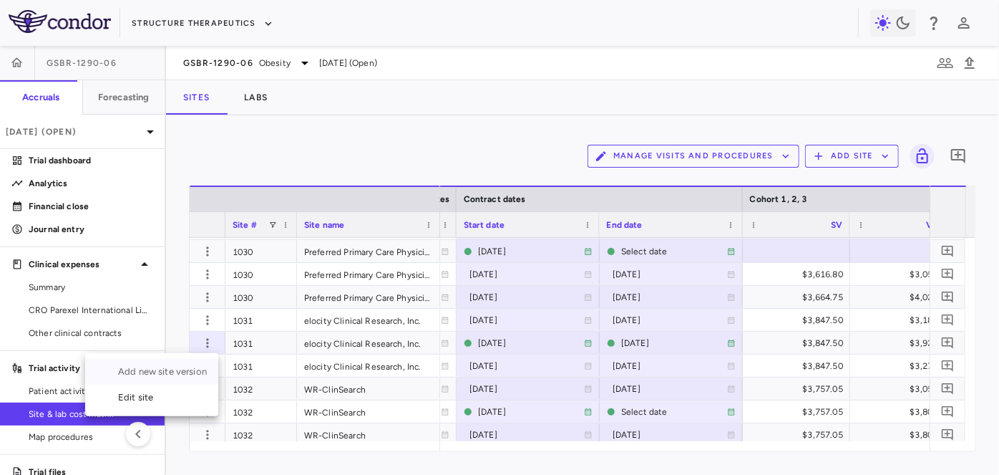
click at [177, 373] on div "Add new site version" at bounding box center [151, 372] width 133 height 26
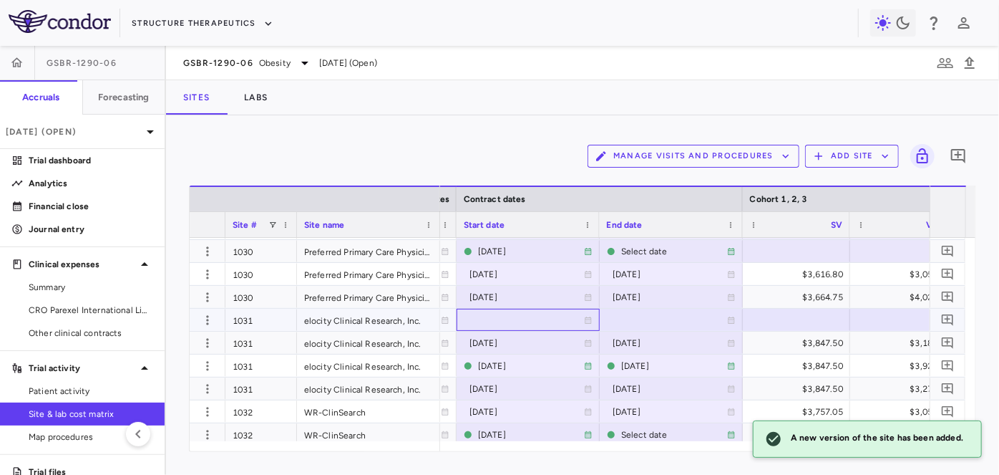
click at [491, 321] on div at bounding box center [528, 319] width 129 height 21
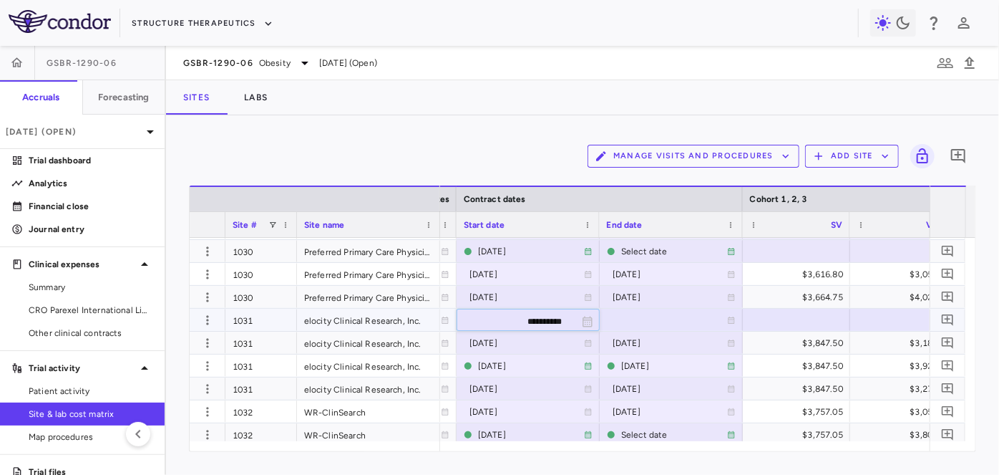
click at [500, 317] on input "**********" at bounding box center [515, 321] width 116 height 24
type input "**********"
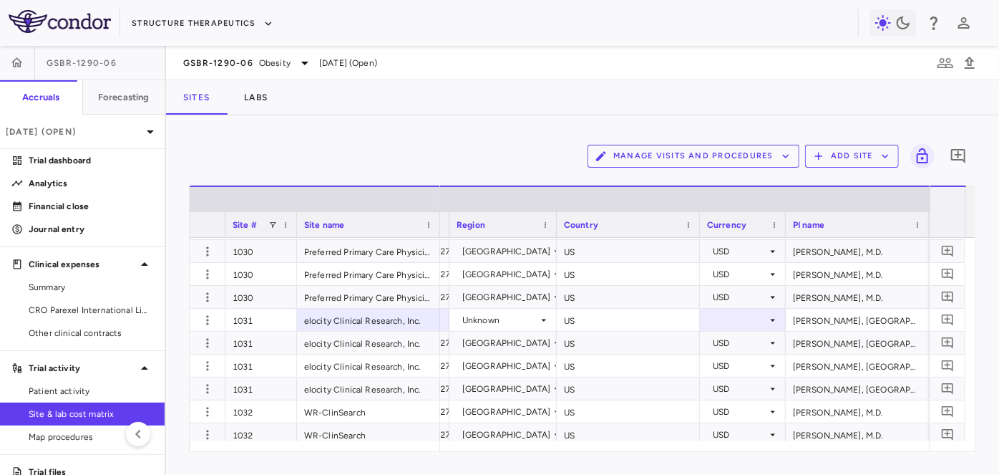
scroll to position [0, 171]
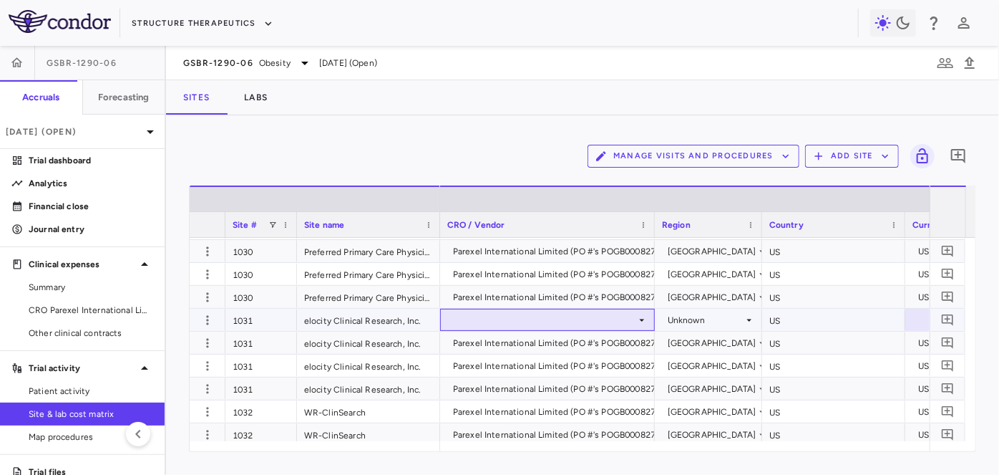
click at [510, 323] on div at bounding box center [547, 319] width 200 height 21
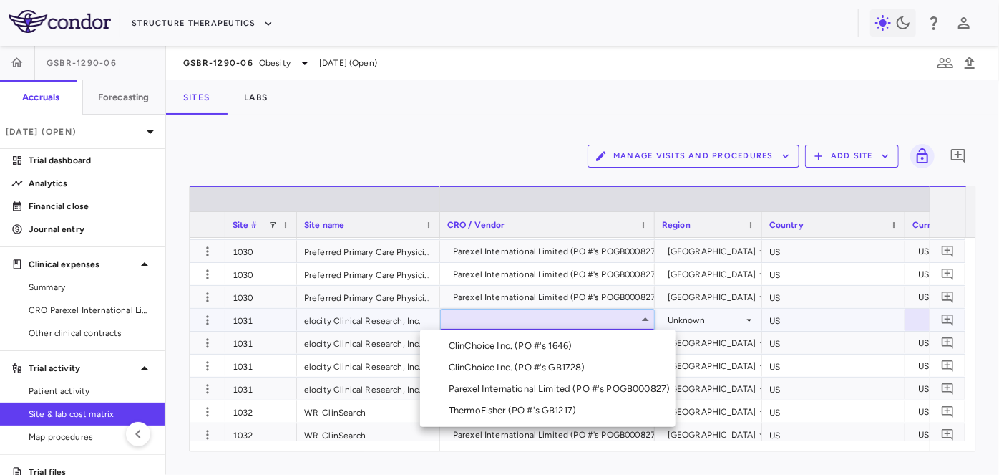
click at [510, 387] on div "Parexel International Limited (PO #'s POGB000827)" at bounding box center [562, 388] width 227 height 13
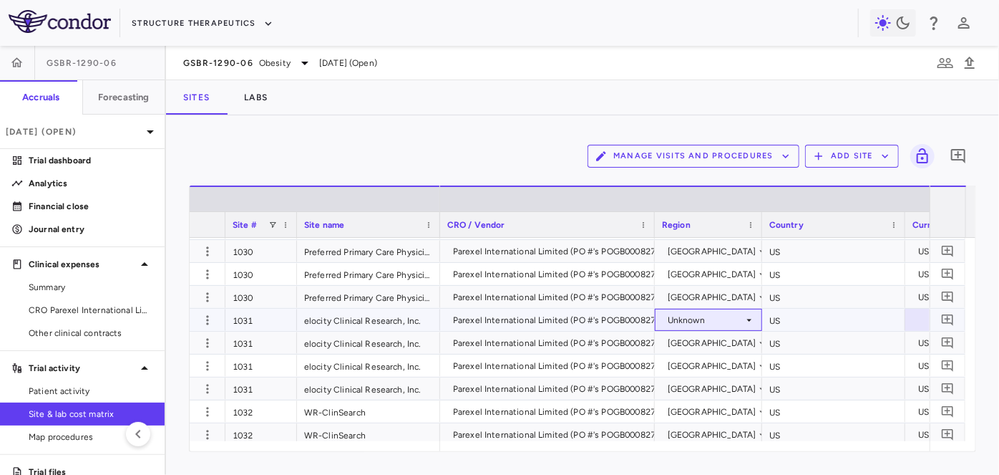
click at [712, 318] on div "Unknown" at bounding box center [706, 320] width 76 height 23
click at [707, 323] on div "Unknown" at bounding box center [706, 320] width 76 height 23
click at [704, 349] on div "United States" at bounding box center [735, 345] width 103 height 13
click at [914, 319] on div at bounding box center [949, 319] width 72 height 21
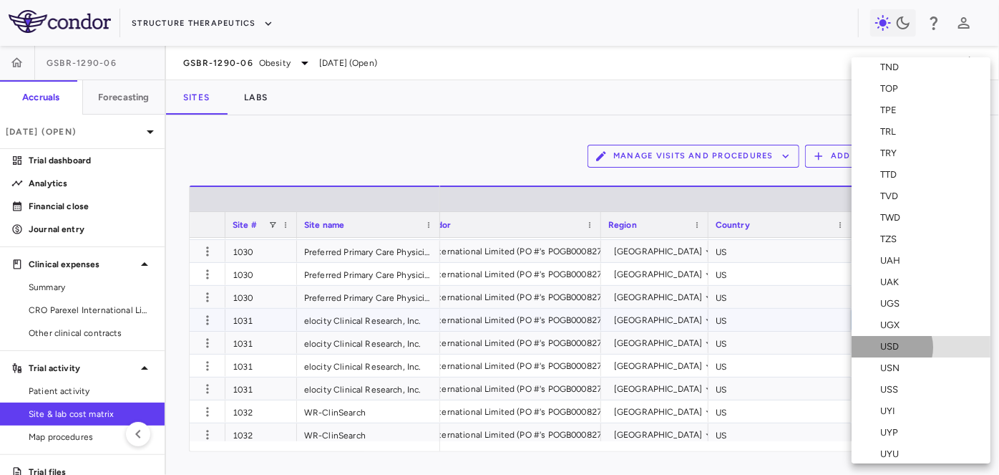
click at [891, 347] on div "USD" at bounding box center [892, 346] width 24 height 13
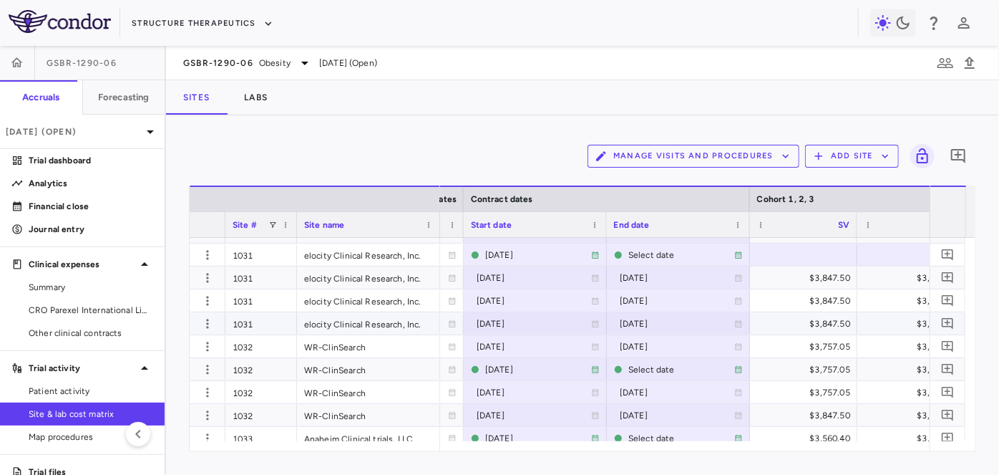
scroll to position [2121, 0]
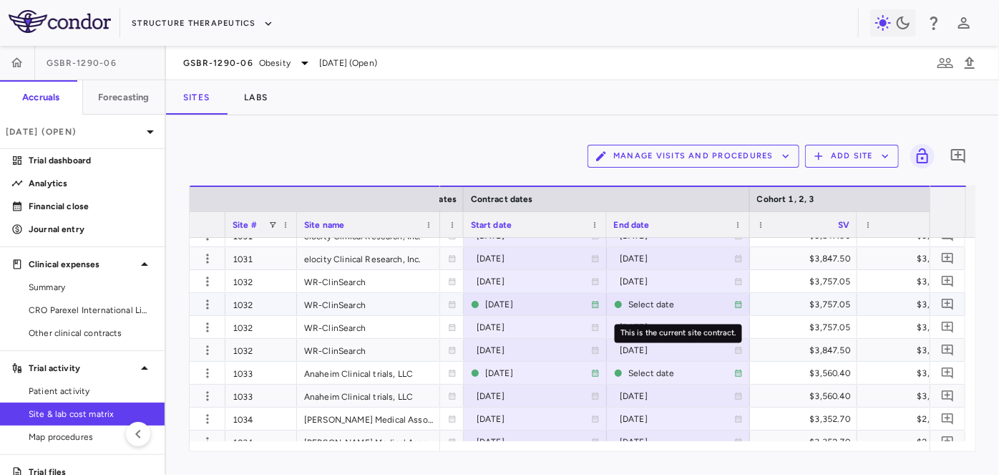
click at [649, 304] on div "Select date" at bounding box center [682, 304] width 106 height 23
click at [664, 304] on input "**********" at bounding box center [666, 305] width 116 height 24
type input "**********"
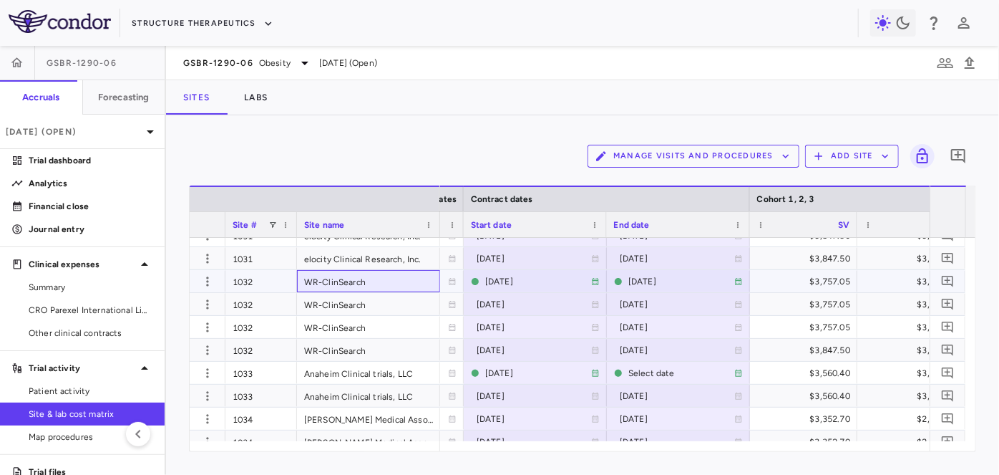
click at [387, 281] on div "WR-ClinSearch" at bounding box center [368, 281] width 143 height 22
click at [196, 281] on div at bounding box center [208, 281] width 36 height 22
click at [207, 281] on icon "button" at bounding box center [207, 281] width 14 height 14
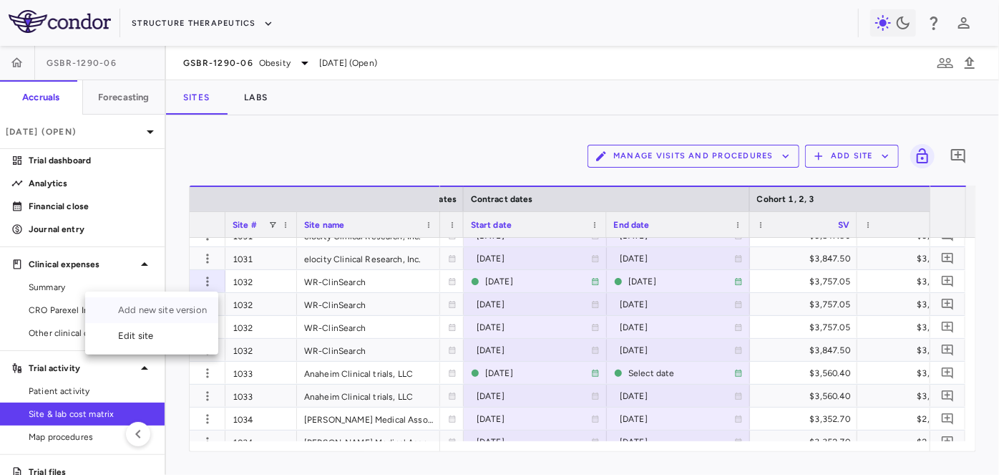
click at [181, 311] on div "Add new site version" at bounding box center [151, 310] width 133 height 26
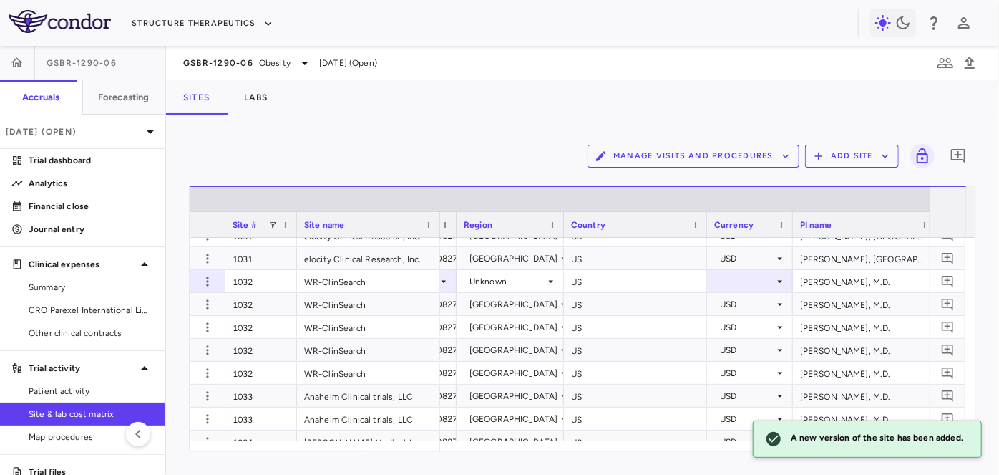
scroll to position [0, 0]
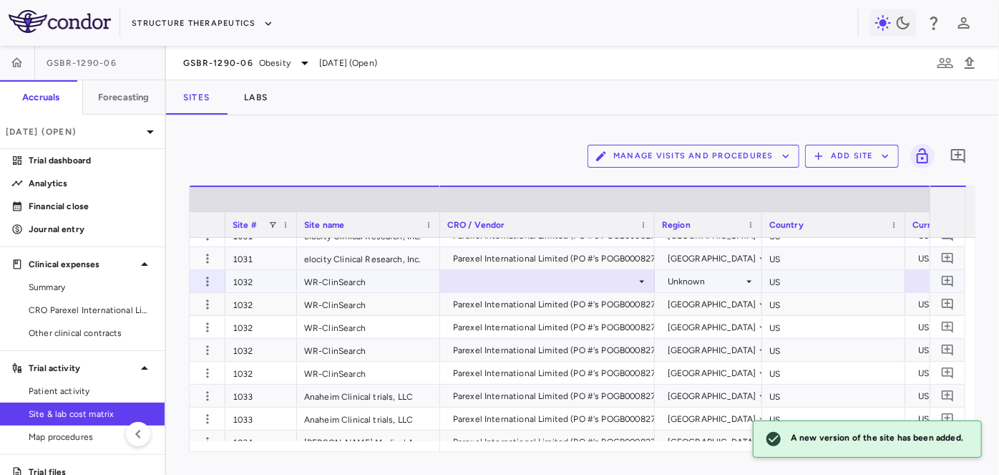
click at [535, 283] on div at bounding box center [547, 281] width 200 height 21
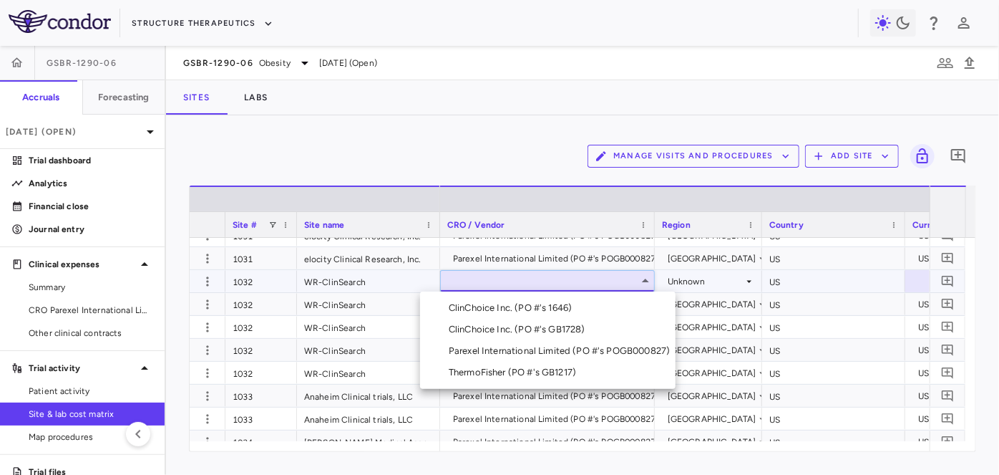
click at [516, 351] on div "Parexel International Limited (PO #'s POGB000827)" at bounding box center [562, 350] width 227 height 13
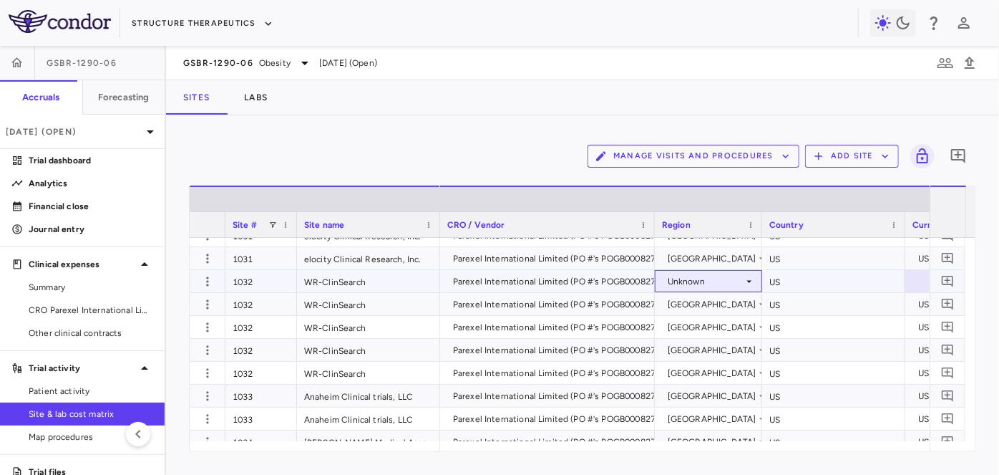
click at [733, 282] on div "Unknown" at bounding box center [706, 281] width 76 height 23
click at [710, 305] on div "United States" at bounding box center [735, 307] width 103 height 13
click at [919, 281] on div at bounding box center [949, 281] width 72 height 21
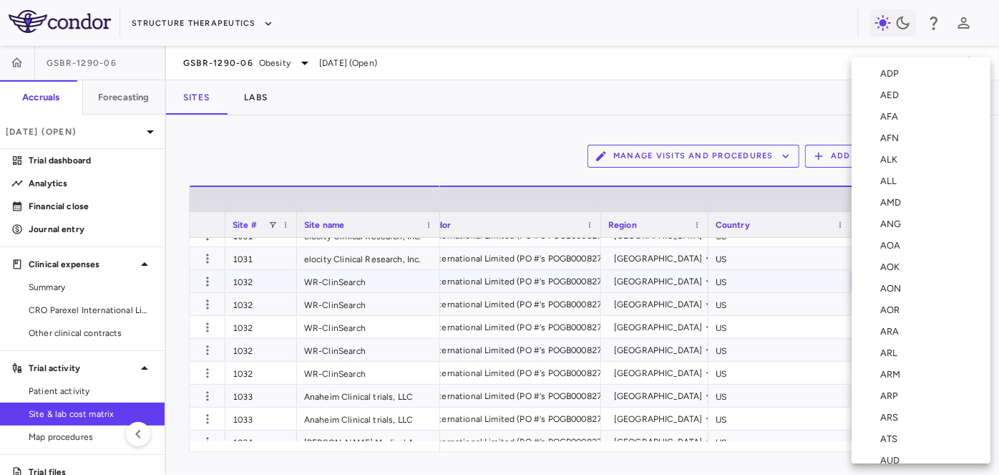
scroll to position [5203, 0]
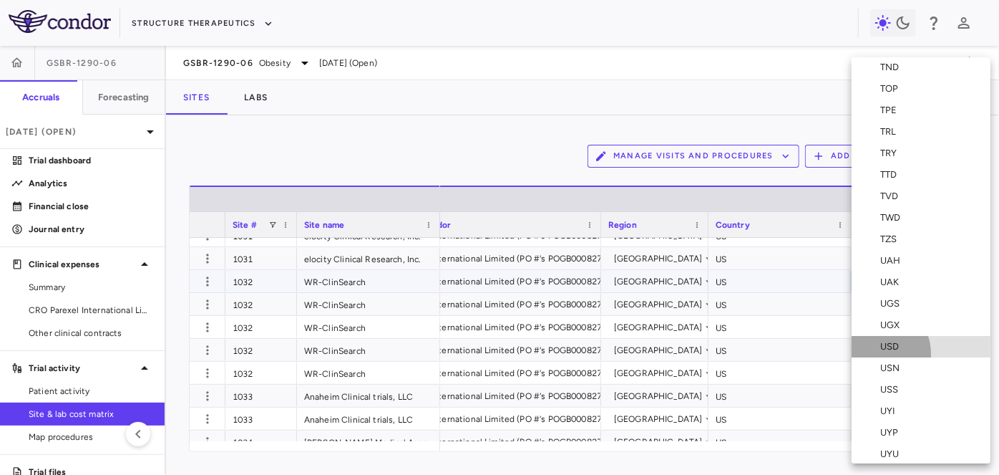
click at [876, 354] on li "USD" at bounding box center [921, 346] width 139 height 21
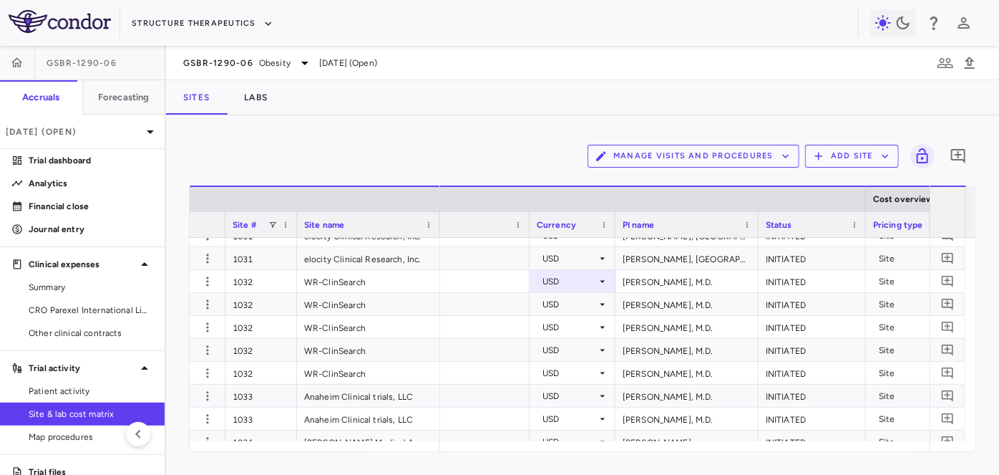
scroll to position [0, 438]
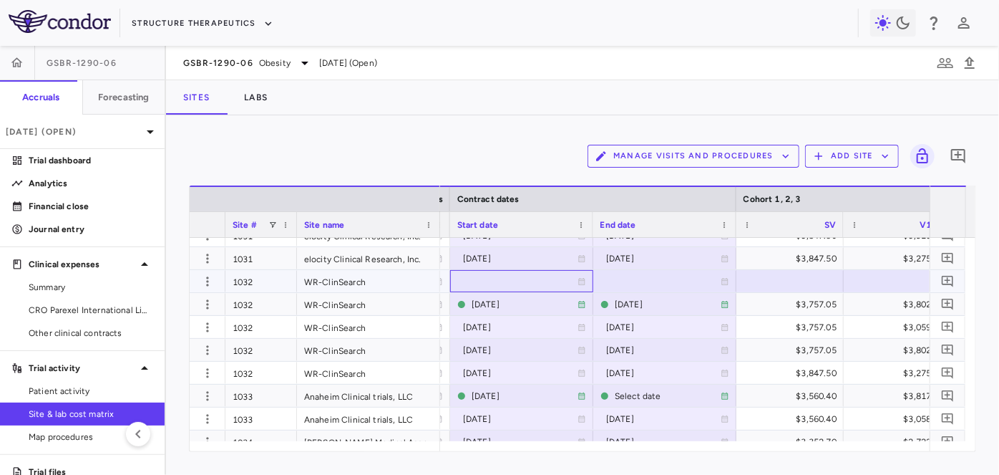
click at [502, 283] on div at bounding box center [521, 281] width 129 height 21
click at [500, 283] on input "**********" at bounding box center [509, 283] width 116 height 24
type input "**********"
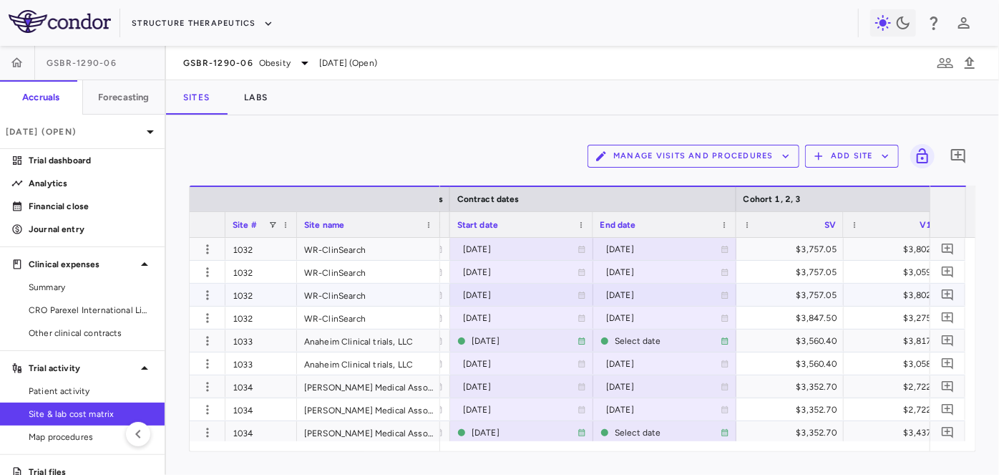
scroll to position [2186, 0]
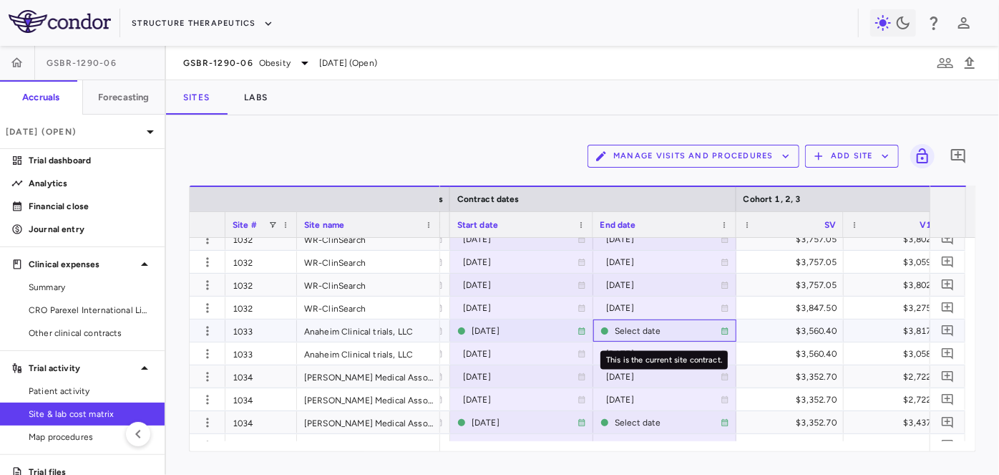
click at [626, 332] on div "Select date" at bounding box center [668, 330] width 106 height 23
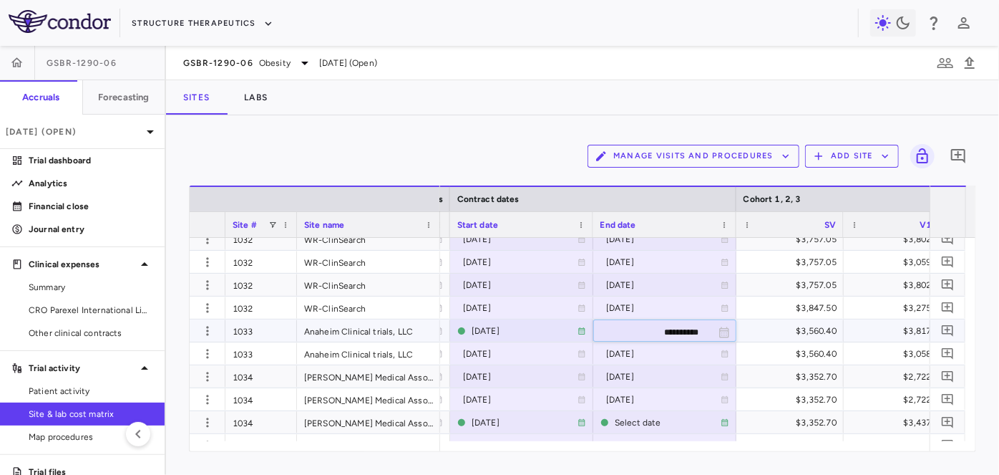
click at [626, 332] on input "**********" at bounding box center [652, 332] width 116 height 24
type input "**********"
click at [210, 329] on icon "button" at bounding box center [207, 331] width 14 height 14
click at [173, 359] on div "Add new site version" at bounding box center [151, 359] width 133 height 26
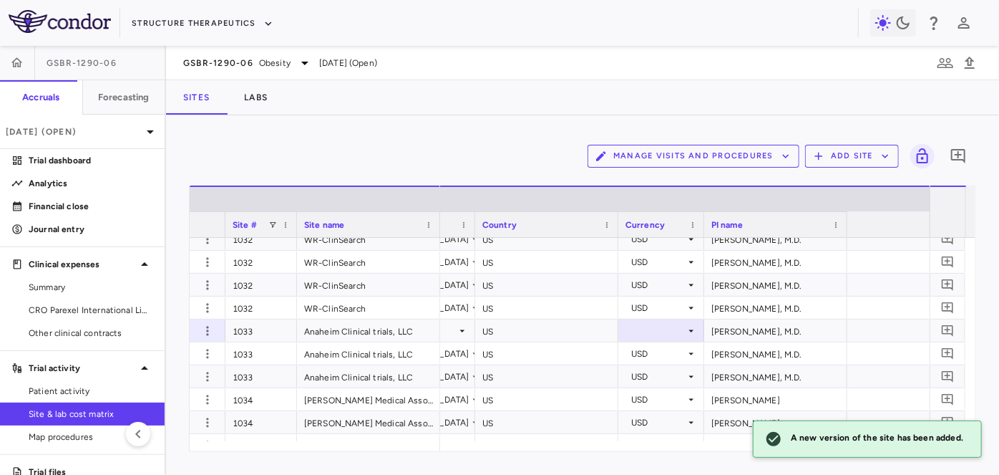
scroll to position [0, 0]
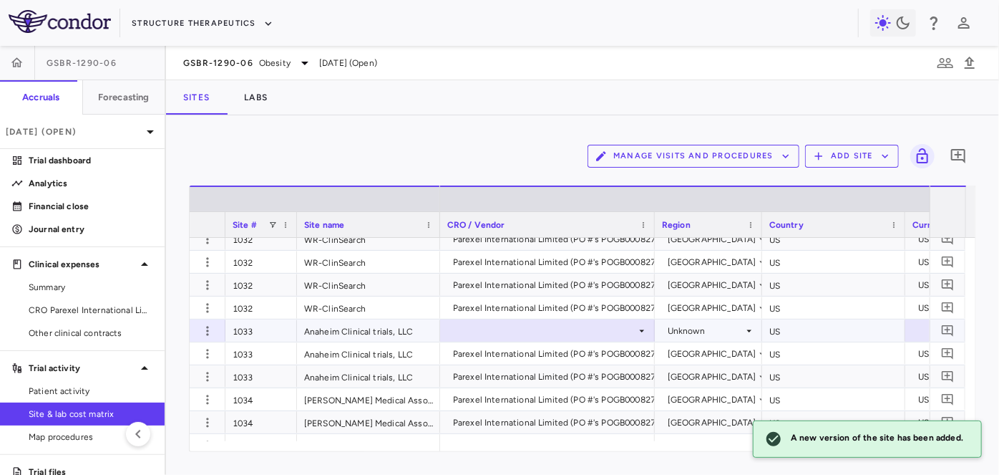
click at [522, 325] on div at bounding box center [547, 330] width 200 height 21
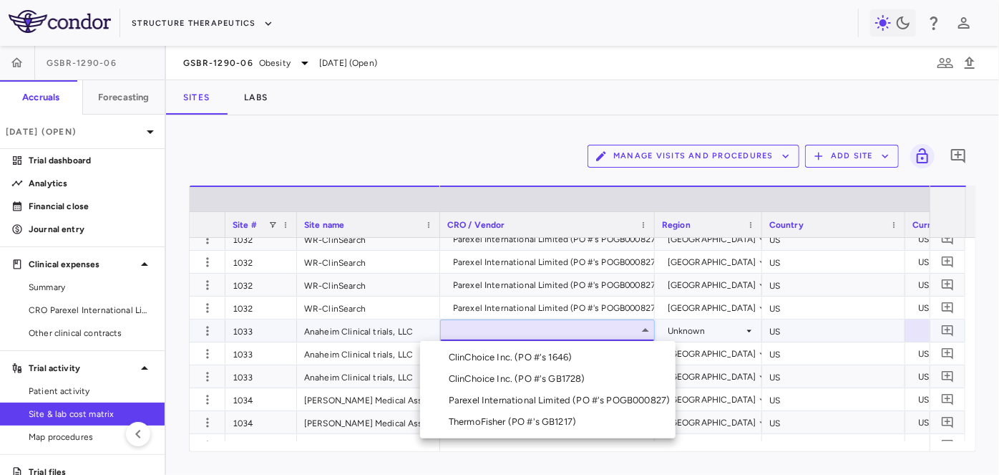
click at [510, 401] on div "Parexel International Limited (PO #'s POGB000827)" at bounding box center [562, 400] width 227 height 13
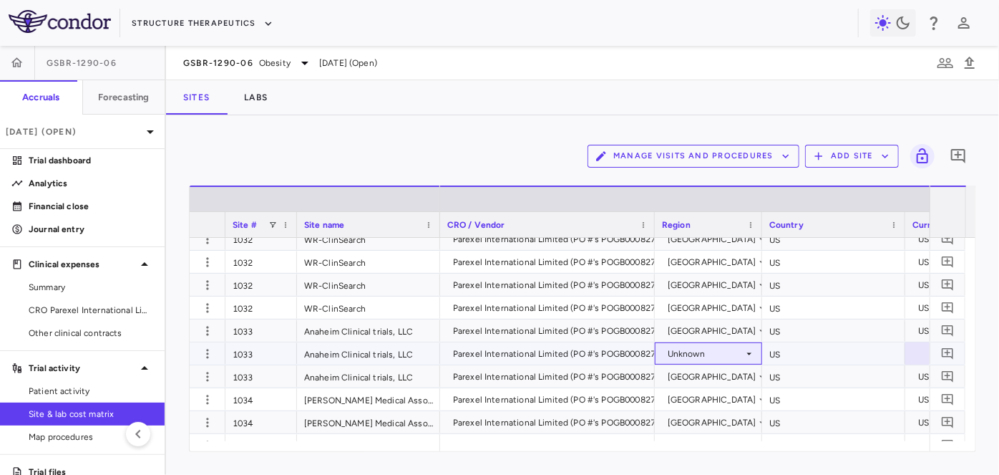
click at [699, 349] on div "Unknown" at bounding box center [706, 353] width 76 height 23
click at [696, 382] on div "United States" at bounding box center [735, 380] width 103 height 13
click at [916, 354] on div at bounding box center [949, 353] width 72 height 21
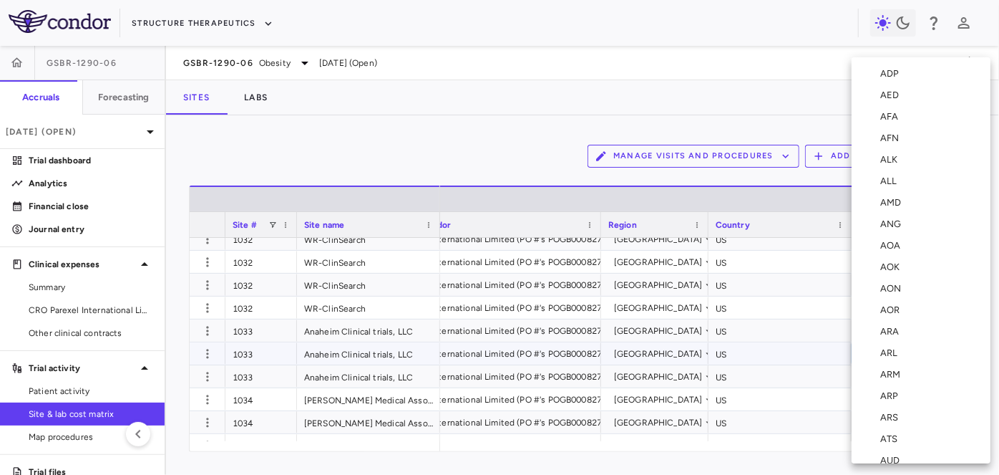
scroll to position [5203, 0]
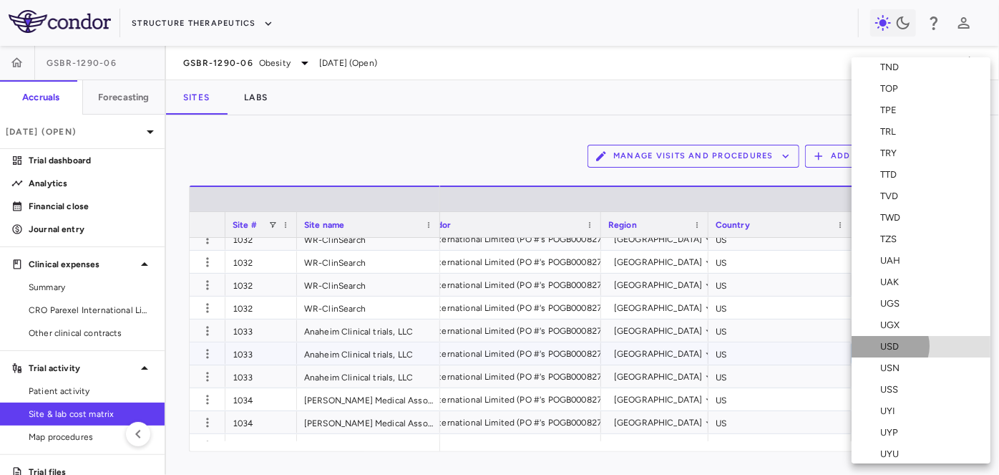
click at [889, 346] on div "USD" at bounding box center [892, 346] width 24 height 13
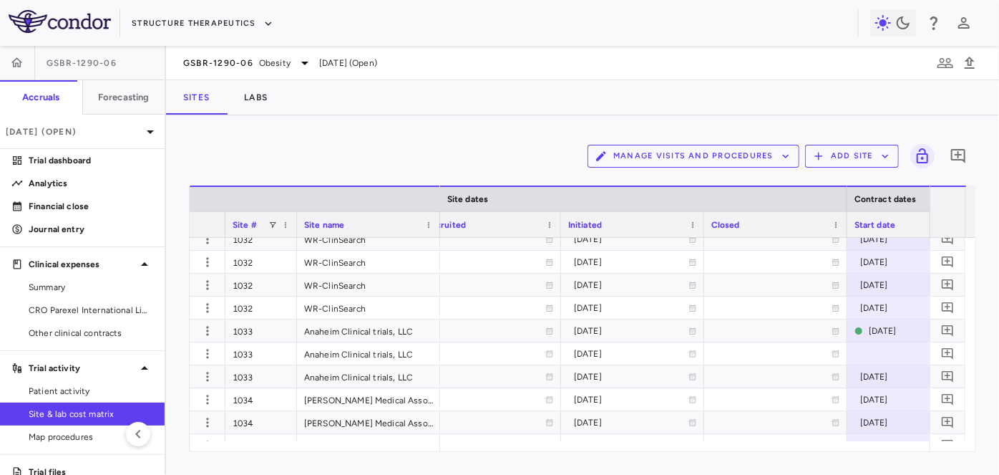
scroll to position [0, 1294]
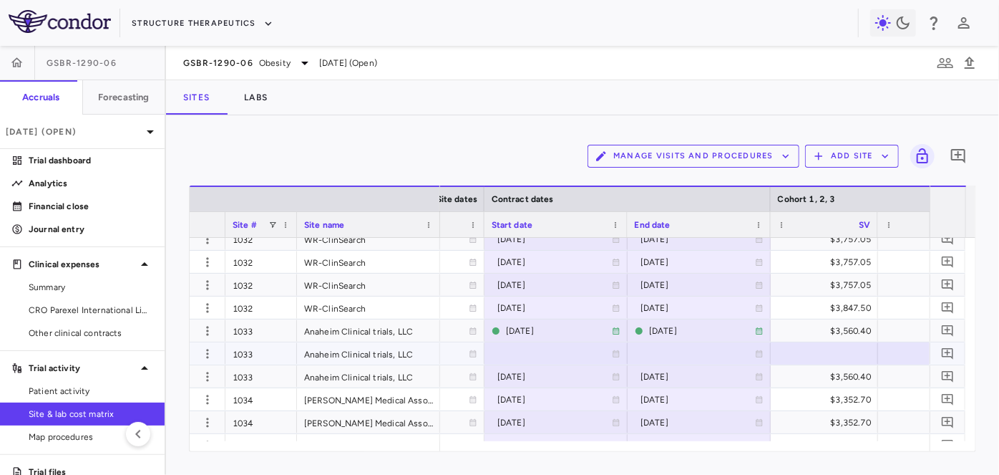
click at [535, 355] on div at bounding box center [556, 353] width 129 height 21
click at [544, 350] on input "**********" at bounding box center [543, 355] width 116 height 24
type input "**********"
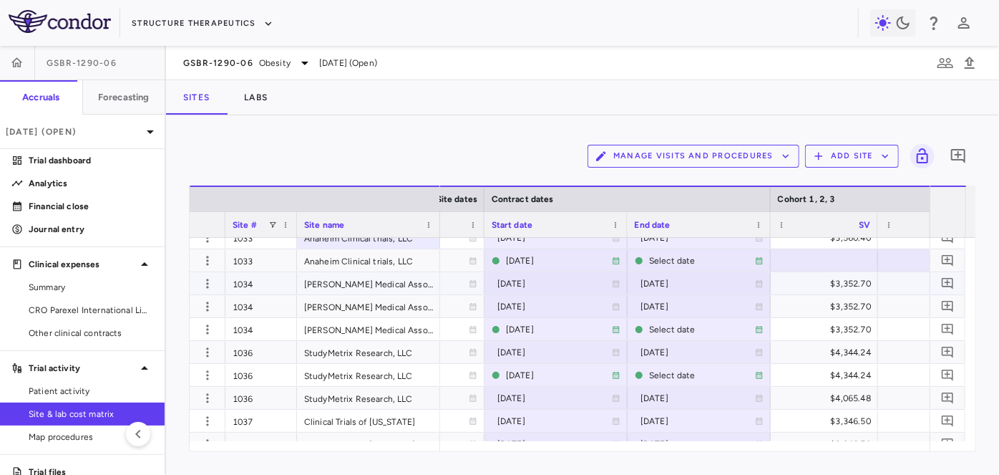
scroll to position [2316, 0]
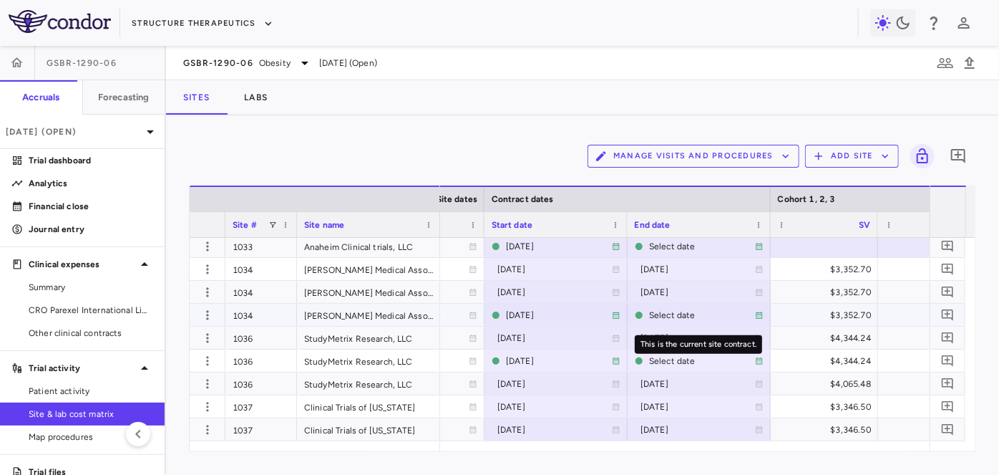
click at [666, 314] on div "Select date" at bounding box center [702, 315] width 106 height 23
click at [688, 315] on input "**********" at bounding box center [687, 316] width 116 height 24
type input "**********"
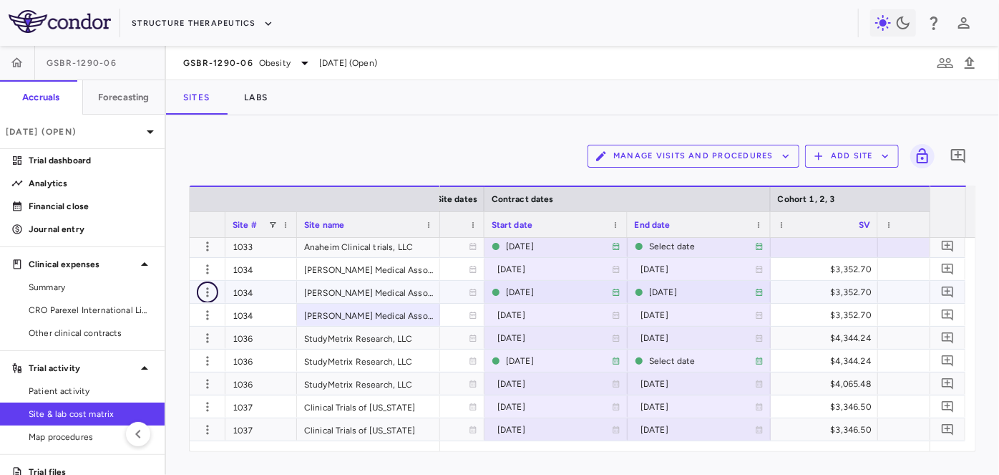
click at [205, 286] on icon "button" at bounding box center [207, 292] width 14 height 14
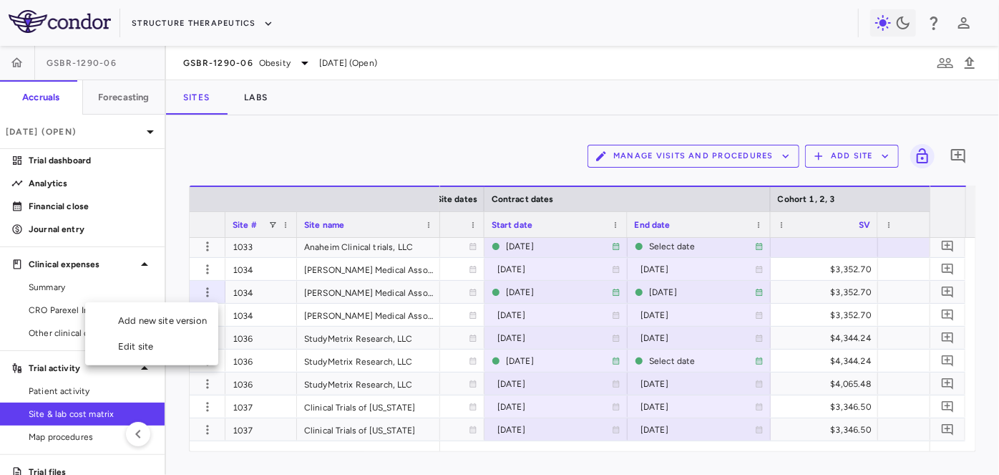
click at [179, 326] on div "Add new site version" at bounding box center [151, 321] width 133 height 26
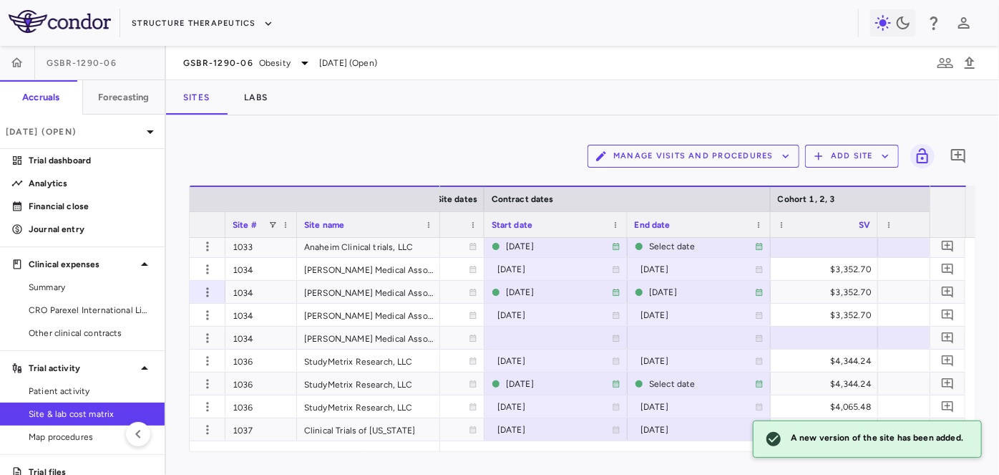
scroll to position [0, 0]
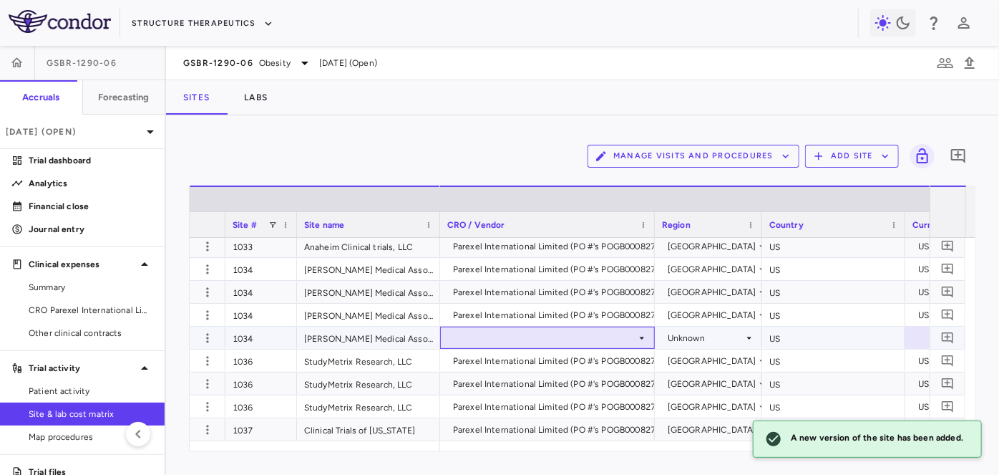
click at [479, 331] on div at bounding box center [547, 337] width 200 height 21
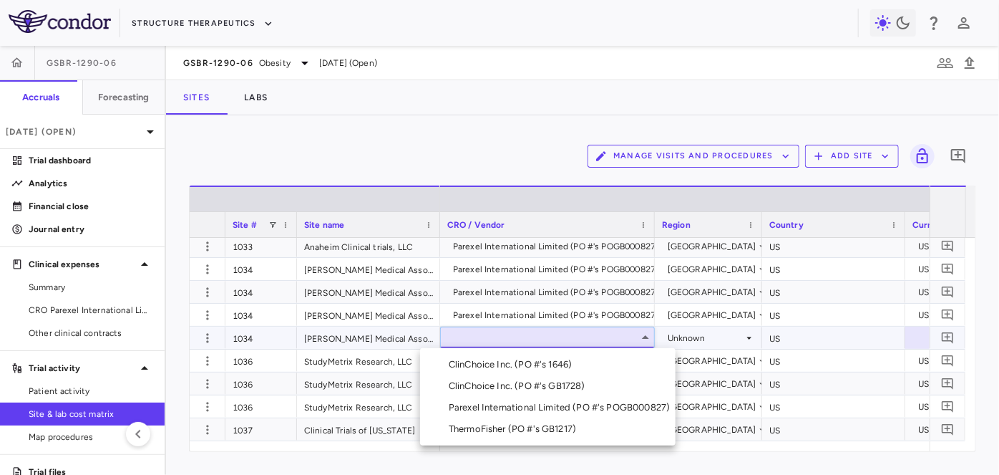
click at [502, 415] on li "Parexel International Limited (PO #'s POGB000827)" at bounding box center [548, 407] width 256 height 21
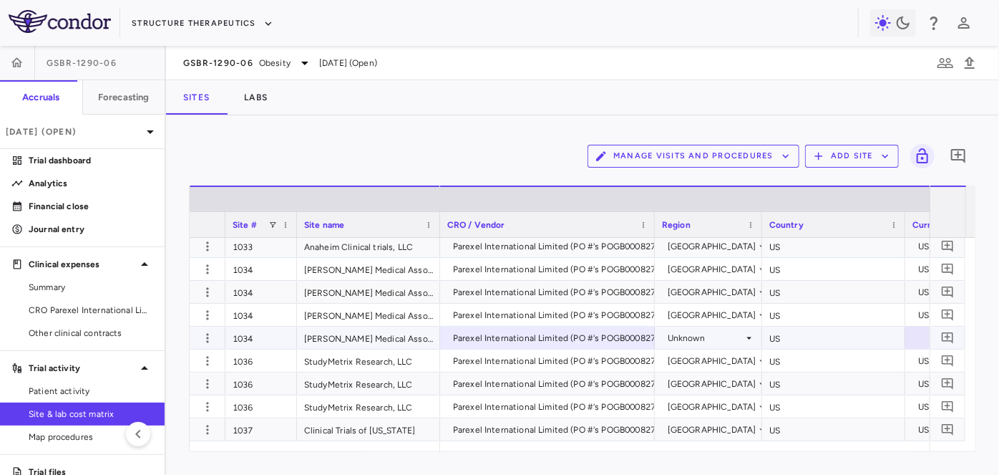
click at [718, 344] on div "Unknown" at bounding box center [706, 337] width 76 height 23
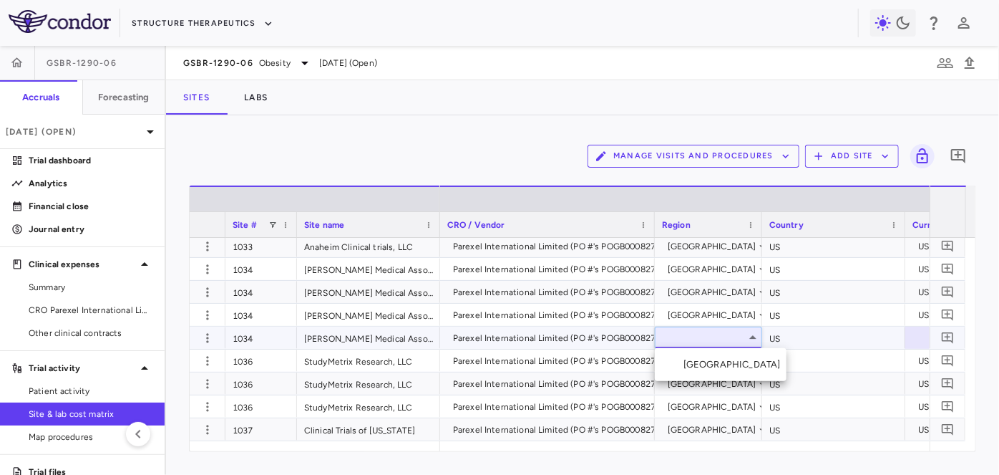
click at [710, 362] on div "United States" at bounding box center [735, 364] width 103 height 13
click at [920, 334] on div at bounding box center [949, 337] width 72 height 21
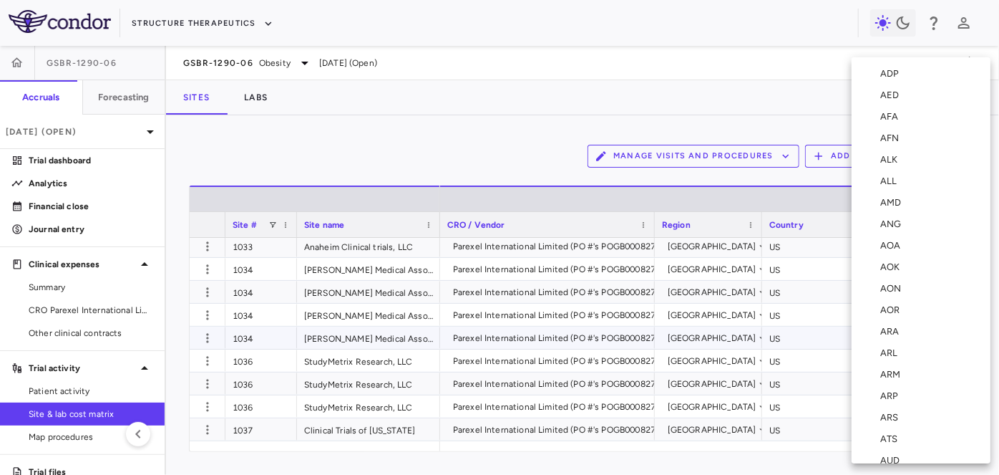
scroll to position [0, 54]
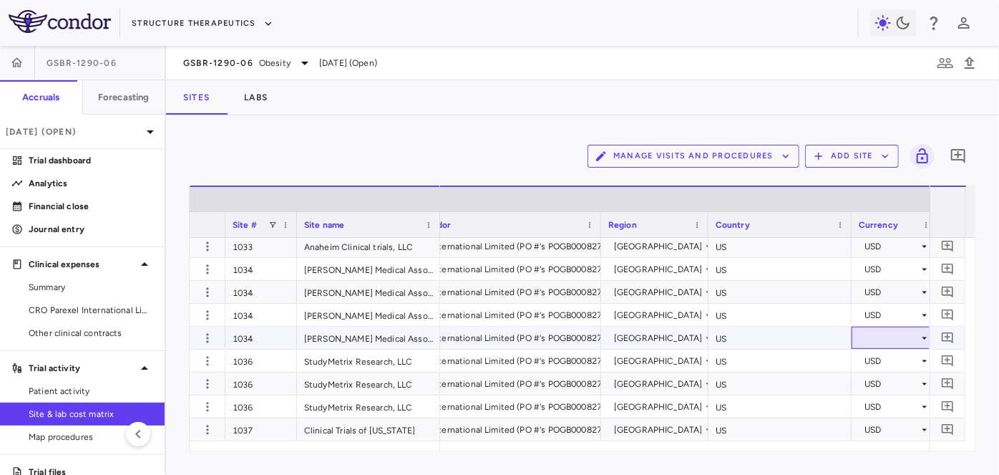
click at [888, 339] on div at bounding box center [895, 337] width 72 height 21
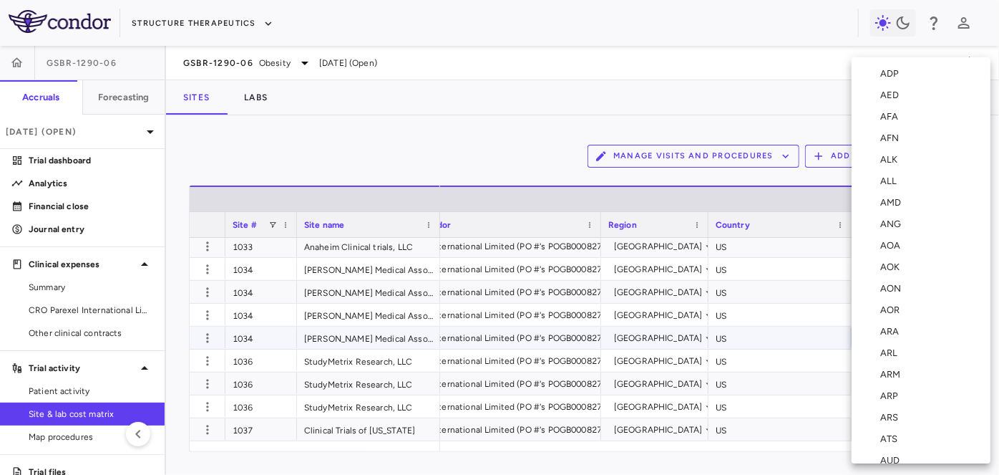
scroll to position [5203, 0]
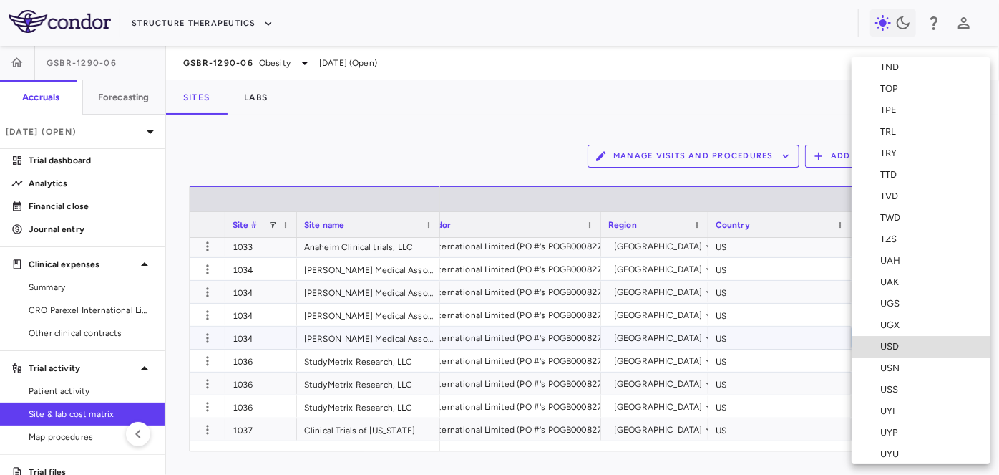
click at [887, 339] on li "USD" at bounding box center [921, 346] width 139 height 21
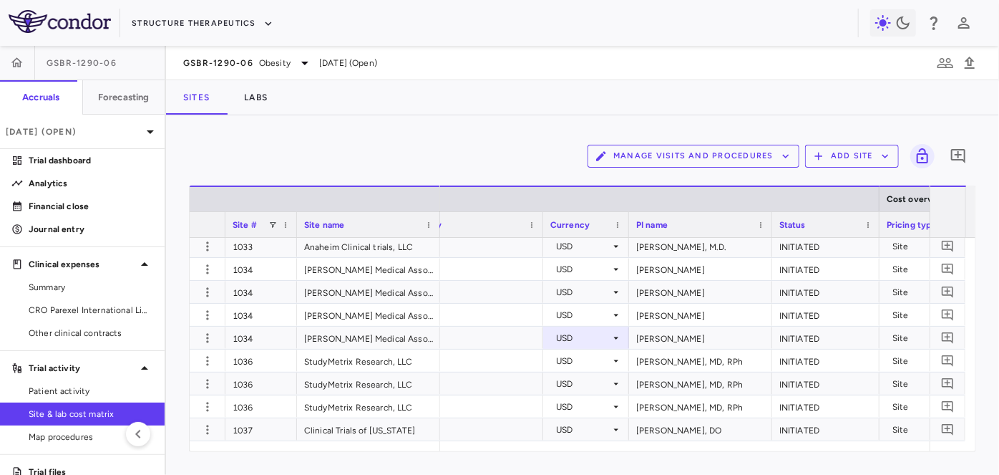
scroll to position [0, 452]
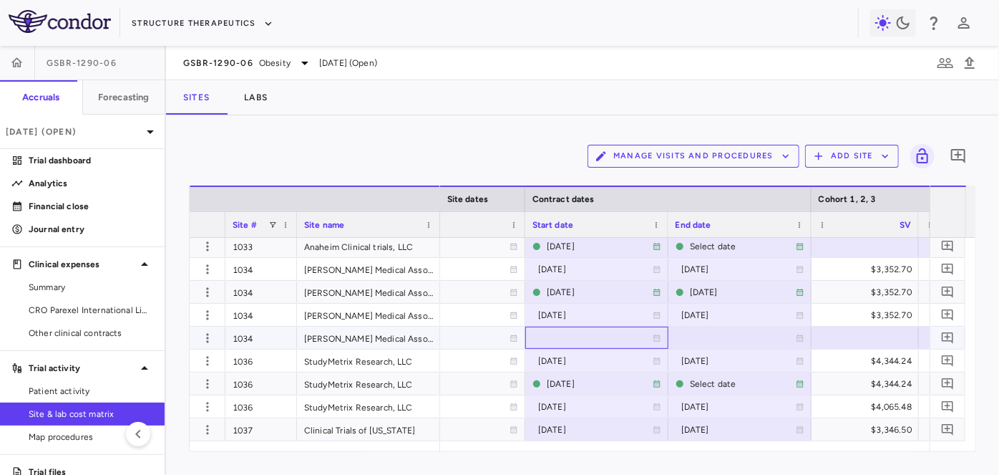
click at [556, 335] on div at bounding box center [597, 337] width 129 height 21
click at [584, 334] on input "**********" at bounding box center [584, 339] width 116 height 24
type input "**********"
click at [284, 136] on div "Manage Visits and Procedures Add Site 0 Drag here to set row groups Drag here t…" at bounding box center [582, 294] width 833 height 359
